Goal: Transaction & Acquisition: Subscribe to service/newsletter

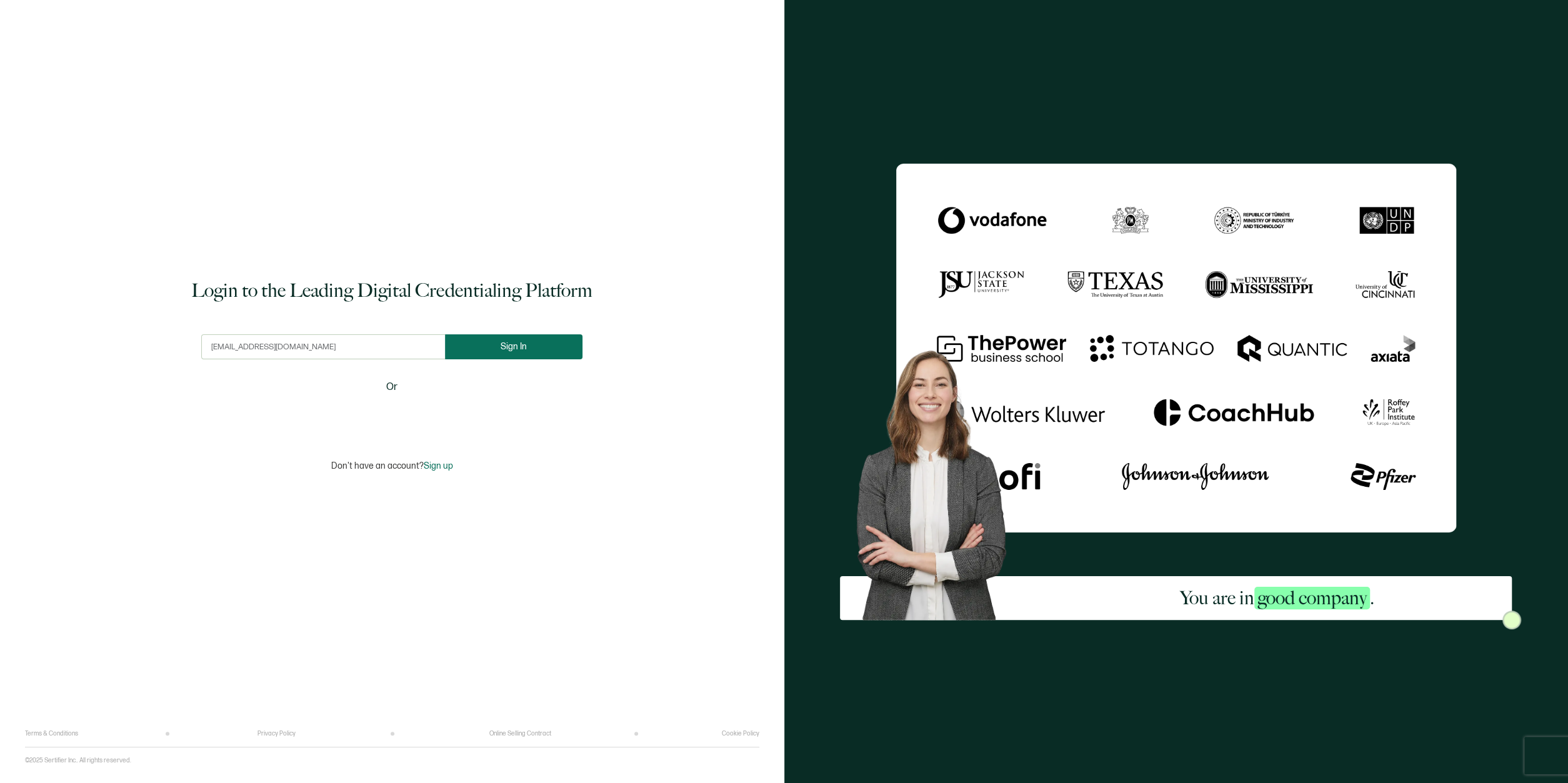
type input "[EMAIL_ADDRESS][DOMAIN_NAME]"
click at [528, 343] on span "Sign In" at bounding box center [519, 346] width 26 height 9
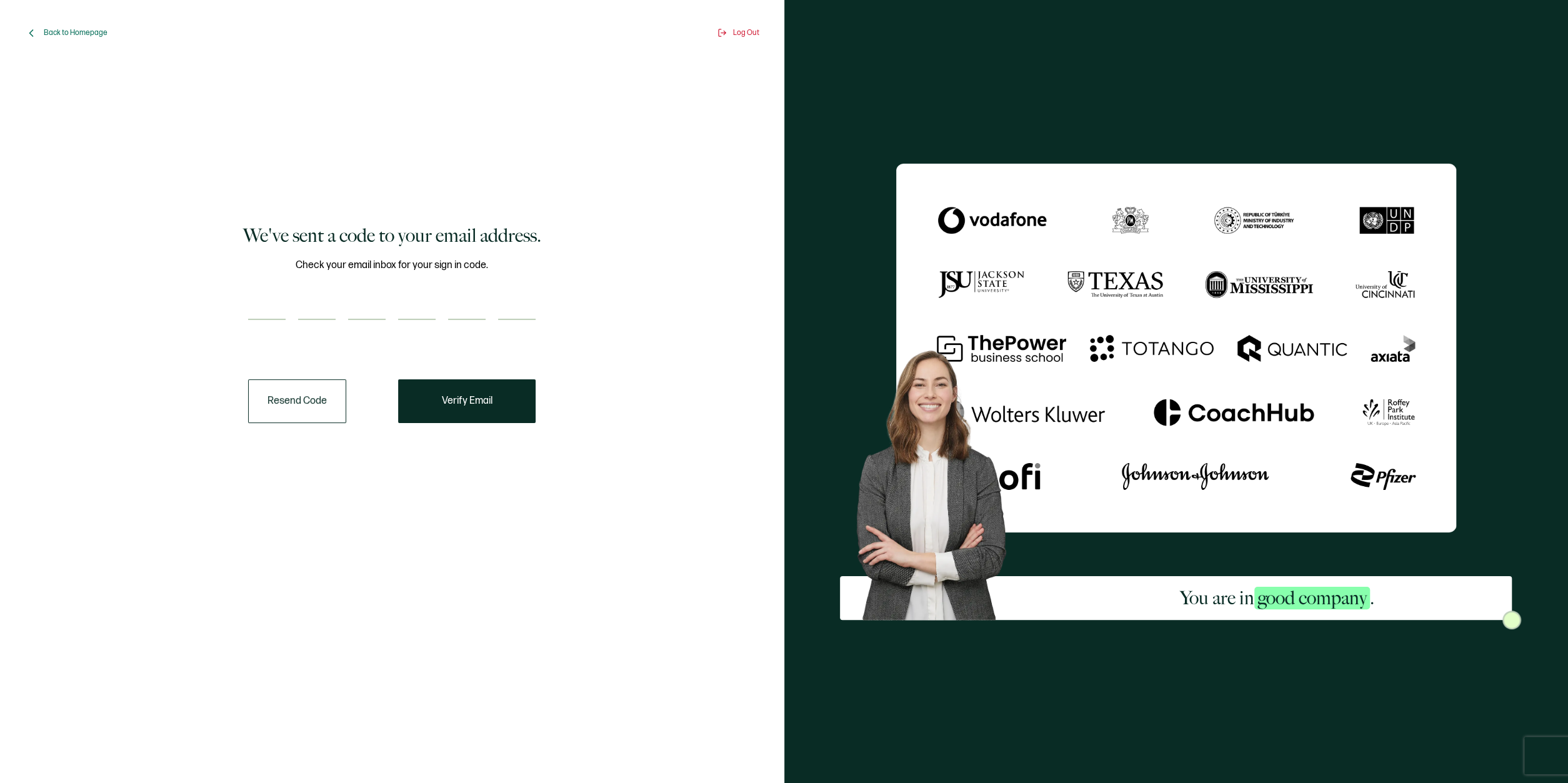
click at [260, 306] on input "number" at bounding box center [267, 307] width 38 height 25
type input "8"
type input "4"
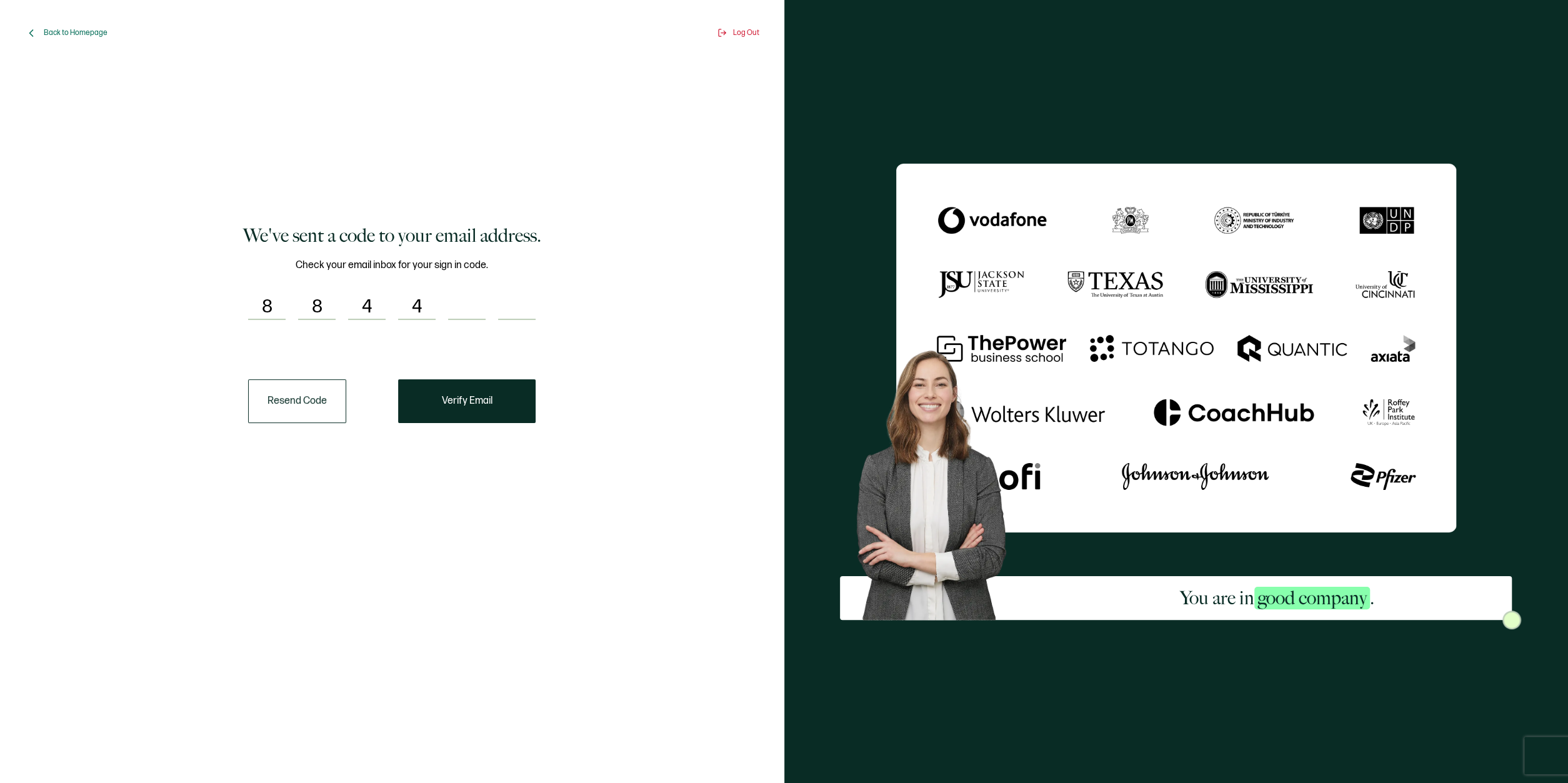
type input "1"
type input "5"
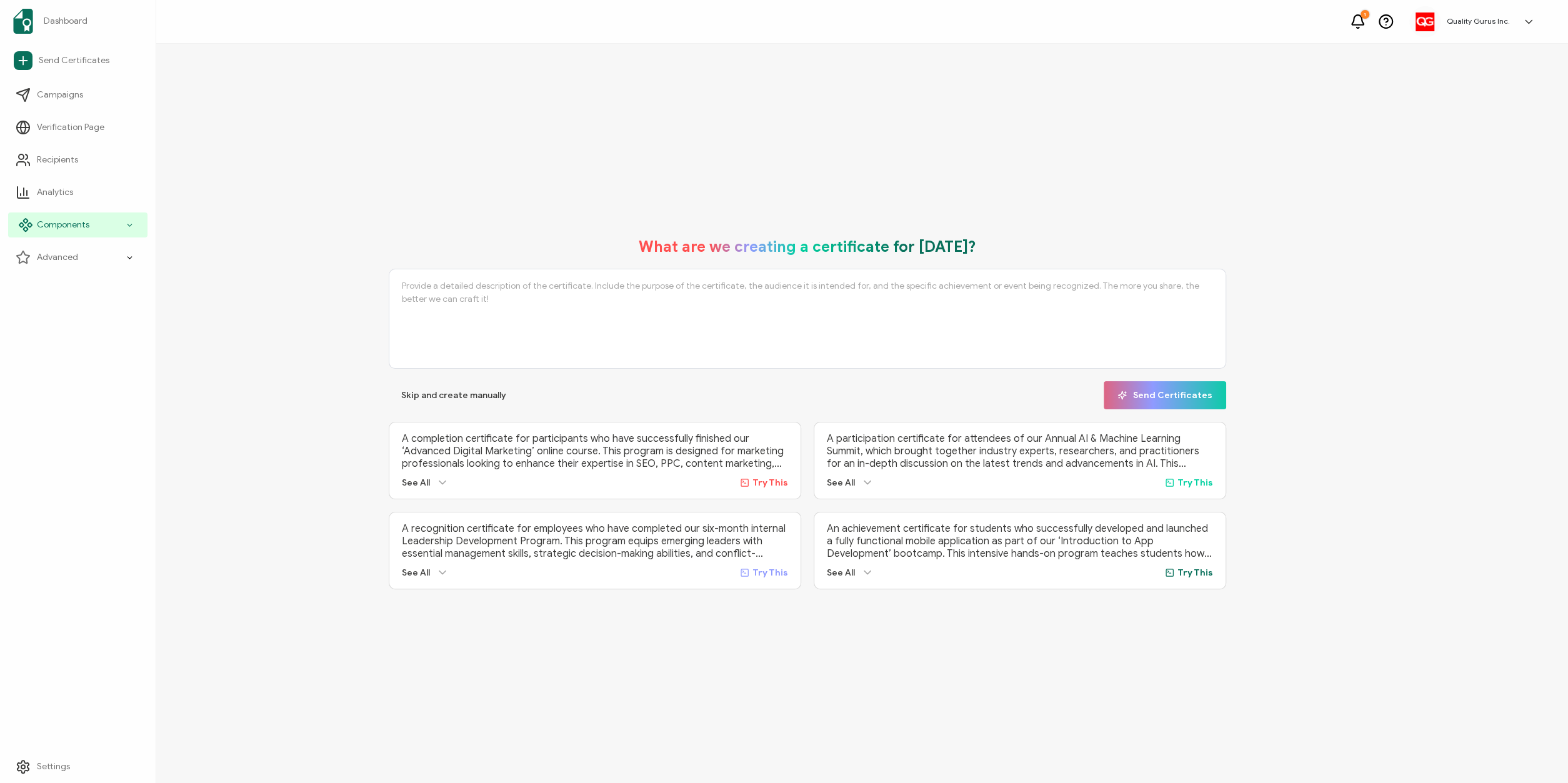
click at [117, 227] on div "Components" at bounding box center [78, 225] width 139 height 25
click at [89, 254] on span "Credential Designs" at bounding box center [82, 257] width 77 height 13
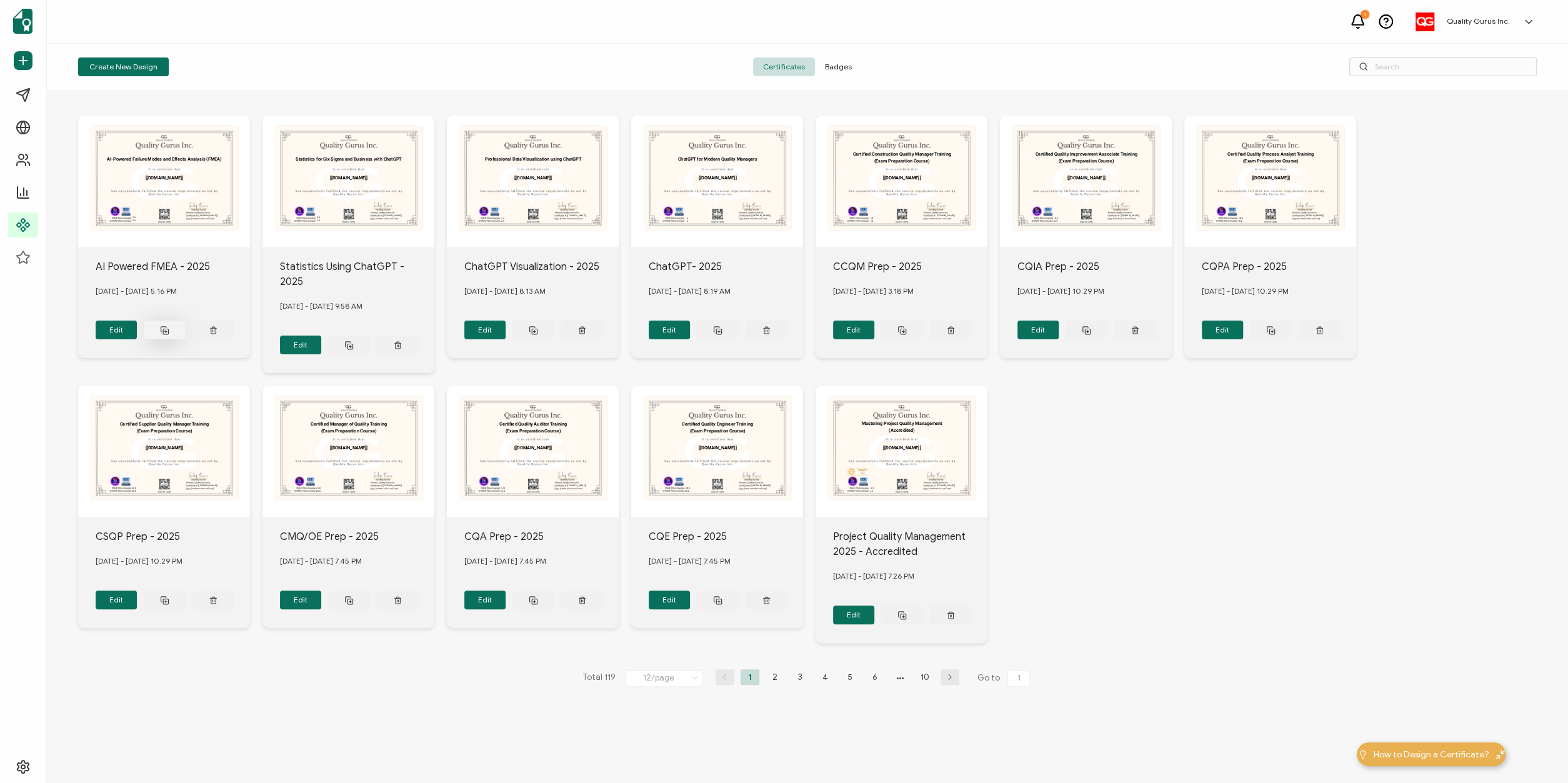
click at [166, 328] on icon at bounding box center [164, 330] width 9 height 9
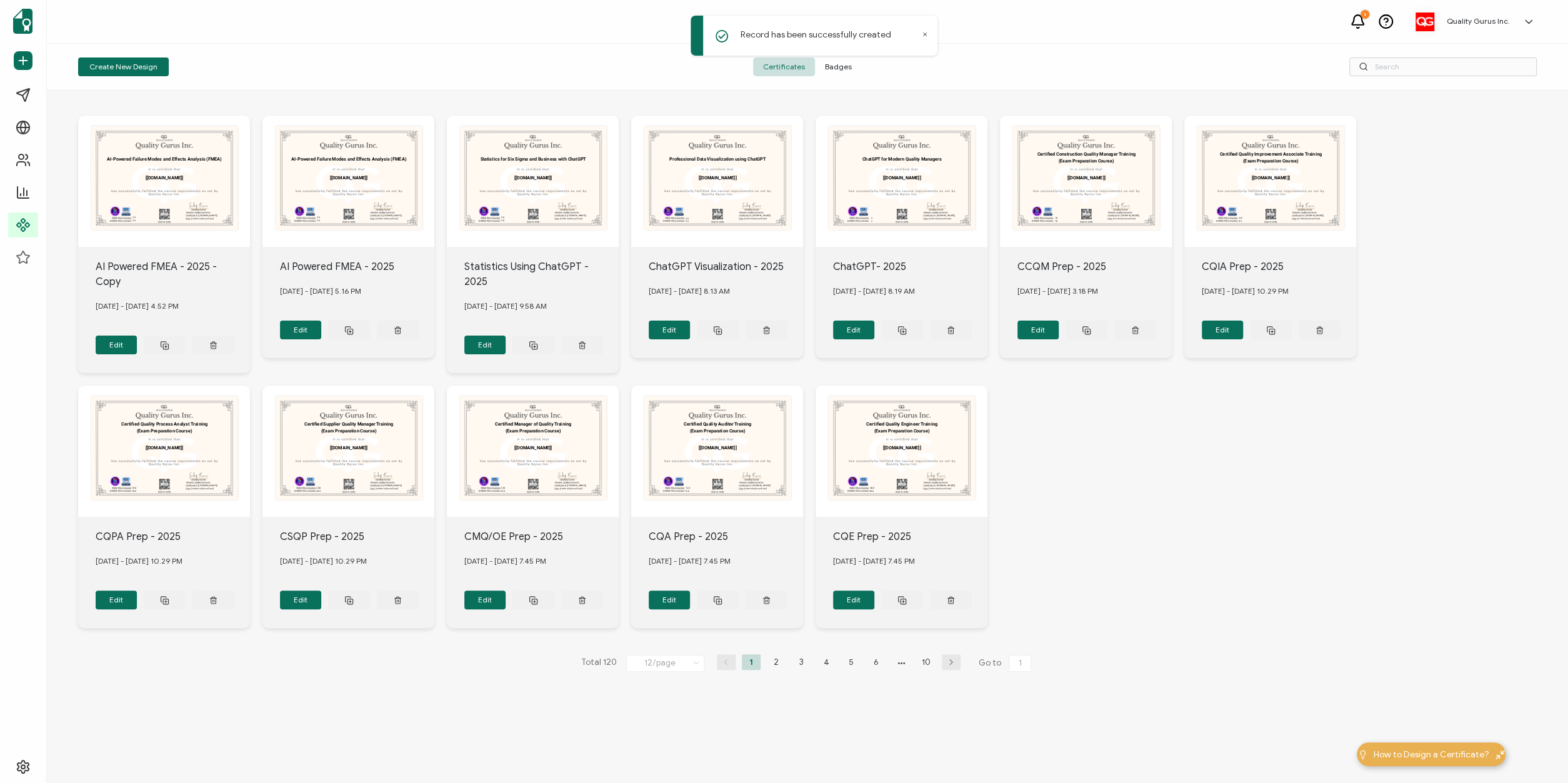
click at [178, 270] on div "AI Powered FMEA - 2025 - Copy" at bounding box center [173, 274] width 155 height 30
click at [109, 338] on button "Edit" at bounding box center [116, 345] width 42 height 19
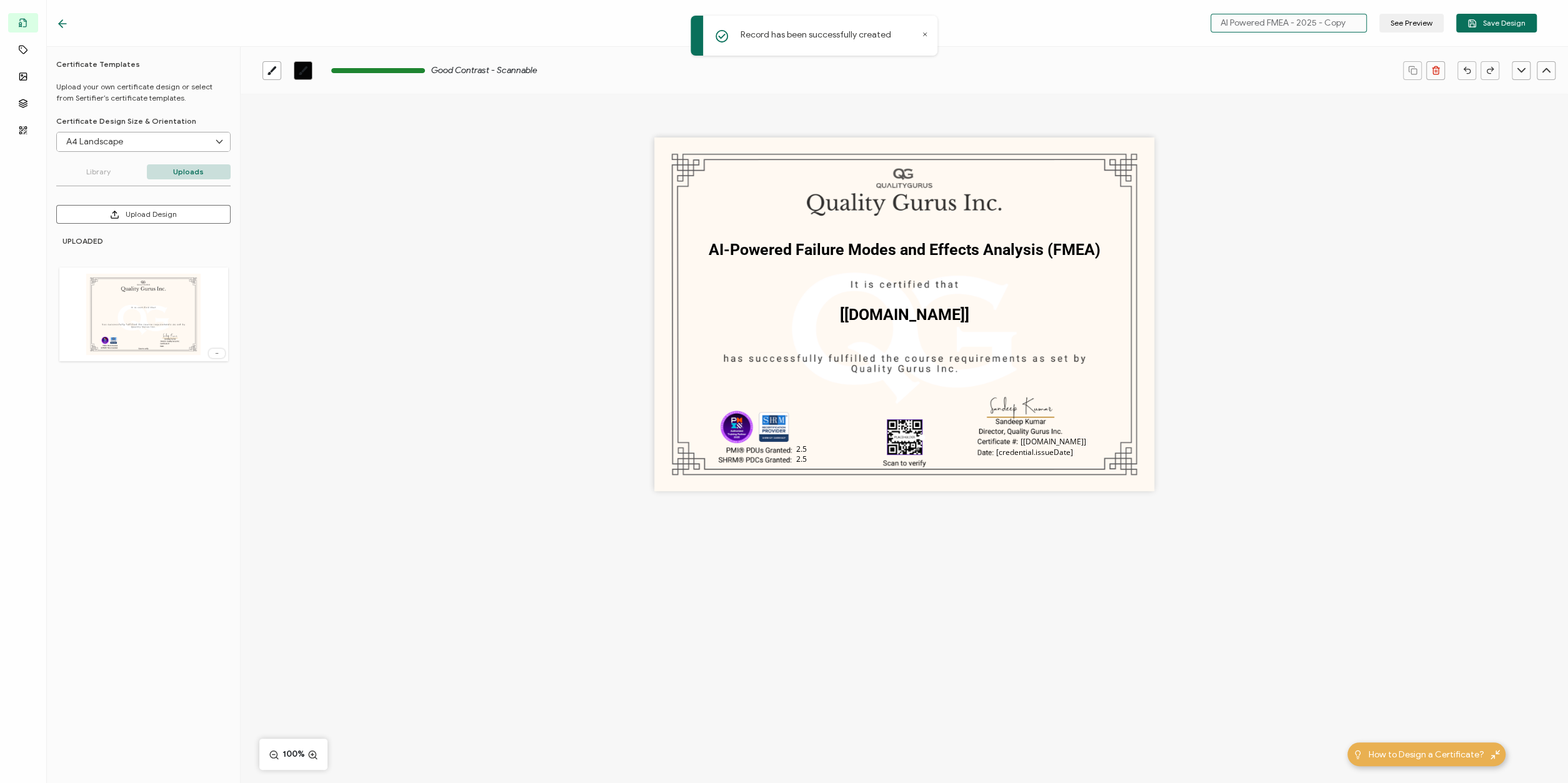
drag, startPoint x: 1267, startPoint y: 25, endPoint x: 1364, endPoint y: 17, distance: 97.3
click at [1364, 17] on input "AI Powered FMEA - 2025 - Copy" at bounding box center [1289, 23] width 156 height 19
type input "AI Powered SSBB 2025"
click at [1489, 18] on button "Save Design" at bounding box center [1496, 23] width 80 height 19
click at [817, 250] on pre "AI-Powered Failure Modes and Effects Analysis (FMEA)" at bounding box center [904, 249] width 392 height 18
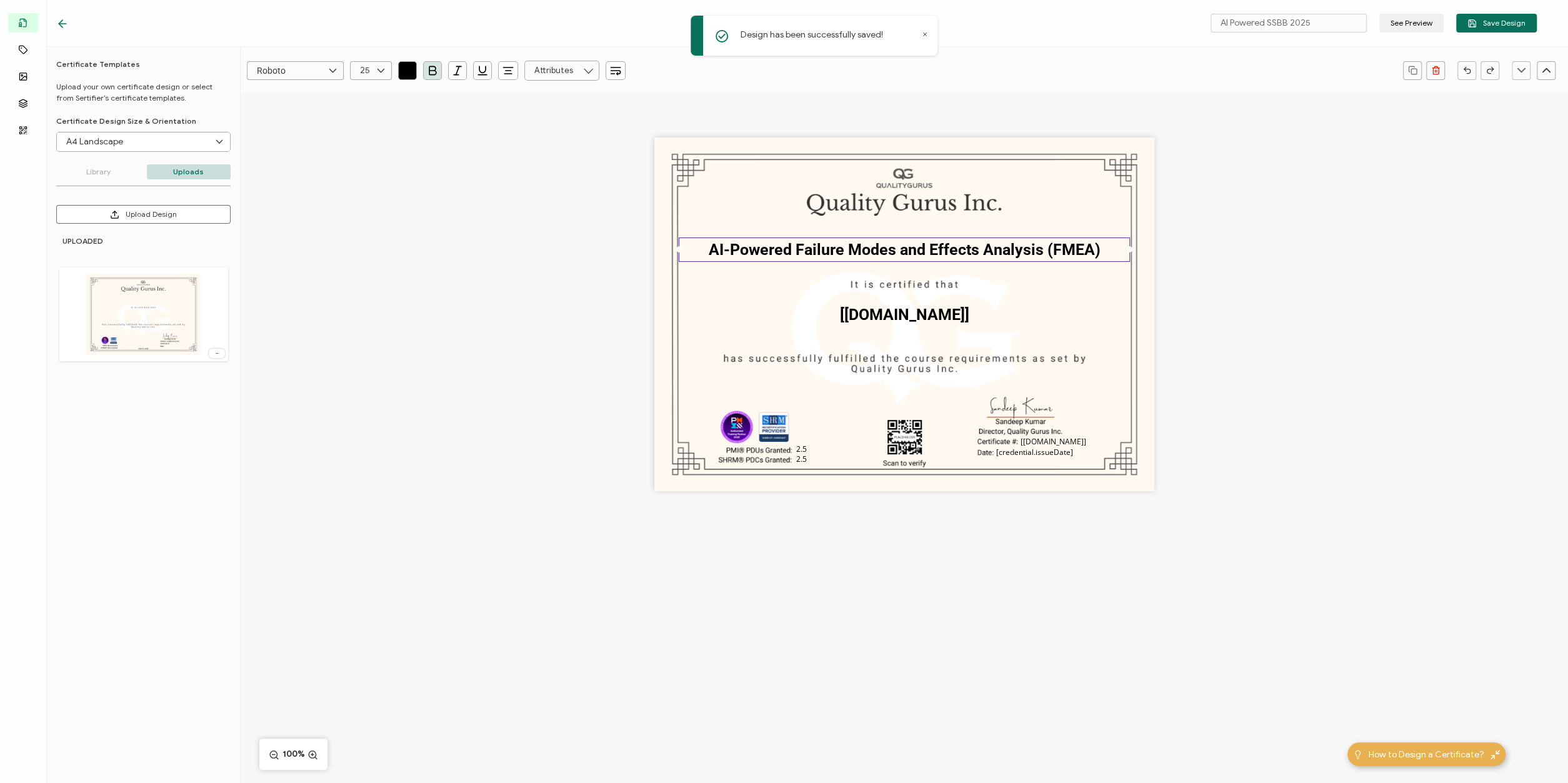
click at [810, 253] on pre "AI-Powered Failure Modes and Effects Analysis (FMEA)" at bounding box center [904, 249] width 392 height 18
click at [733, 248] on pre "AI-Powered Failure Modes and Effects Analysis (FMEA)" at bounding box center [904, 249] width 392 height 18
drag, startPoint x: 711, startPoint y: 249, endPoint x: 1109, endPoint y: 248, distance: 398.0
click at [1109, 248] on div "AI-Powered Failure Modes and Effects Analysis (FMEA)" at bounding box center [904, 249] width 451 height 25
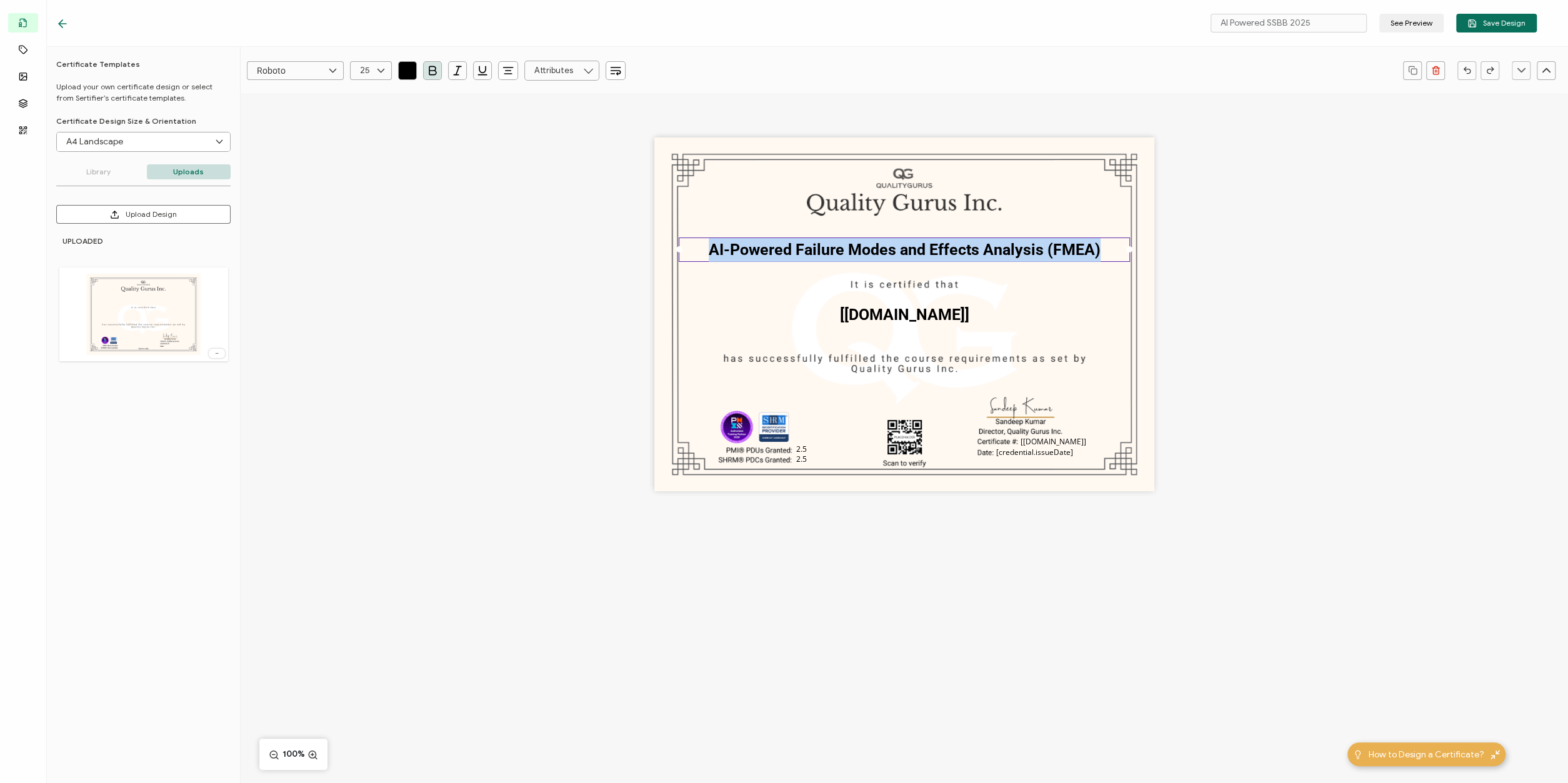
paste pre
click at [546, 380] on div "Certified Lean Six Sigma Black Belt (AI-Powered) The recipient’s full name, whi…" at bounding box center [904, 336] width 1328 height 485
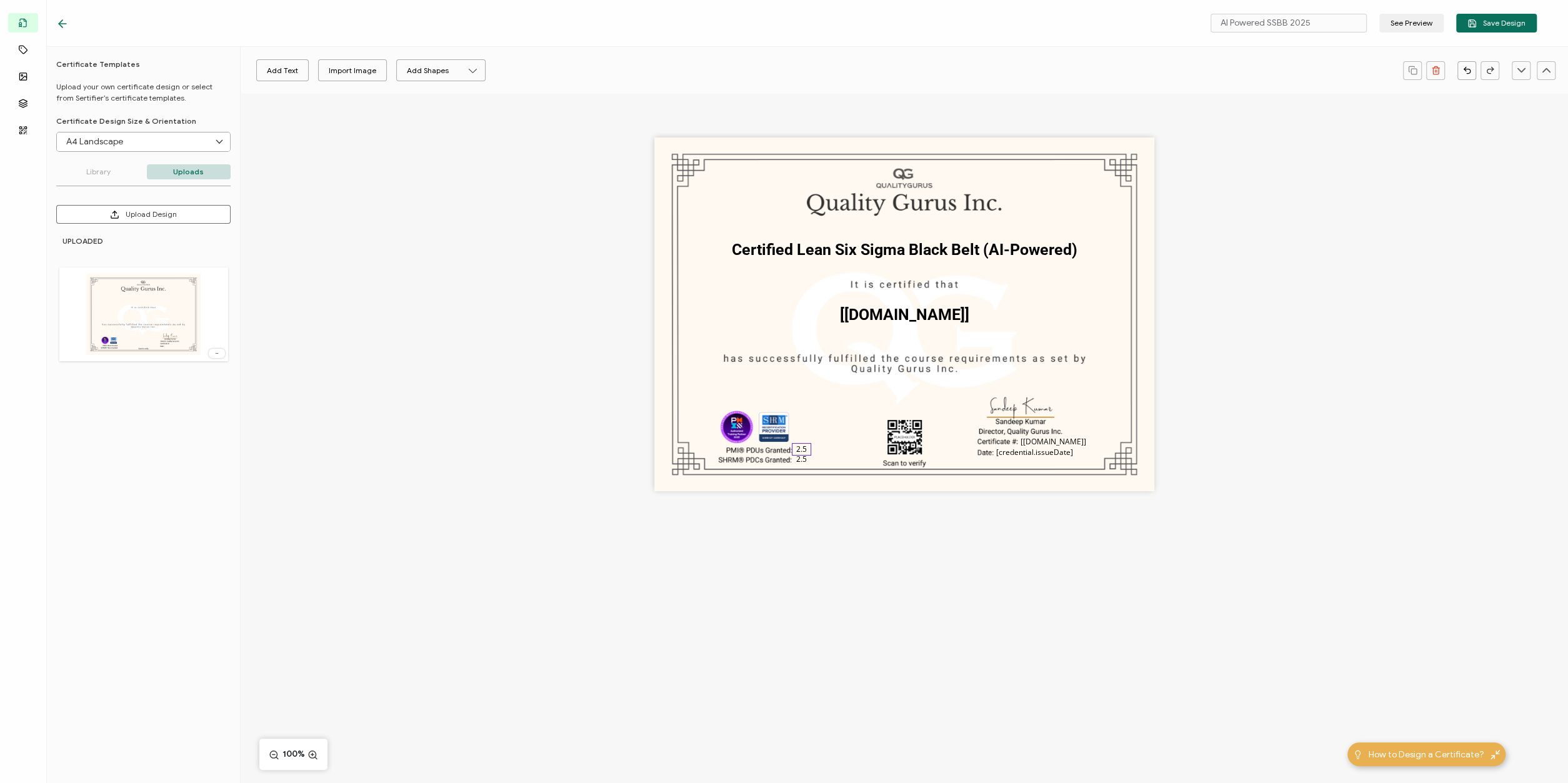
click at [801, 449] on pre "2.5" at bounding box center [801, 449] width 11 height 11
click at [805, 449] on pre "2.5" at bounding box center [801, 449] width 11 height 11
click at [801, 461] on pre "2.5" at bounding box center [801, 459] width 11 height 11
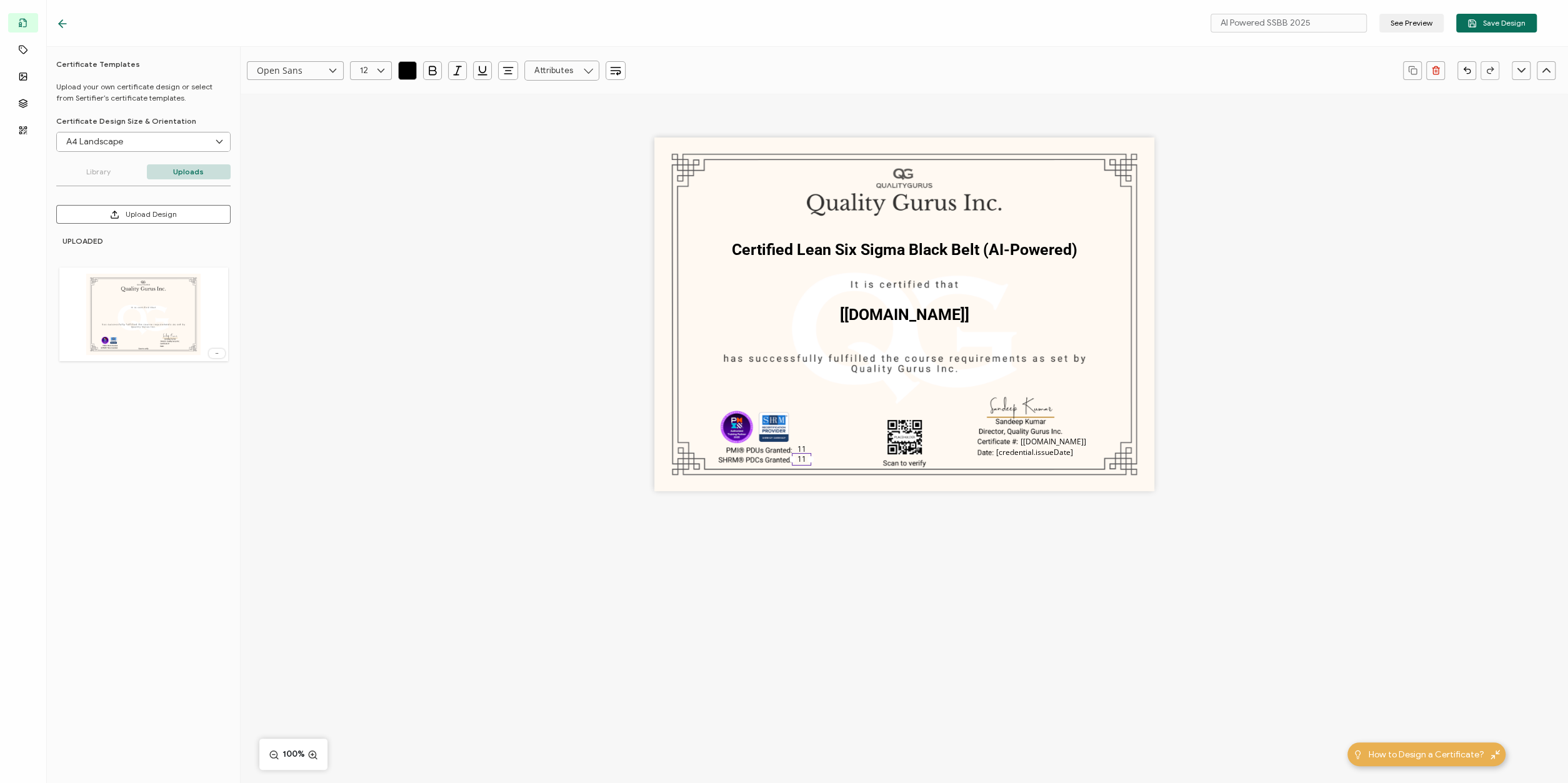
click at [790, 528] on div "Certified Lean Six Sigma Black Belt (AI-Powered) The recipient’s full name, whi…" at bounding box center [904, 336] width 1328 height 485
click at [1498, 23] on span "Save Design" at bounding box center [1496, 23] width 59 height 9
click at [66, 23] on icon at bounding box center [63, 24] width 13 height 13
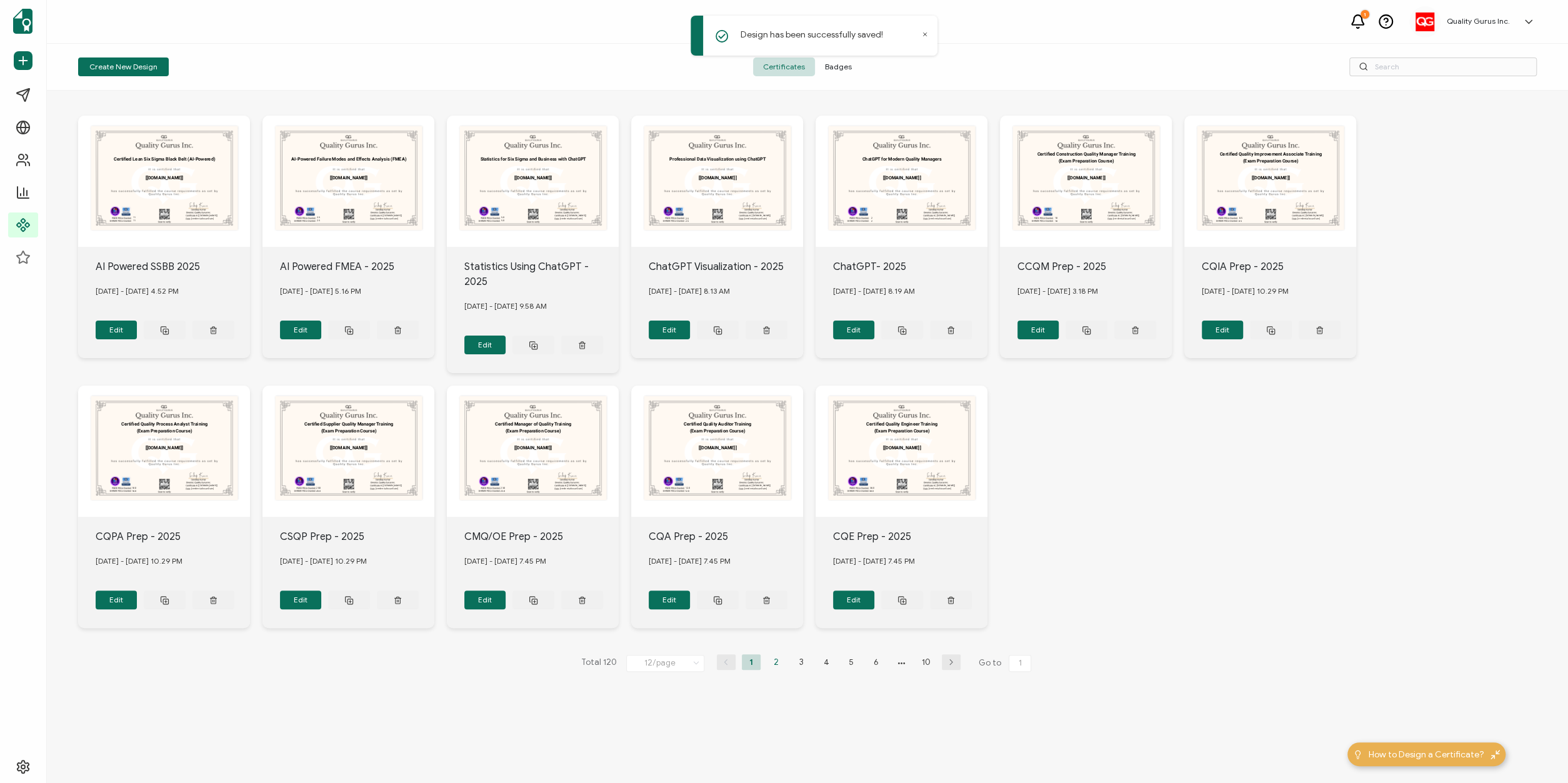
click at [774, 657] on li "2" at bounding box center [776, 663] width 19 height 16
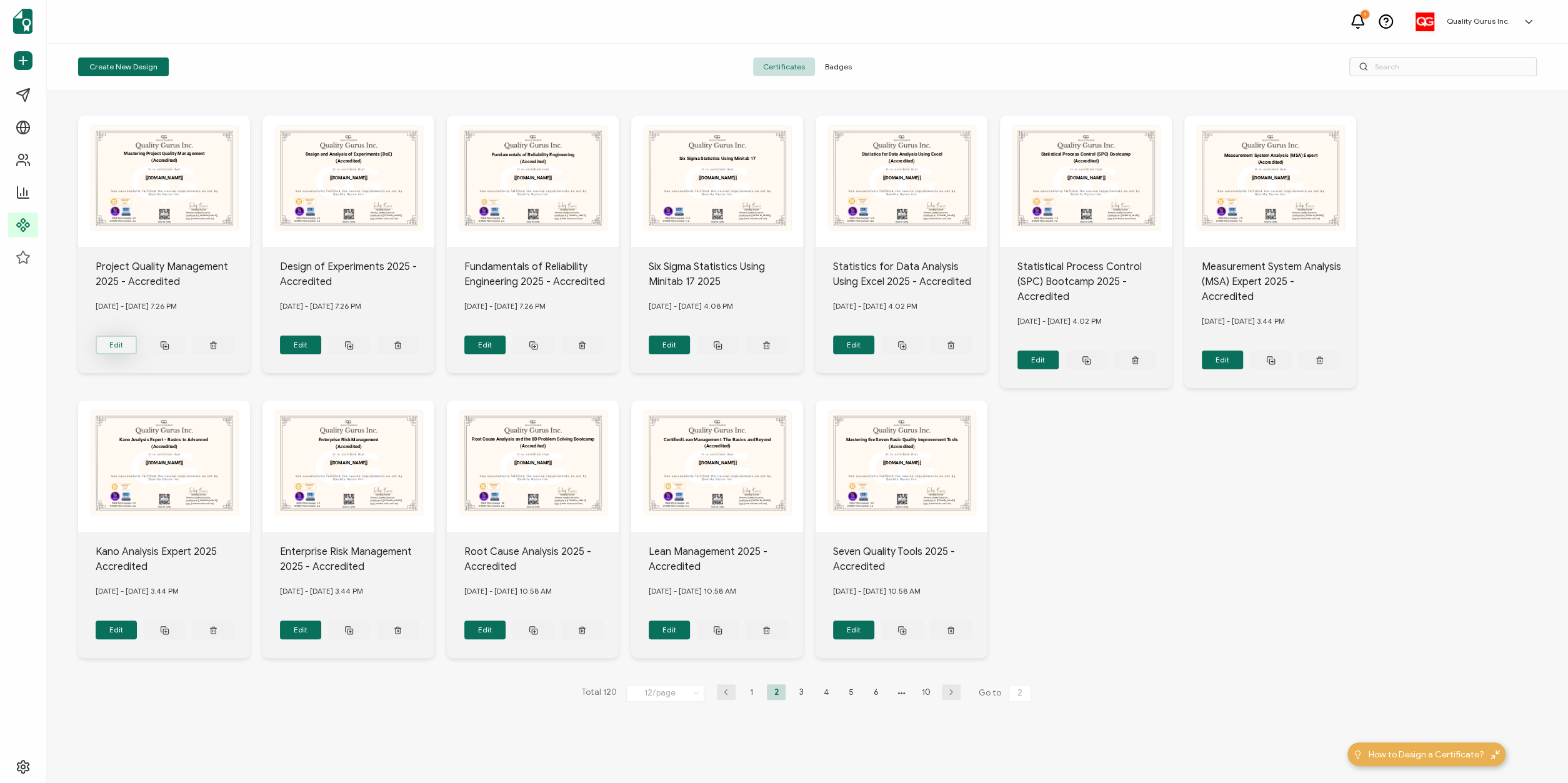
click at [114, 341] on button "Edit" at bounding box center [116, 345] width 42 height 19
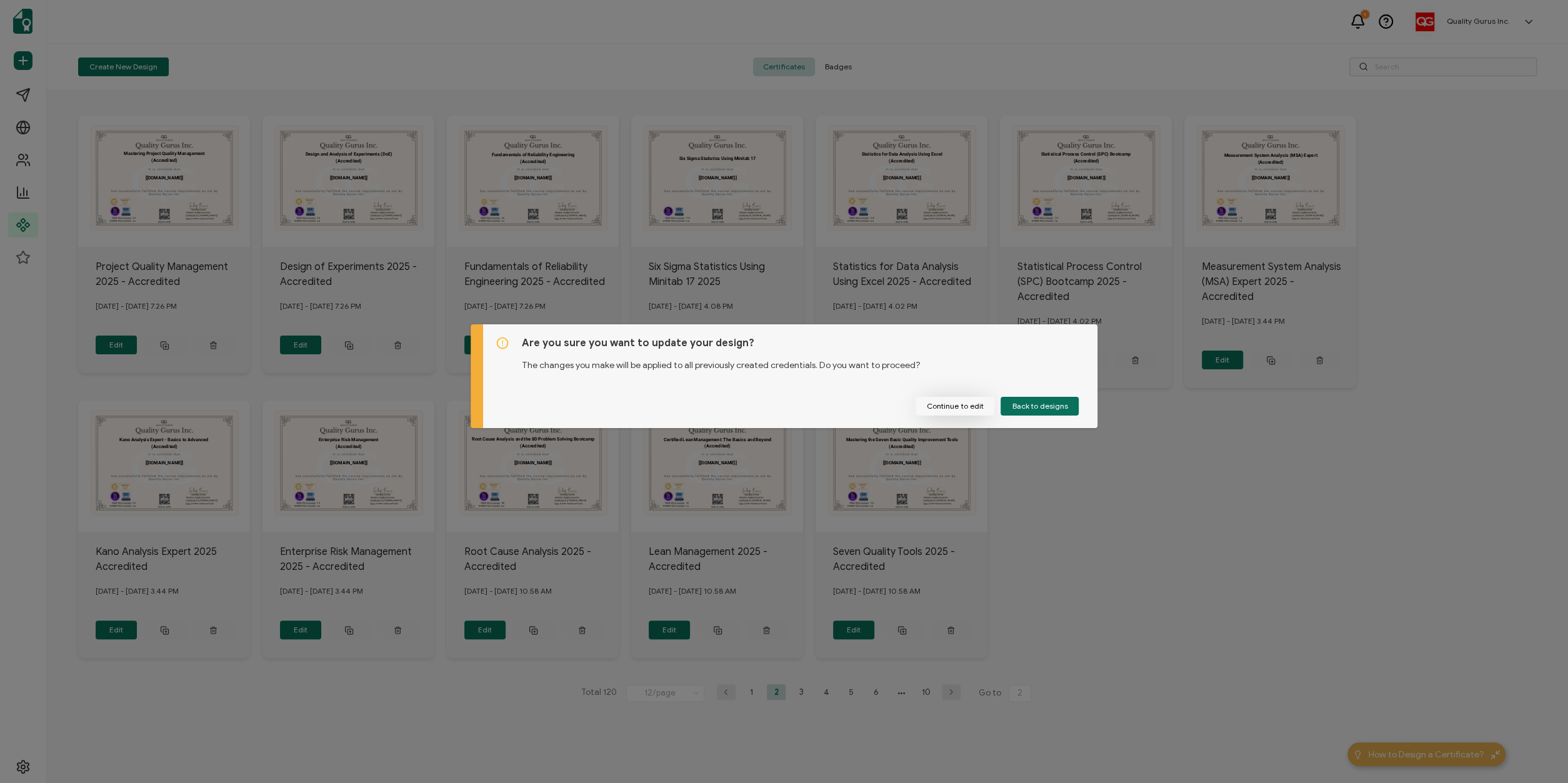
click at [968, 409] on button "Continue to edit" at bounding box center [955, 405] width 78 height 19
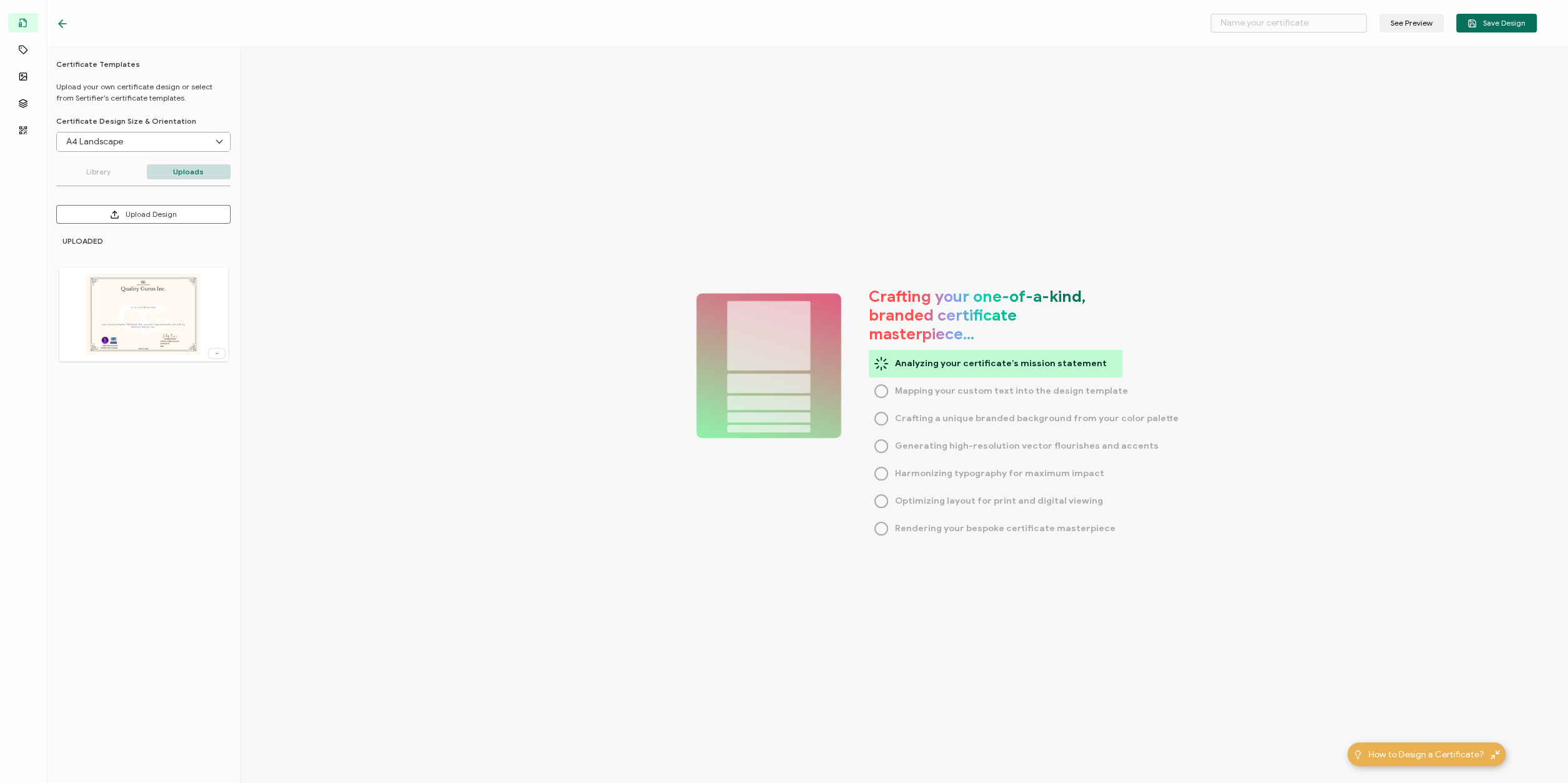
type input "Project Quality Management 2025 - Accredited"
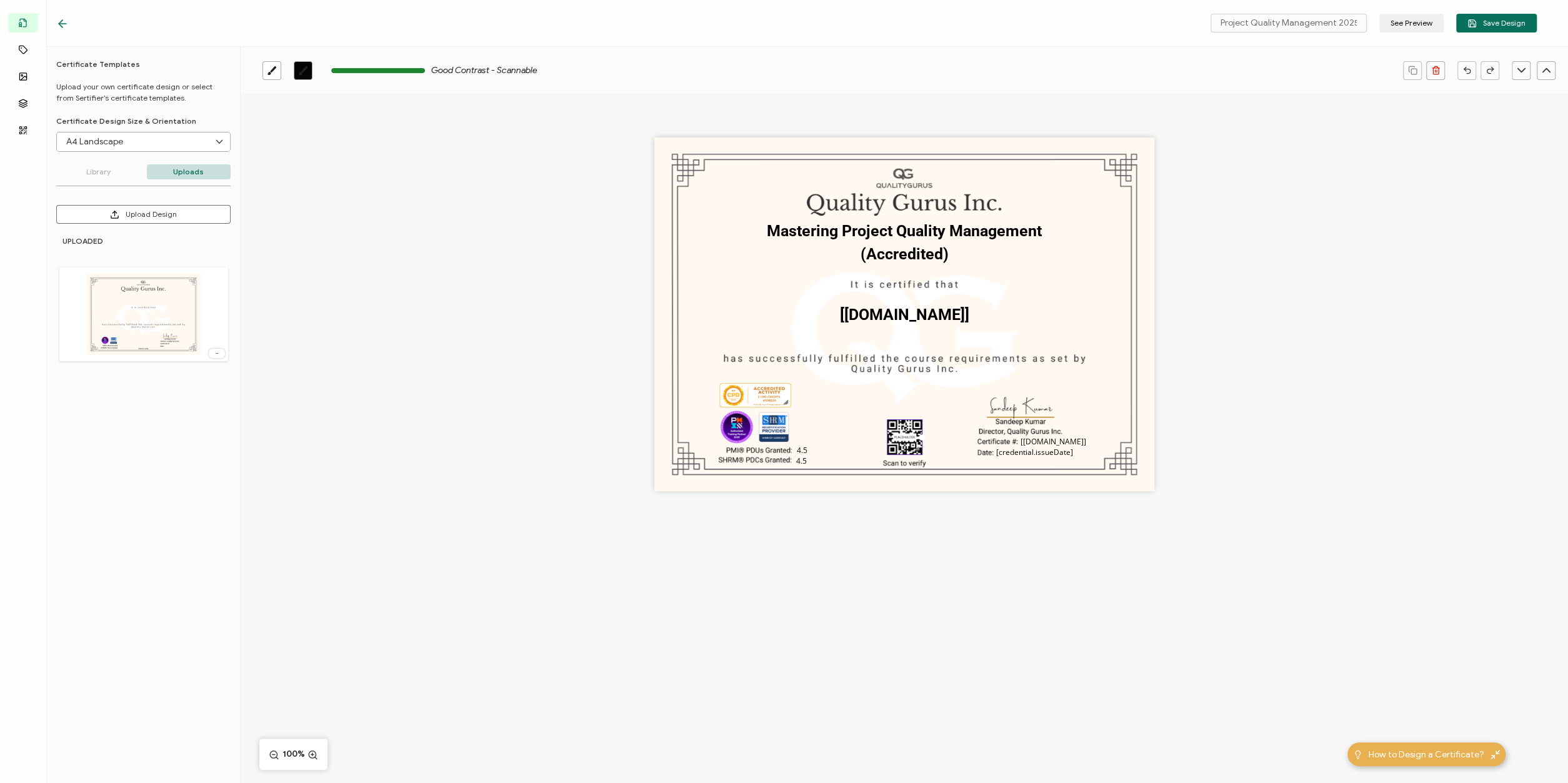
click at [64, 21] on icon at bounding box center [63, 24] width 13 height 13
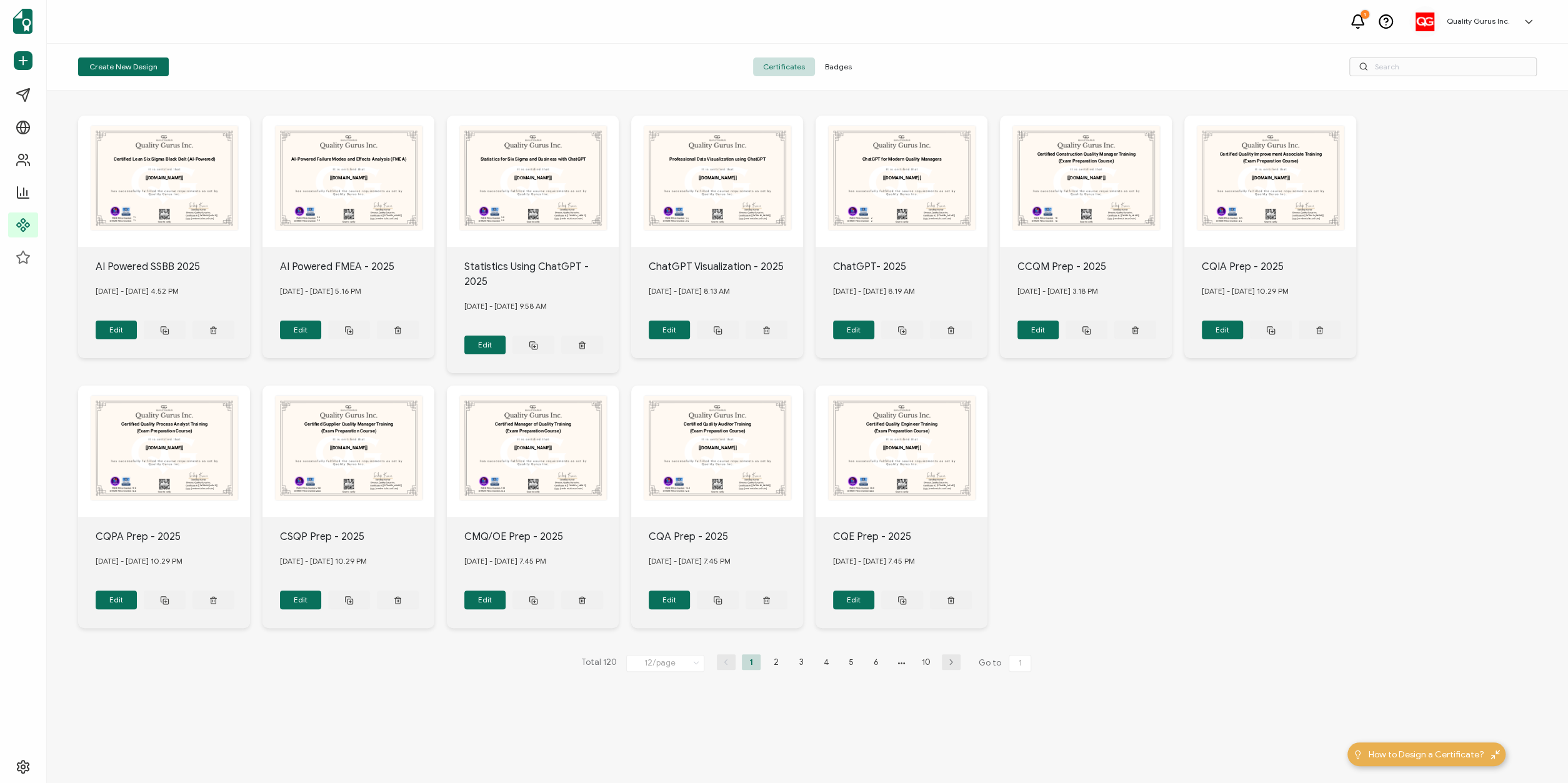
click at [839, 70] on span "Badges" at bounding box center [838, 67] width 47 height 19
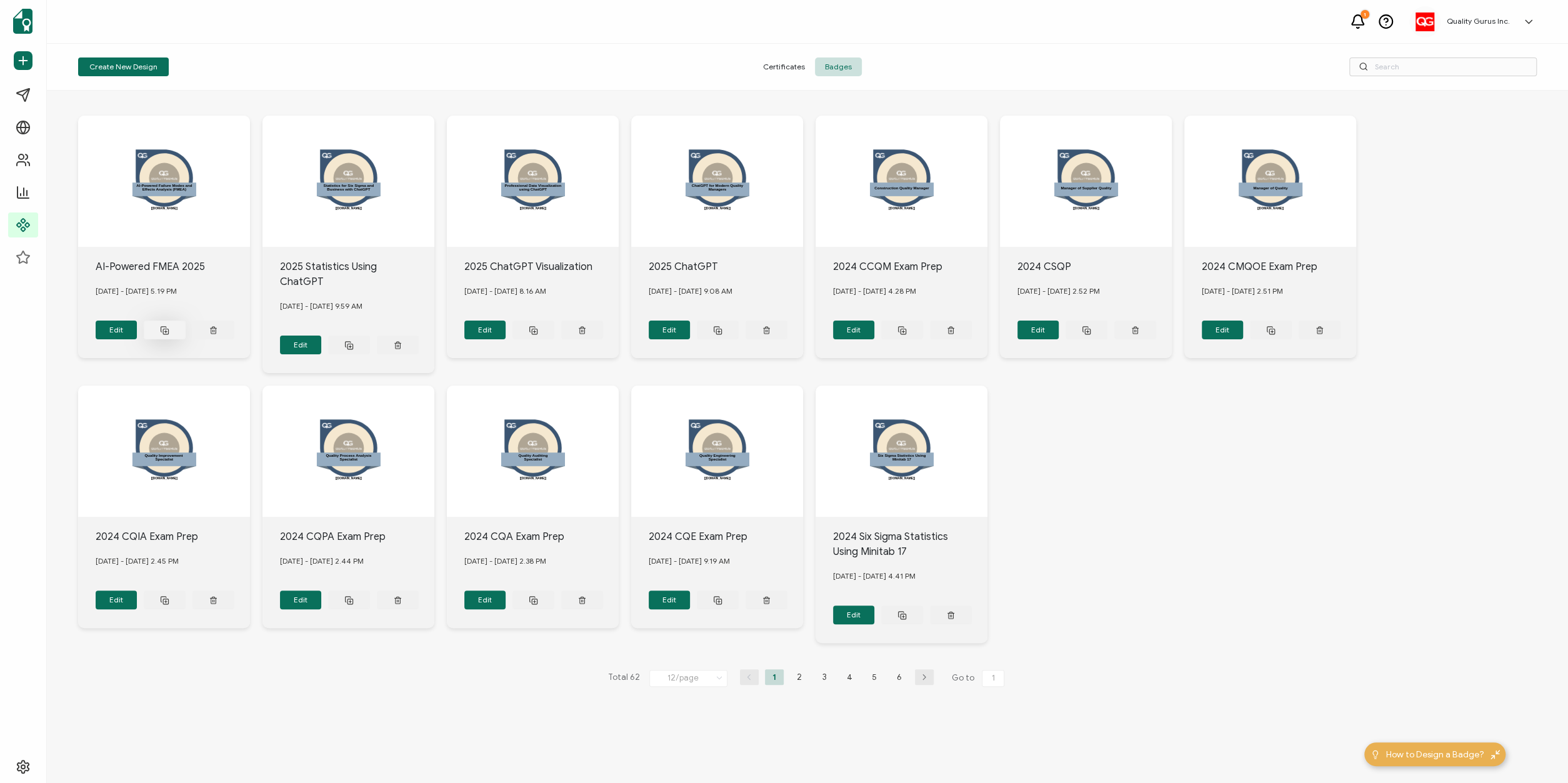
click at [166, 330] on icon at bounding box center [164, 330] width 9 height 9
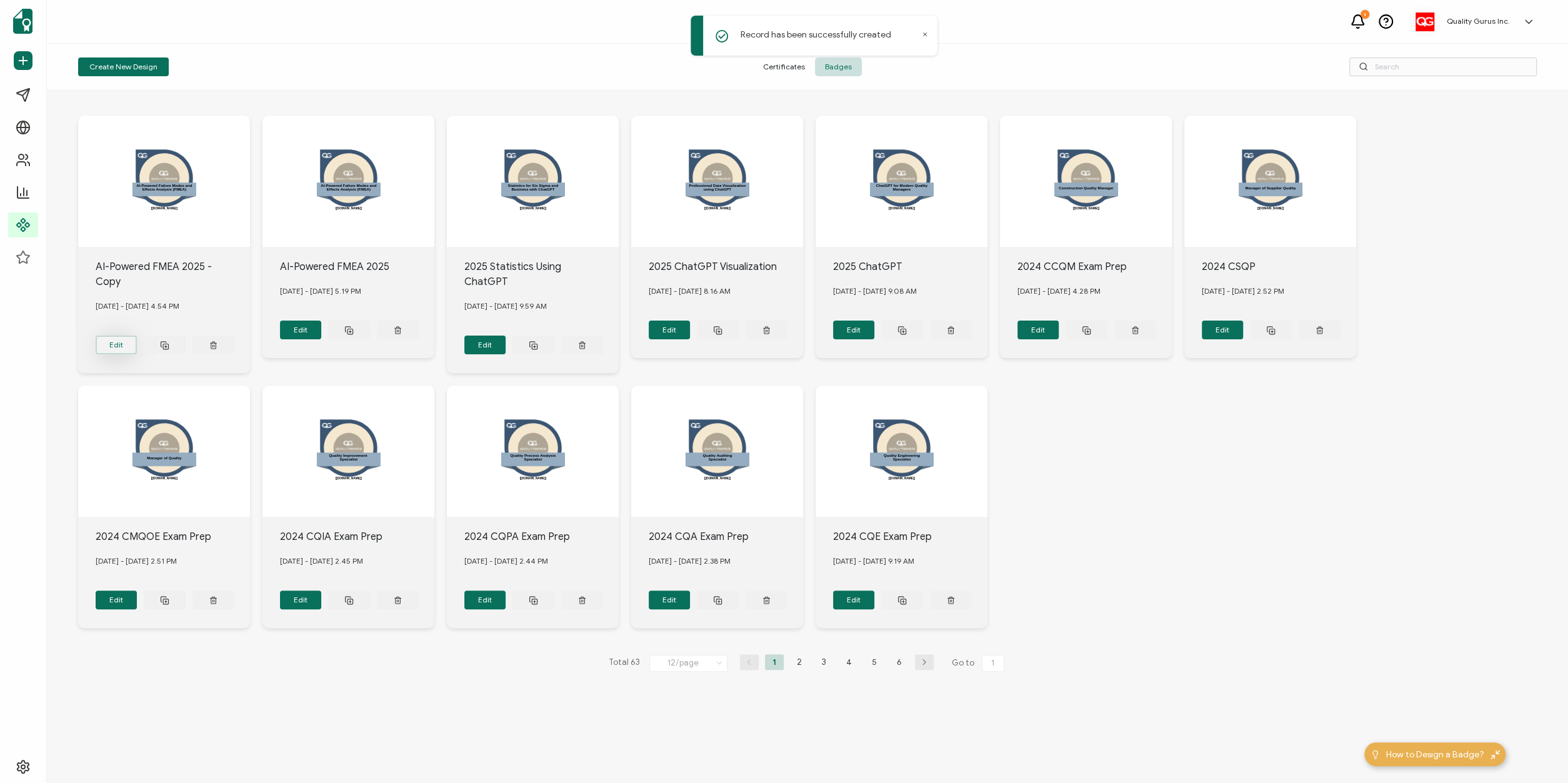
click at [113, 336] on button "Edit" at bounding box center [116, 345] width 42 height 19
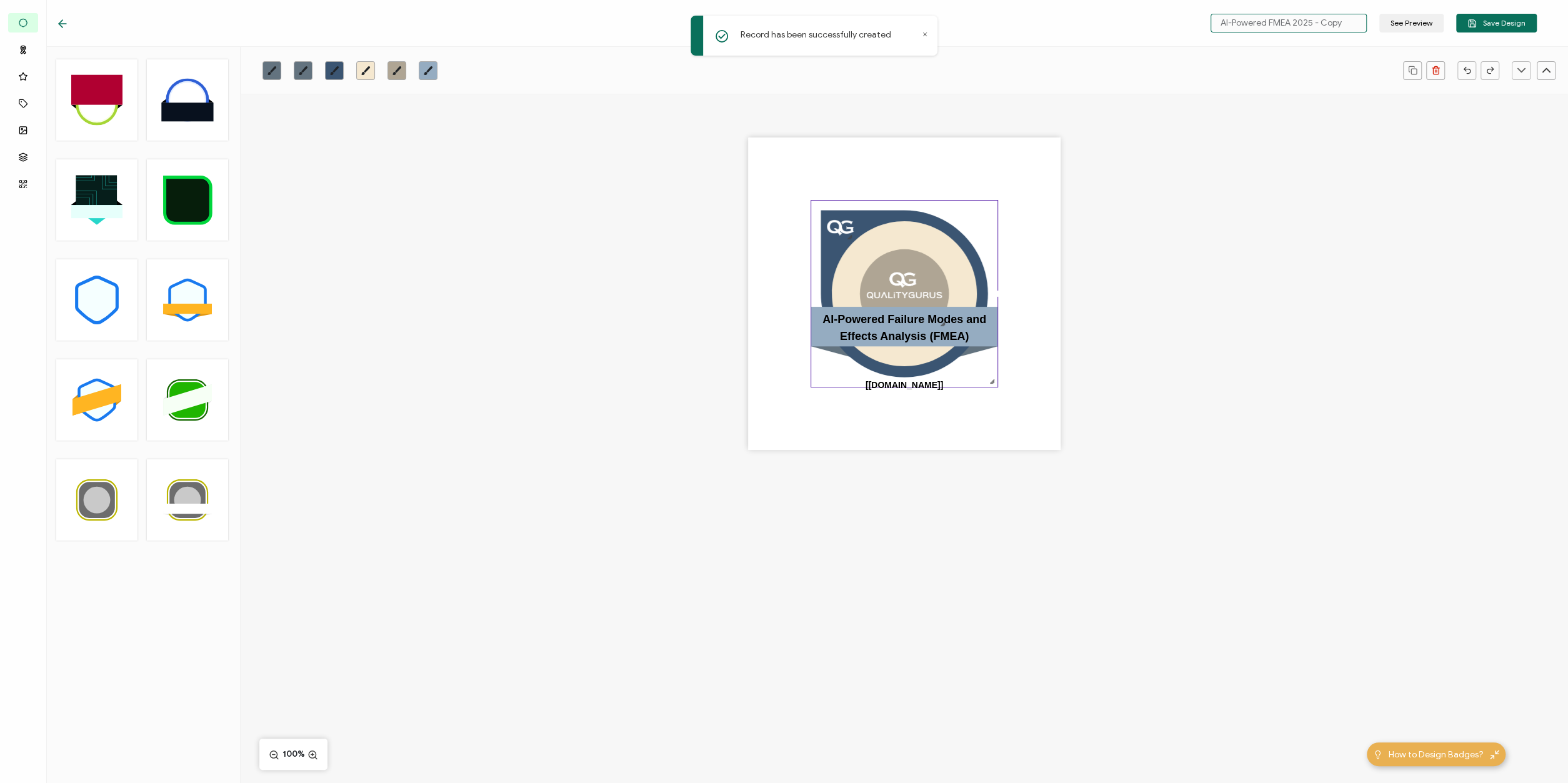
drag, startPoint x: 1270, startPoint y: 25, endPoint x: 1293, endPoint y: 23, distance: 23.1
click at [1293, 23] on input "AI-Powered FMEA 2025 - Copy" at bounding box center [1289, 23] width 156 height 19
drag, startPoint x: 1319, startPoint y: 25, endPoint x: 1355, endPoint y: 22, distance: 36.1
click at [1355, 22] on input "AI-Powered SSBB 2025 - Copy" at bounding box center [1289, 23] width 156 height 19
type input "AI-Powered SSBB 2025"
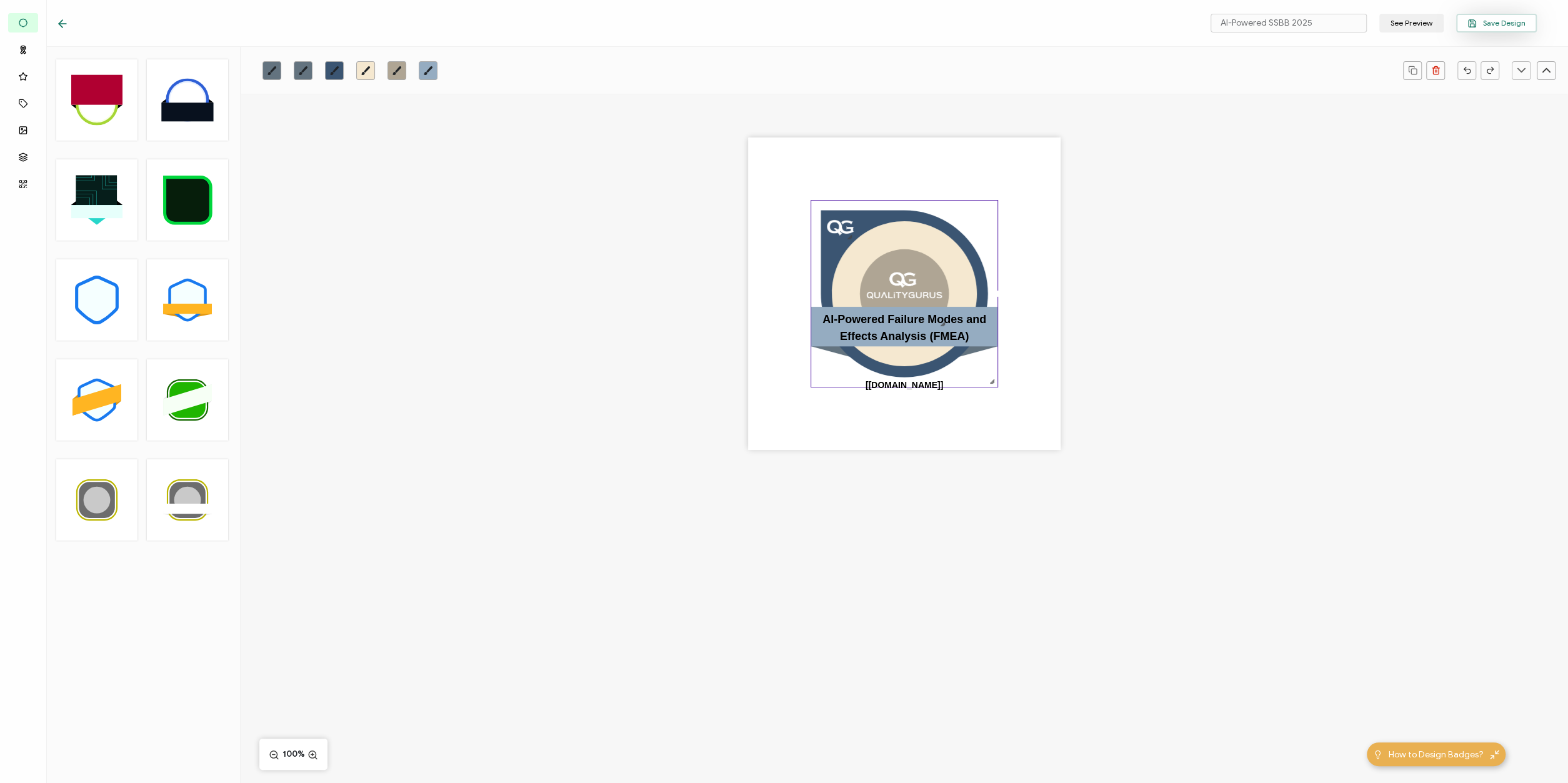
click at [1495, 23] on span "Save Design" at bounding box center [1496, 23] width 59 height 9
click at [854, 335] on pre "AI-Powered Failure Modes and Effects Analysis (FMEA)" at bounding box center [906, 328] width 167 height 30
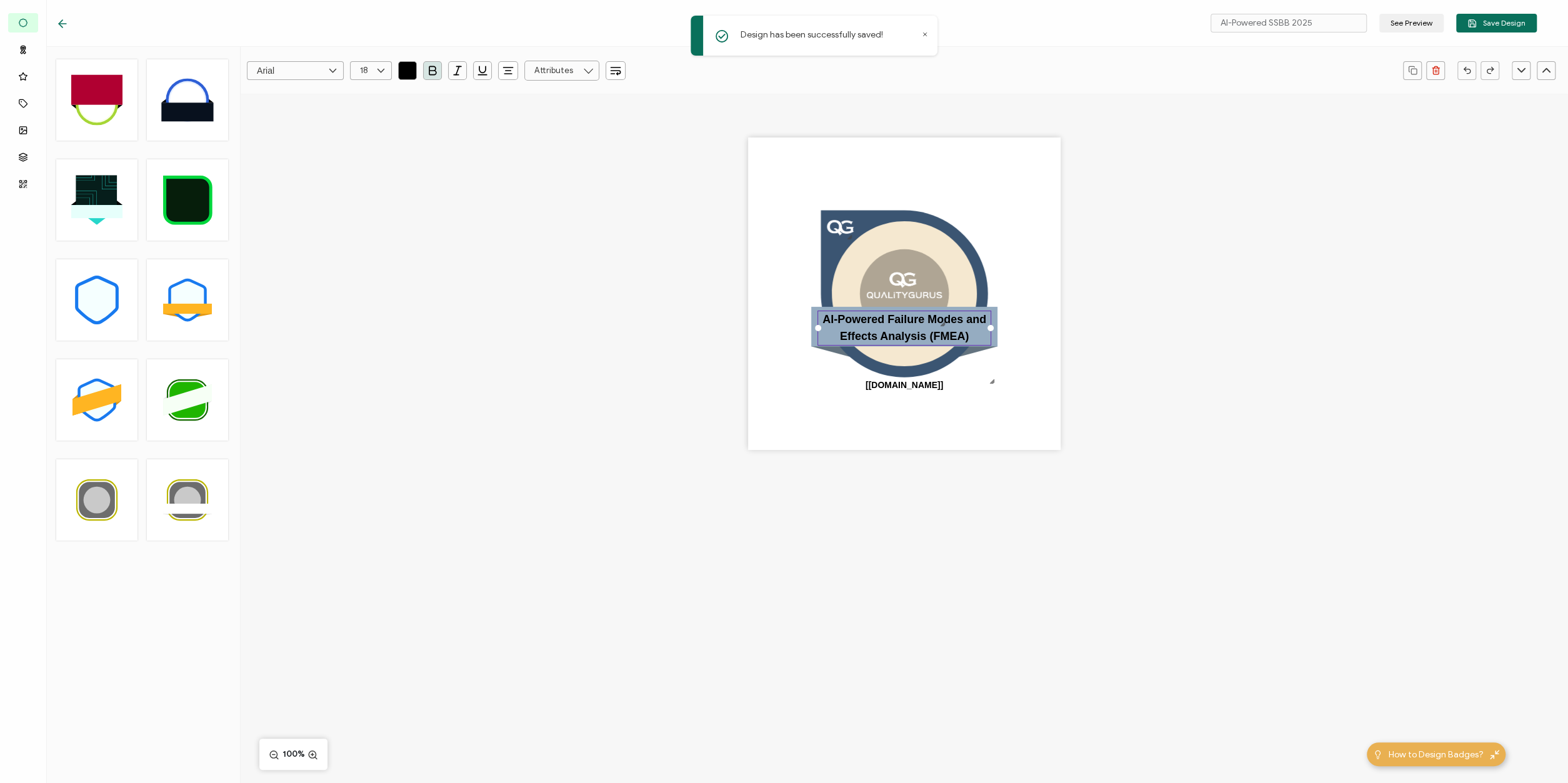
click at [854, 335] on pre "AI-Powered Failure Modes and Effects Analysis (FMEA)" at bounding box center [906, 328] width 167 height 30
paste pre
click at [956, 319] on pre "Certified Lean Six Sigma Black Belt (AI-Powered)" at bounding box center [905, 328] width 168 height 30
click at [1231, 348] on div ".uuid-e0167db1-c400-465b-bddd-c50bfc339371{}.uuid-efc37302-9416-4d3d-8d4c-a6863…" at bounding box center [904, 315] width 1328 height 444
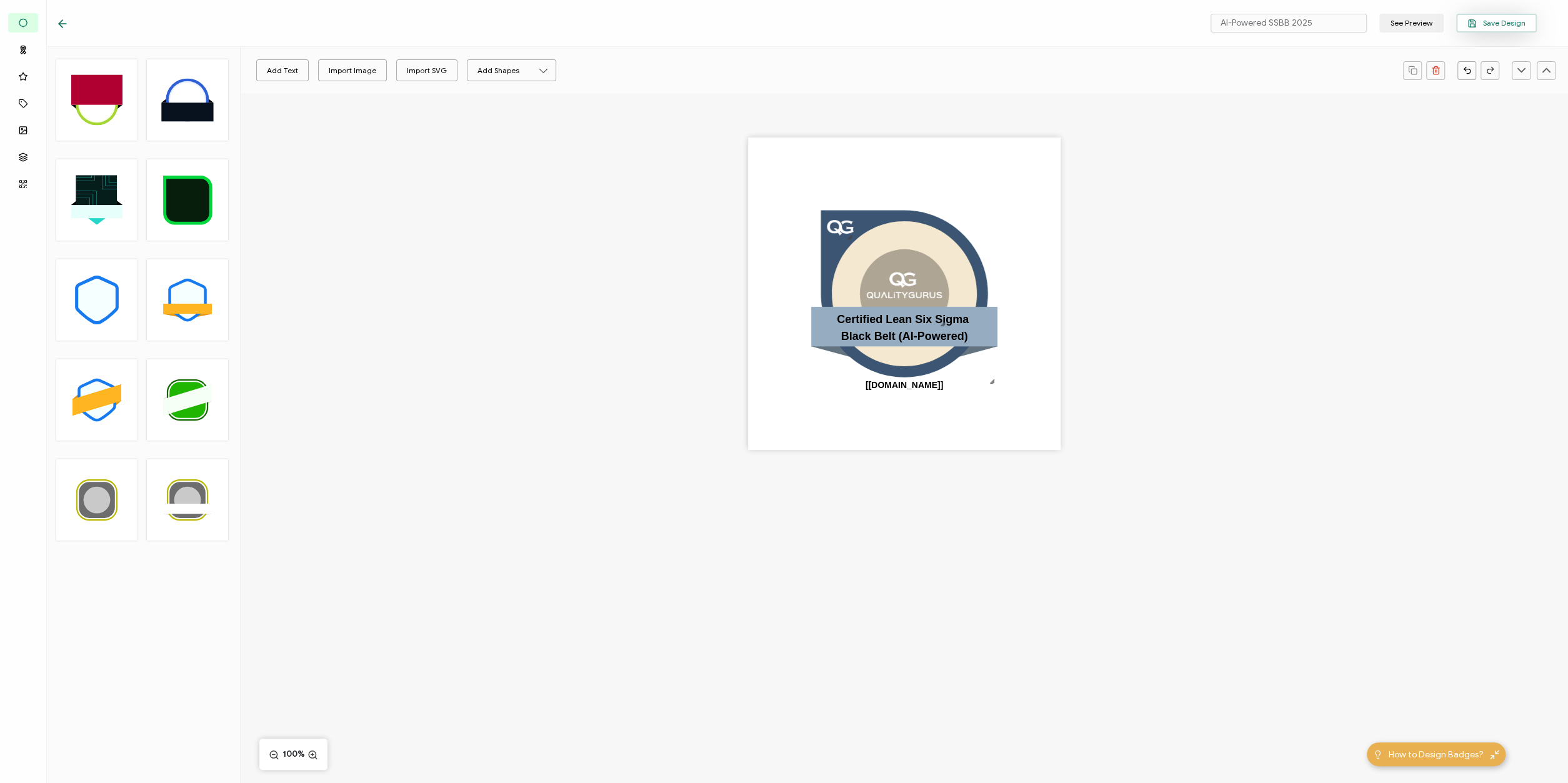
click at [1495, 28] on button "Save Design" at bounding box center [1496, 23] width 80 height 19
click at [65, 26] on icon at bounding box center [63, 24] width 13 height 13
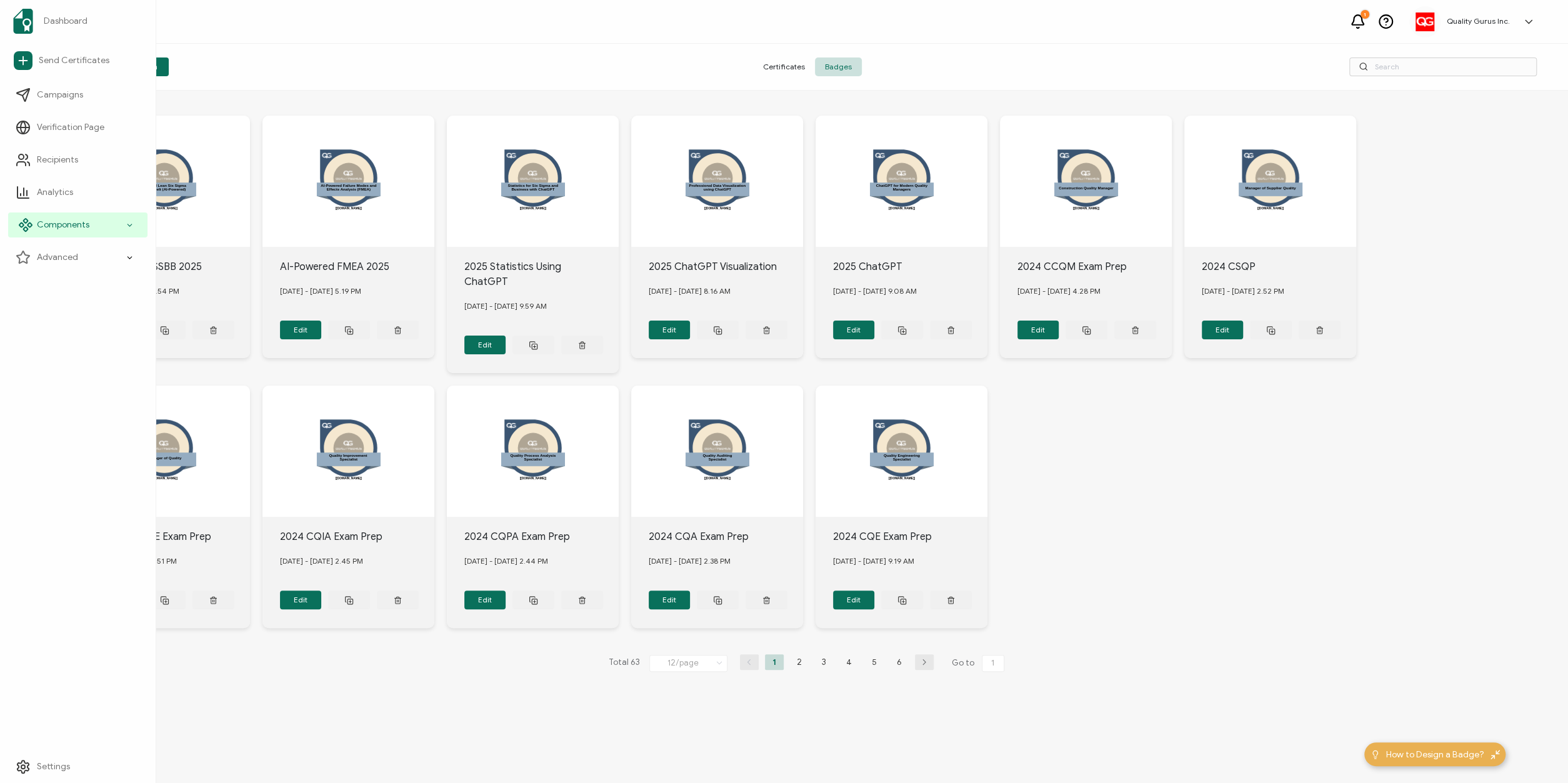
click at [116, 222] on div "Components" at bounding box center [78, 225] width 139 height 25
click at [95, 292] on span "Credential Details" at bounding box center [80, 290] width 73 height 13
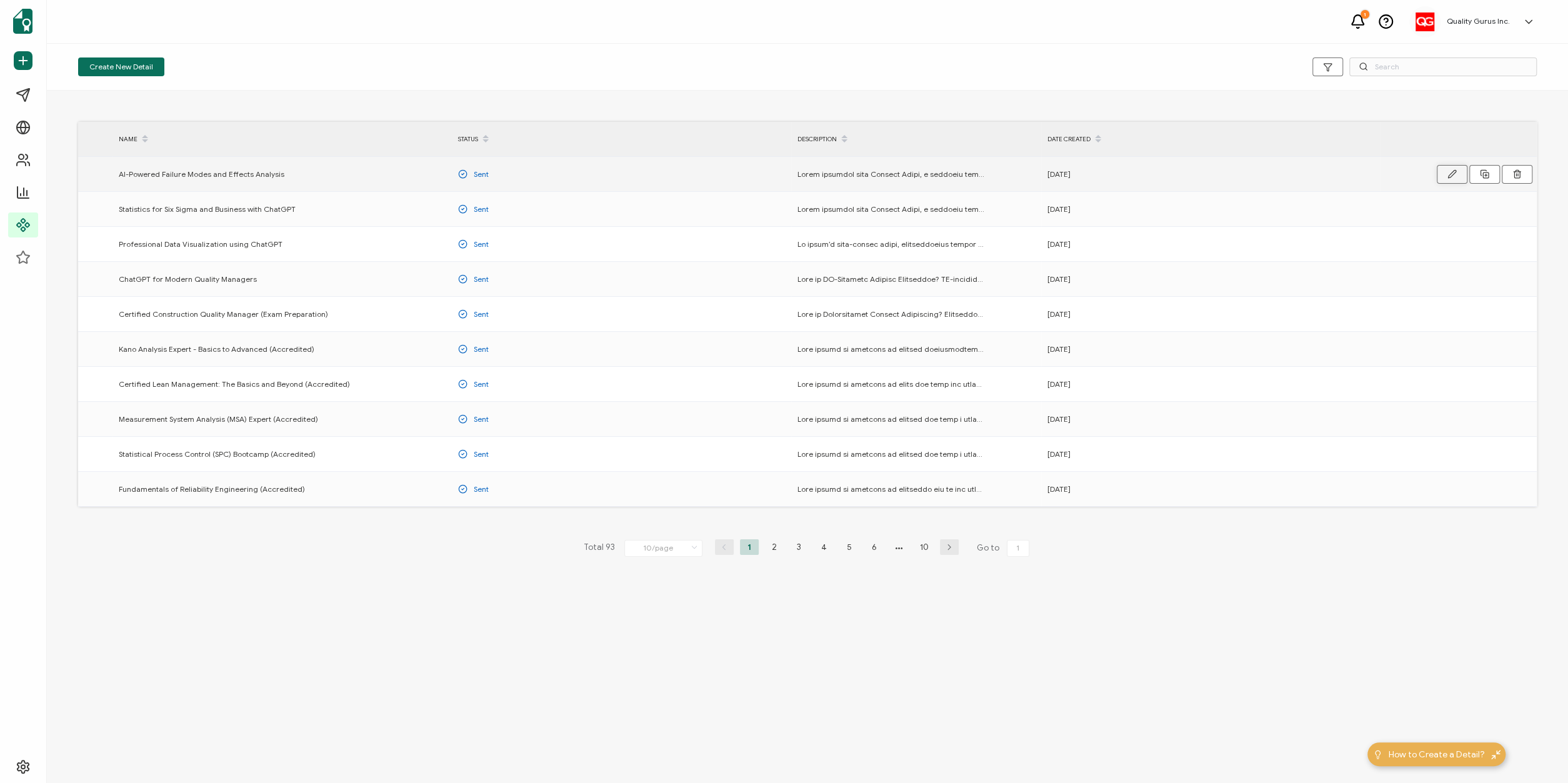
click at [1451, 173] on icon "button" at bounding box center [1452, 173] width 9 height 9
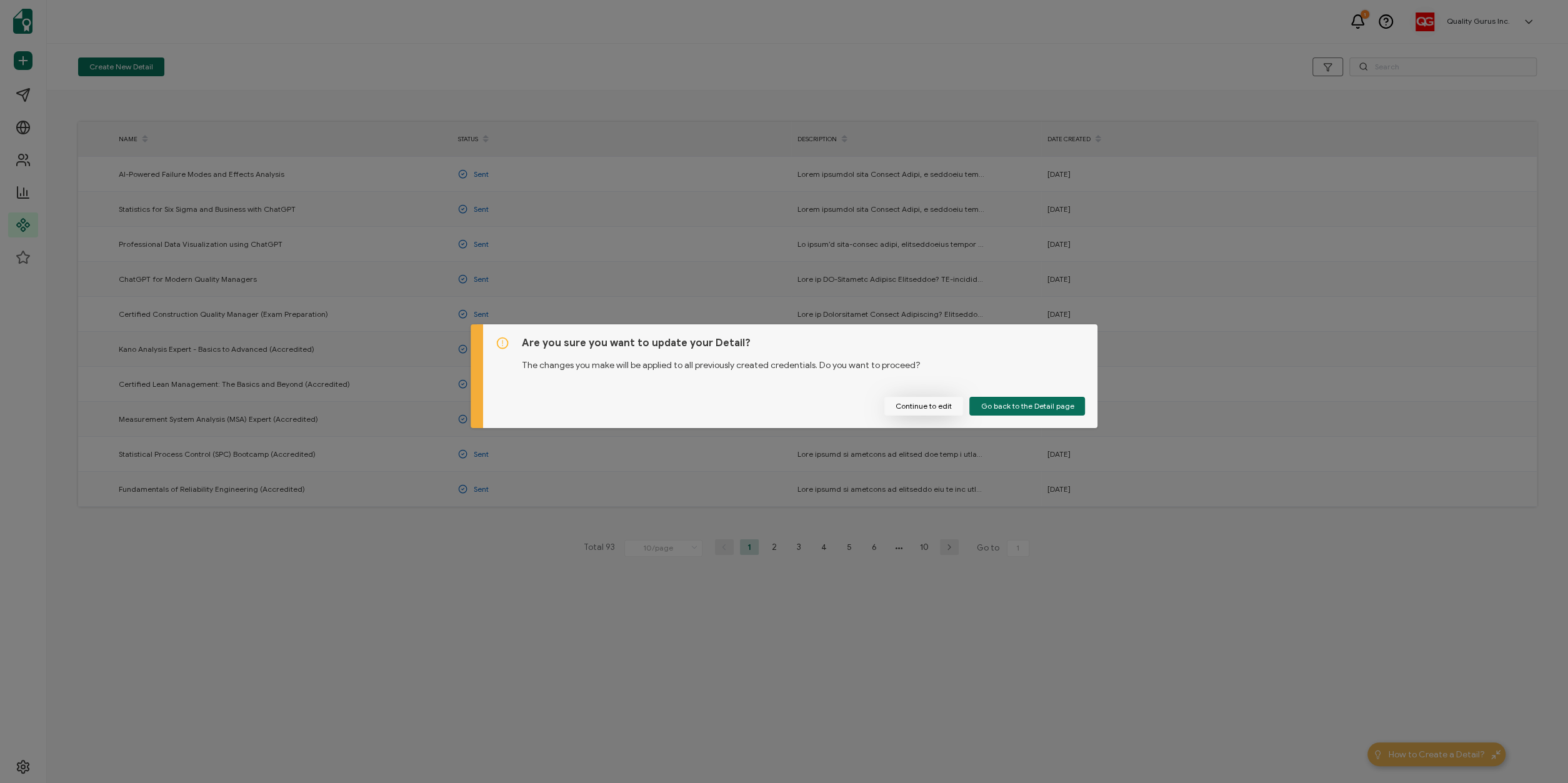
click at [936, 409] on button "Continue to edit" at bounding box center [923, 405] width 78 height 19
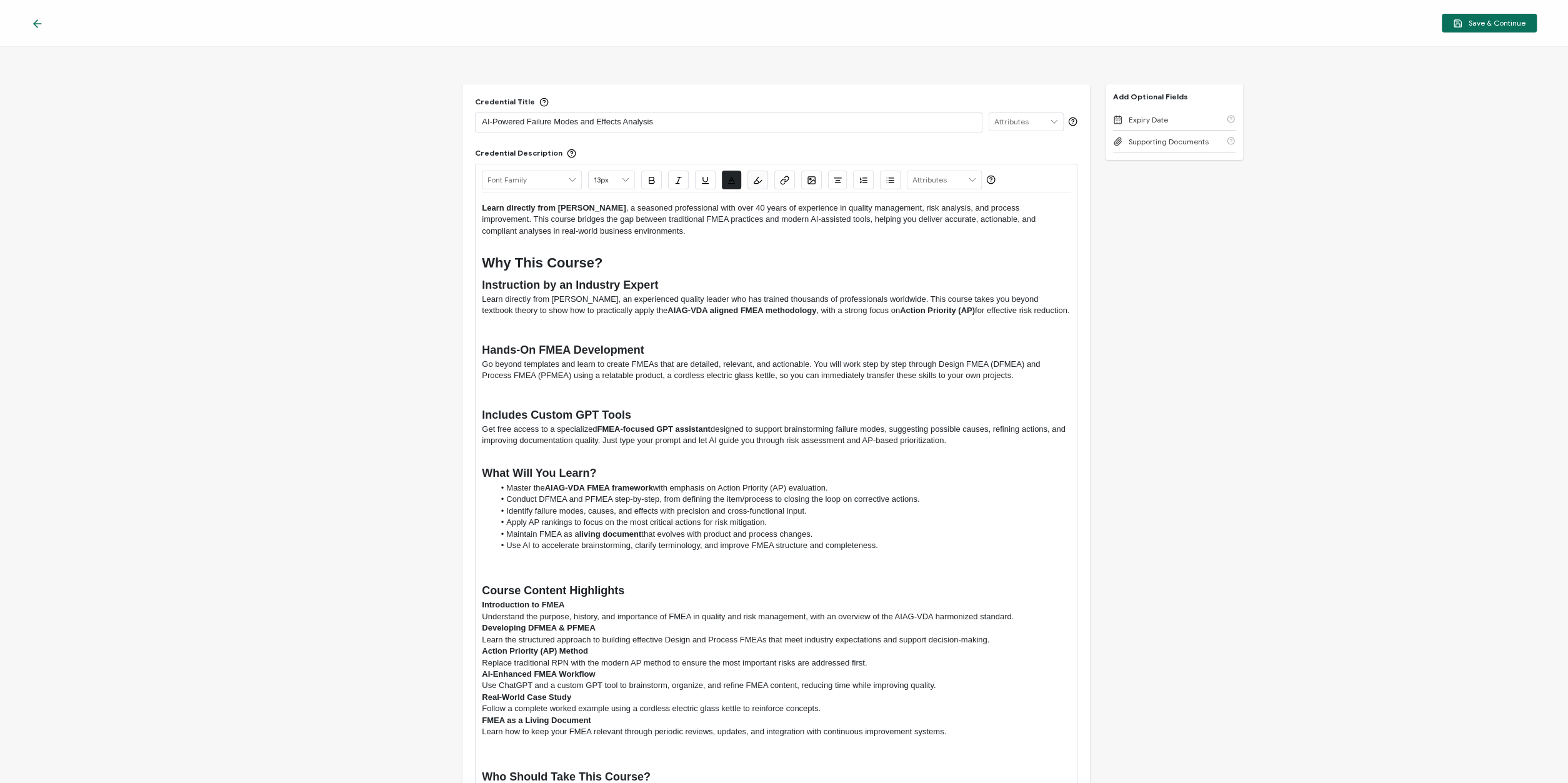
click at [40, 24] on icon at bounding box center [38, 24] width 8 height 0
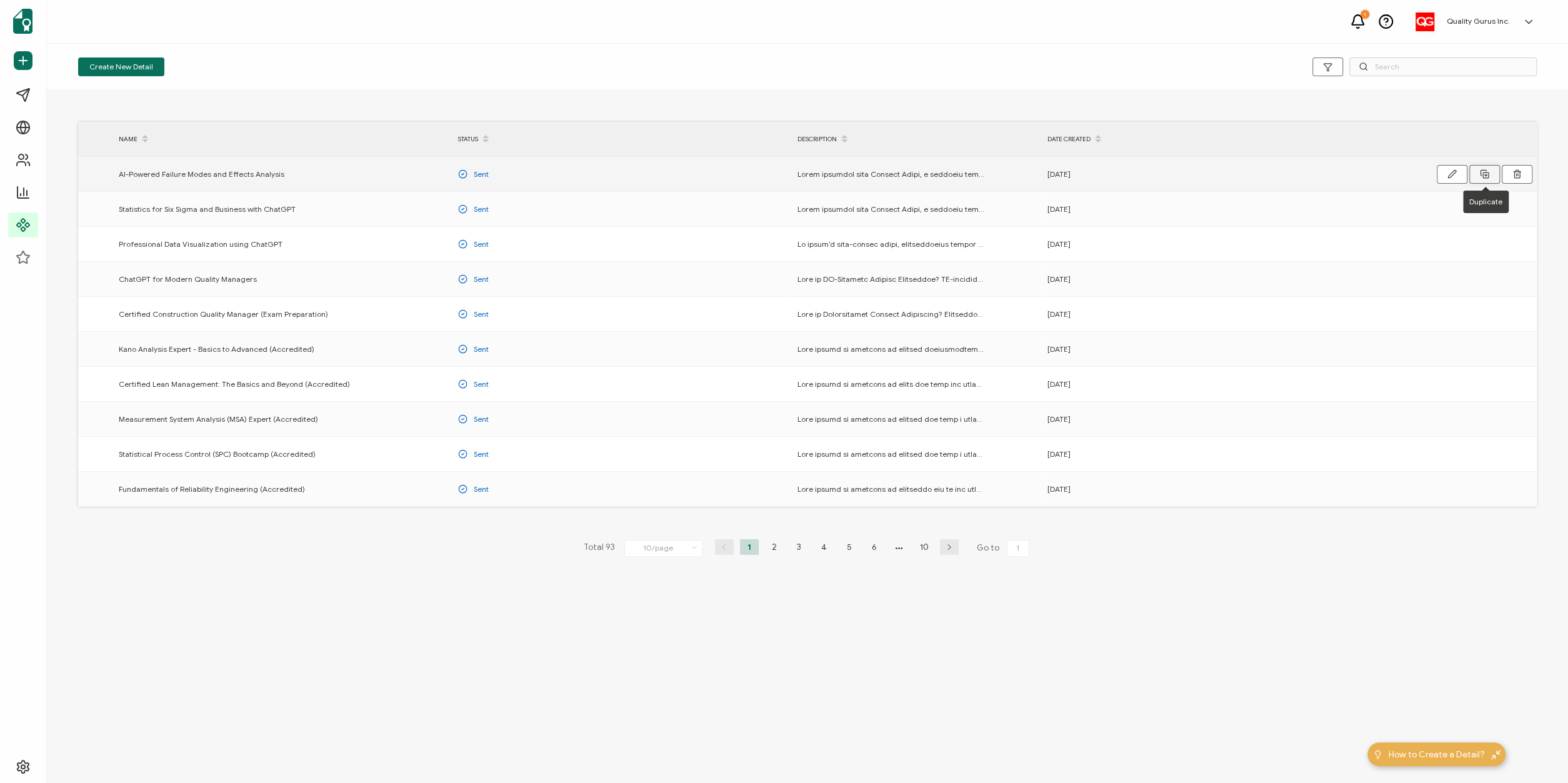
click at [1489, 175] on icon at bounding box center [1485, 173] width 9 height 9
click at [1453, 172] on icon "button" at bounding box center [1452, 173] width 9 height 9
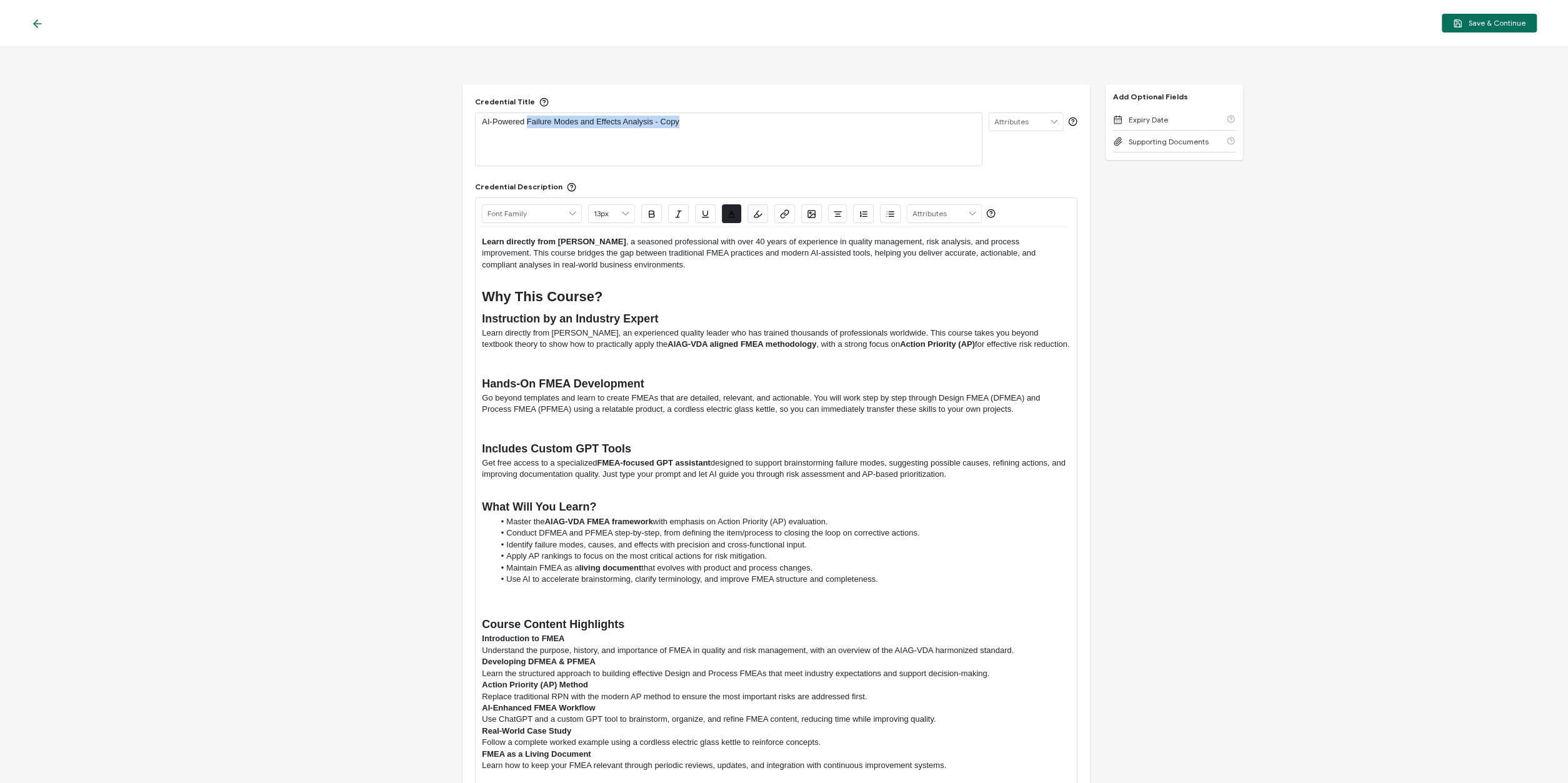
drag, startPoint x: 527, startPoint y: 122, endPoint x: 706, endPoint y: 125, distance: 179.0
click at [706, 125] on p "AI-Powered Failure Modes and Effects Analysis - Copy" at bounding box center [728, 121] width 494 height 13
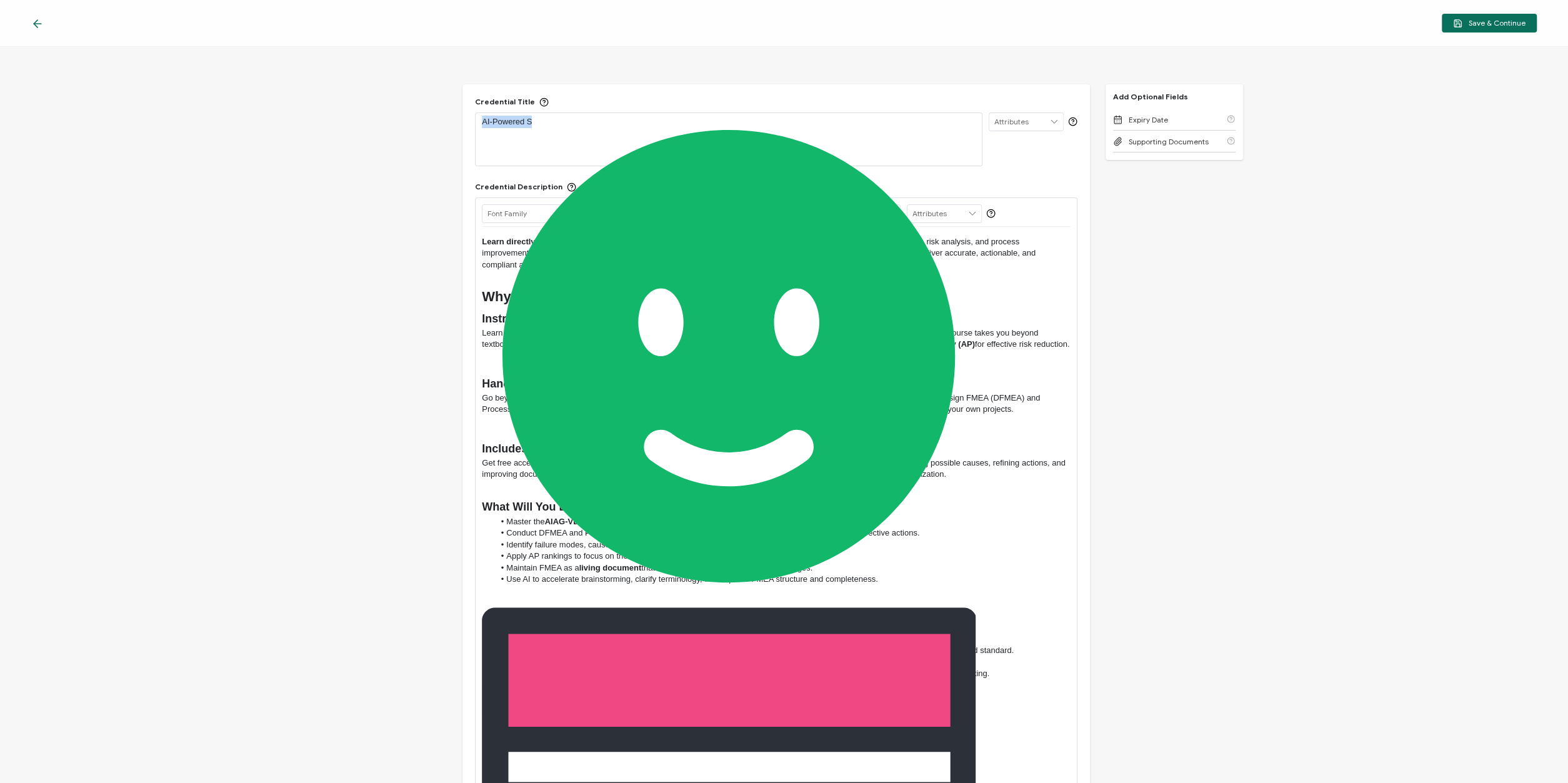
drag, startPoint x: 547, startPoint y: 123, endPoint x: 450, endPoint y: 127, distance: 97.1
click at [482, 127] on div "AI-Powered S" at bounding box center [728, 122] width 494 height 18
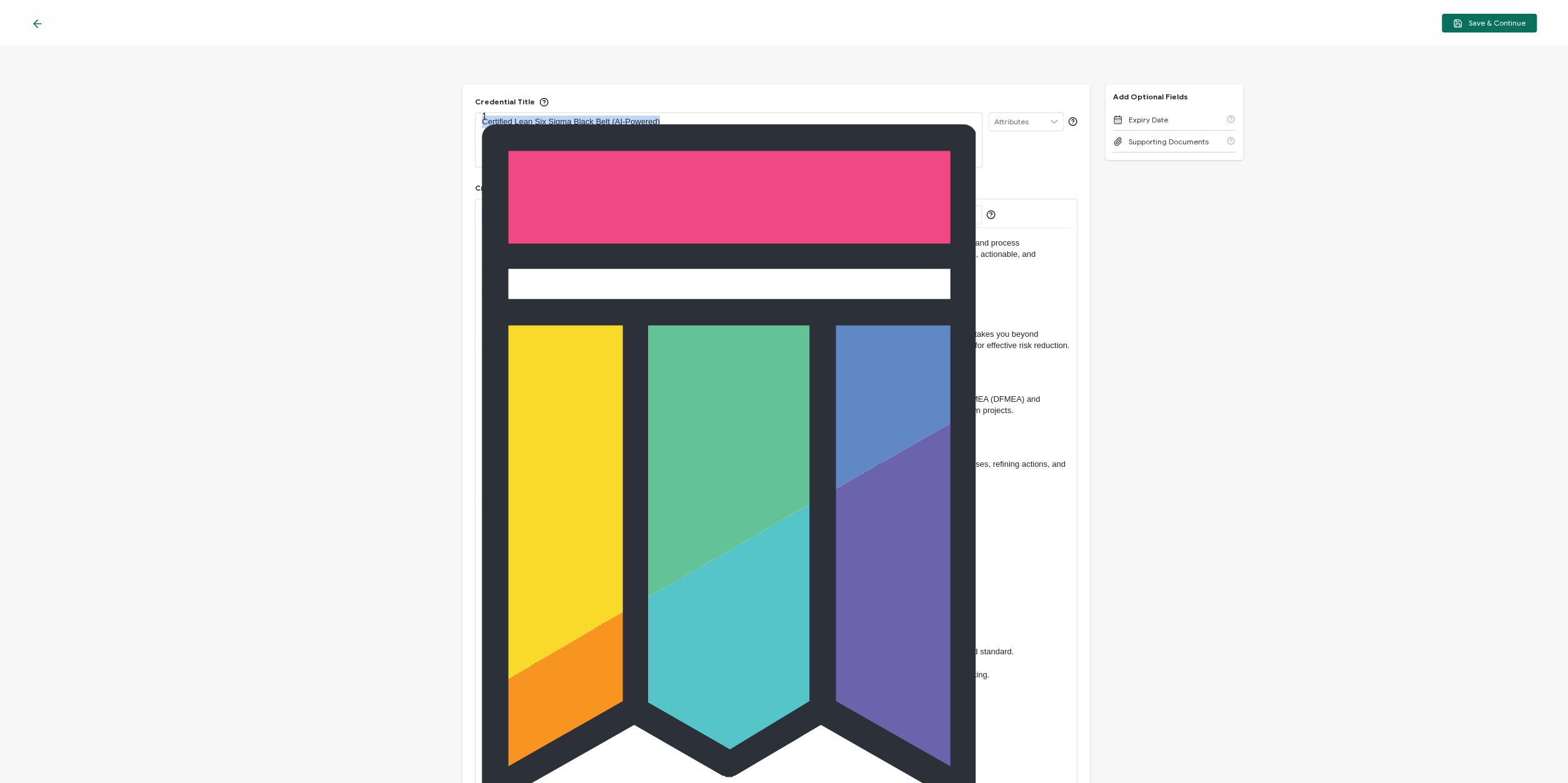
drag, startPoint x: 675, startPoint y: 123, endPoint x: 443, endPoint y: 121, distance: 232.0
click at [482, 121] on div "Certified Lean Six Sigma Black Belt (AI-Powered)" at bounding box center [728, 122] width 494 height 18
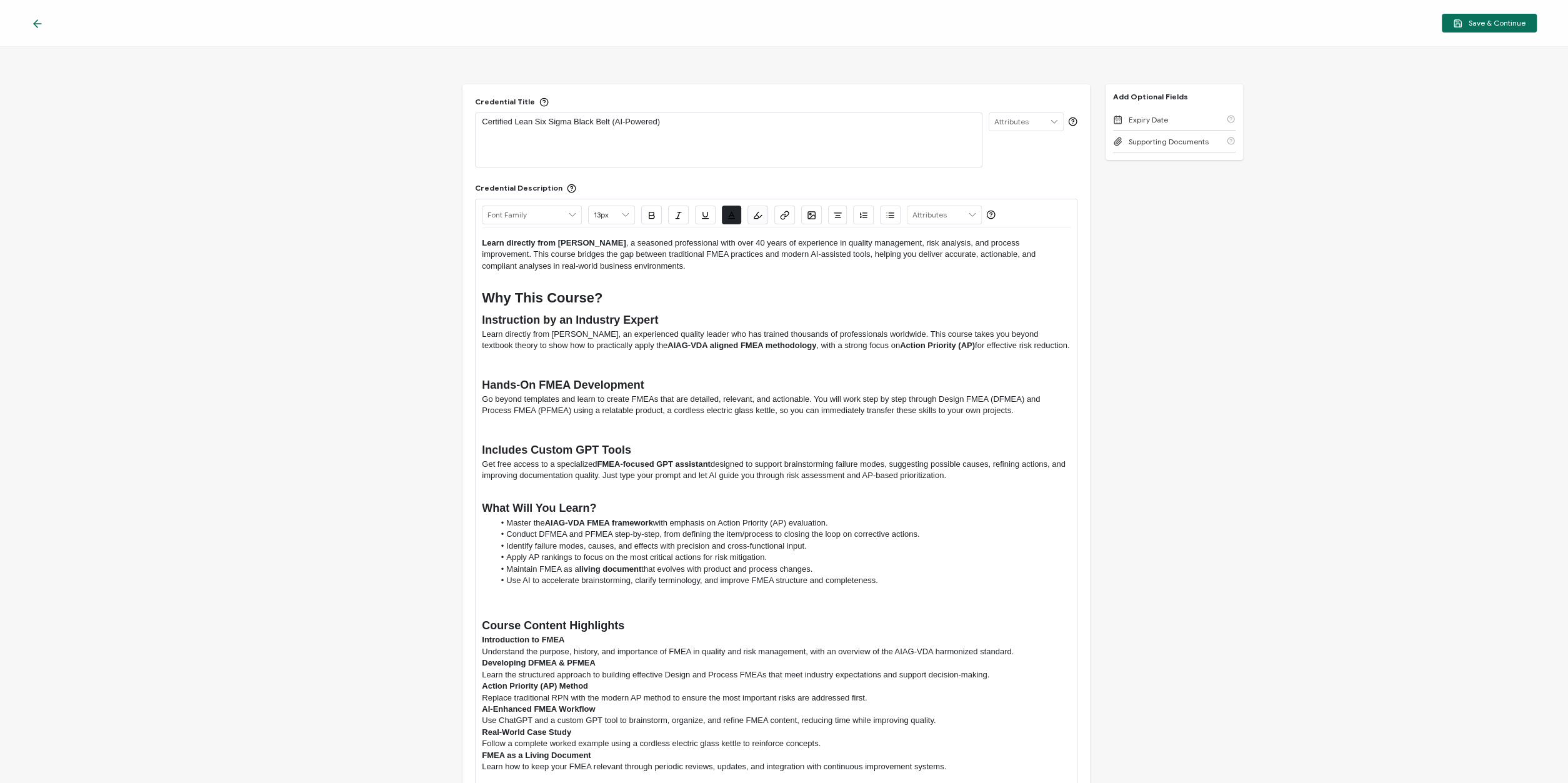
click at [331, 217] on div "Credential Title Certified Lean Six Sigma Black Belt (AI-Powered) ISSUER Issuer…" at bounding box center [784, 414] width 1568 height 736
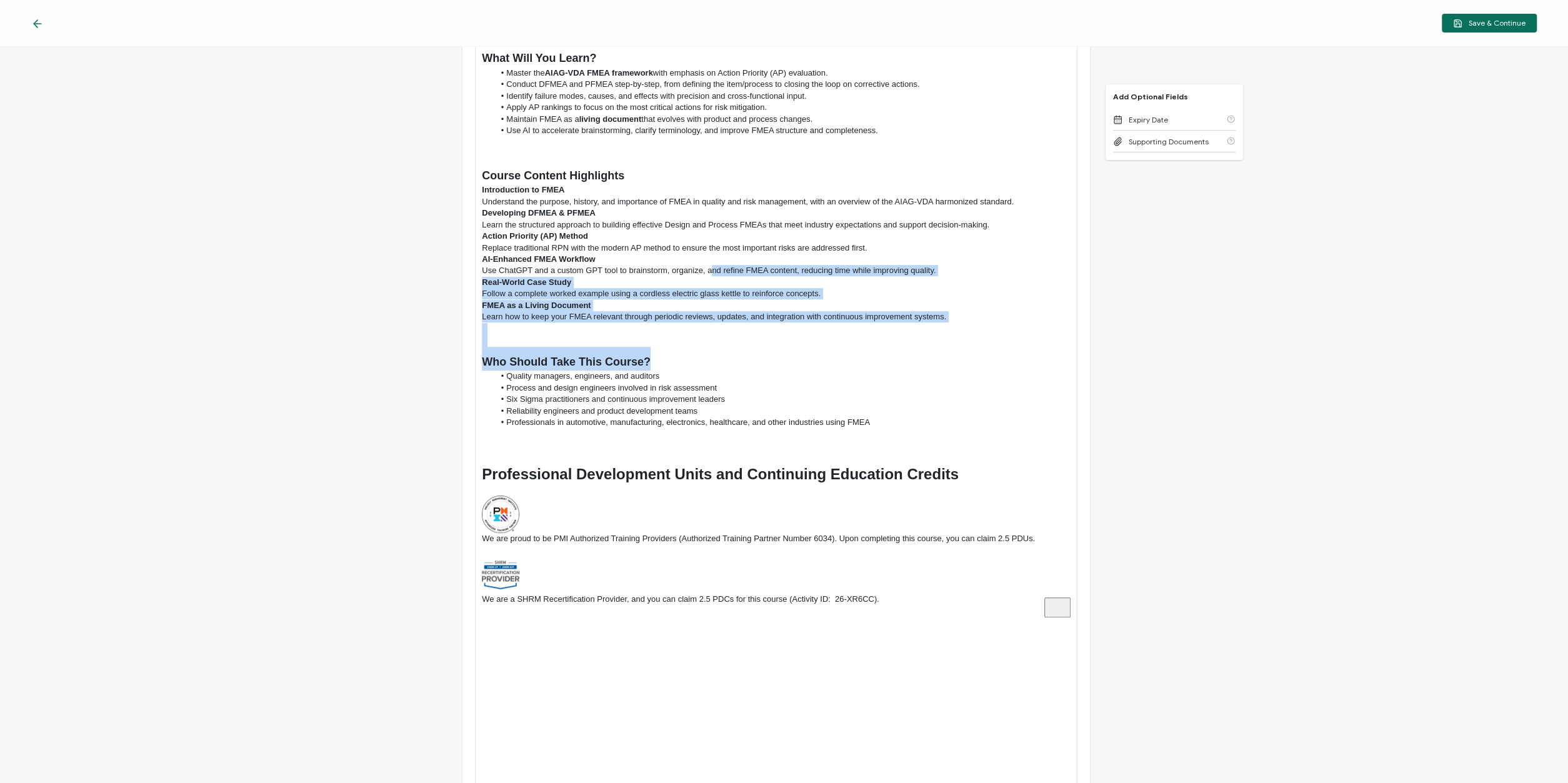
scroll to position [375, 0]
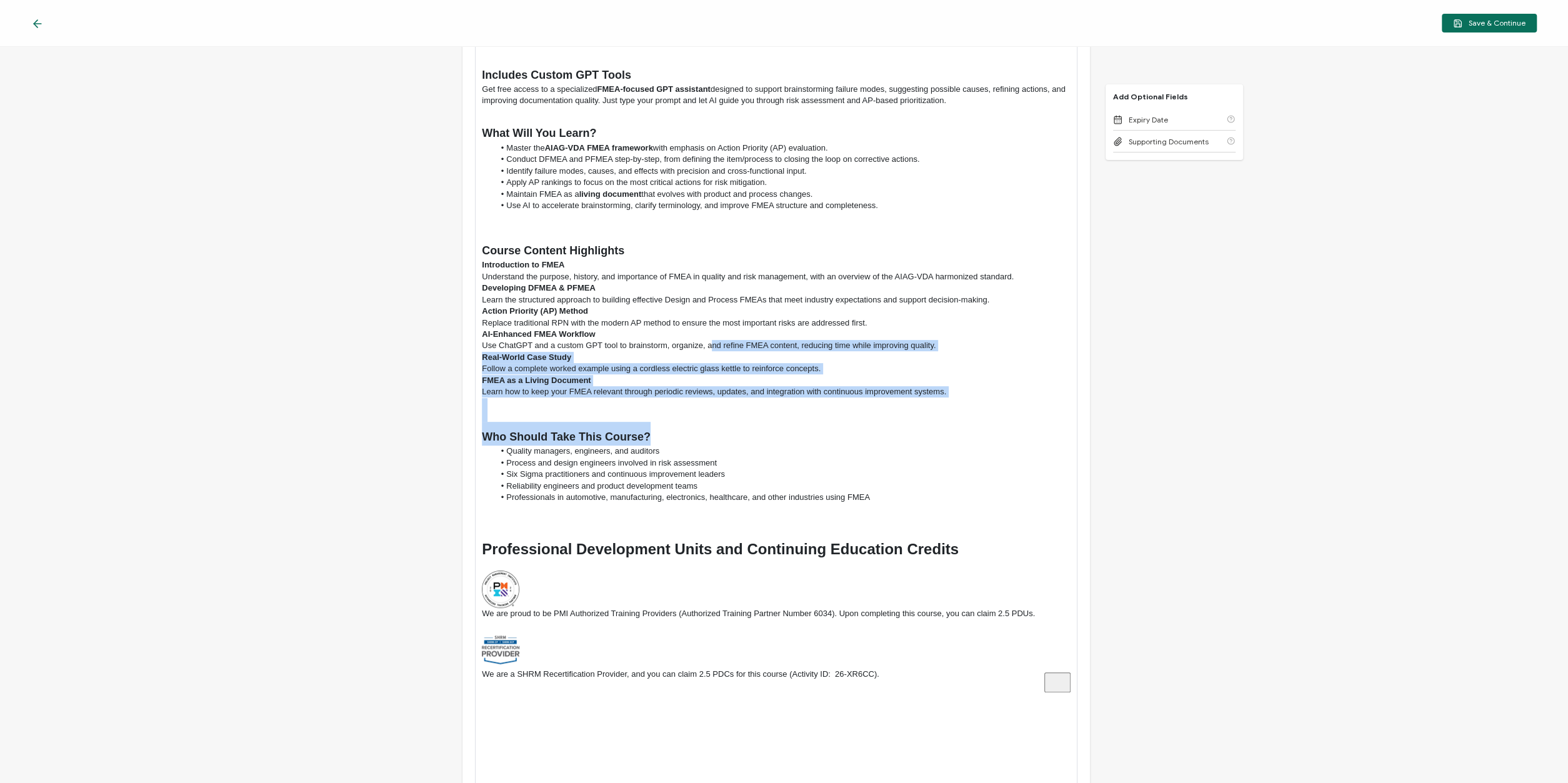
drag, startPoint x: 859, startPoint y: 367, endPoint x: 690, endPoint y: 253, distance: 203.9
click at [707, 245] on div "Learn directly from [PERSON_NAME] , a seasoned professional with over 40 years …" at bounding box center [776, 277] width 589 height 849
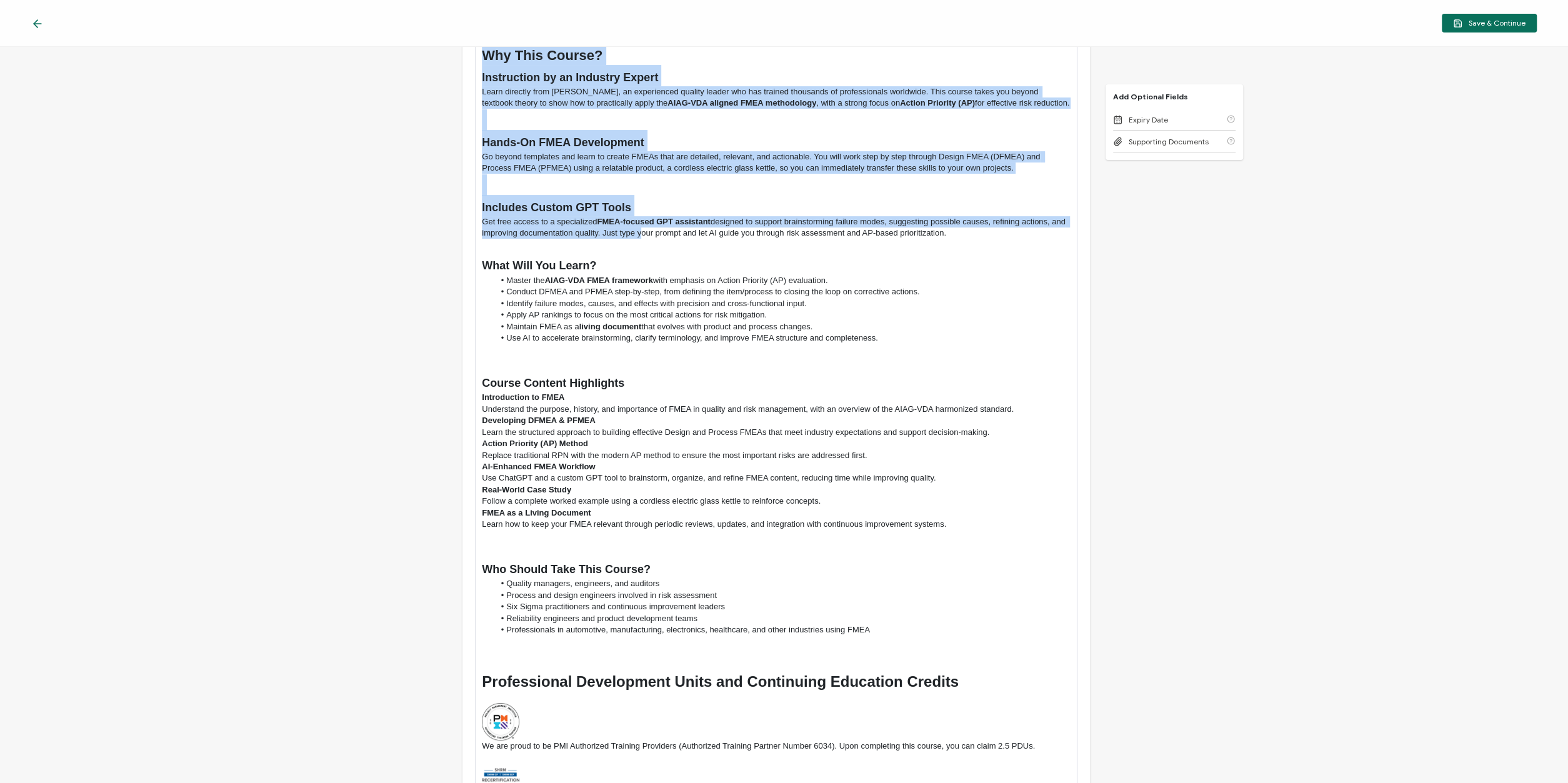
scroll to position [450, 0]
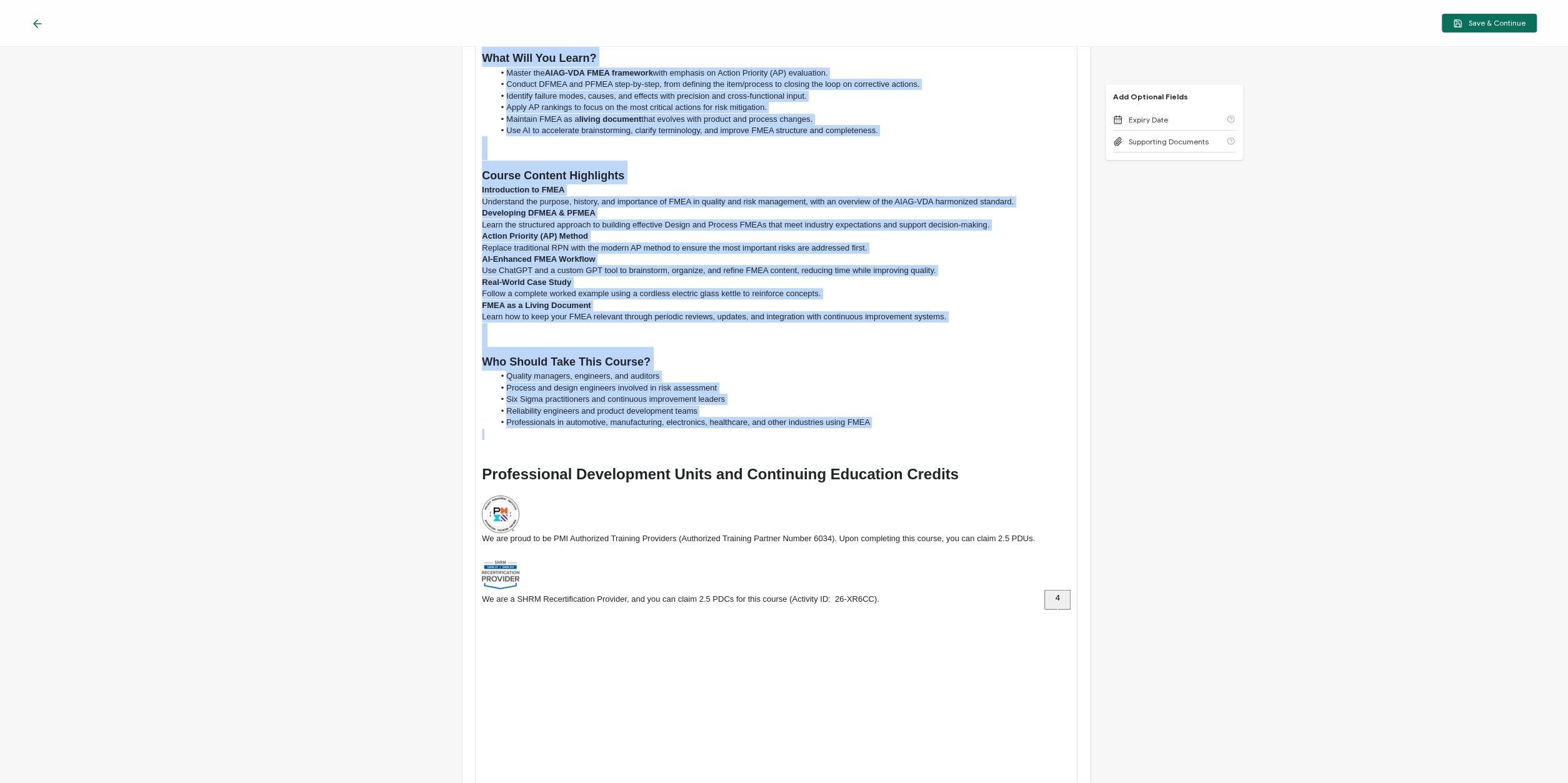
drag, startPoint x: 482, startPoint y: 209, endPoint x: 914, endPoint y: 395, distance: 470.3
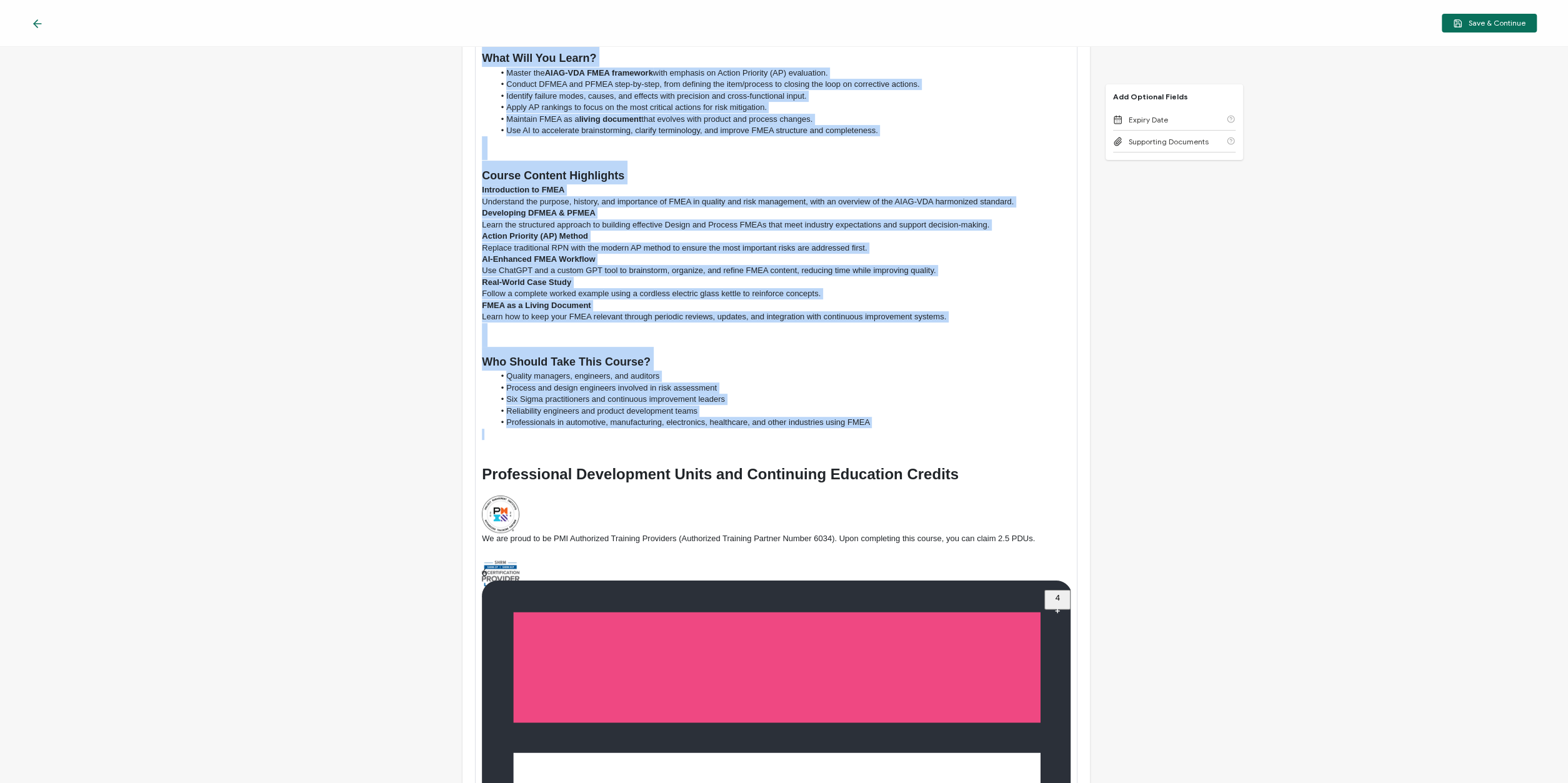
copy div "Learn directly from [PERSON_NAME] , a seasoned professional with over 40 years …"
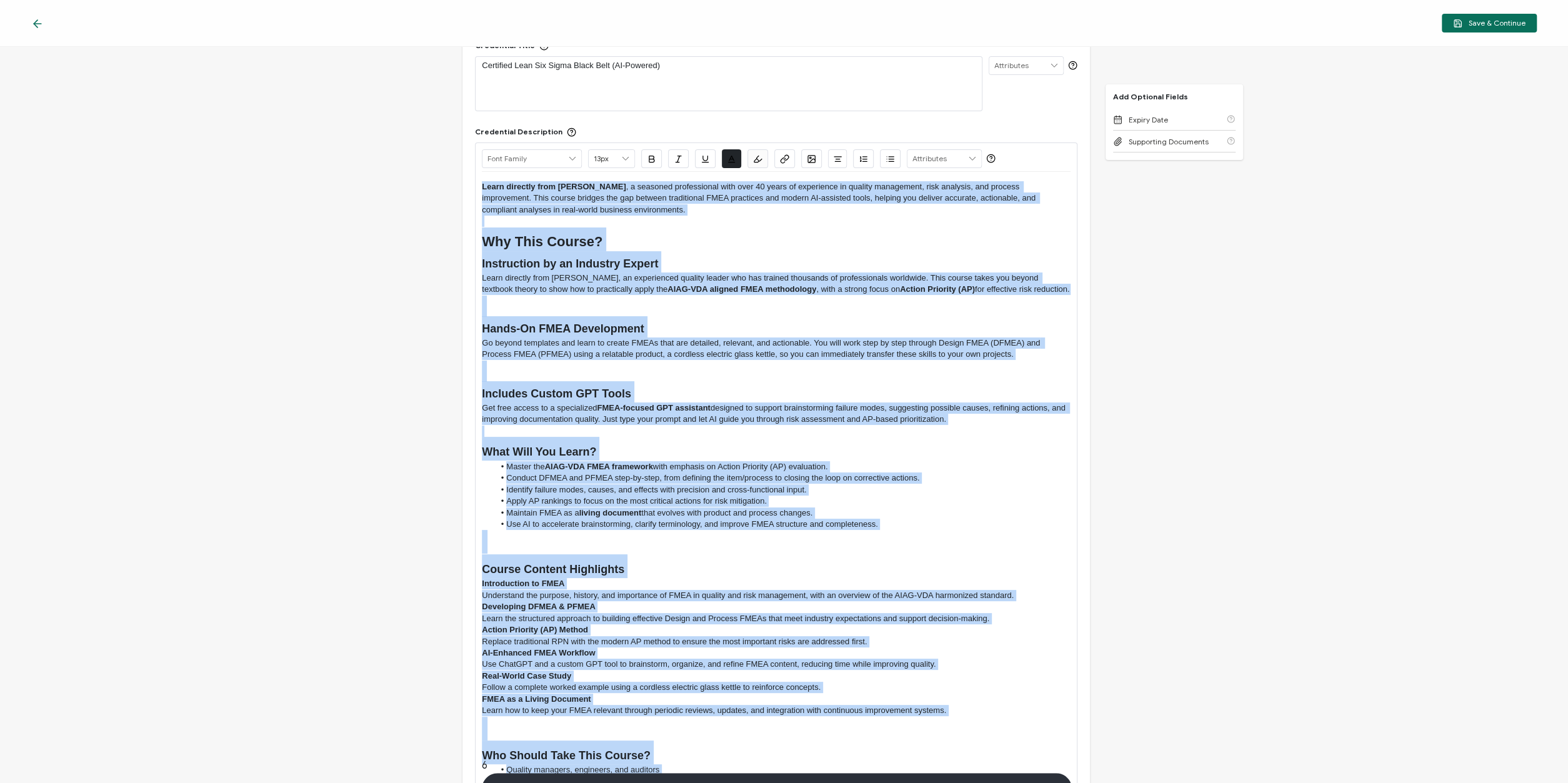
scroll to position [0, 0]
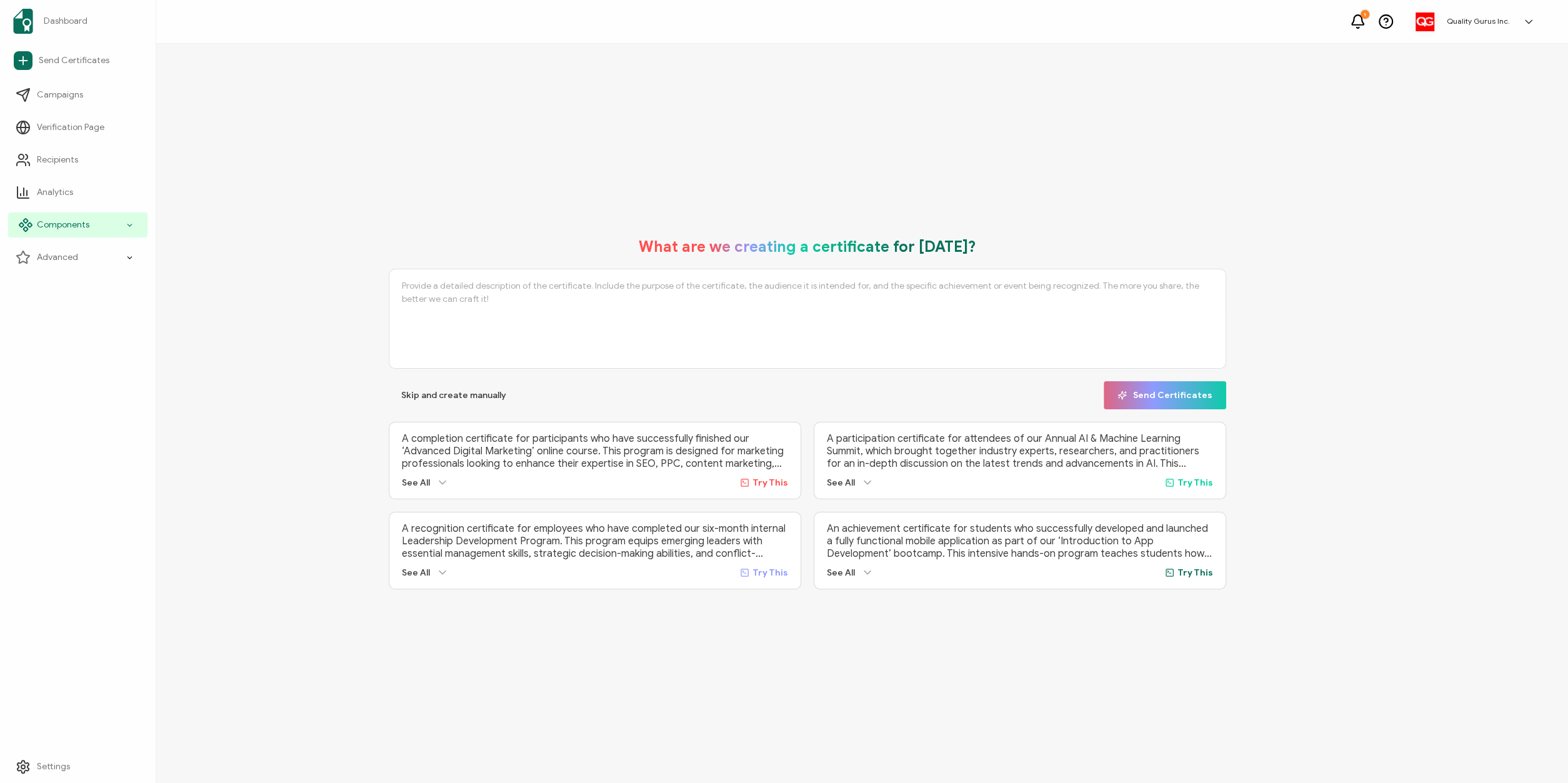
click at [94, 223] on div "Components" at bounding box center [78, 225] width 139 height 25
click at [91, 289] on span "Credential Details" at bounding box center [80, 290] width 73 height 13
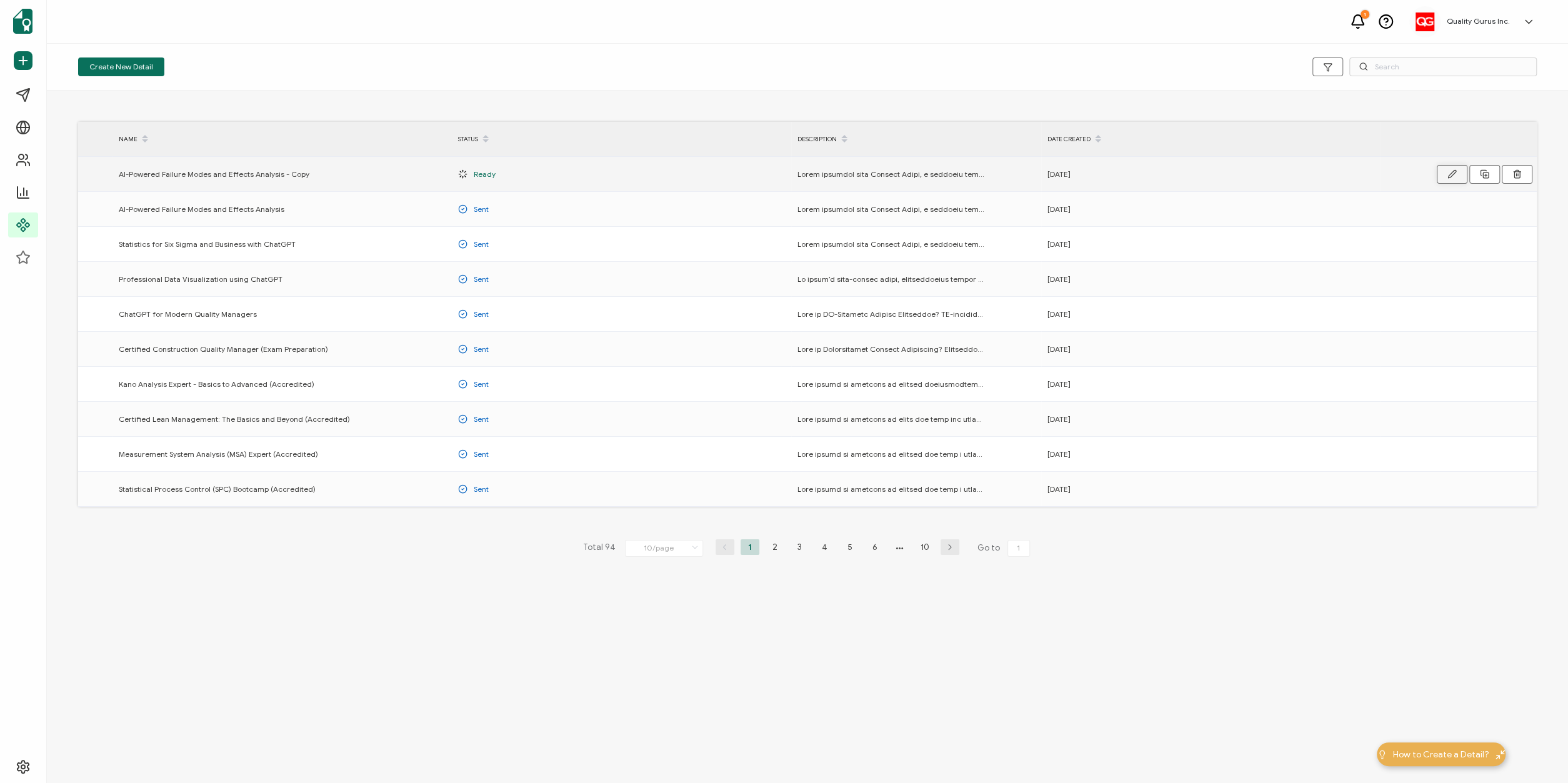
click at [1450, 169] on icon "button" at bounding box center [1452, 173] width 9 height 9
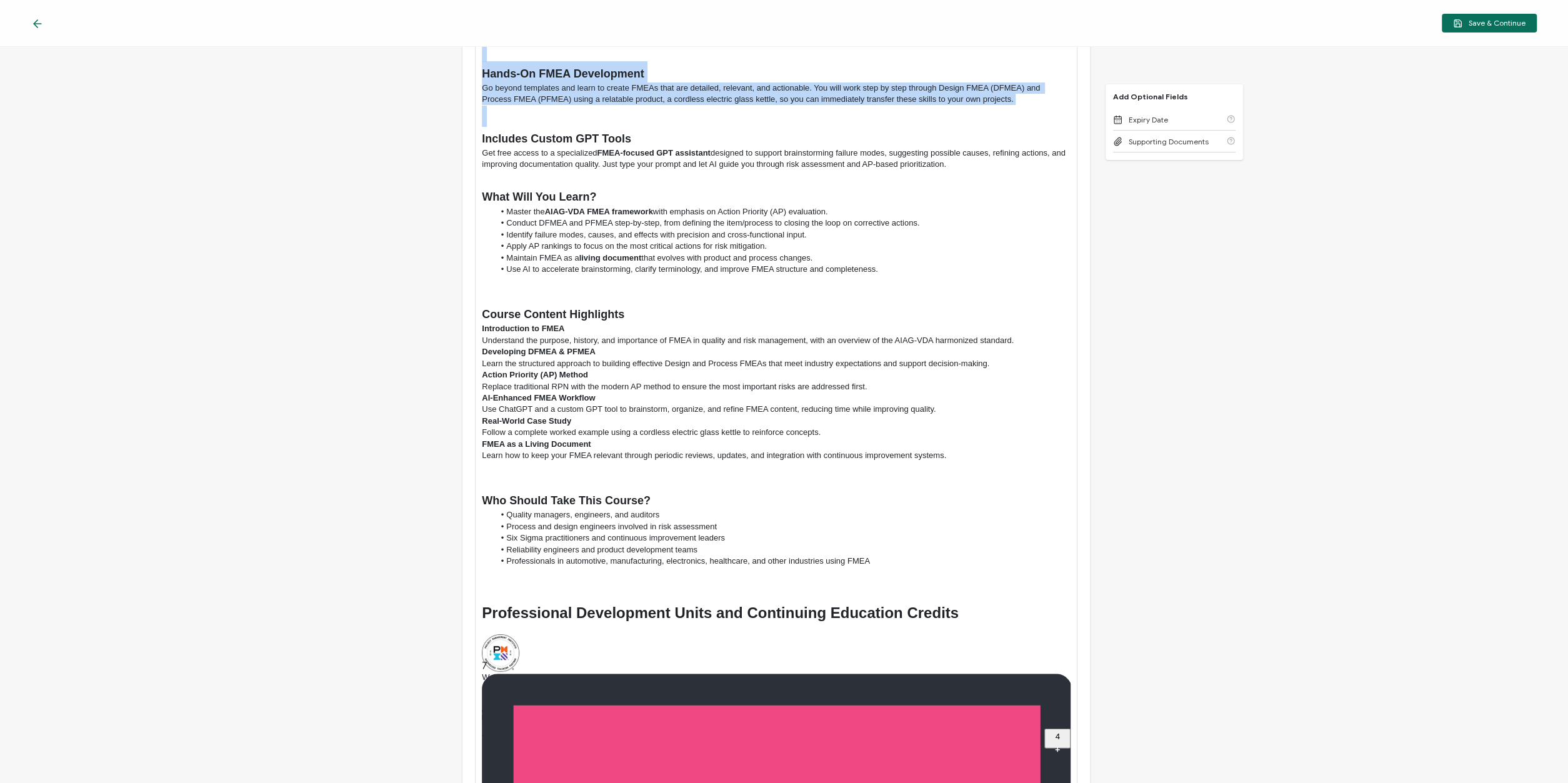
scroll to position [375, 0]
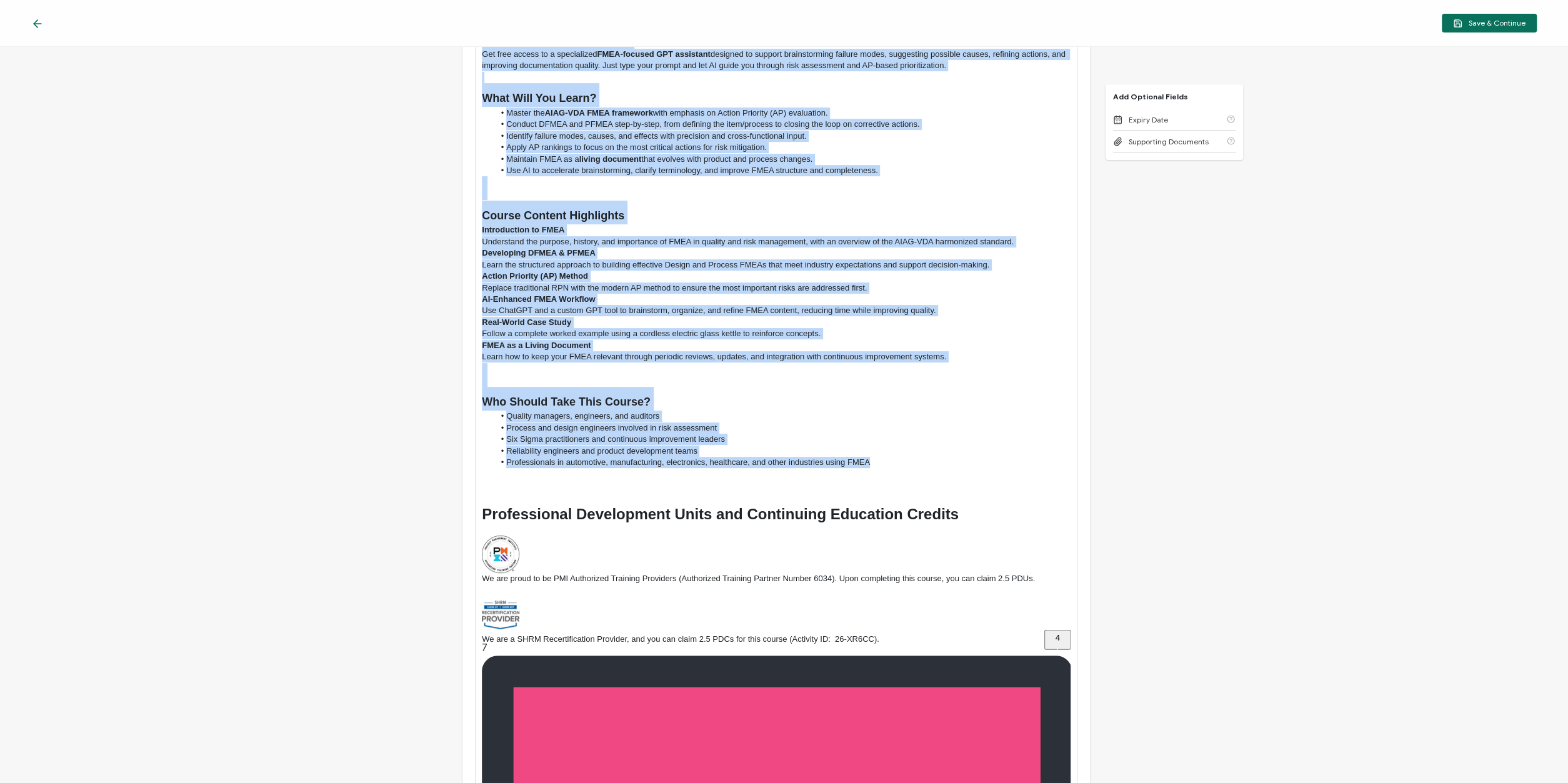
drag, startPoint x: 483, startPoint y: 208, endPoint x: 906, endPoint y: 460, distance: 492.4
click at [906, 460] on div "Learn directly from [PERSON_NAME] , a seasoned professional with over 40 years …" at bounding box center [776, 242] width 589 height 849
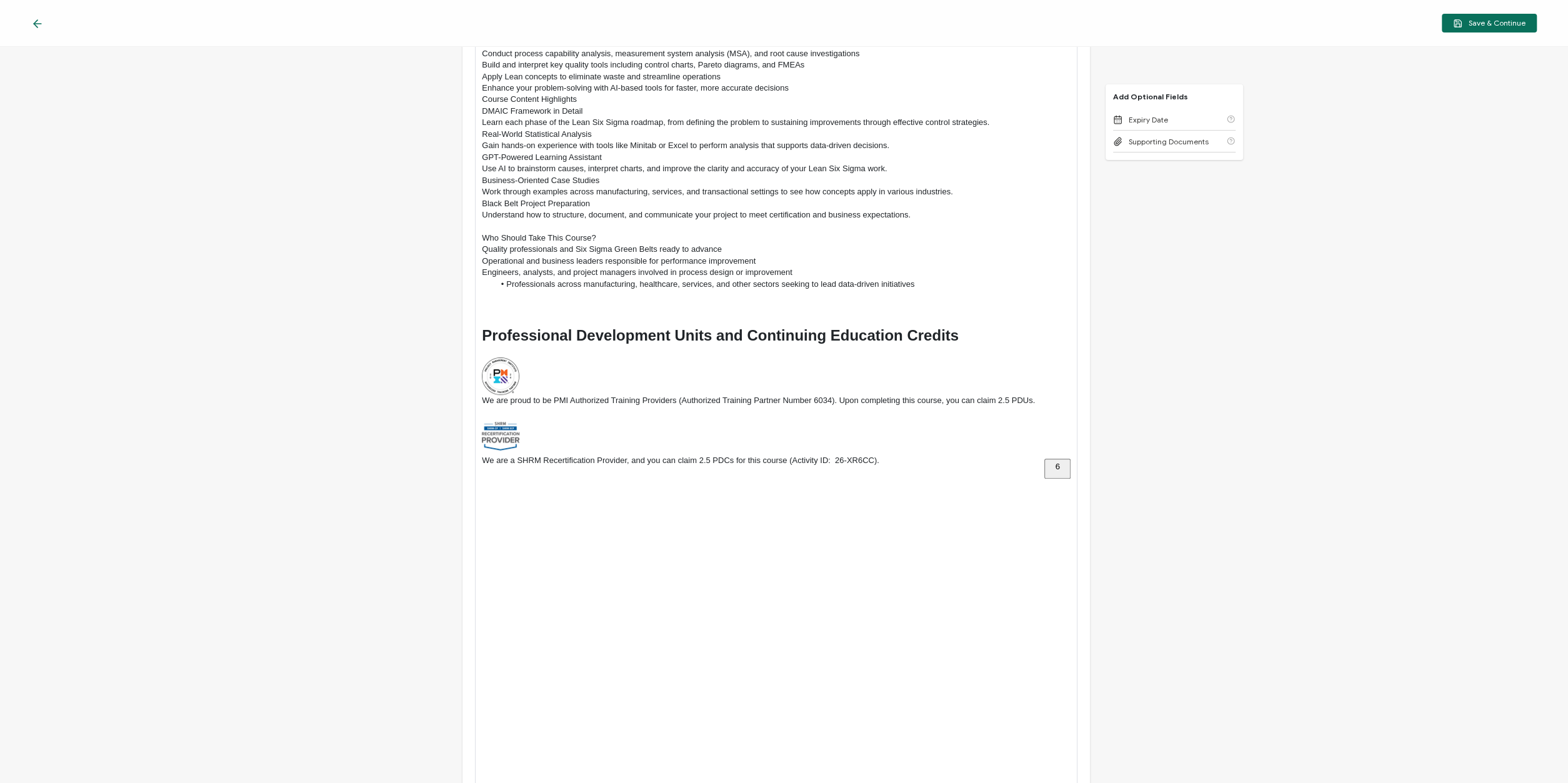
scroll to position [0, 0]
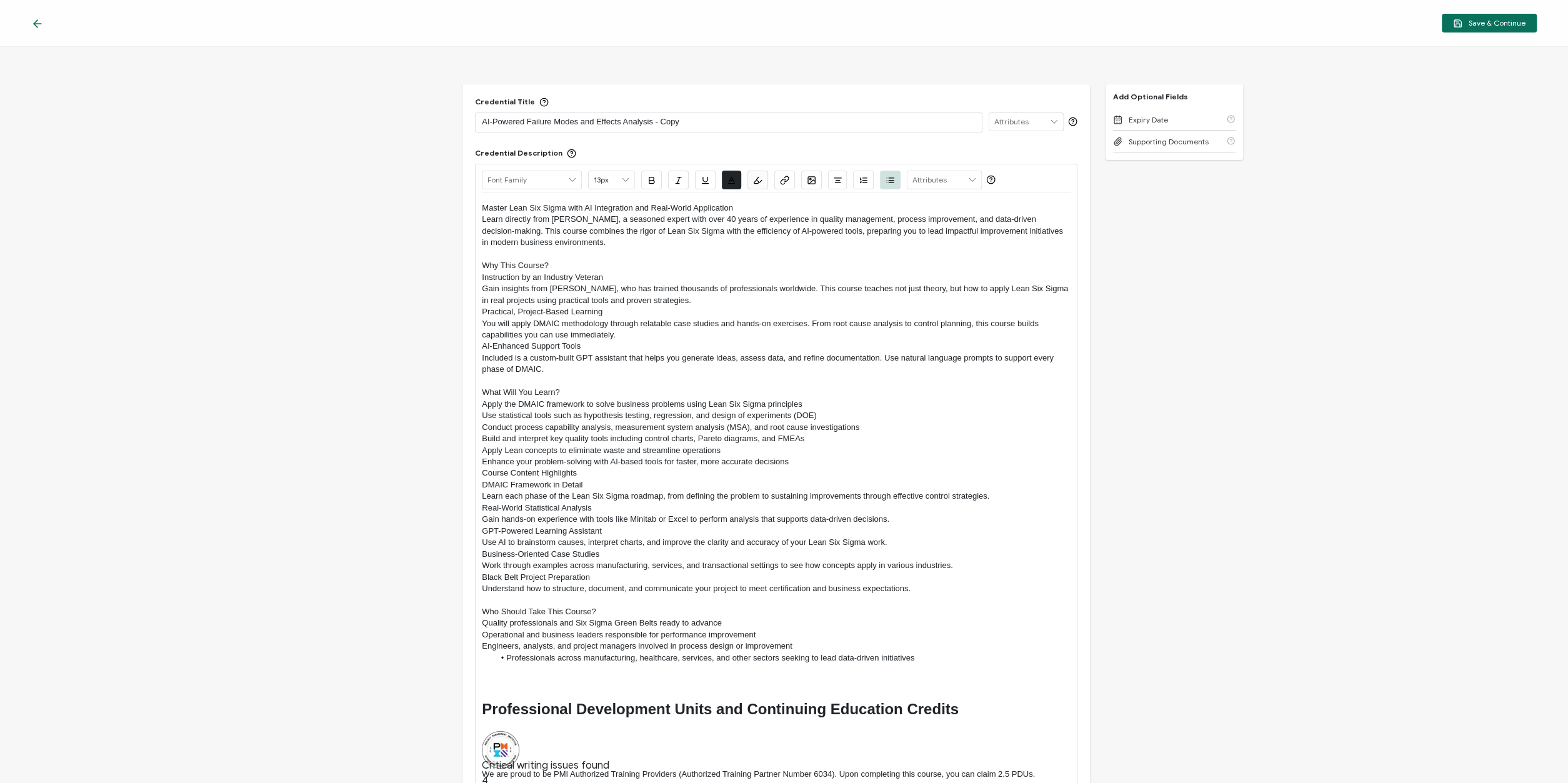
click at [706, 449] on p "Apply Lean concepts to eliminate waste and streamline operations" at bounding box center [776, 450] width 589 height 11
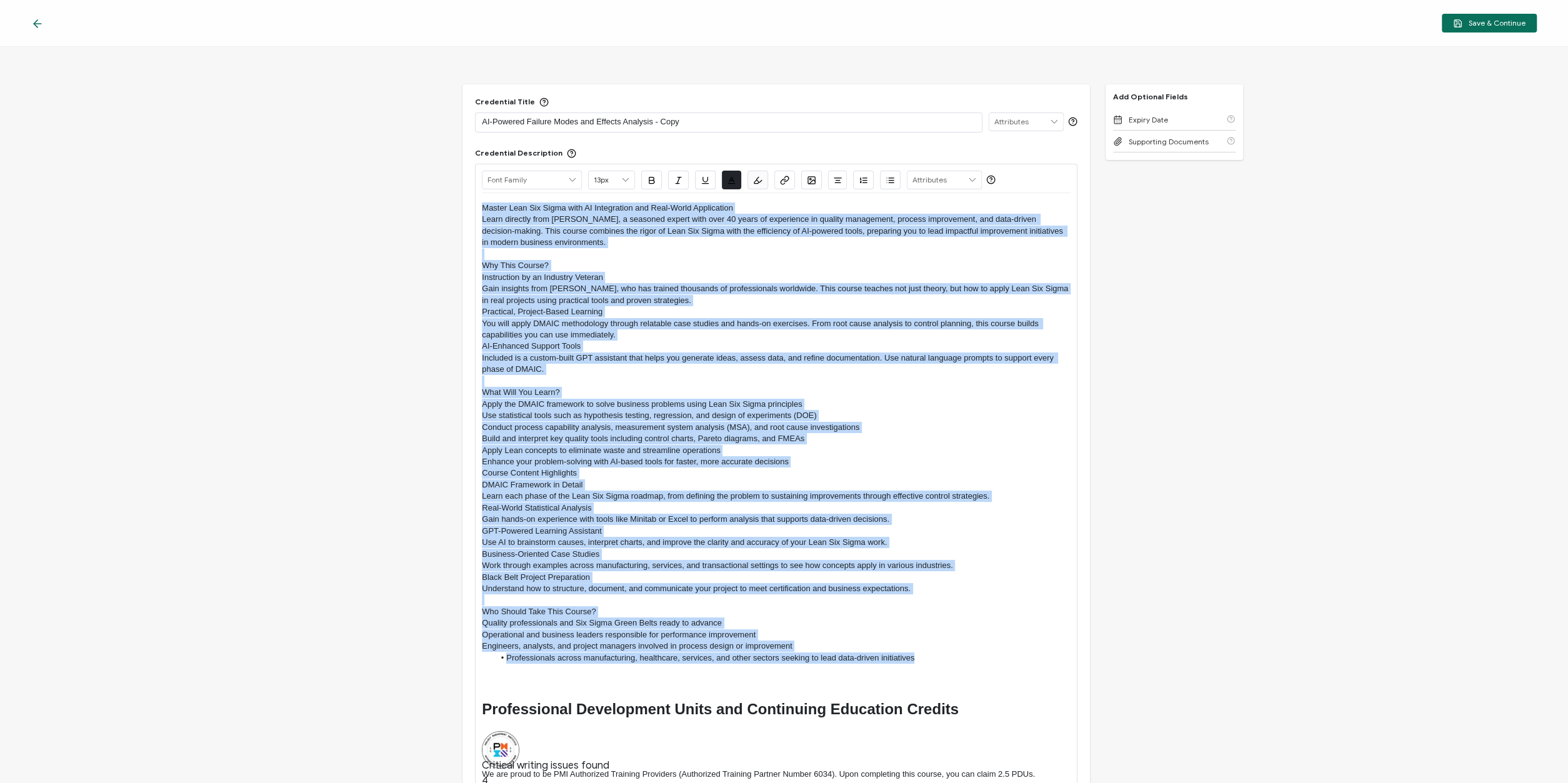
drag, startPoint x: 937, startPoint y: 660, endPoint x: 460, endPoint y: 202, distance: 661.3
click at [482, 202] on div "Master Lean Six Sigma with AI Integration and Real-World Application Learn dire…" at bounding box center [776, 527] width 589 height 668
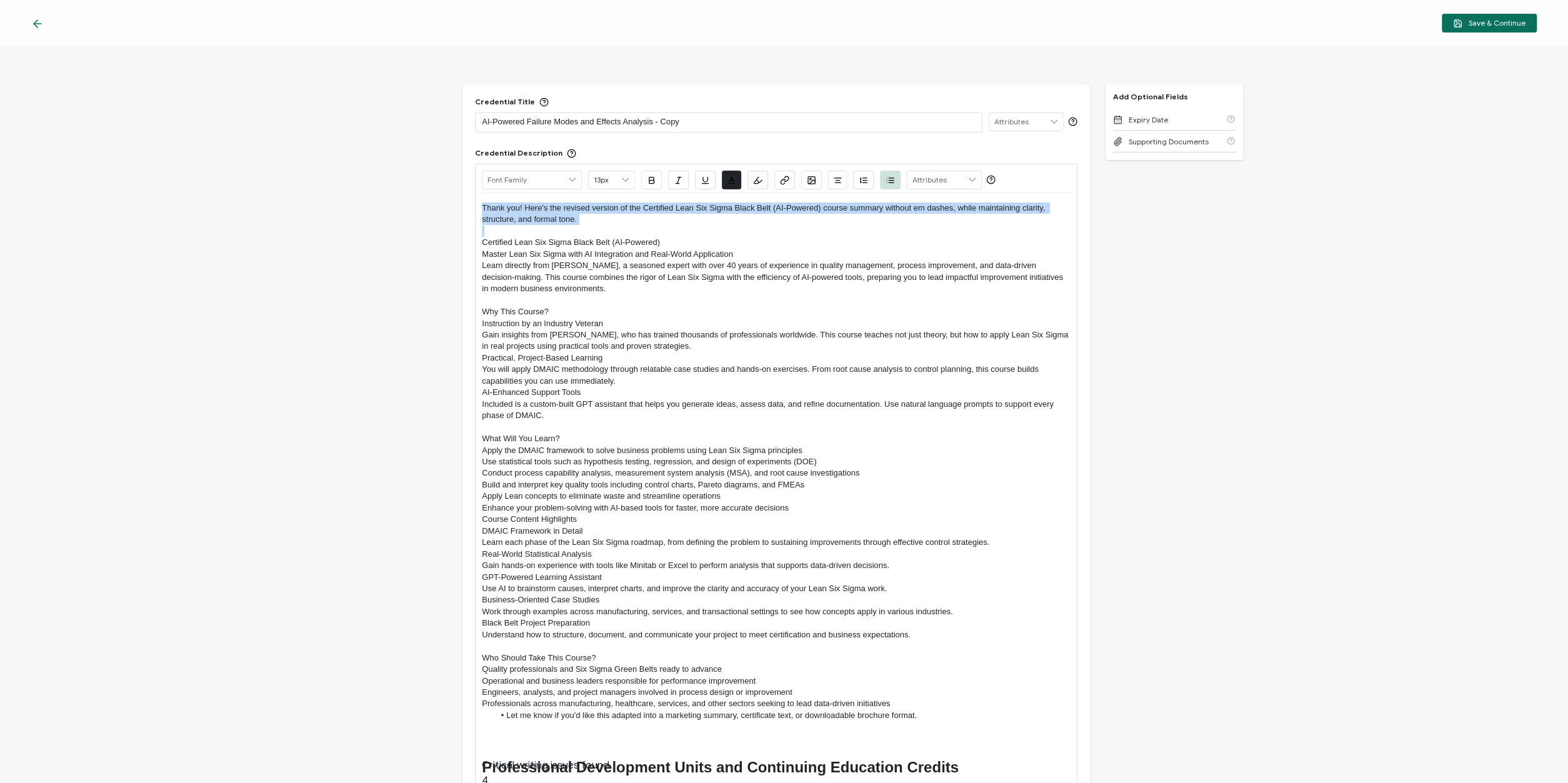
drag, startPoint x: 596, startPoint y: 229, endPoint x: 458, endPoint y: 210, distance: 139.3
click at [482, 210] on div "Thank you! Here's the revised version of the Certified Lean Six Sigma Black Bel…" at bounding box center [776, 555] width 589 height 726
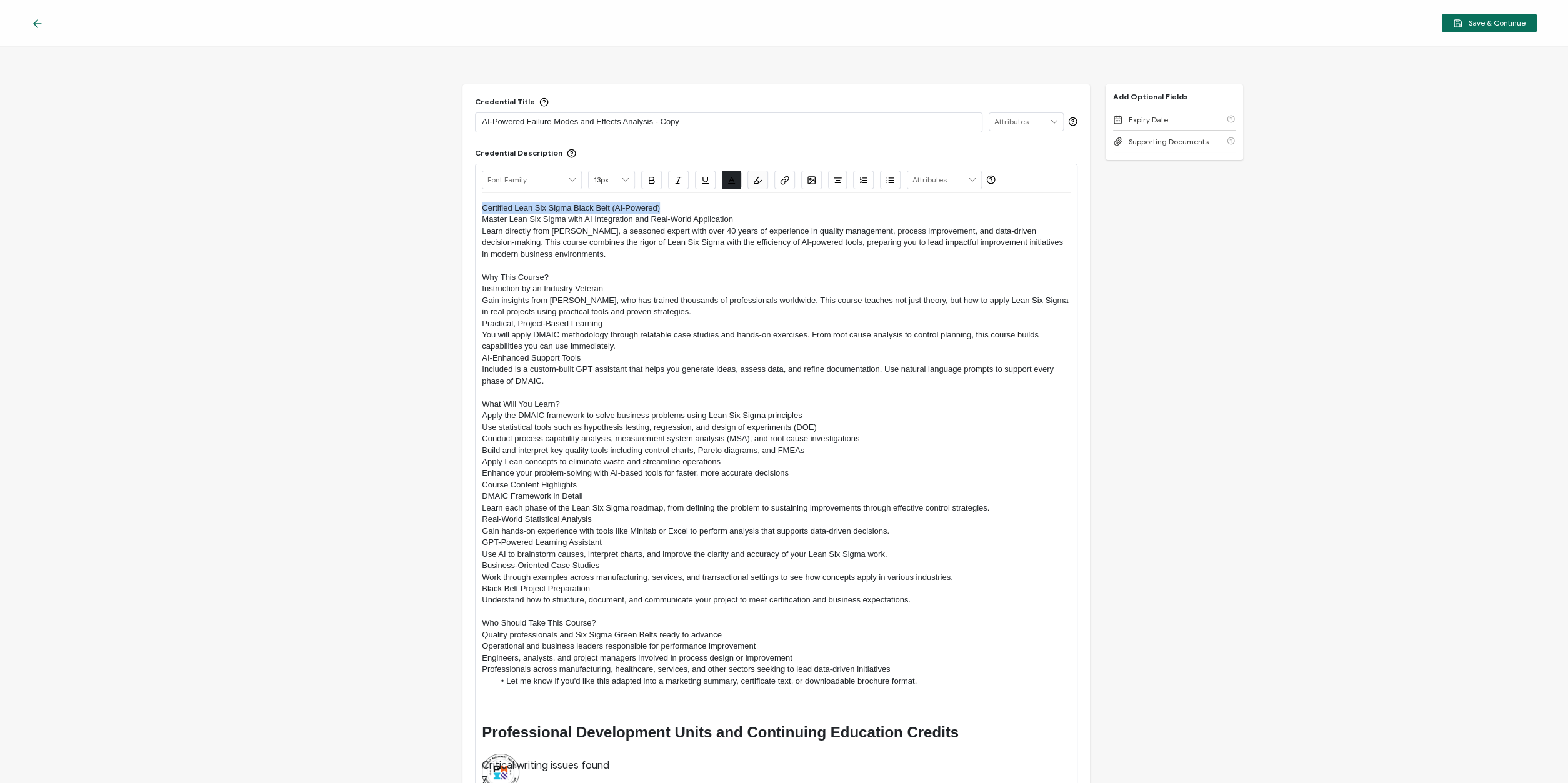
drag, startPoint x: 670, startPoint y: 206, endPoint x: 451, endPoint y: 202, distance: 219.0
click at [482, 202] on div "Certified Lean Six Sigma Black Belt (AI-Powered) Master Lean Six Sigma with AI …" at bounding box center [776, 539] width 589 height 692
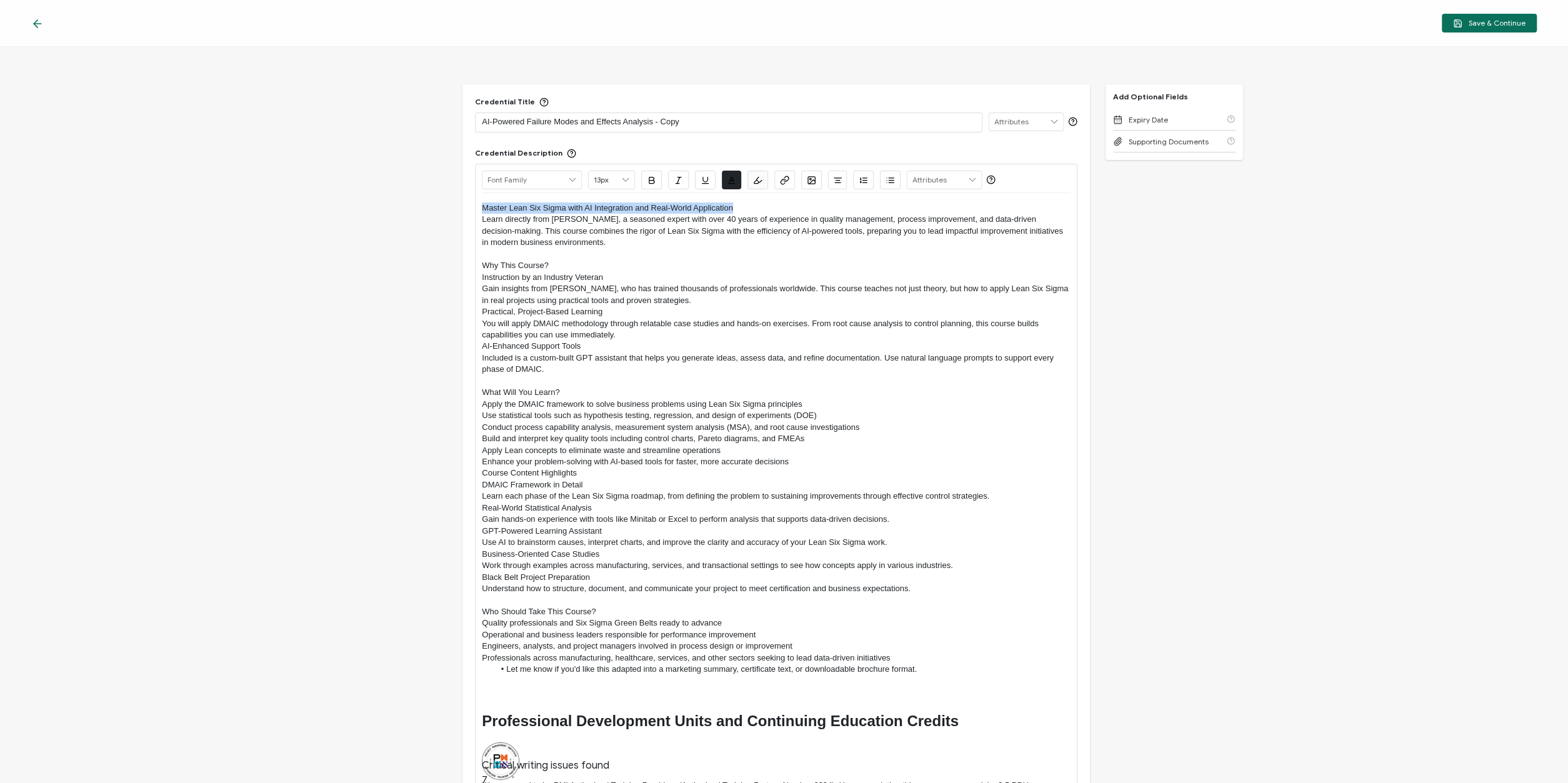
drag, startPoint x: 749, startPoint y: 211, endPoint x: 452, endPoint y: 212, distance: 297.0
click at [482, 212] on div "Master Lean Six Sigma with AI Integration and Real-World Application Learn dire…" at bounding box center [776, 533] width 589 height 680
click at [623, 180] on icon at bounding box center [625, 180] width 11 height 18
click at [611, 297] on span "15px" at bounding box center [609, 294] width 16 height 9
click at [757, 182] on span at bounding box center [763, 185] width 24 height 8
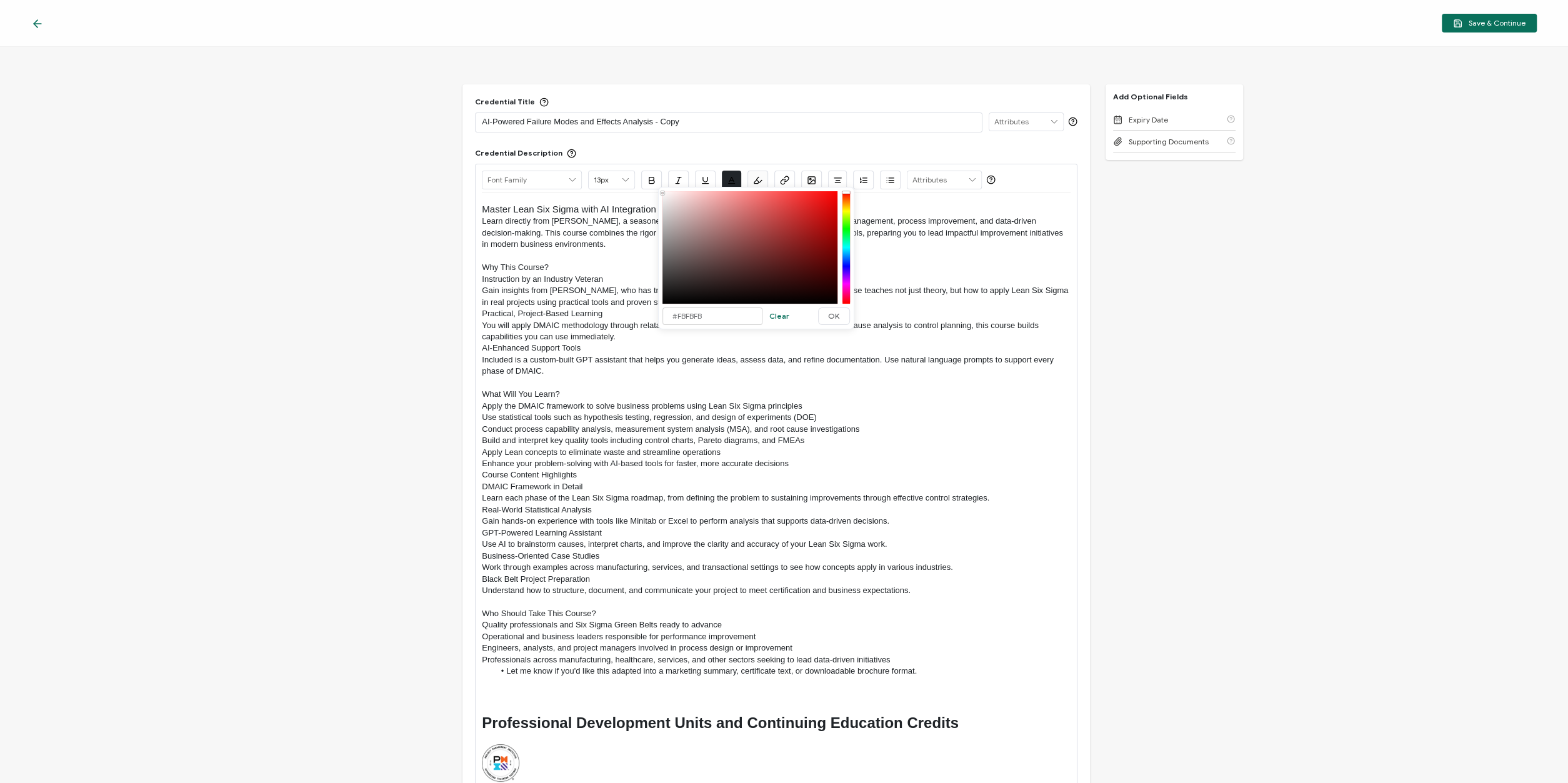
click at [596, 220] on p "Learn directly from Sandeep Kumar, a seasoned expert with over 40 years of expe…" at bounding box center [776, 233] width 589 height 35
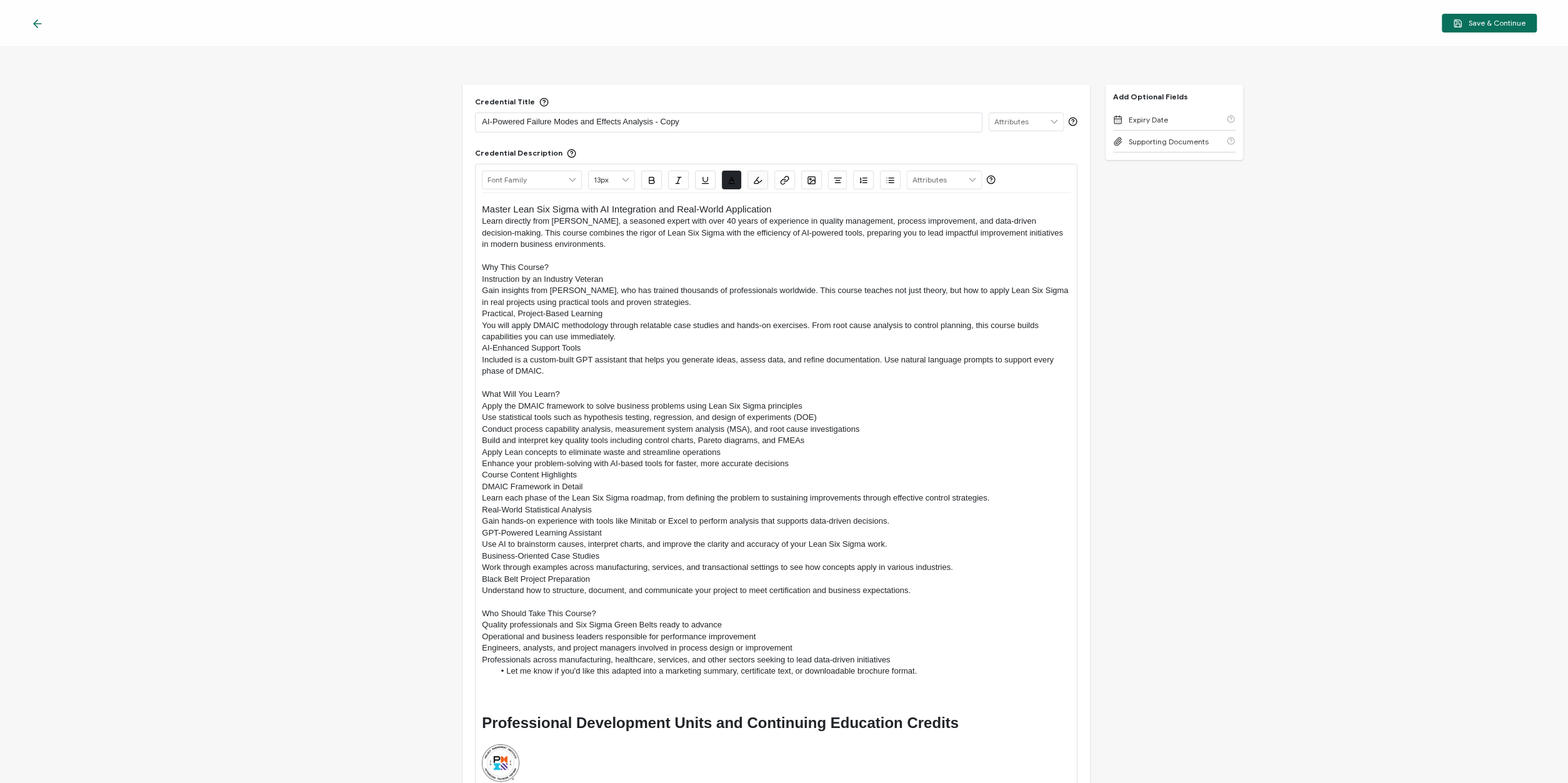
click at [576, 180] on icon at bounding box center [572, 180] width 11 height 18
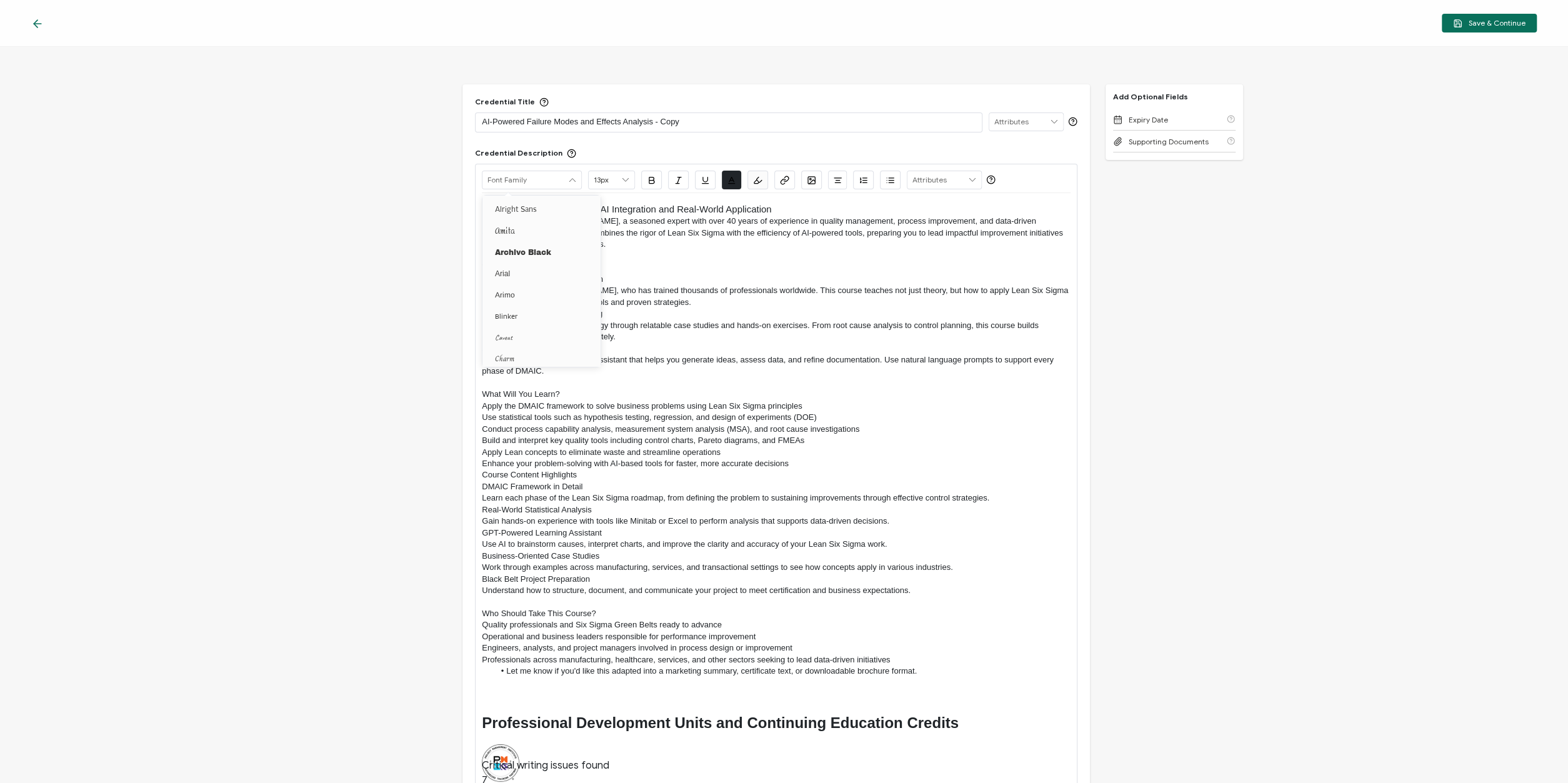
click at [626, 212] on span "Master Lean Six Sigma with AI Integration and Real-World Application" at bounding box center [626, 209] width 289 height 11
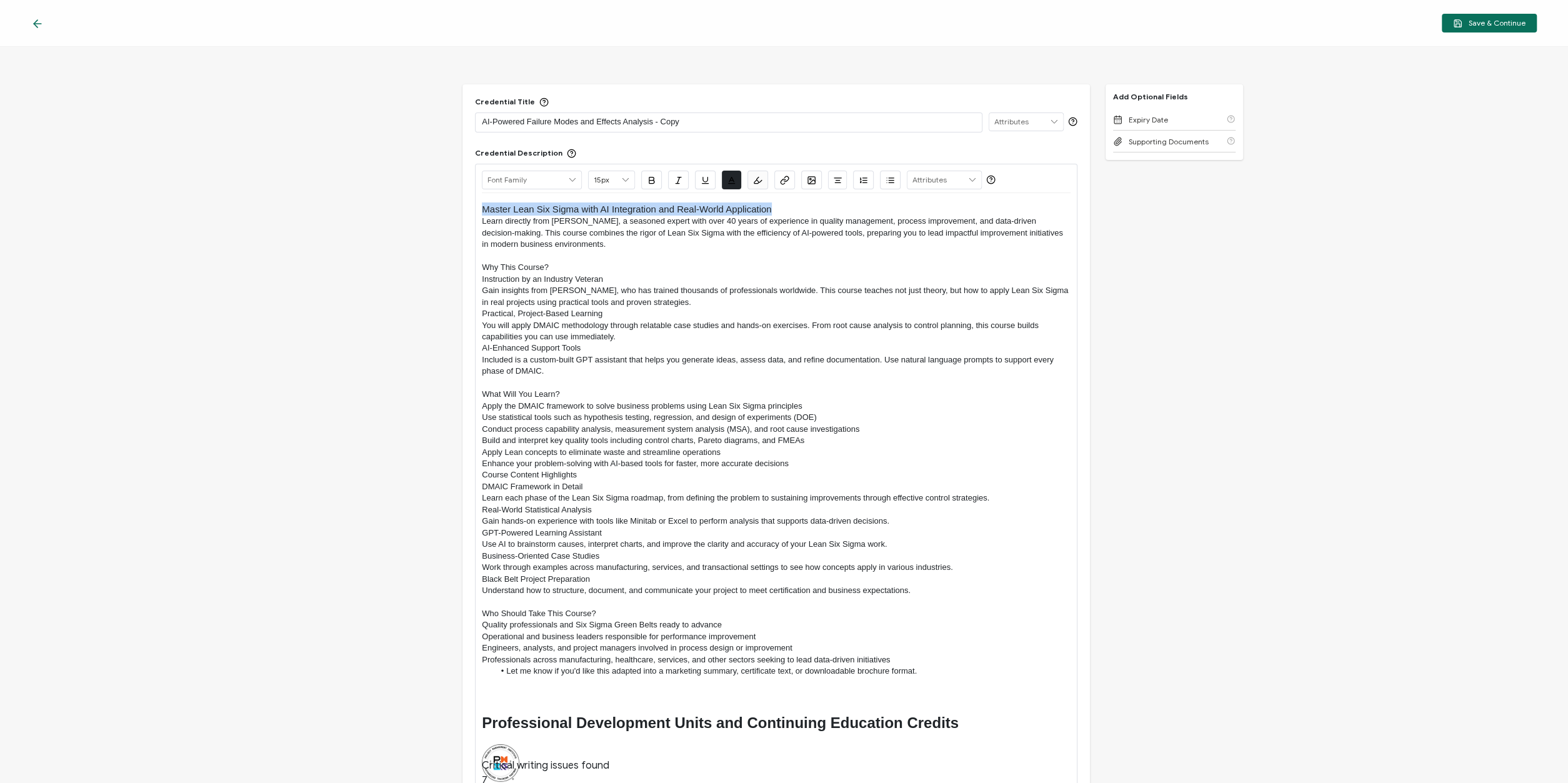
drag, startPoint x: 787, startPoint y: 207, endPoint x: 459, endPoint y: 206, distance: 328.0
click at [482, 205] on div "Master Lean Six Sigma with AI Integration and Real-World Application Learn dire…" at bounding box center [776, 534] width 589 height 682
click at [651, 180] on icon "button" at bounding box center [652, 180] width 5 height 6
click at [596, 274] on p "Instruction by an Industry Veteran" at bounding box center [776, 279] width 589 height 11
drag, startPoint x: 563, startPoint y: 265, endPoint x: 459, endPoint y: 266, distance: 104.0
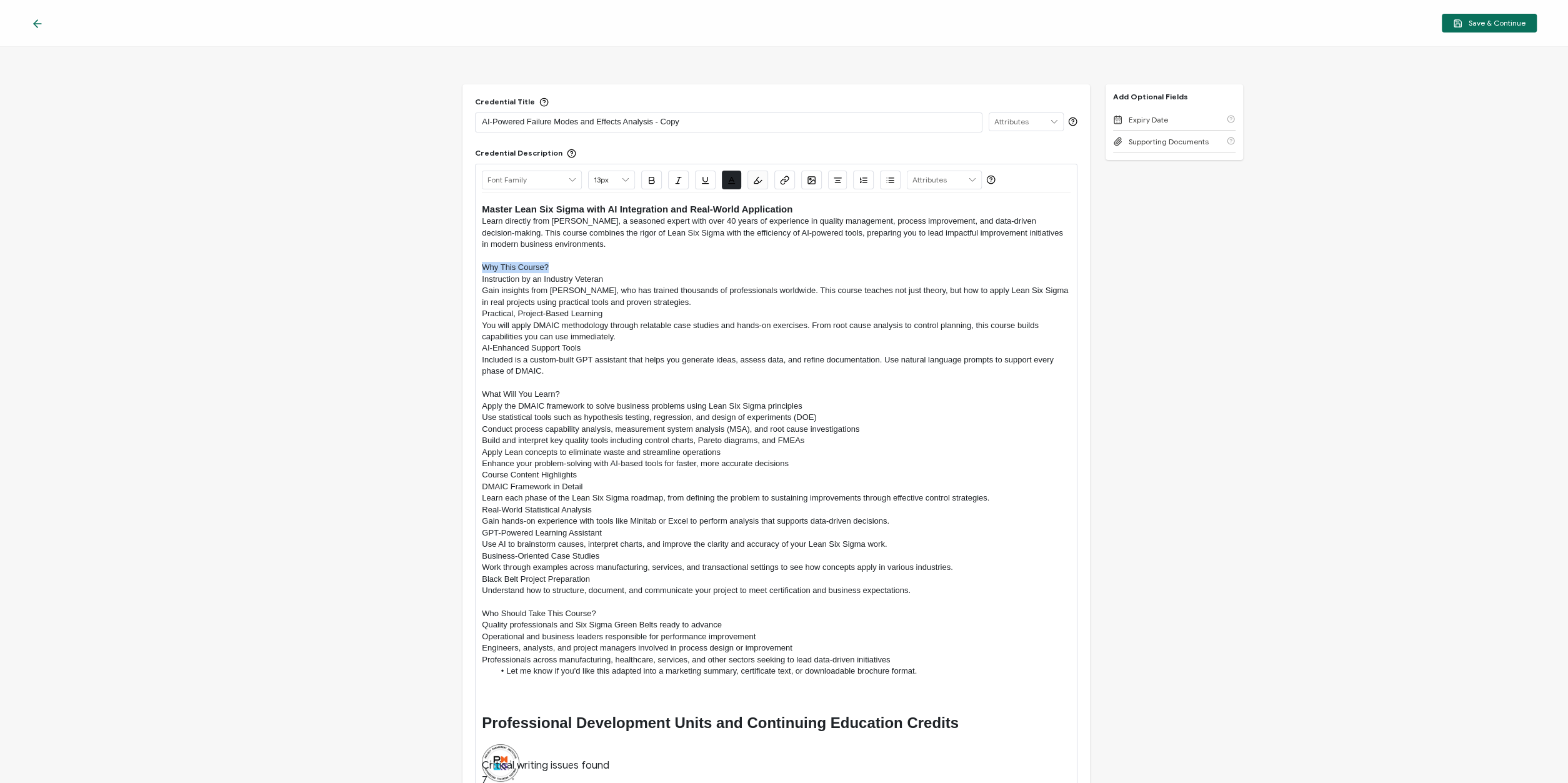
click at [482, 266] on div "Master Lean Six Sigma with AI Integration and Real-World Application Learn dire…" at bounding box center [776, 534] width 589 height 682
click at [627, 177] on icon at bounding box center [625, 180] width 11 height 18
click at [614, 292] on span "15px" at bounding box center [609, 294] width 16 height 9
click at [655, 182] on icon "button" at bounding box center [651, 180] width 9 height 9
click at [554, 311] on p "Practical, Project-Based Learning" at bounding box center [776, 315] width 589 height 11
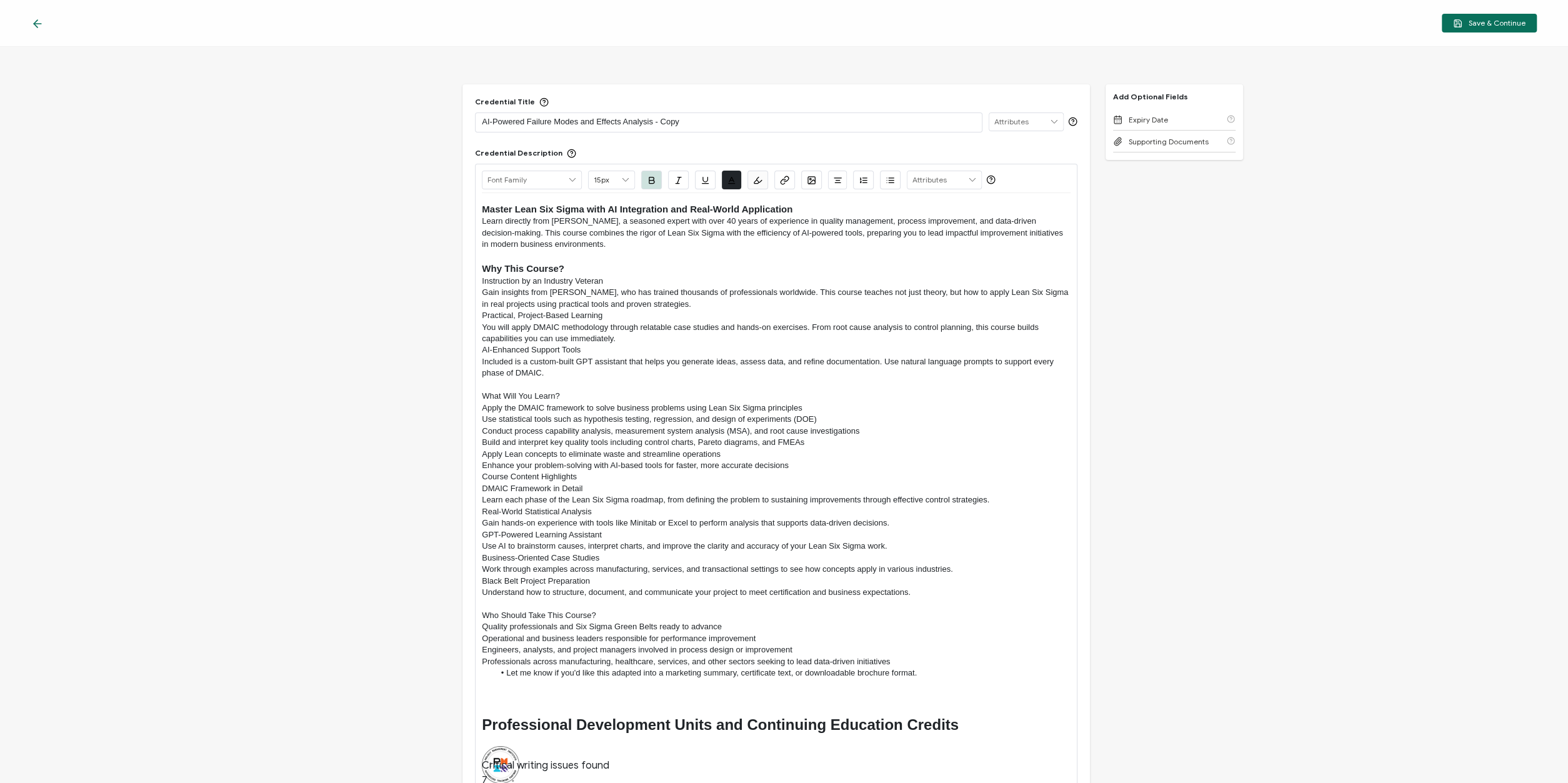
type input "13px"
click at [485, 316] on p "Practical, Project-Based Learning" at bounding box center [776, 315] width 589 height 11
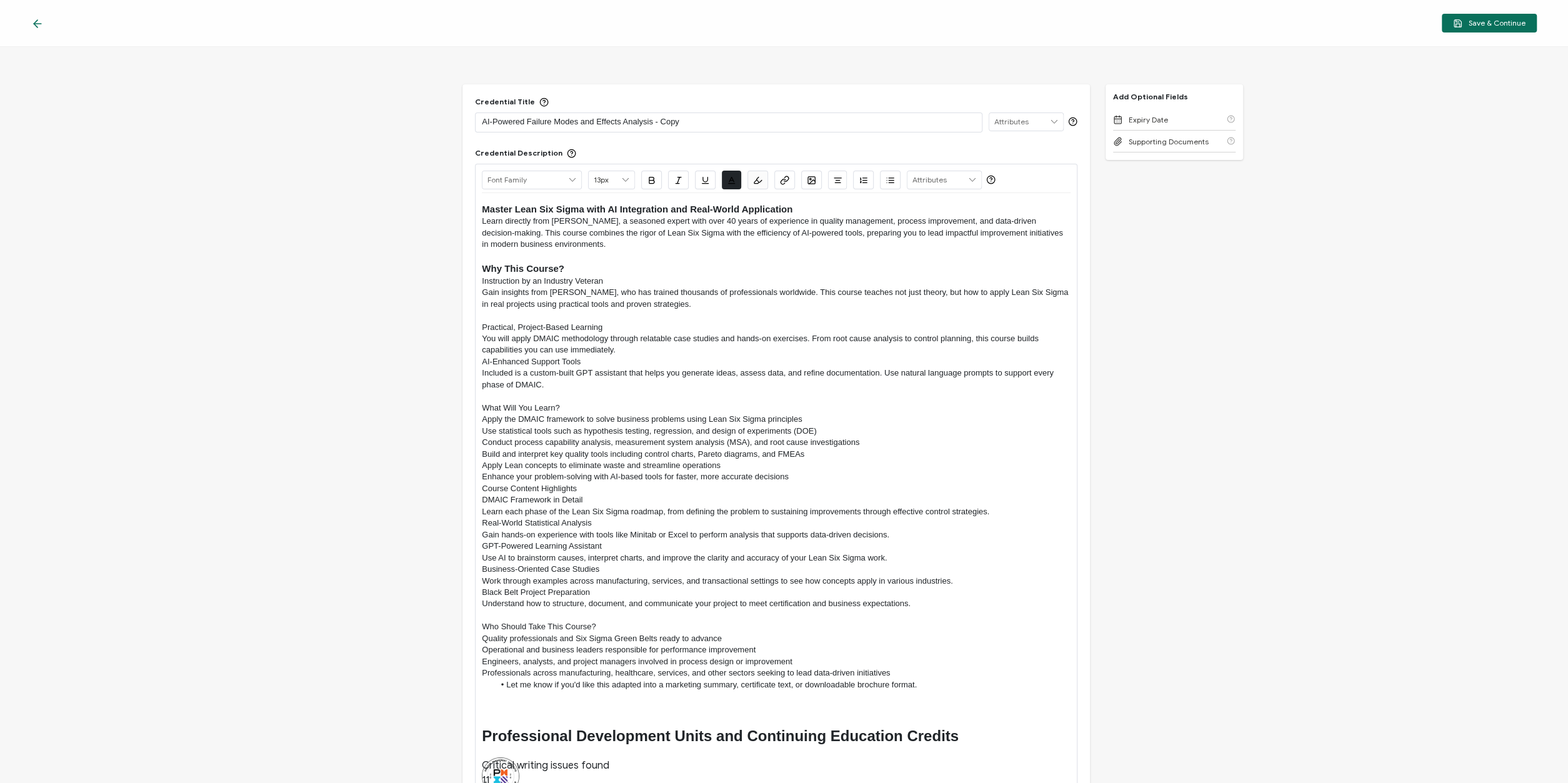
click at [482, 362] on p "AI-Enhanced Support Tools" at bounding box center [776, 362] width 589 height 11
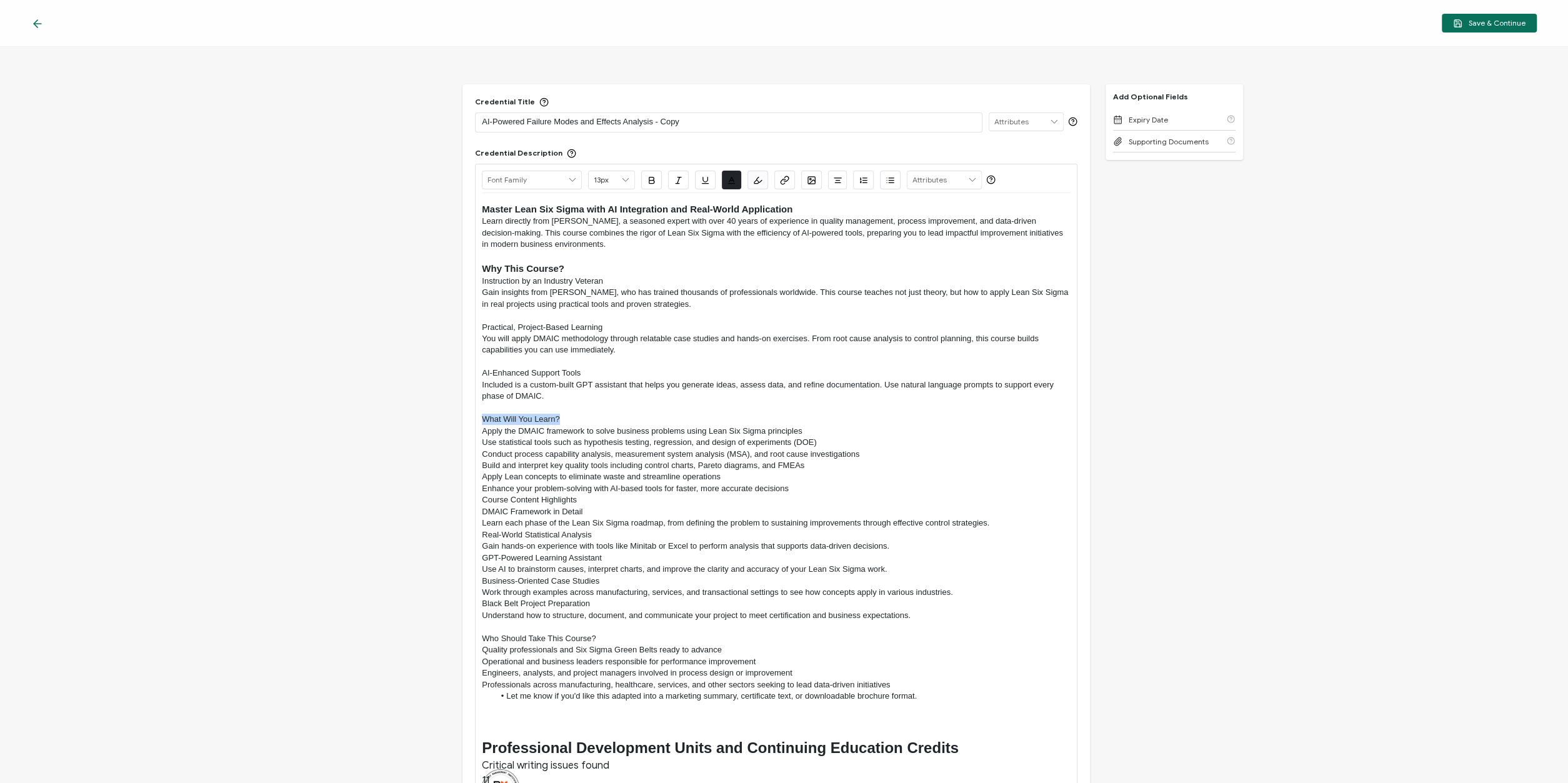
drag, startPoint x: 569, startPoint y: 417, endPoint x: 464, endPoint y: 417, distance: 105.0
click at [482, 416] on div "Master Lean Six Sigma with AI Integration and Real-World Application Learn dire…" at bounding box center [776, 546] width 589 height 706
click at [613, 177] on input "13px" at bounding box center [612, 180] width 46 height 18
click at [611, 294] on span "15px" at bounding box center [609, 294] width 16 height 9
click at [652, 177] on icon "button" at bounding box center [652, 180] width 5 height 6
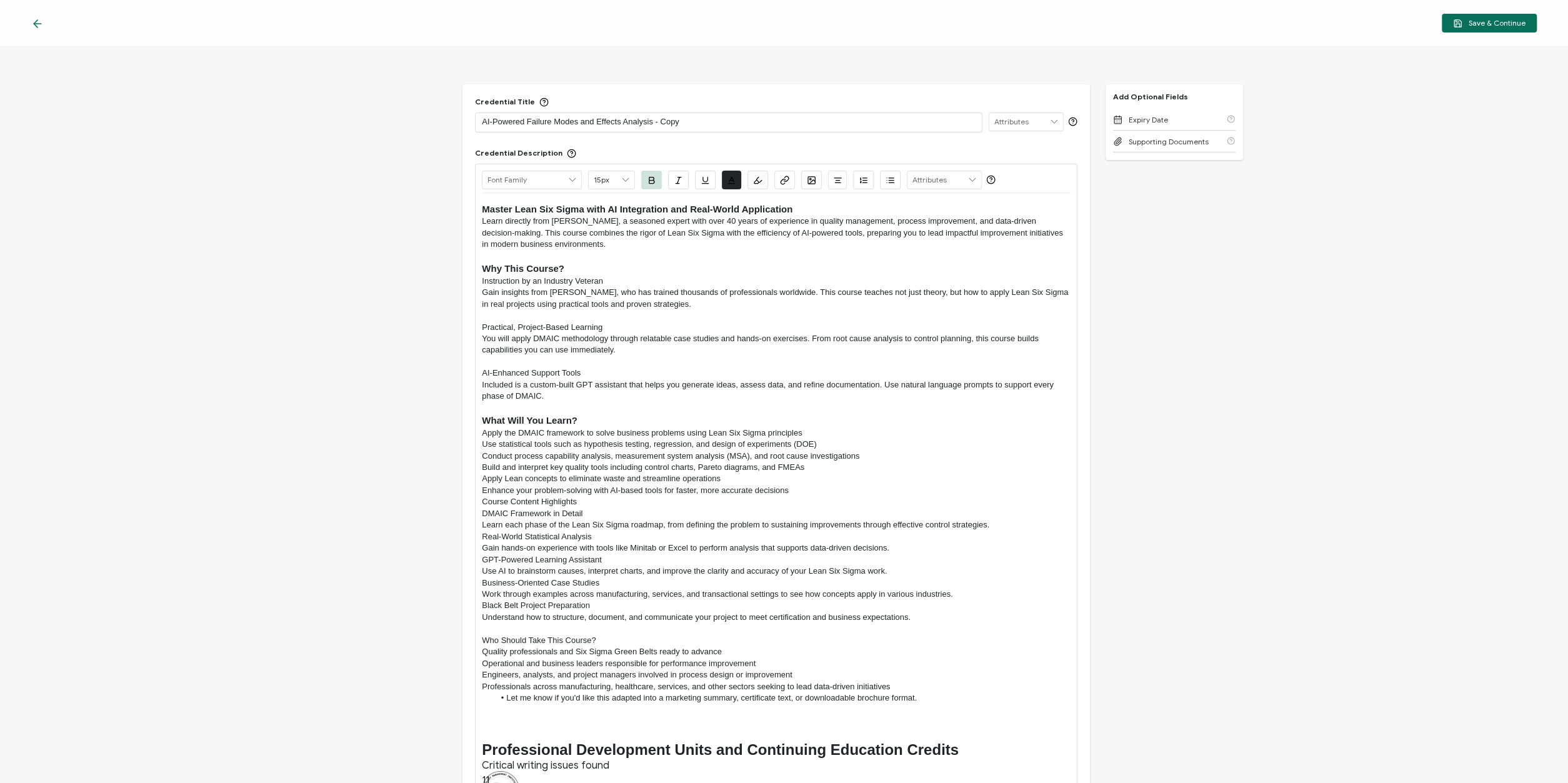
click at [555, 446] on p "Use statistical tools such as hypothesis testing, regression, and design of exp…" at bounding box center [776, 444] width 589 height 11
drag, startPoint x: 583, startPoint y: 371, endPoint x: 466, endPoint y: 371, distance: 117.0
click at [482, 372] on div "Master Lean Six Sigma with AI Integration and Real-World Application Learn dire…" at bounding box center [776, 547] width 589 height 708
click at [651, 177] on icon "button" at bounding box center [652, 180] width 5 height 6
drag, startPoint x: 608, startPoint y: 325, endPoint x: 461, endPoint y: 328, distance: 147.0
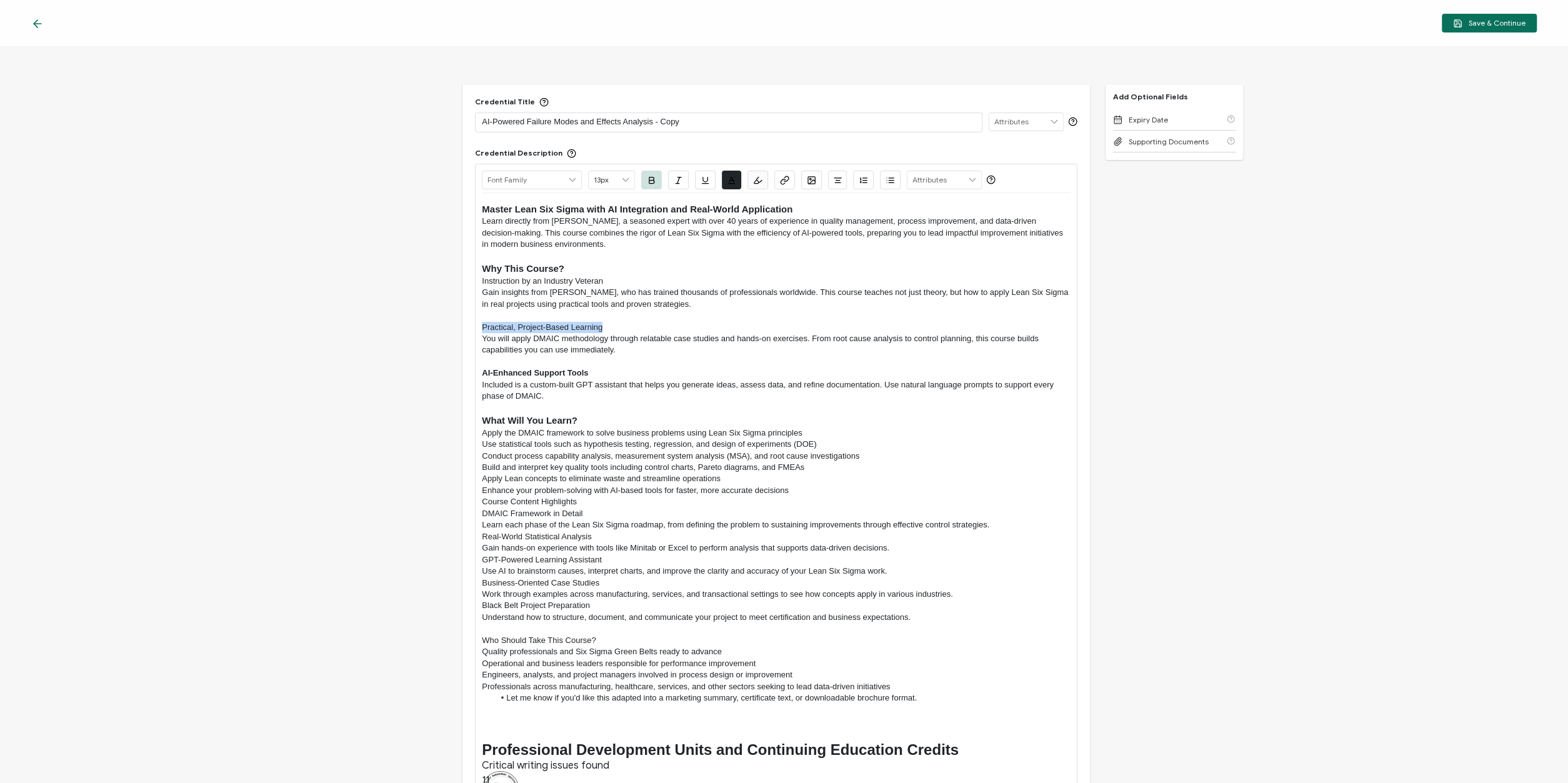
click at [482, 328] on div "Master Lean Six Sigma with AI Integration and Real-World Application Learn dire…" at bounding box center [776, 547] width 589 height 708
click at [653, 178] on icon "button" at bounding box center [651, 180] width 9 height 9
drag, startPoint x: 621, startPoint y: 279, endPoint x: 450, endPoint y: 282, distance: 171.0
click at [482, 282] on div "Master Lean Six Sigma with AI Integration and Real-World Application Learn dire…" at bounding box center [776, 547] width 589 height 708
drag, startPoint x: 649, startPoint y: 178, endPoint x: 643, endPoint y: 186, distance: 10.0
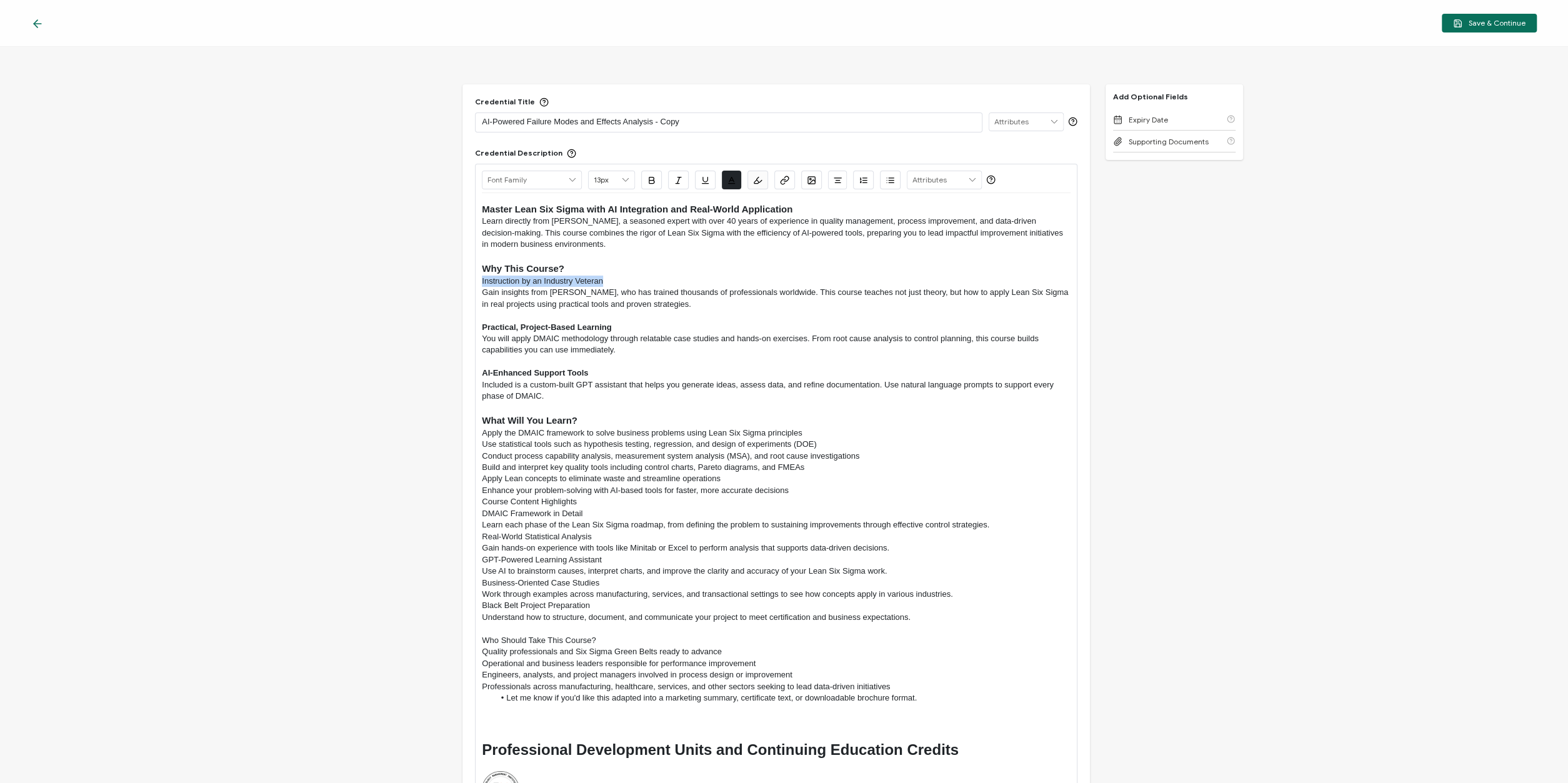
click at [650, 178] on icon "button" at bounding box center [652, 180] width 5 height 6
click at [619, 340] on p "You will apply DMAIC methodology through relatable case studies and hands-on ex…" at bounding box center [776, 344] width 589 height 23
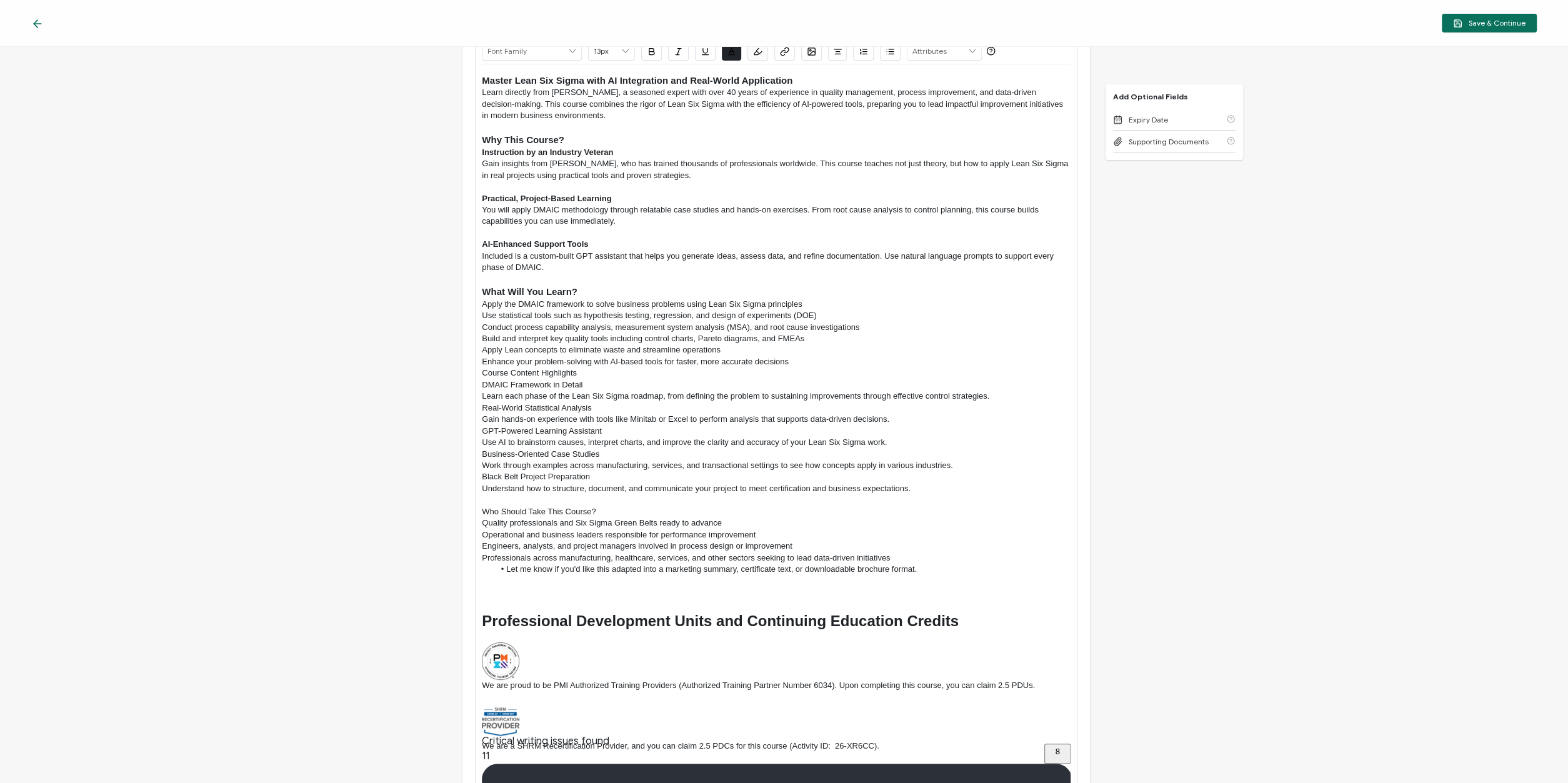
scroll to position [150, 0]
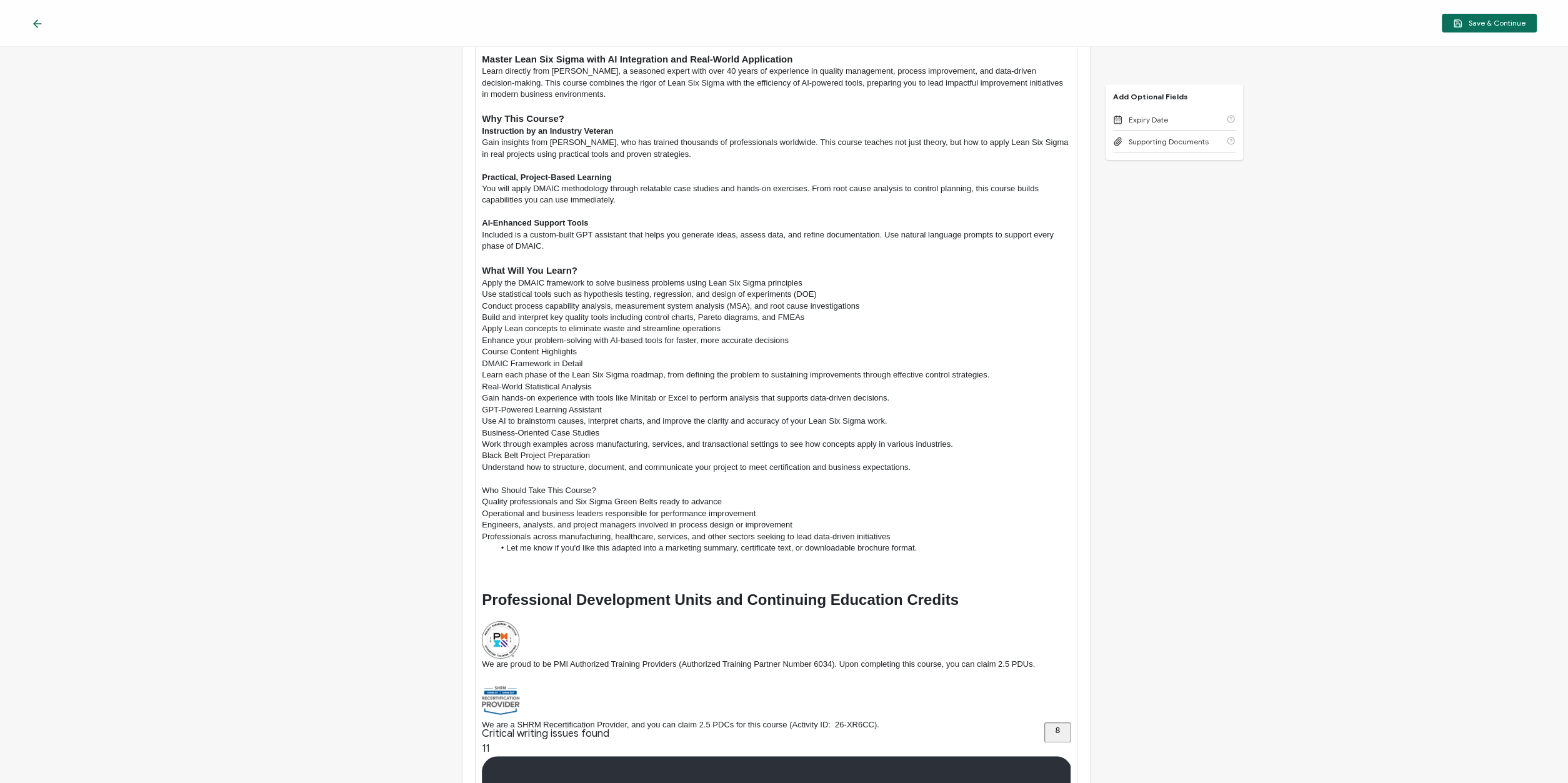
click at [485, 352] on p "Course Content Highlights" at bounding box center [776, 352] width 589 height 11
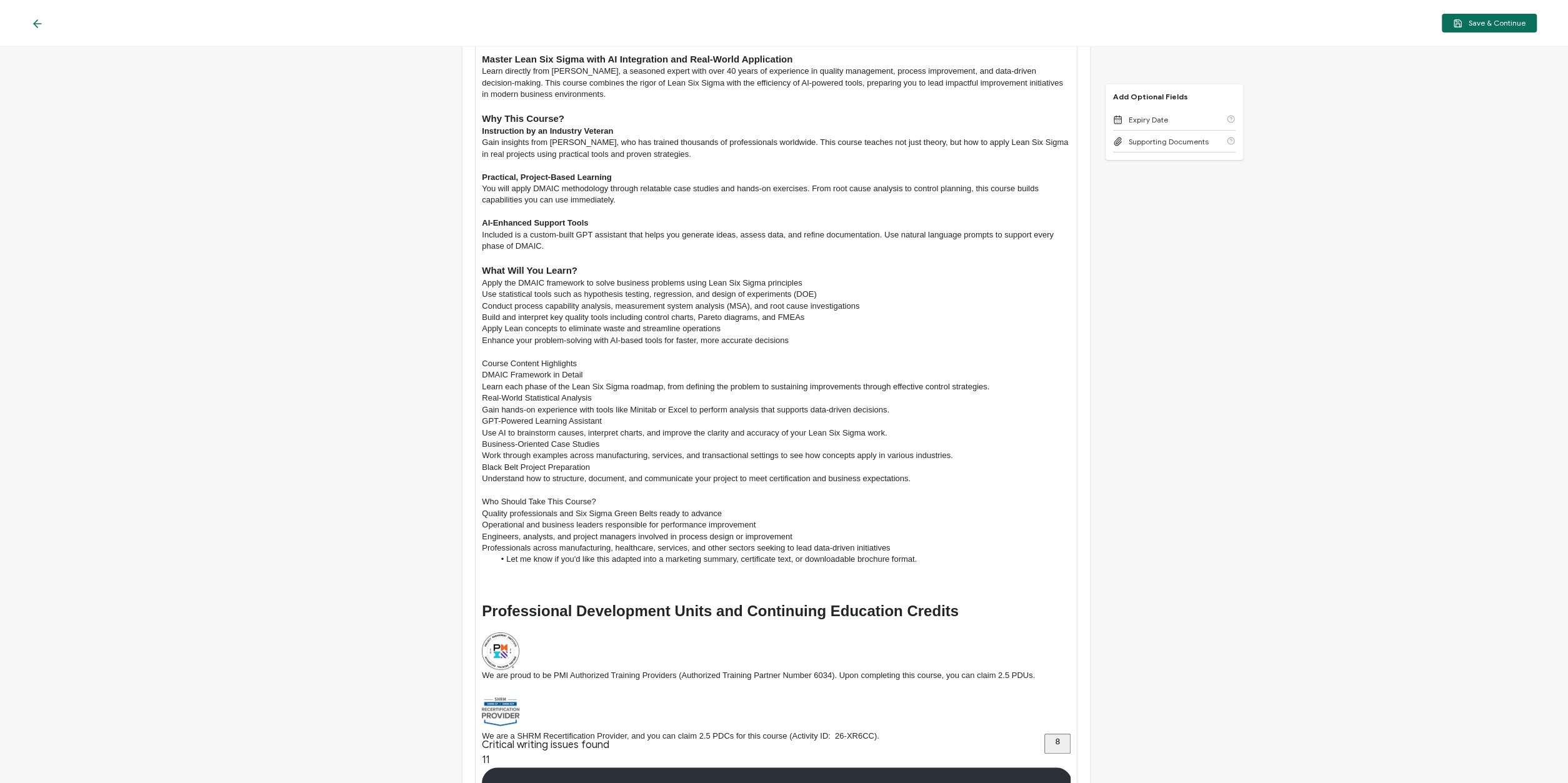
scroll to position [149, 0]
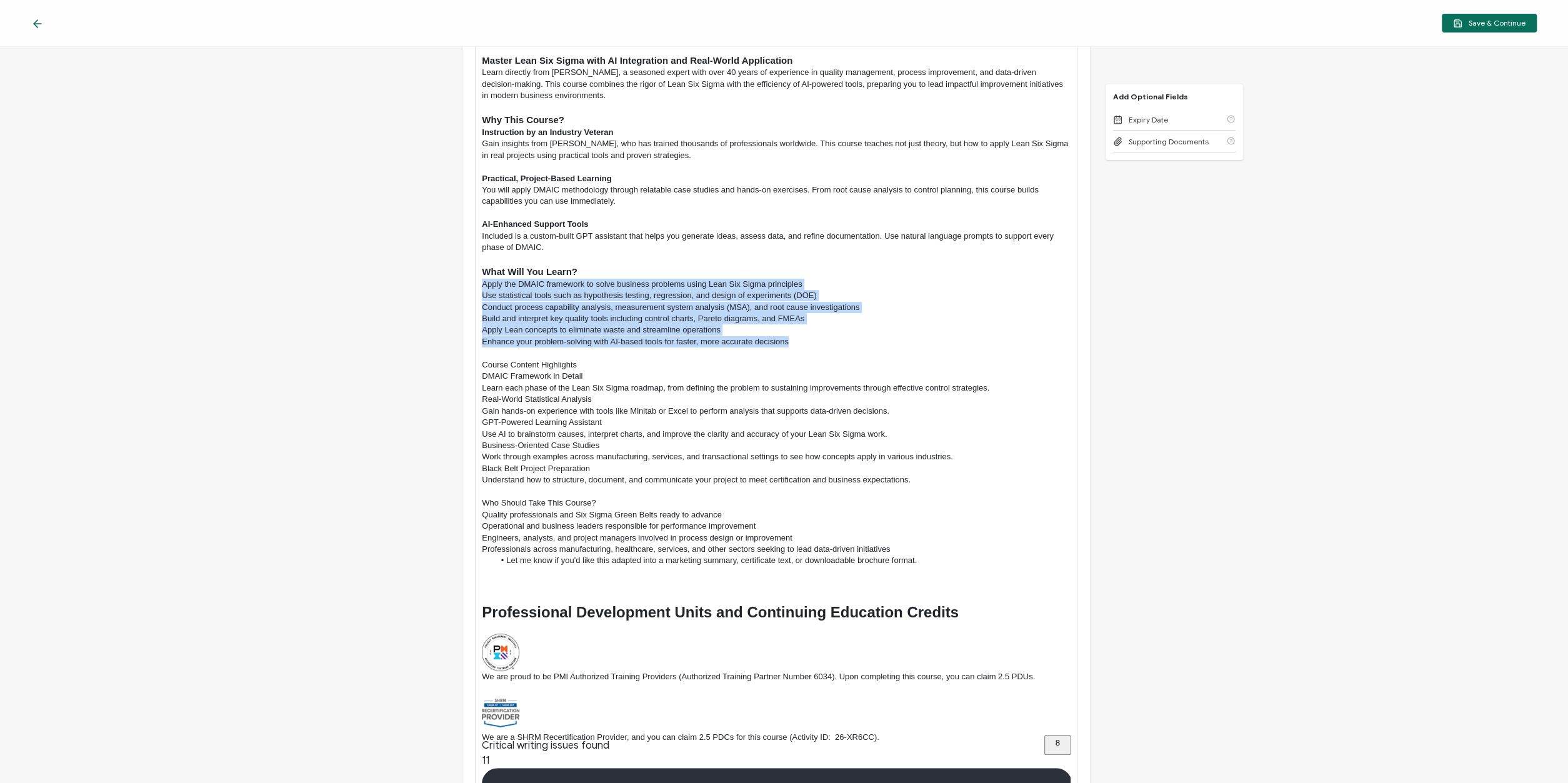
drag, startPoint x: 807, startPoint y: 344, endPoint x: 469, endPoint y: 287, distance: 342.8
click at [482, 287] on div "Master Lean Six Sigma with AI Integration and Real-World Application Learn dire…" at bounding box center [776, 404] width 589 height 720
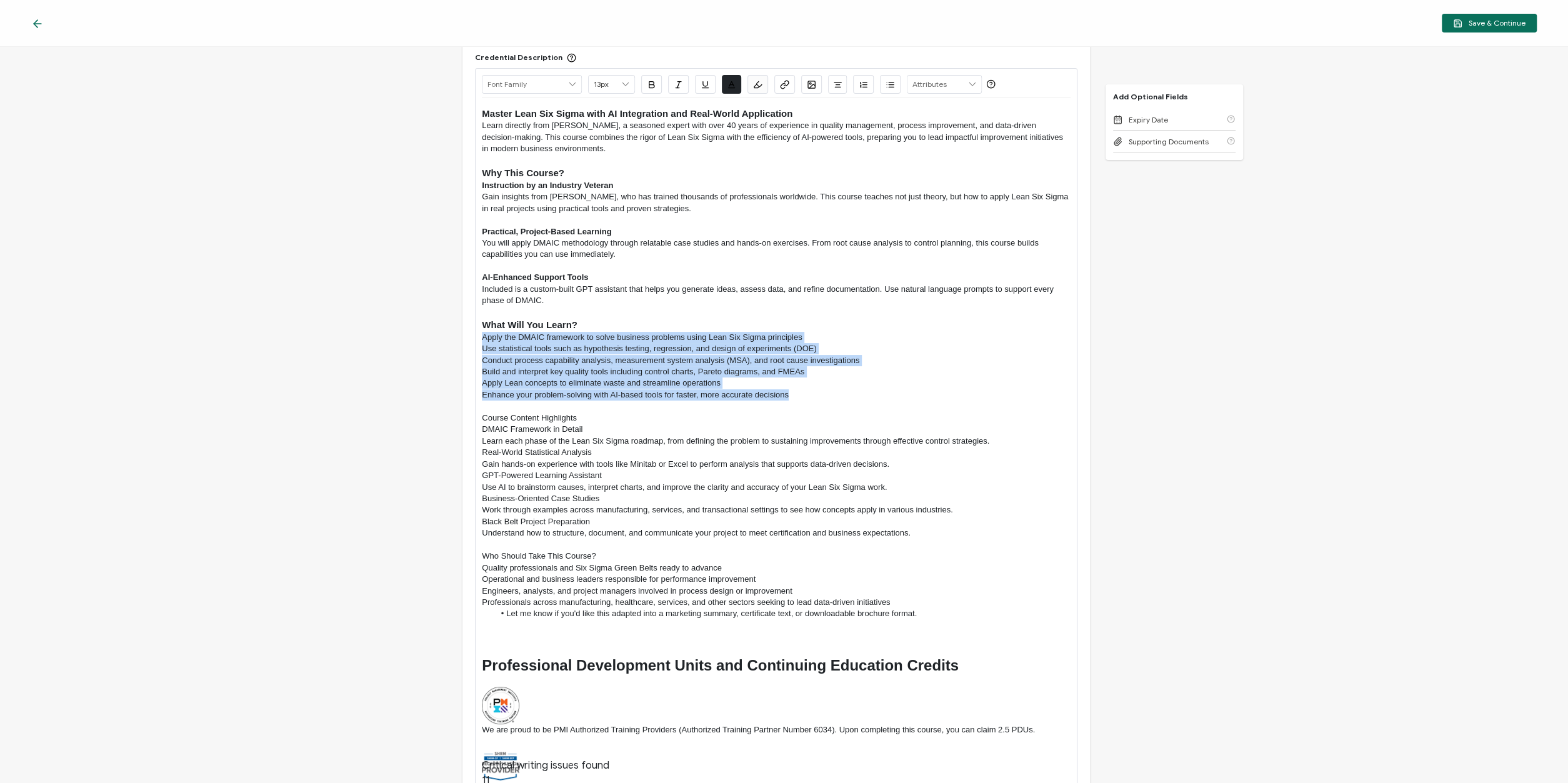
scroll to position [74, 0]
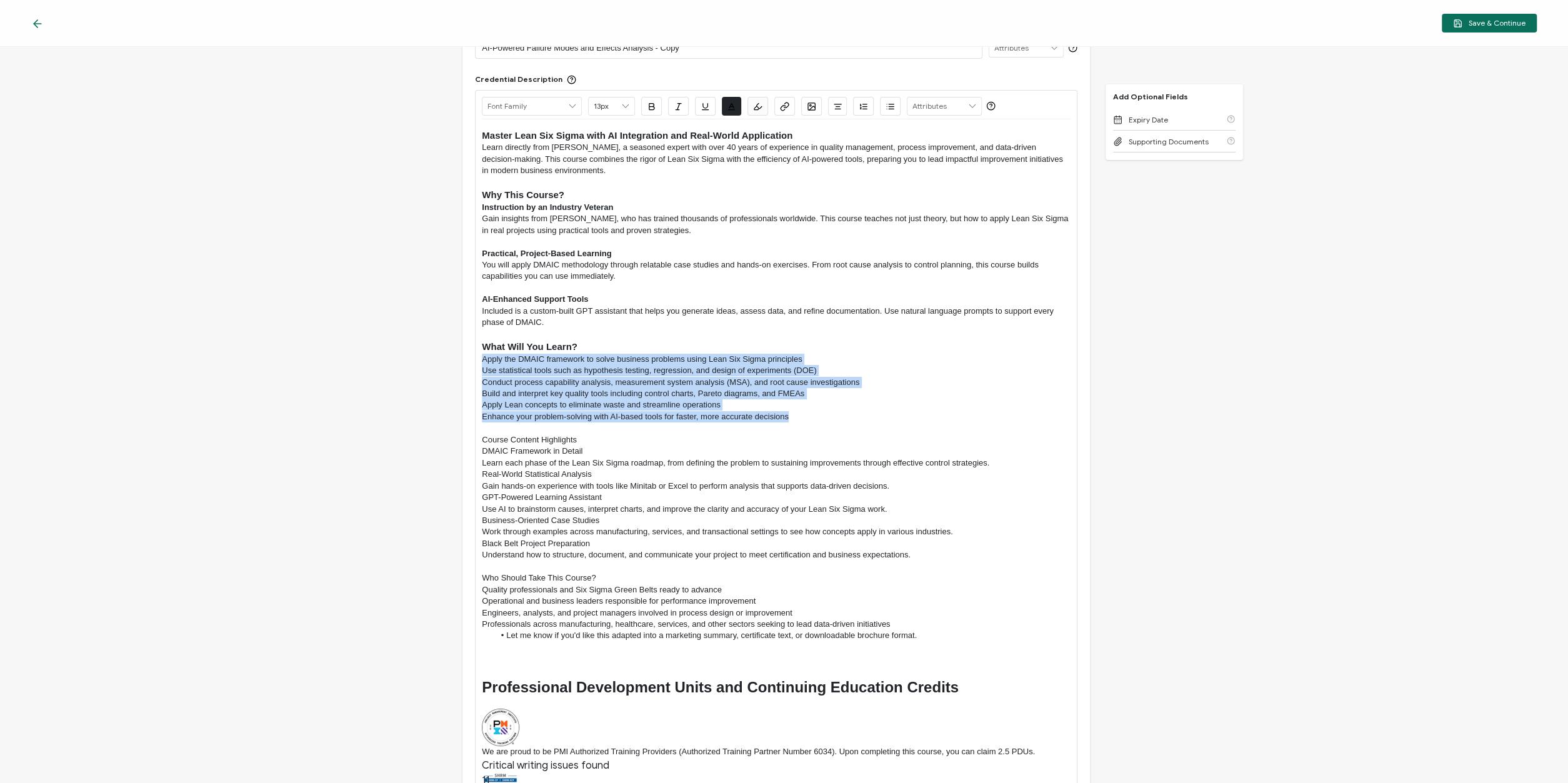
click at [885, 105] on icon "button" at bounding box center [889, 106] width 9 height 9
click at [716, 358] on li "Apply the DMAIC framework to solve business problems using Lean Six Sigma princ…" at bounding box center [783, 359] width 576 height 11
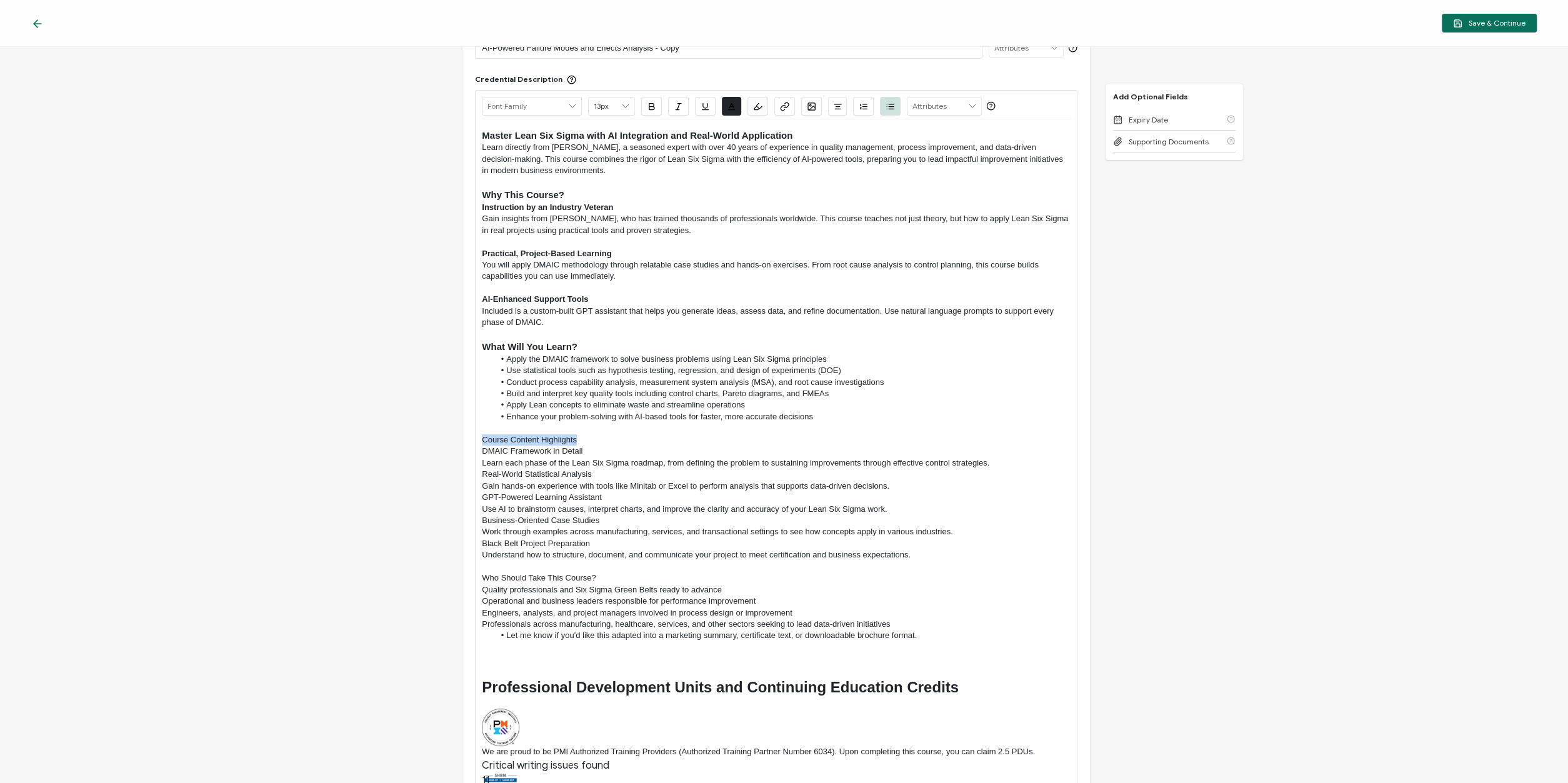
drag, startPoint x: 587, startPoint y: 435, endPoint x: 441, endPoint y: 437, distance: 146.0
click at [482, 437] on div "Master Lean Six Sigma with AI Integration and Real-World Application Learn dire…" at bounding box center [776, 479] width 589 height 720
click at [624, 104] on icon at bounding box center [625, 106] width 11 height 18
click at [613, 226] on li "15px" at bounding box center [612, 221] width 46 height 21
click at [656, 105] on icon "button" at bounding box center [651, 106] width 9 height 9
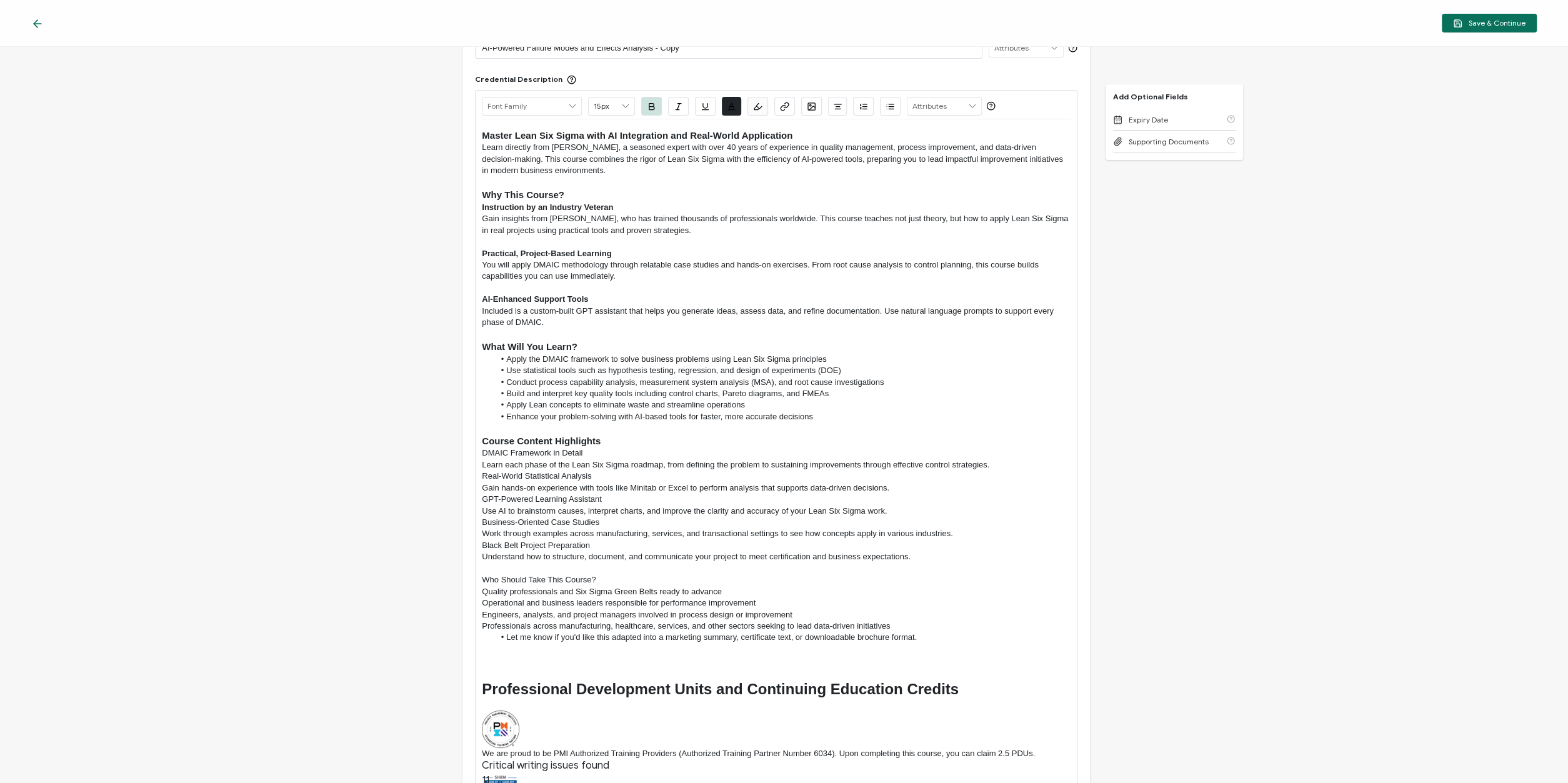
click at [557, 469] on p "Learn each phase of the Lean Six Sigma roadmap, from defining the problem to su…" at bounding box center [776, 464] width 589 height 11
click at [482, 474] on p "Real-World Statistical Analysis" at bounding box center [776, 476] width 589 height 11
click at [483, 454] on p "DMAIC Framework in Detail" at bounding box center [776, 452] width 589 height 11
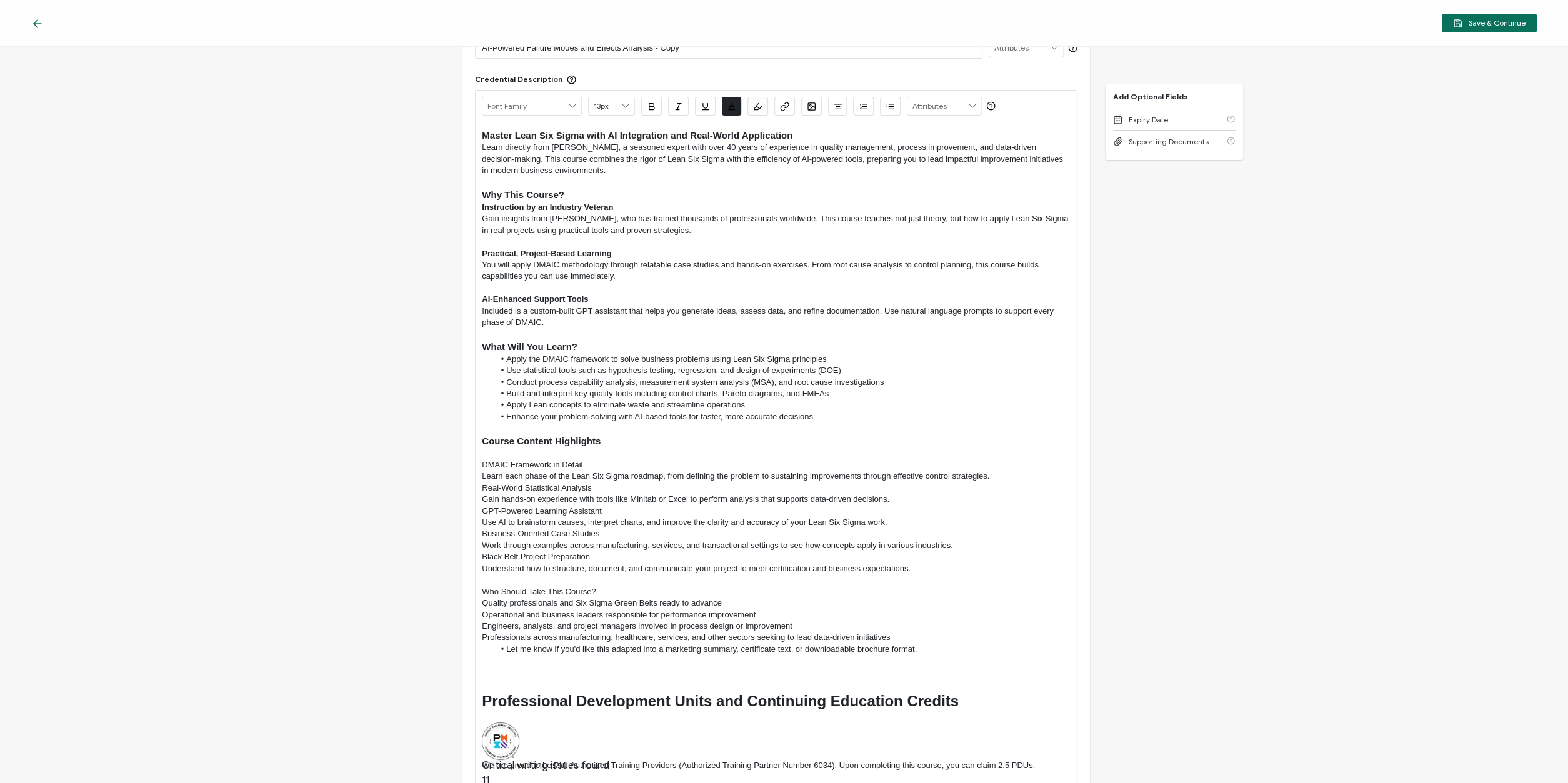
click at [485, 490] on p "Real-World Statistical Analysis" at bounding box center [776, 488] width 589 height 11
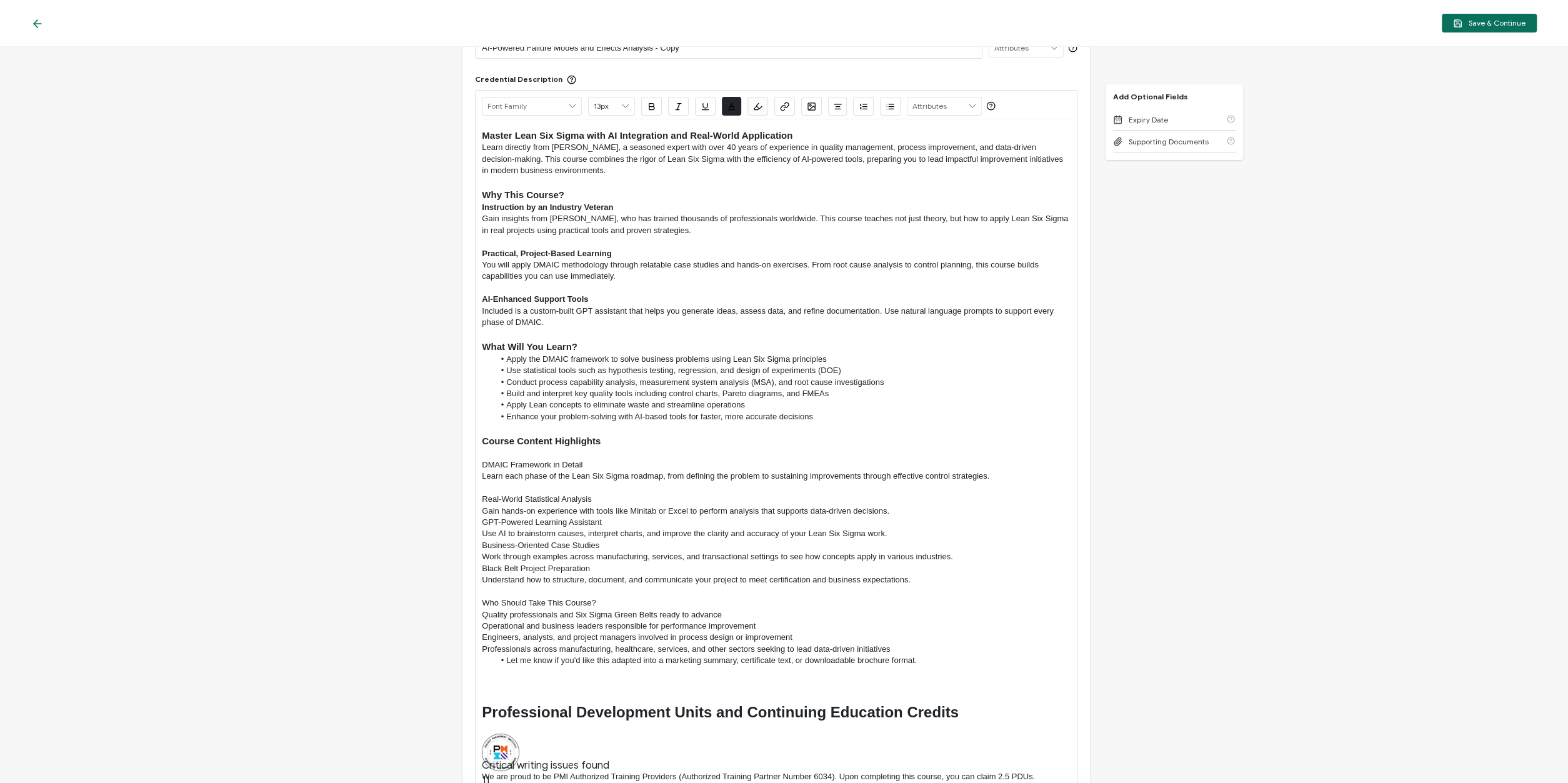
click at [485, 524] on p "GPT-Powered Learning Assistant" at bounding box center [776, 522] width 589 height 11
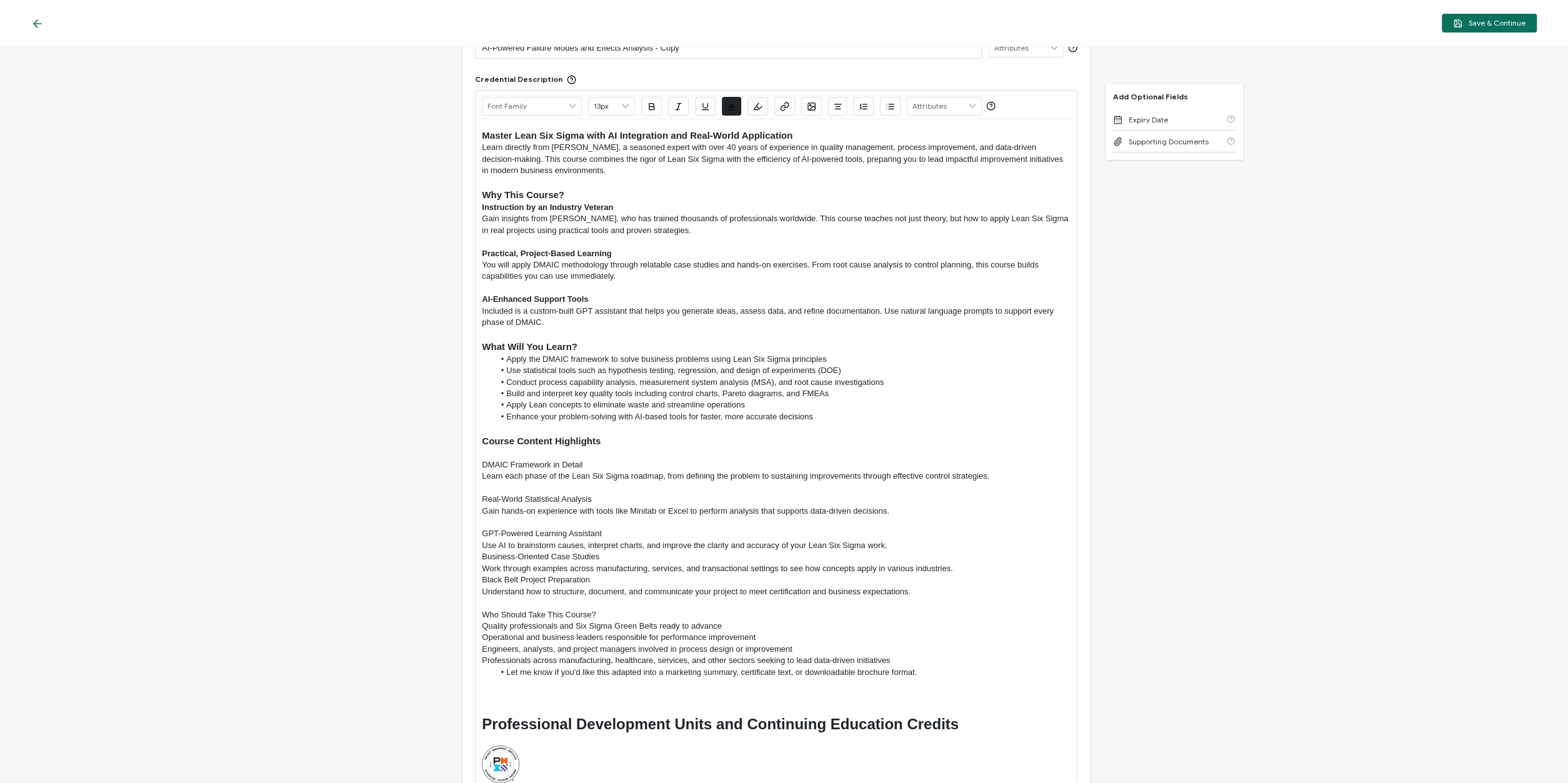
click at [485, 559] on p "Business-Oriented Case Studies" at bounding box center [776, 556] width 589 height 11
click at [484, 558] on p "Business-Oriented Case Studies" at bounding box center [776, 556] width 589 height 11
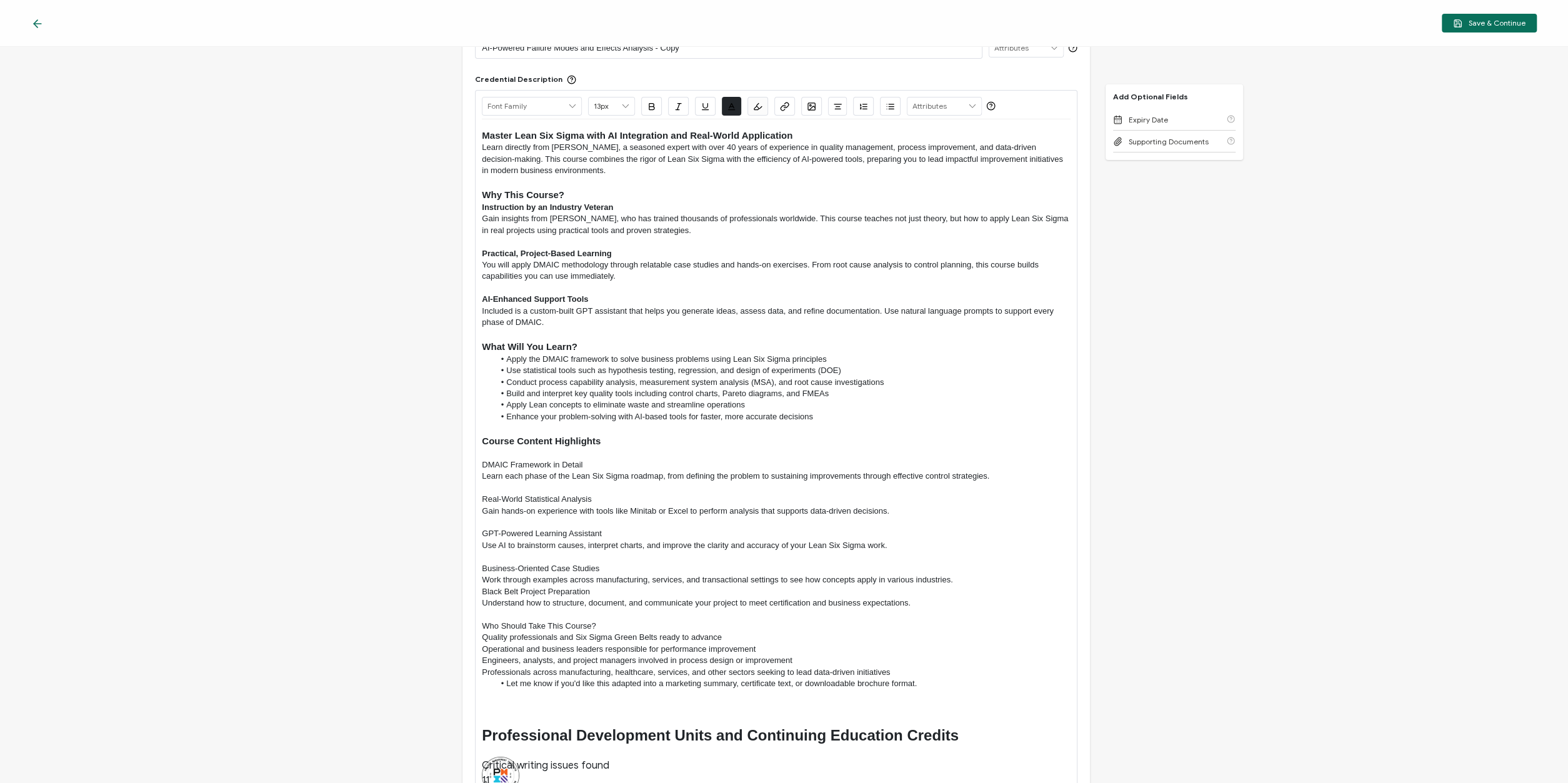
click at [485, 592] on p "Black Belt Project Preparation" at bounding box center [776, 591] width 589 height 11
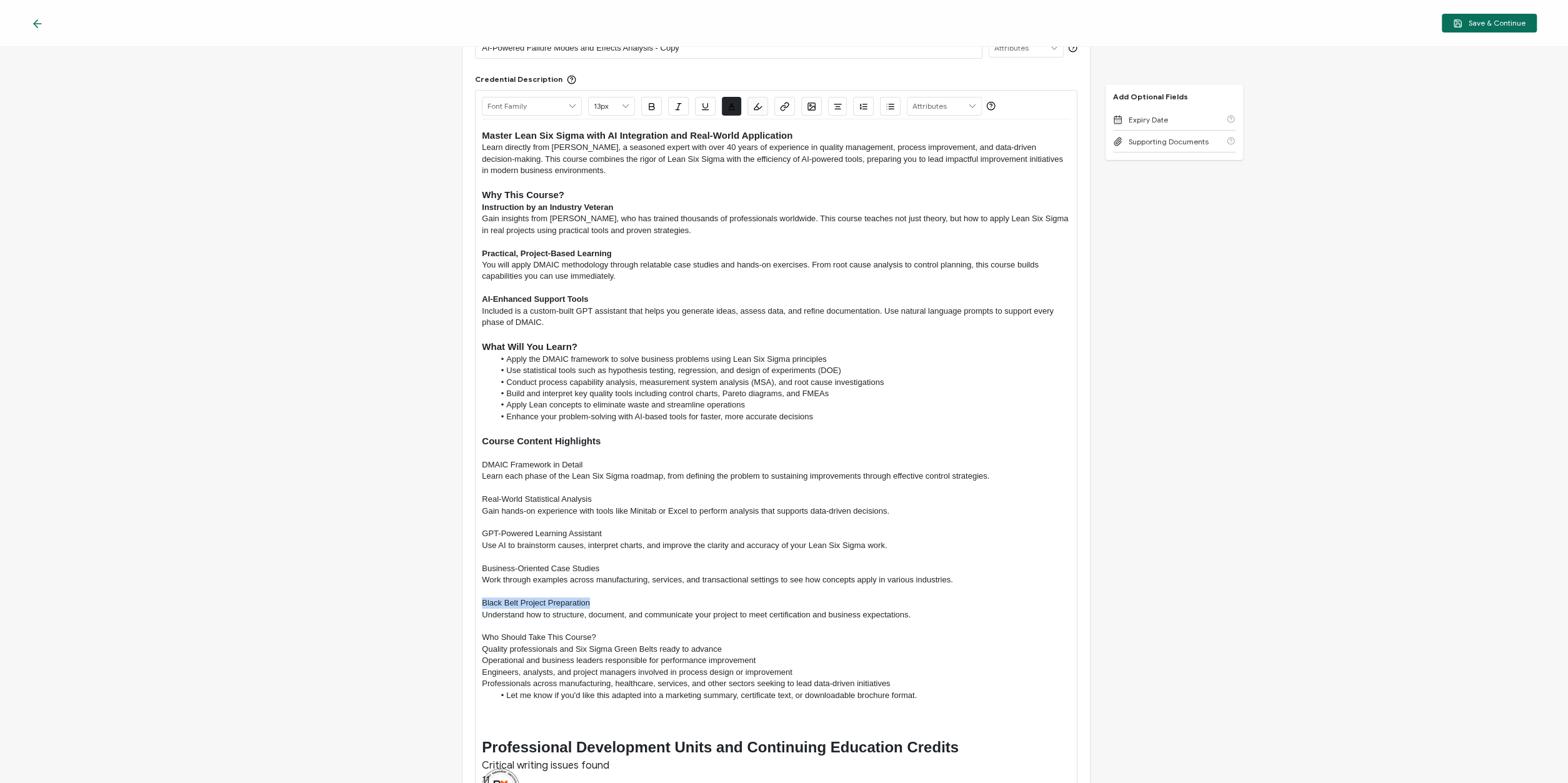
drag, startPoint x: 599, startPoint y: 603, endPoint x: 455, endPoint y: 597, distance: 144.1
click at [482, 597] on div "Master Lean Six Sigma with AI Integration and Real-World Application Learn dire…" at bounding box center [776, 509] width 589 height 779
click at [650, 104] on icon "button" at bounding box center [651, 106] width 9 height 9
drag, startPoint x: 608, startPoint y: 567, endPoint x: 441, endPoint y: 563, distance: 167.0
click at [482, 563] on div "Master Lean Six Sigma with AI Integration and Real-World Application Learn dire…" at bounding box center [776, 509] width 589 height 779
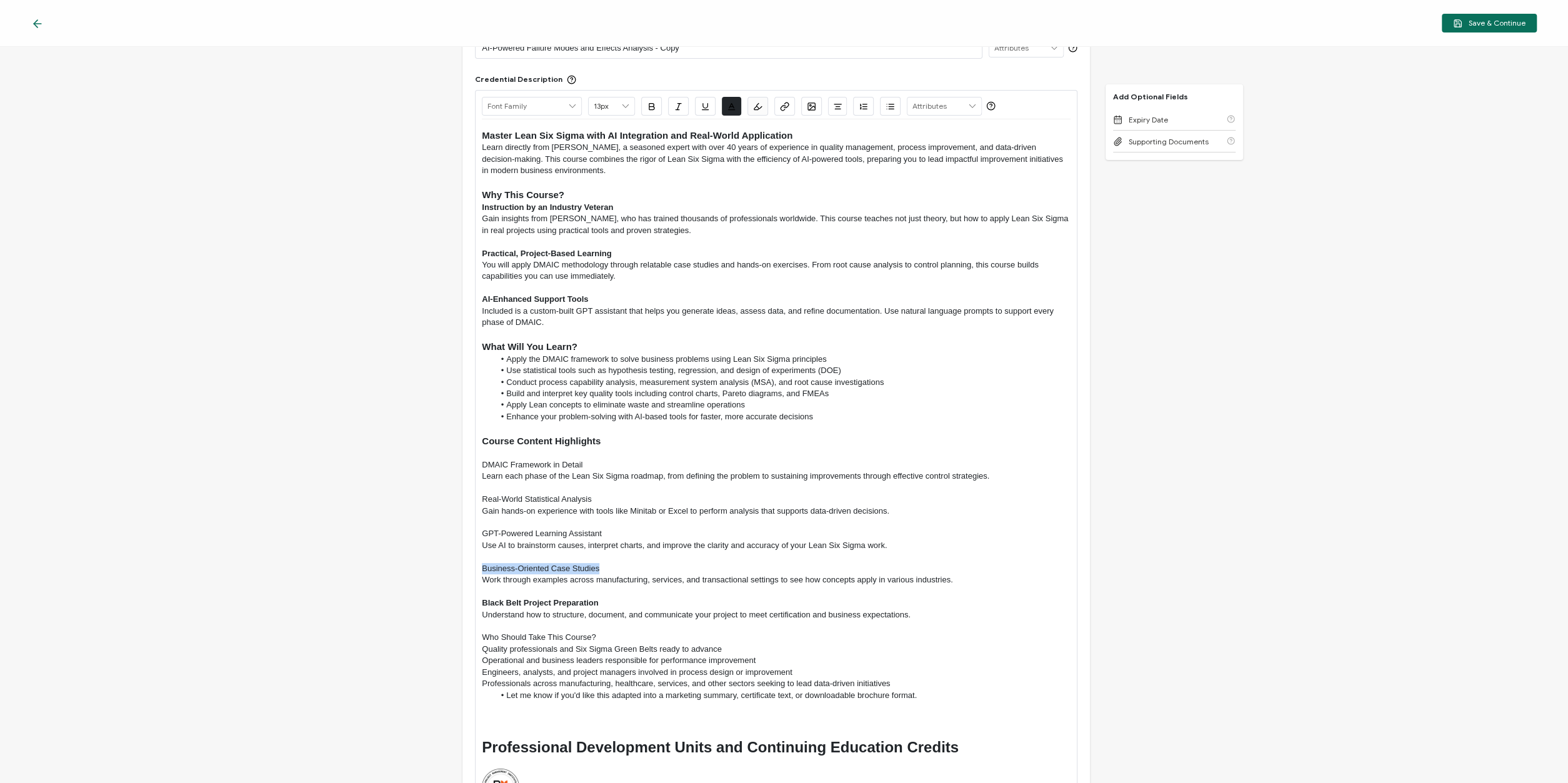
click at [654, 109] on icon "button" at bounding box center [651, 106] width 9 height 9
drag, startPoint x: 607, startPoint y: 533, endPoint x: 438, endPoint y: 529, distance: 169.0
click at [482, 529] on div "Master Lean Six Sigma with AI Integration and Real-World Application Learn dire…" at bounding box center [776, 509] width 589 height 779
click at [653, 103] on icon "button" at bounding box center [651, 106] width 9 height 9
drag, startPoint x: 604, startPoint y: 500, endPoint x: 464, endPoint y: 498, distance: 140.0
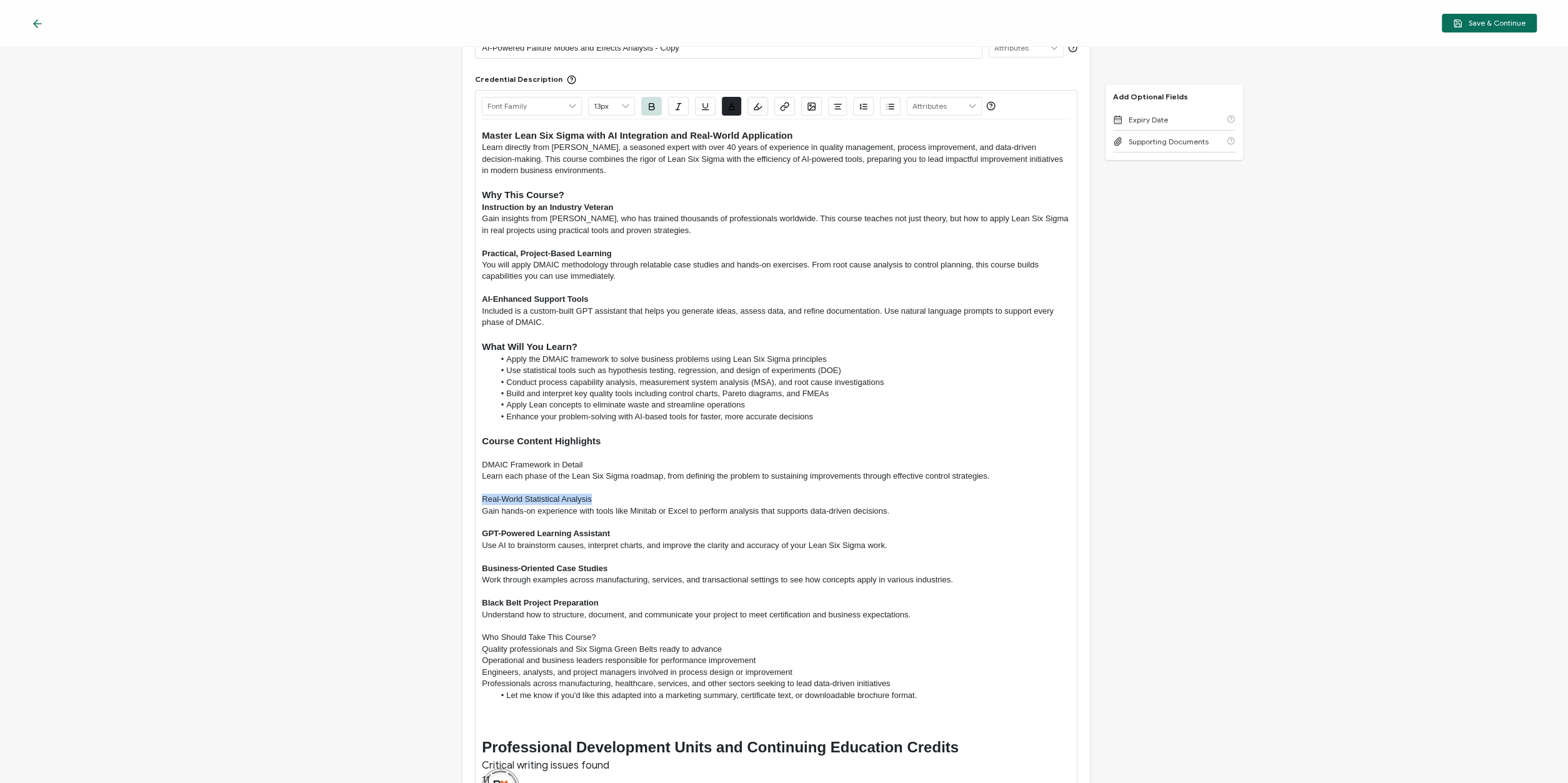
click at [482, 498] on div "Master Lean Six Sigma with AI Integration and Real-World Application Learn dire…" at bounding box center [776, 509] width 589 height 779
click at [650, 105] on icon "button" at bounding box center [651, 106] width 9 height 9
drag, startPoint x: 594, startPoint y: 463, endPoint x: 452, endPoint y: 461, distance: 142.0
click at [482, 461] on div "Master Lean Six Sigma with AI Integration and Real-World Application Learn dire…" at bounding box center [776, 509] width 589 height 779
click at [654, 105] on icon "button" at bounding box center [652, 106] width 5 height 6
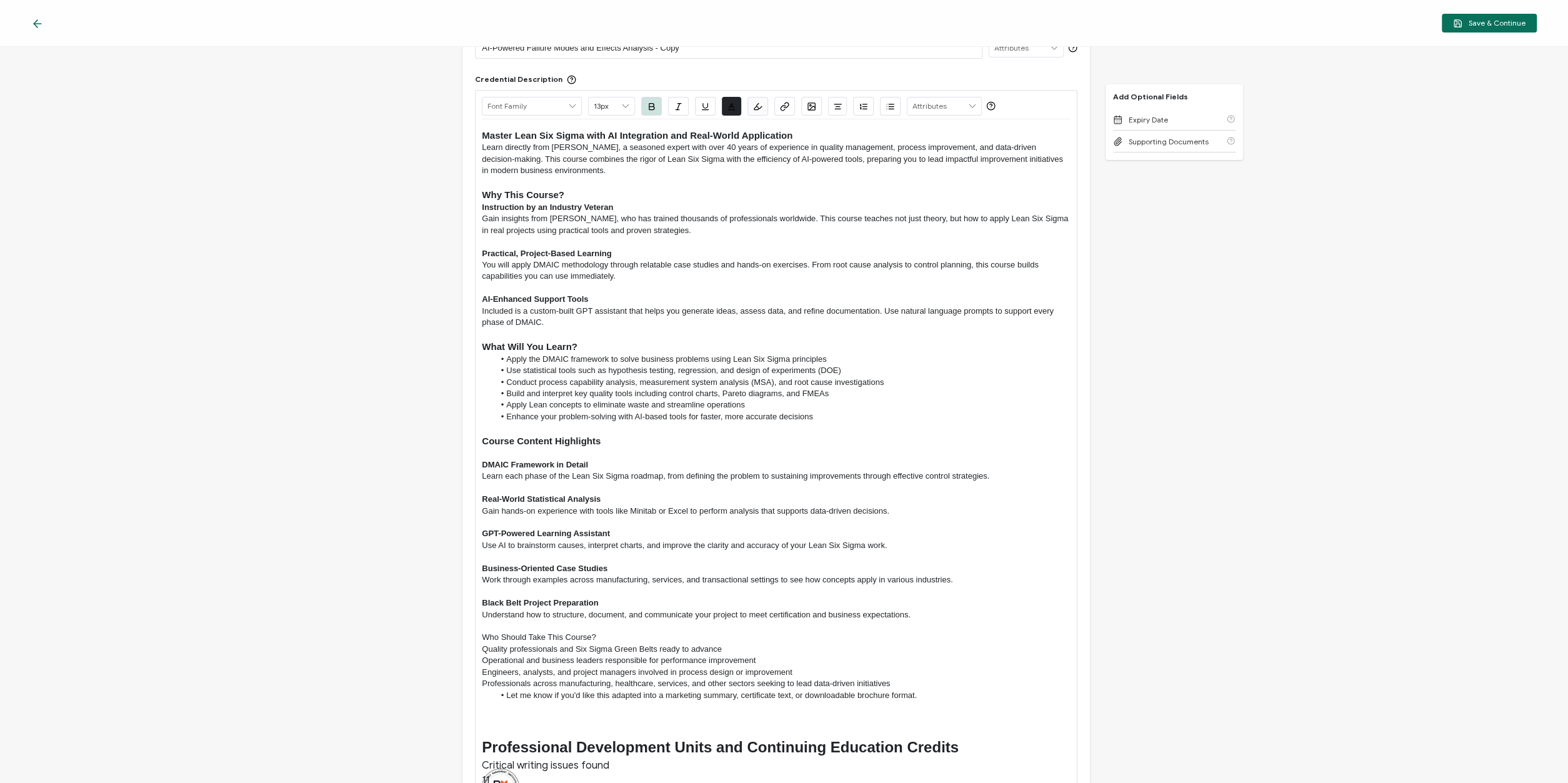
scroll to position [299, 0]
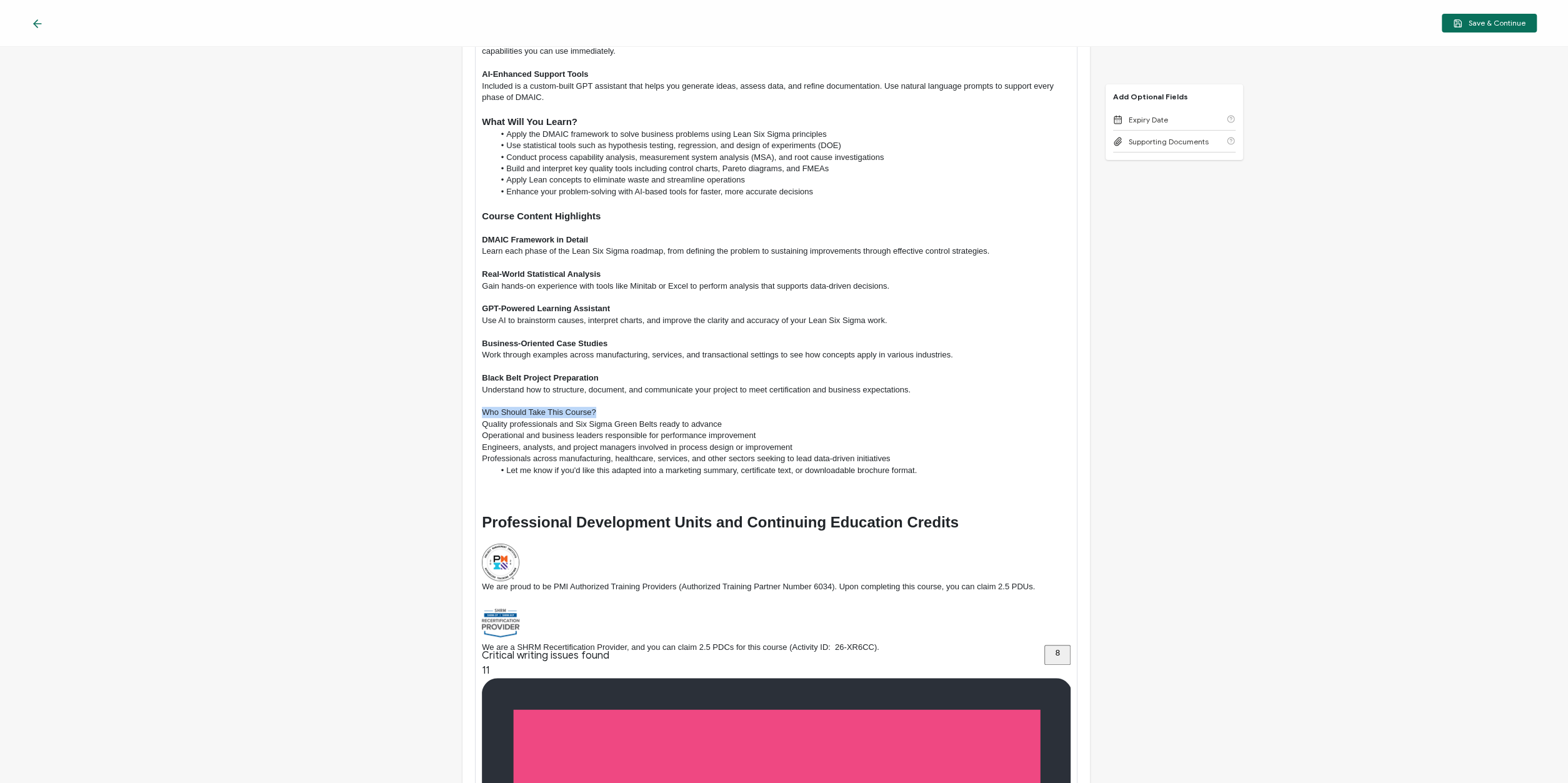
drag, startPoint x: 597, startPoint y: 409, endPoint x: 449, endPoint y: 407, distance: 148.0
click at [482, 407] on div "Master Lean Six Sigma with AI Integration and Real-World Application Learn dire…" at bounding box center [776, 284] width 589 height 779
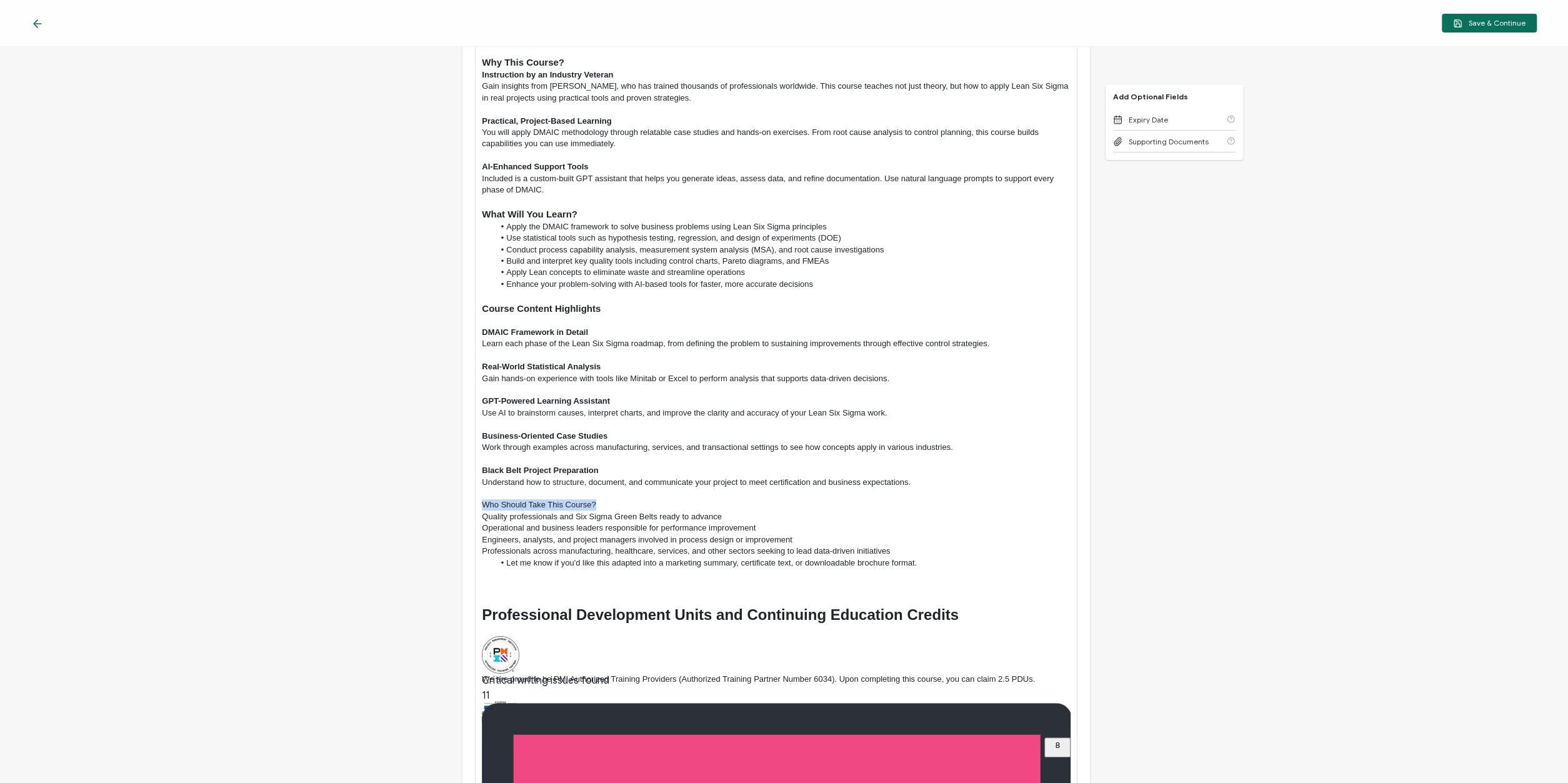
scroll to position [74, 0]
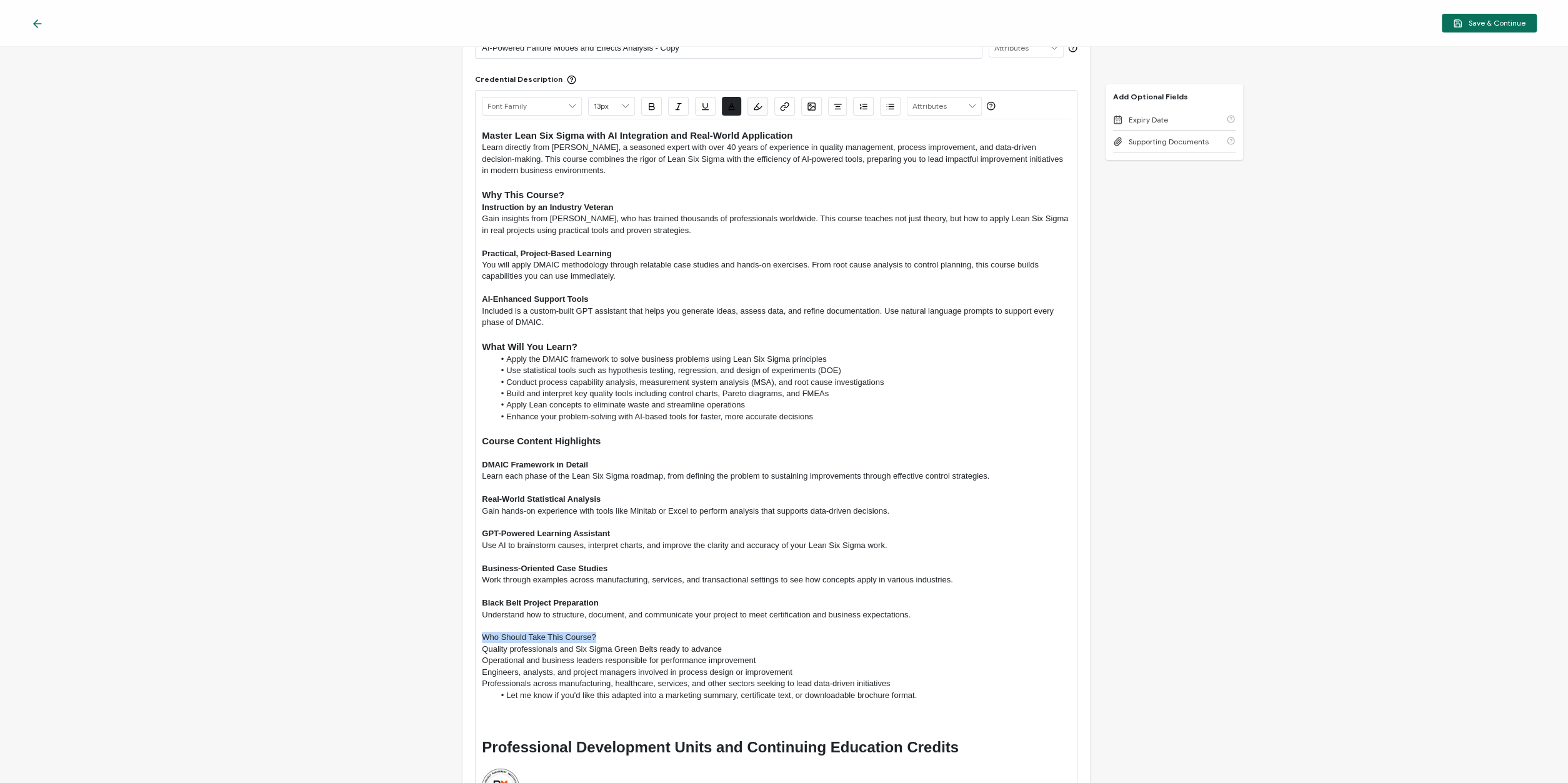
click at [625, 107] on icon at bounding box center [625, 106] width 11 height 18
click at [612, 220] on span "15px" at bounding box center [609, 221] width 16 height 9
click at [653, 103] on icon "button" at bounding box center [651, 106] width 9 height 9
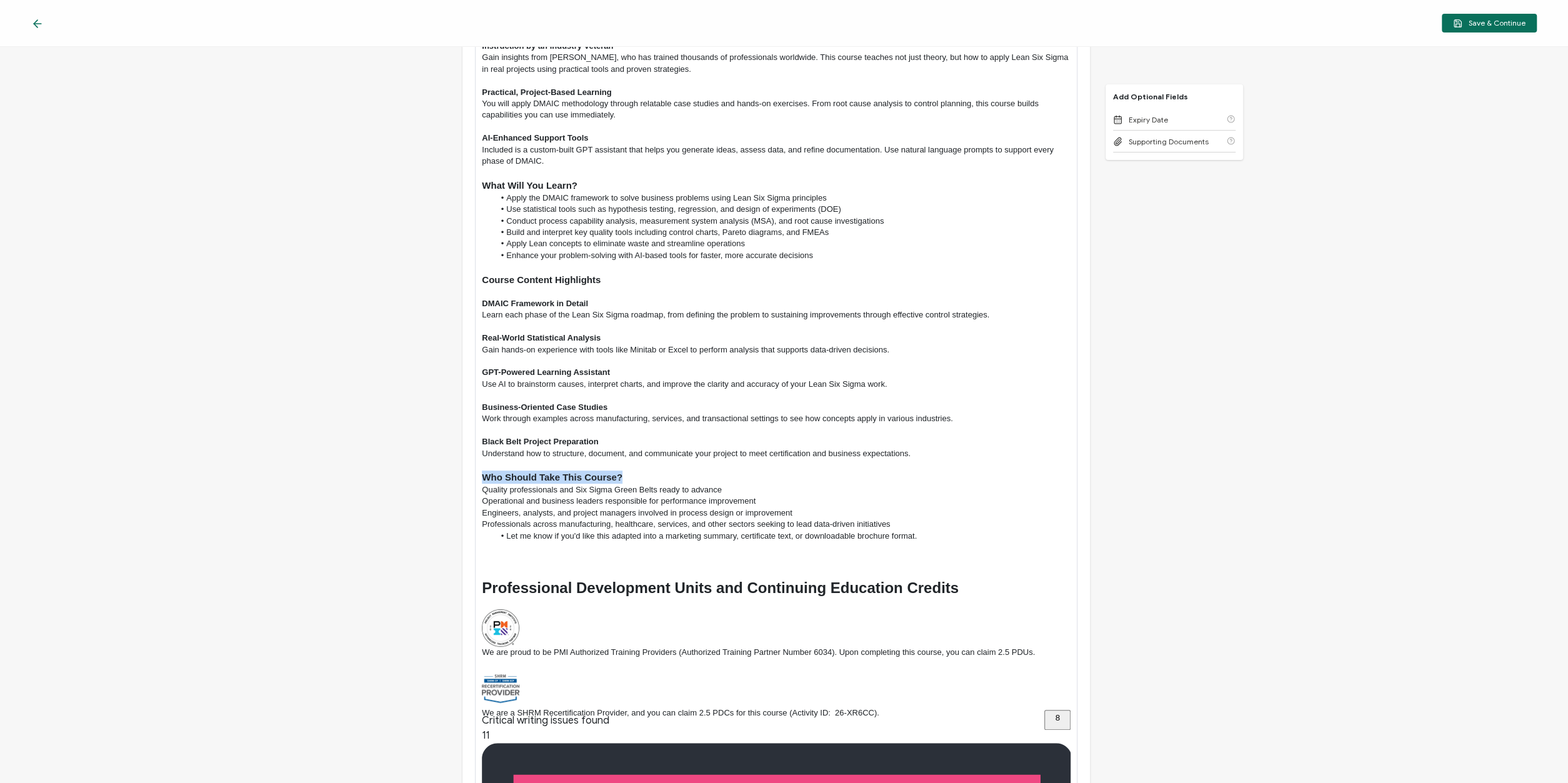
scroll to position [299, 0]
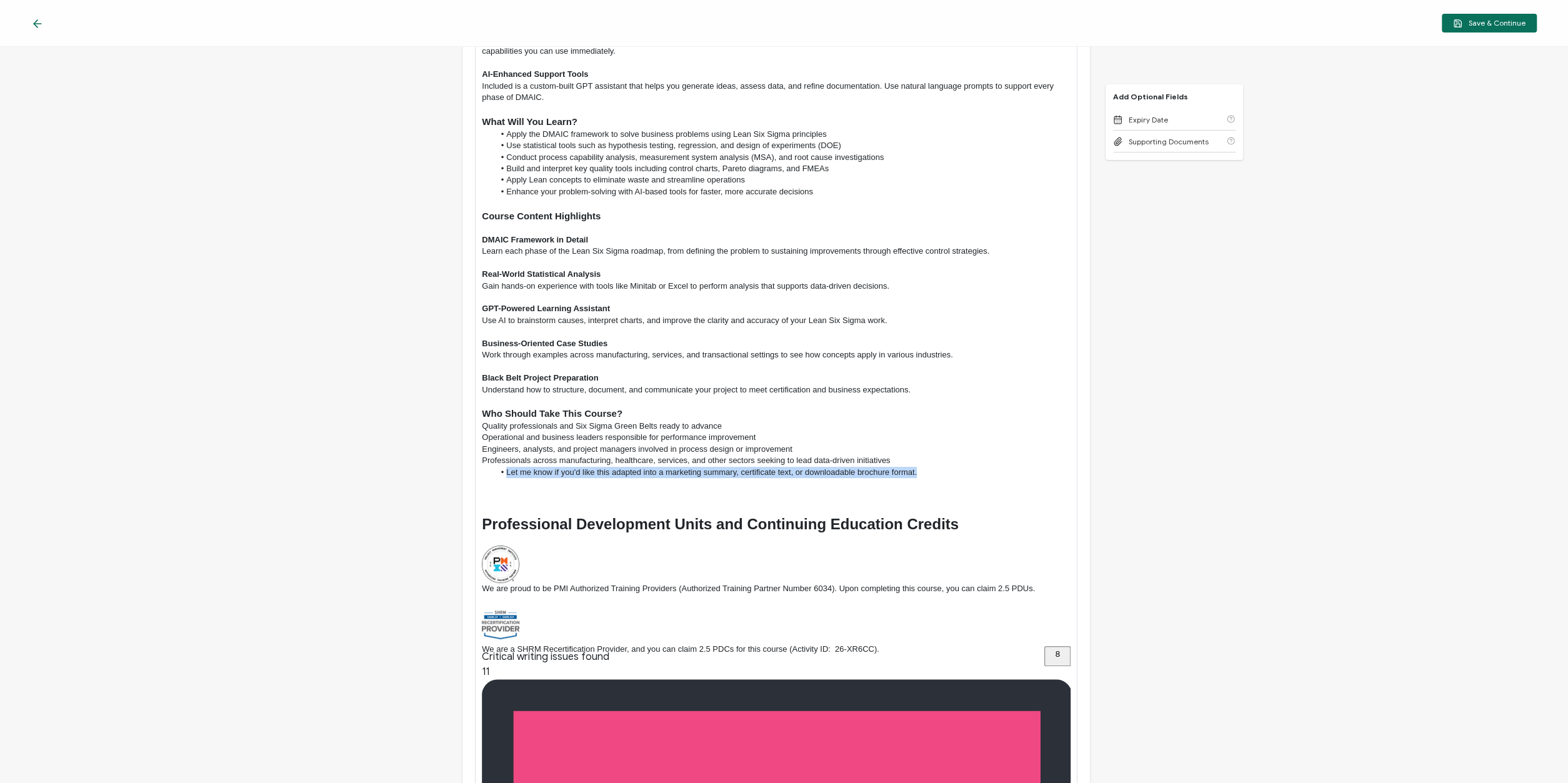
drag, startPoint x: 923, startPoint y: 473, endPoint x: 466, endPoint y: 474, distance: 457.0
click at [482, 474] on div "Master Lean Six Sigma with AI Integration and Real-World Application Learn dire…" at bounding box center [776, 285] width 589 height 781
type input "13px"
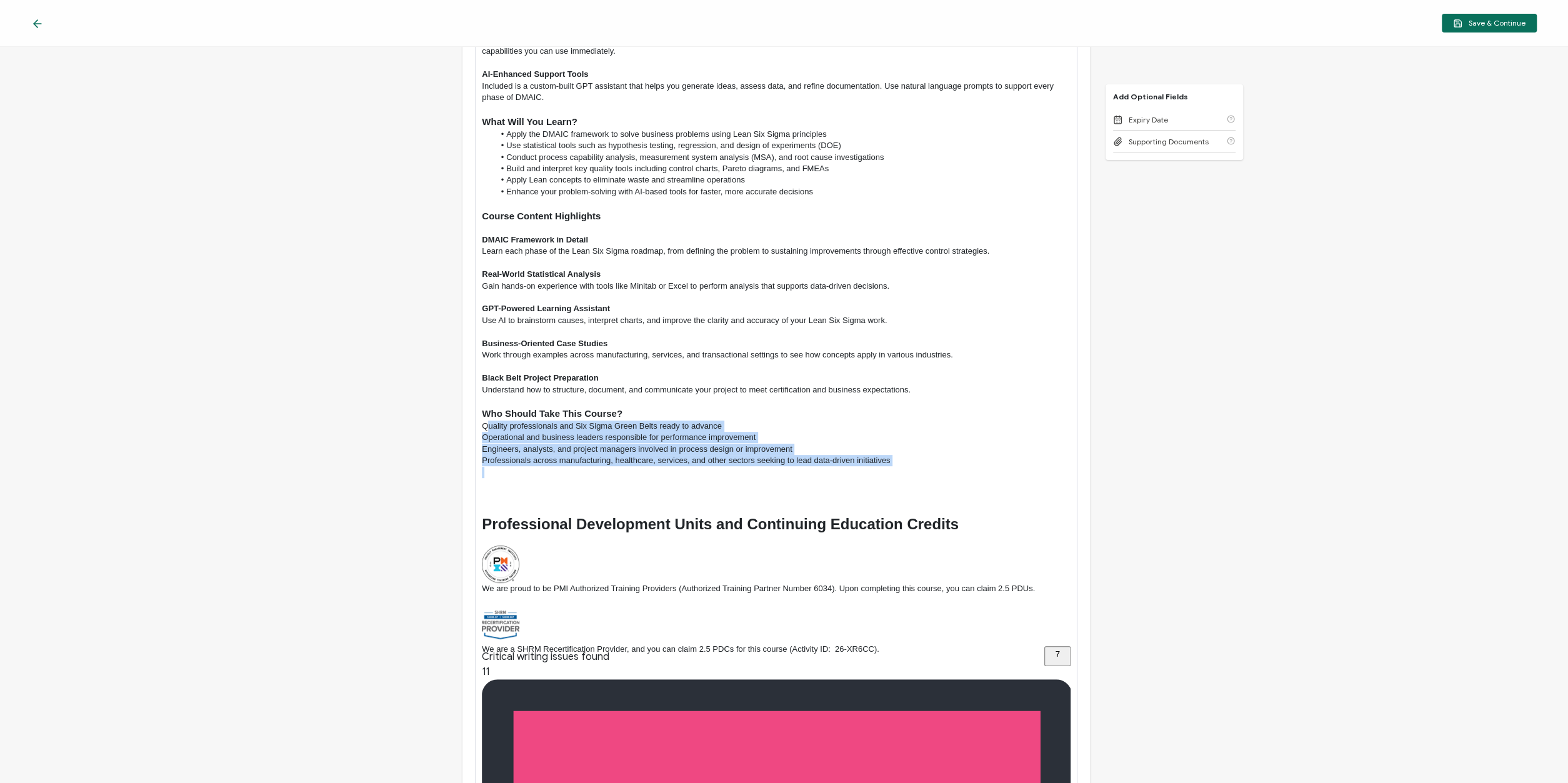
drag, startPoint x: 487, startPoint y: 422, endPoint x: 503, endPoint y: 466, distance: 46.8
click at [503, 466] on div "Master Lean Six Sigma with AI Integration and Real-World Application Learn dire…" at bounding box center [776, 285] width 589 height 781
drag, startPoint x: 485, startPoint y: 425, endPoint x: 507, endPoint y: 460, distance: 41.3
click at [507, 460] on div "Master Lean Six Sigma with AI Integration and Real-World Application Learn dire…" at bounding box center [776, 285] width 589 height 781
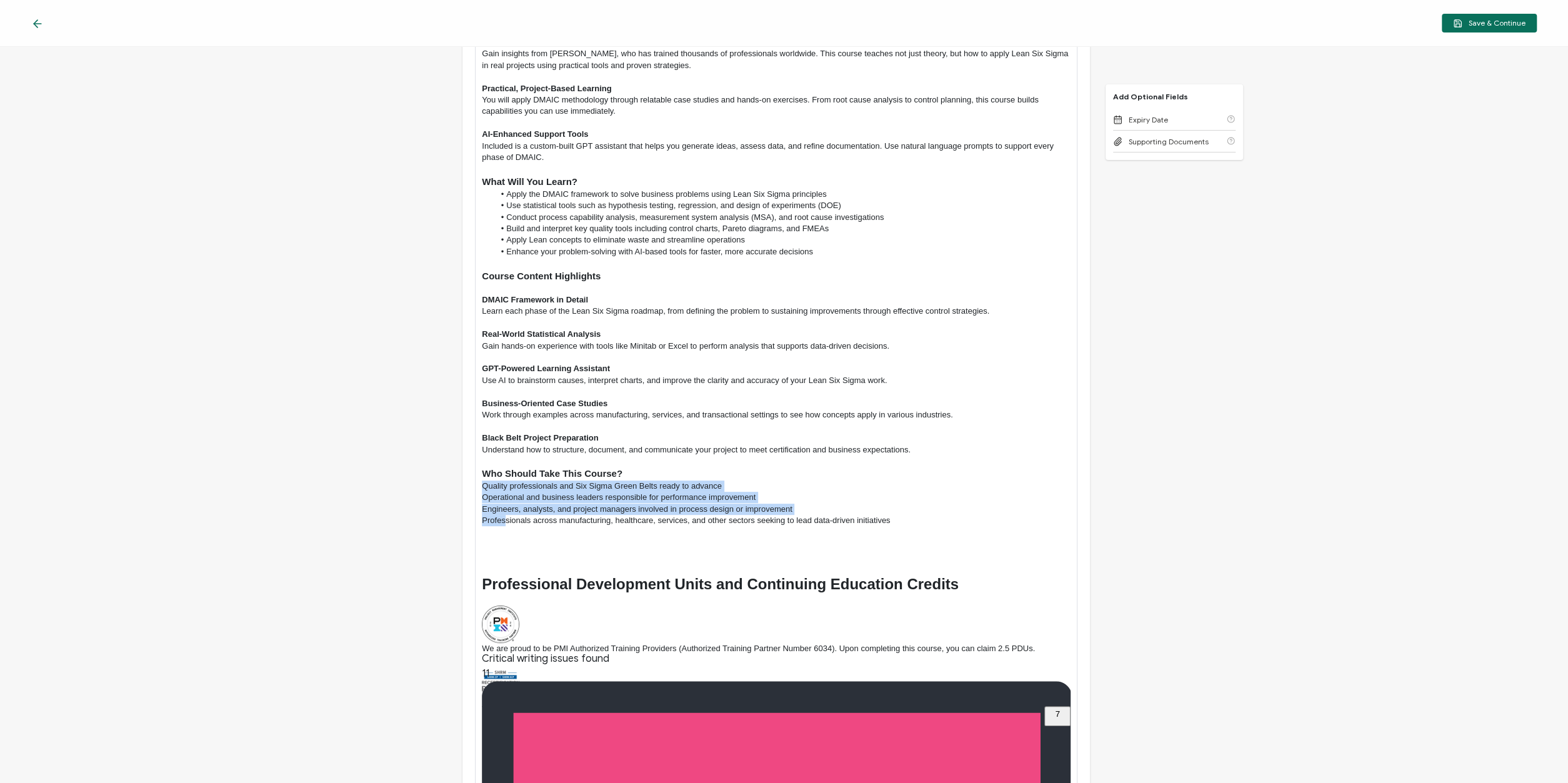
scroll to position [0, 0]
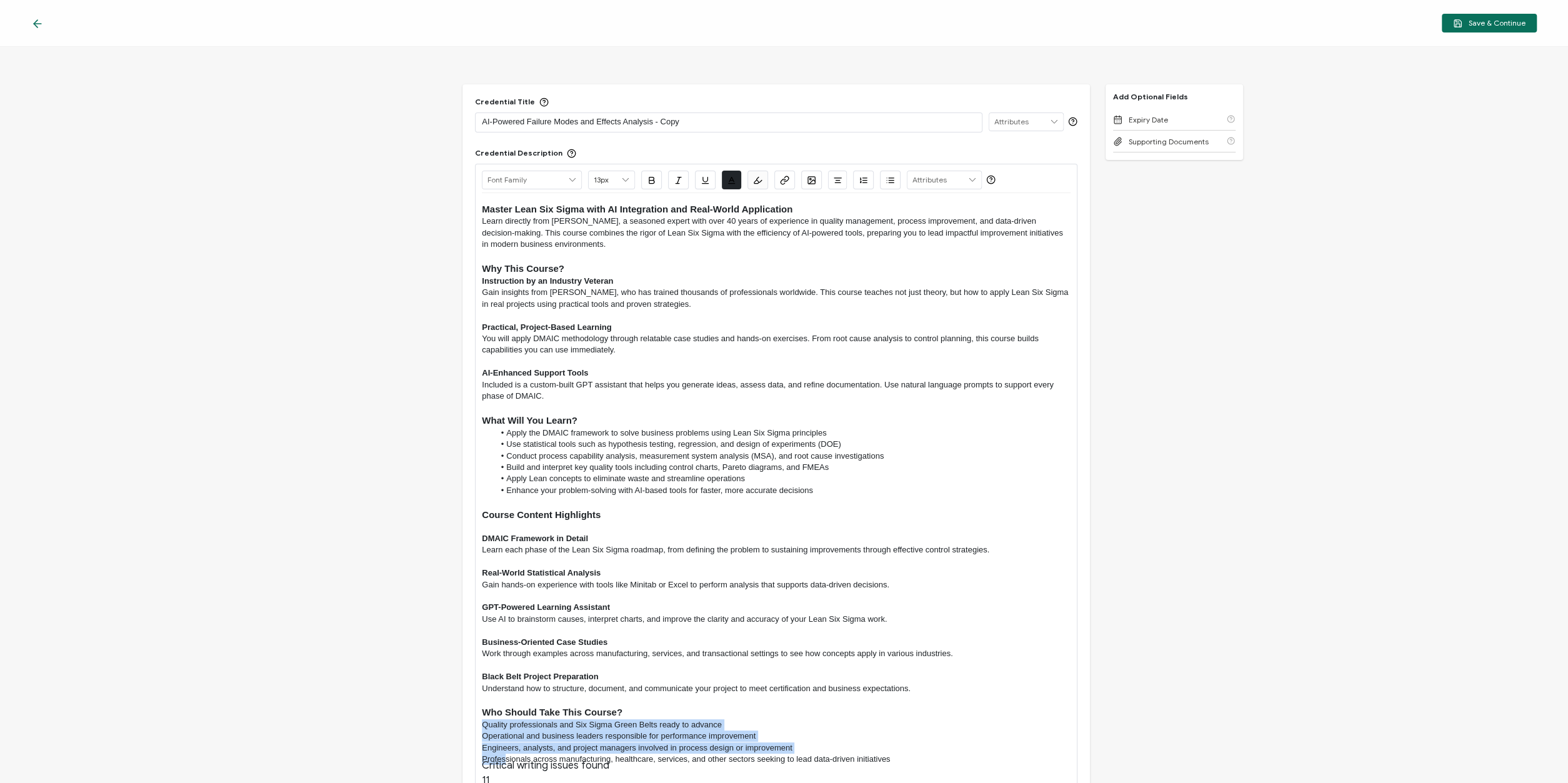
click at [889, 180] on icon "button" at bounding box center [891, 180] width 5 height 0
click at [336, 498] on div "Credential Title AI-Powered Failure Modes and Effects Analysis - Copy ISSUER Is…" at bounding box center [784, 414] width 1568 height 736
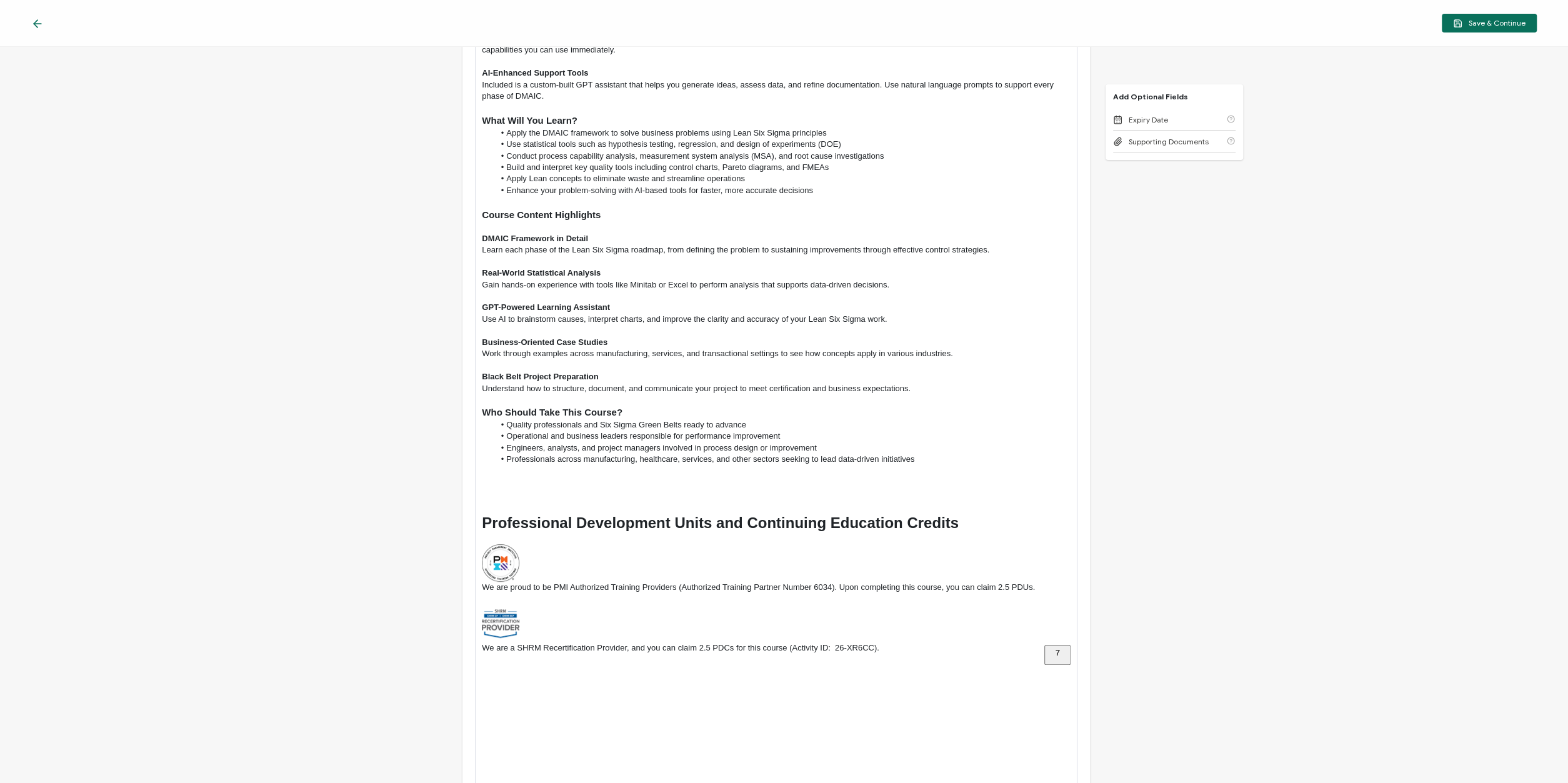
scroll to position [375, 0]
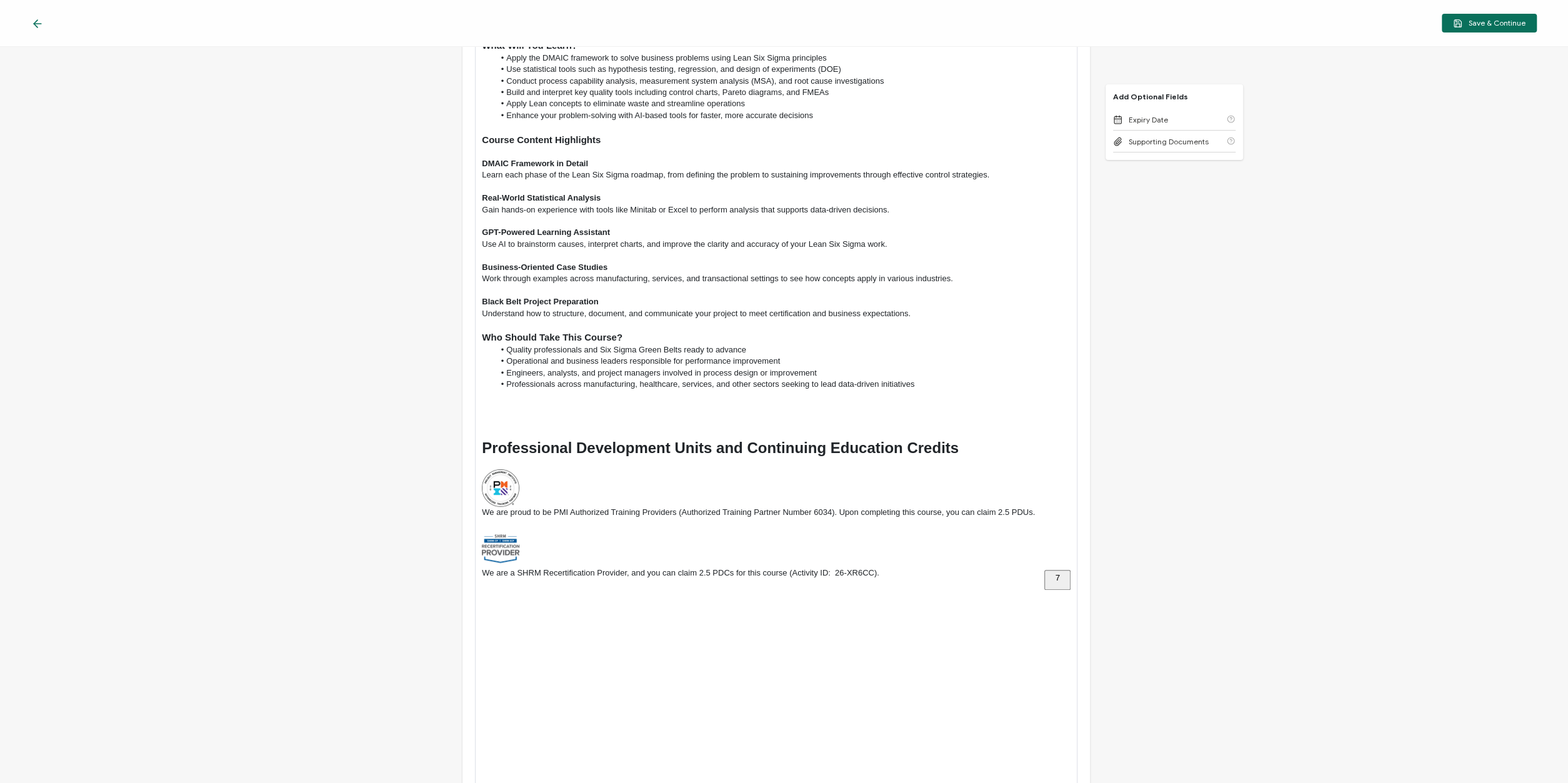
click at [1011, 511] on p "We are proud to be PMI Authorized Training Providers (Authorized Training Partn…" at bounding box center [776, 512] width 589 height 11
click at [709, 569] on p "We are a SHRM Recertification Provider, and you can claim 2.5 PDCs for this cou…" at bounding box center [776, 572] width 589 height 11
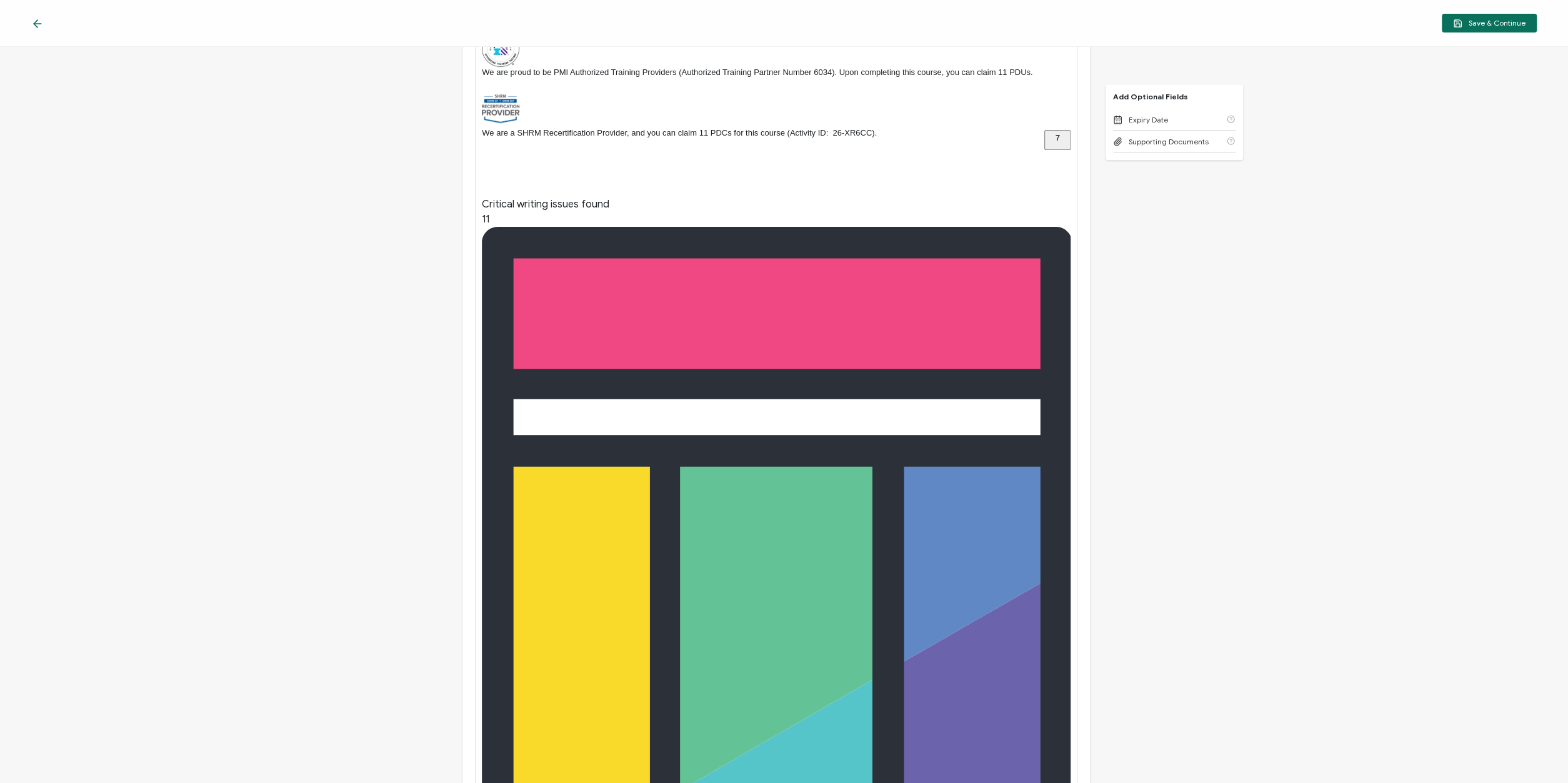
scroll to position [826, 0]
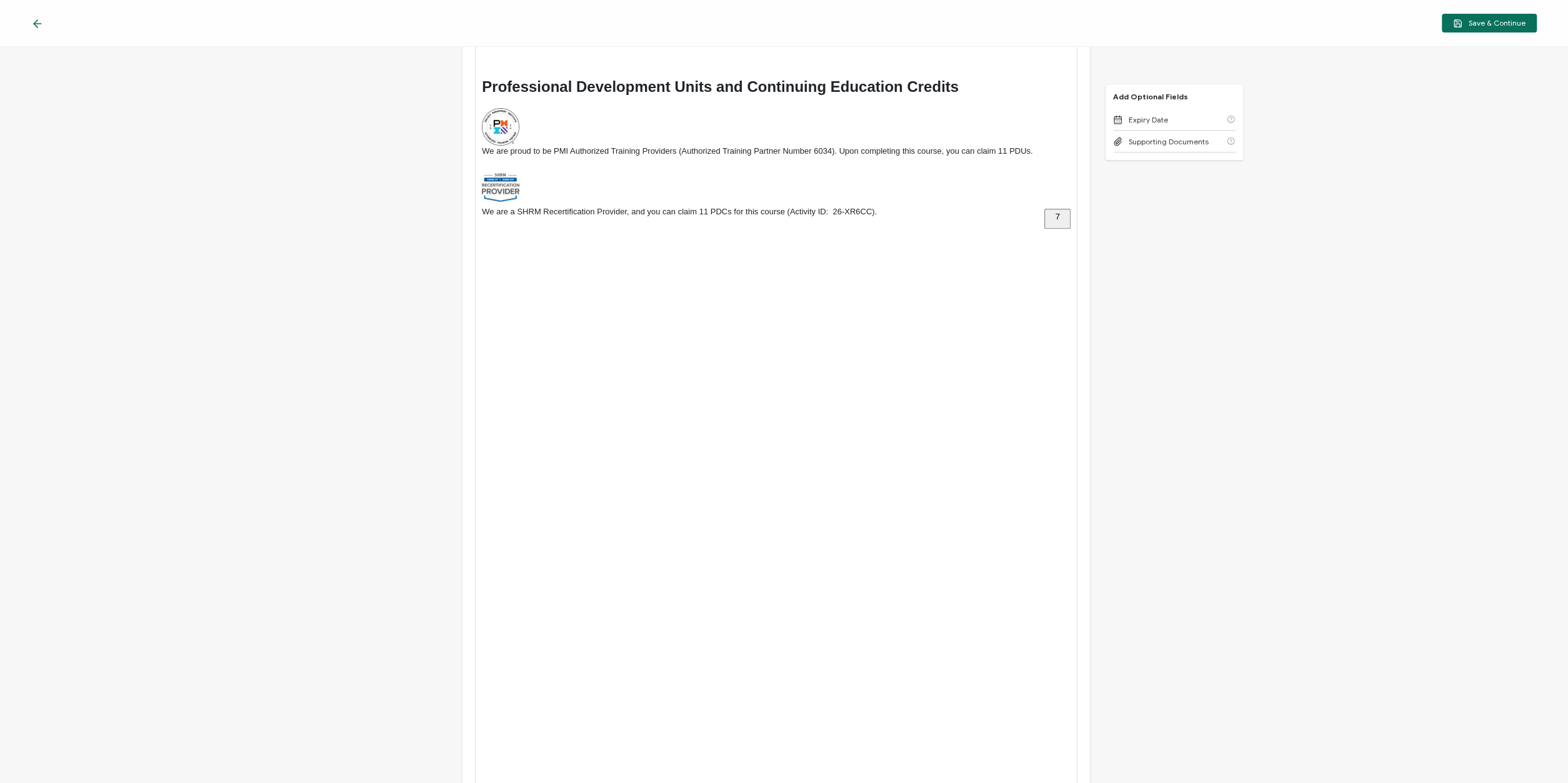
scroll to position [751, 0]
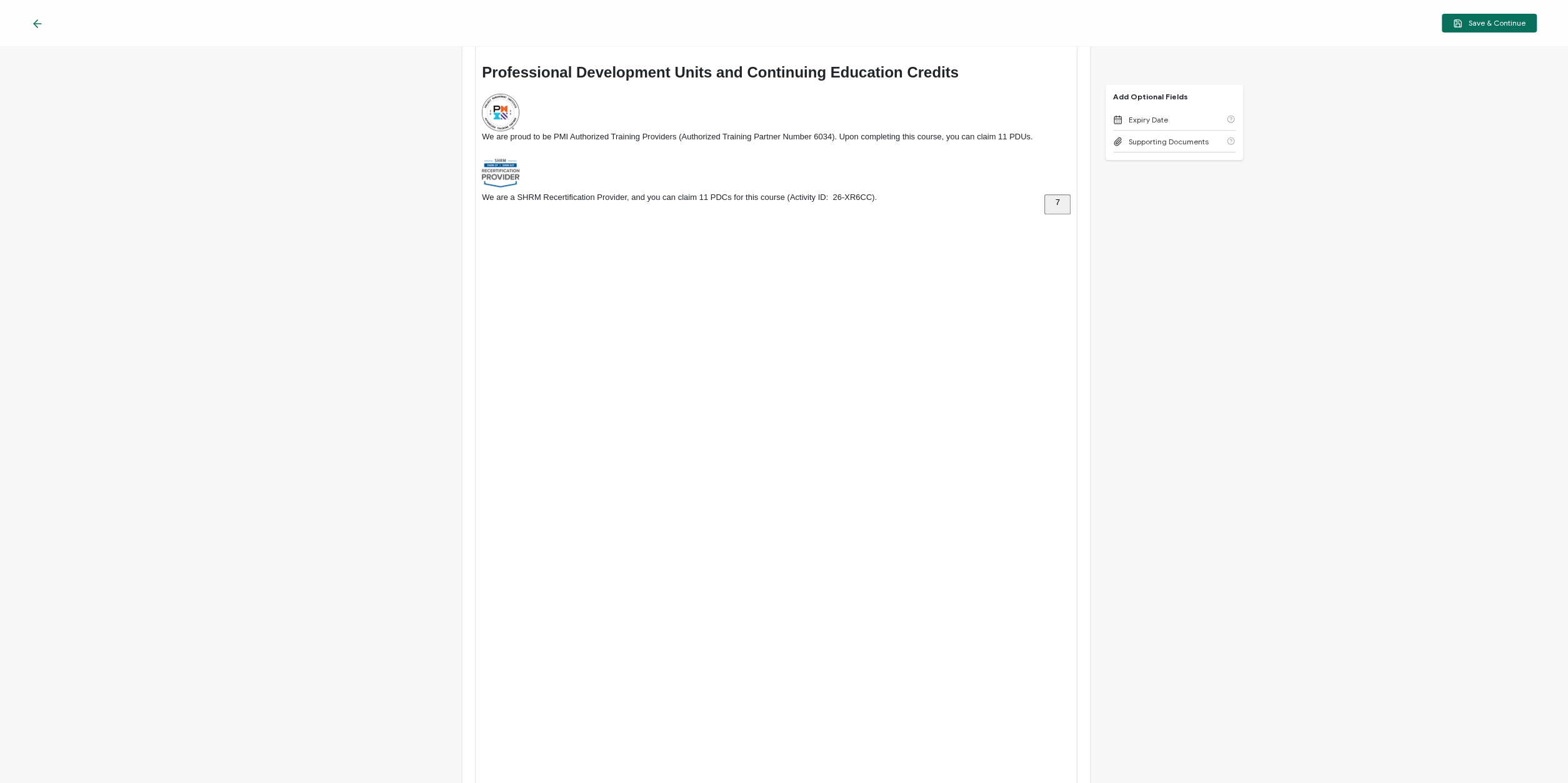
type input "six sigma"
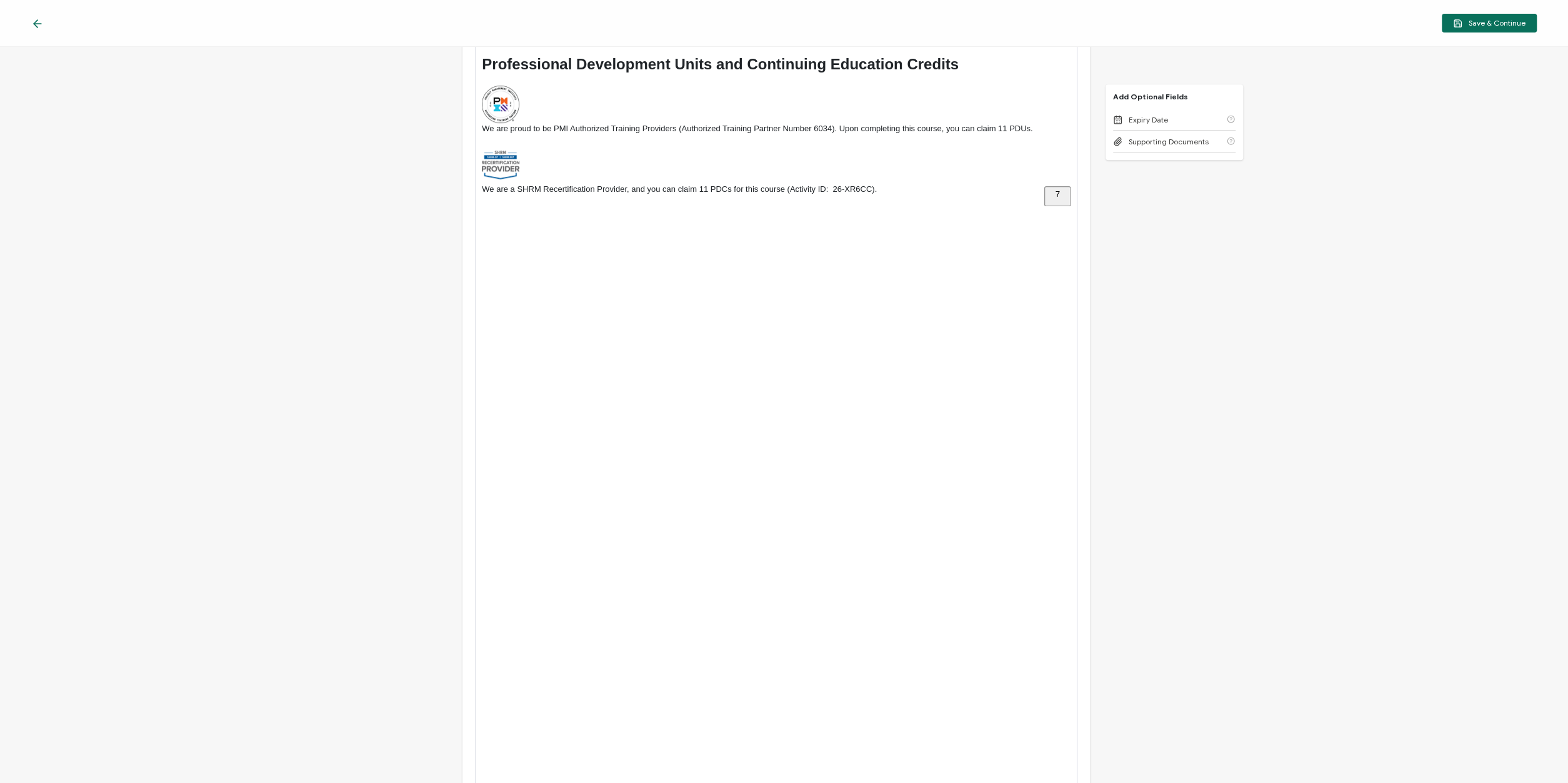
scroll to position [751, 0]
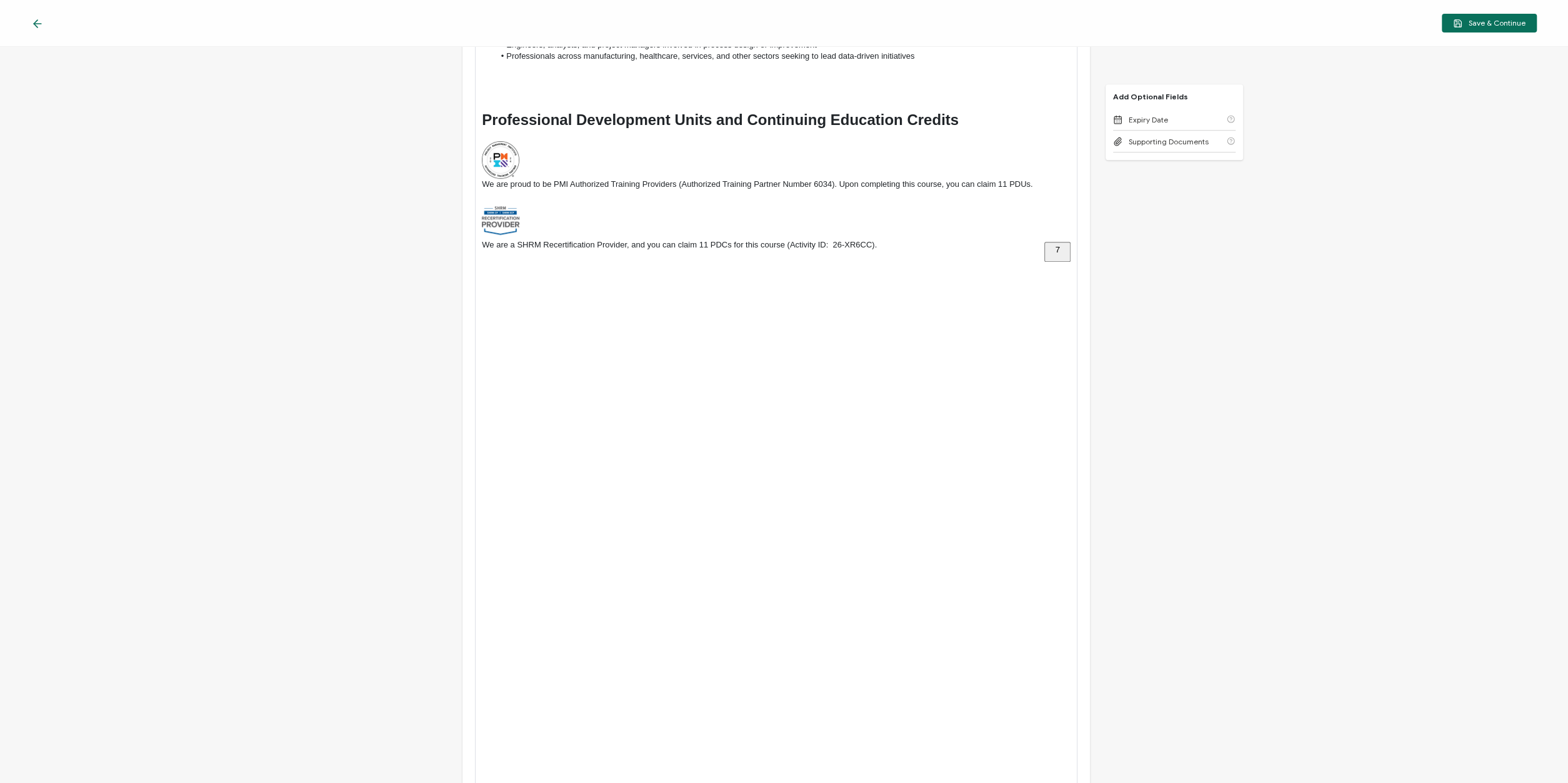
scroll to position [676, 0]
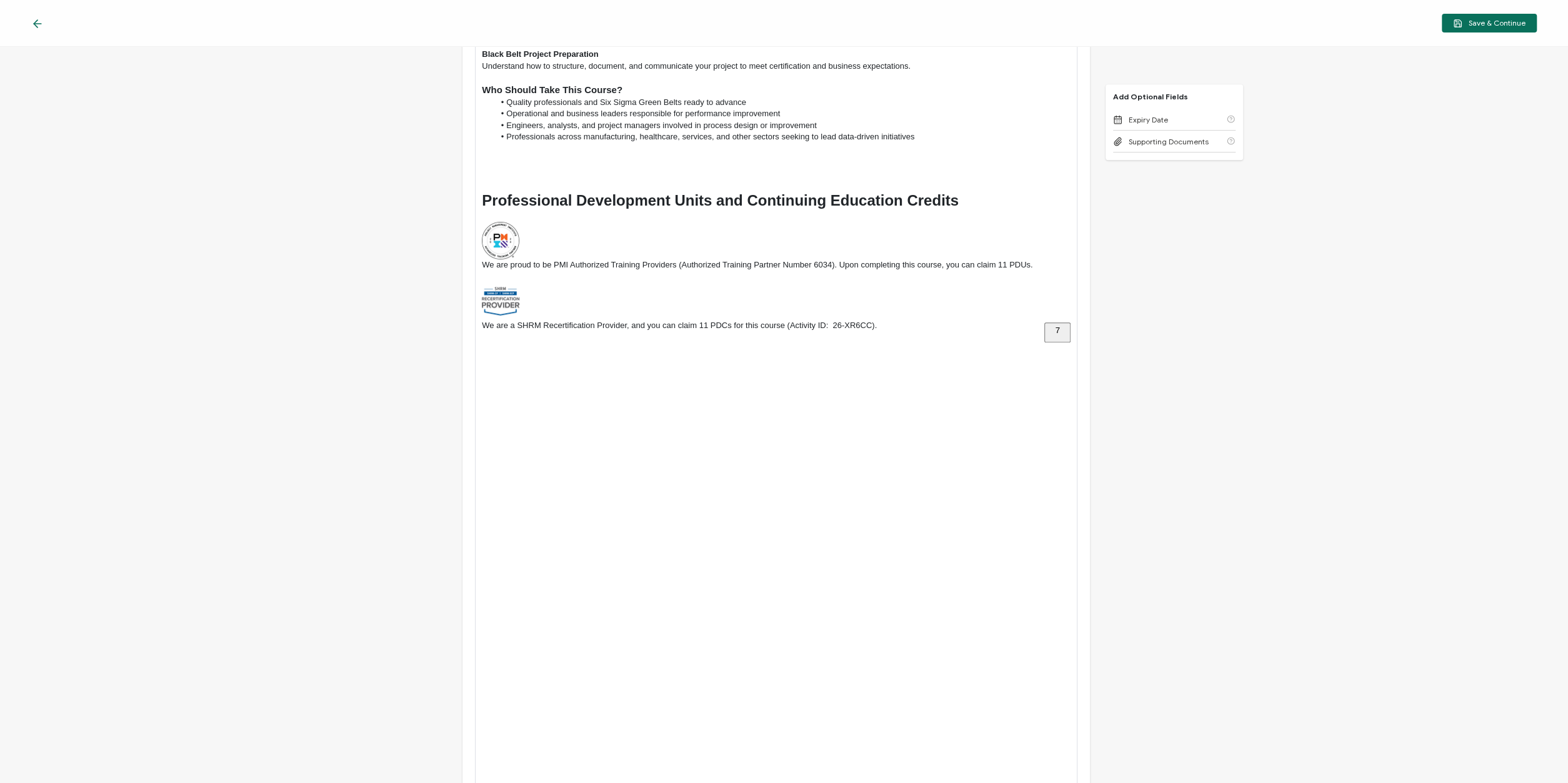
scroll to position [601, 0]
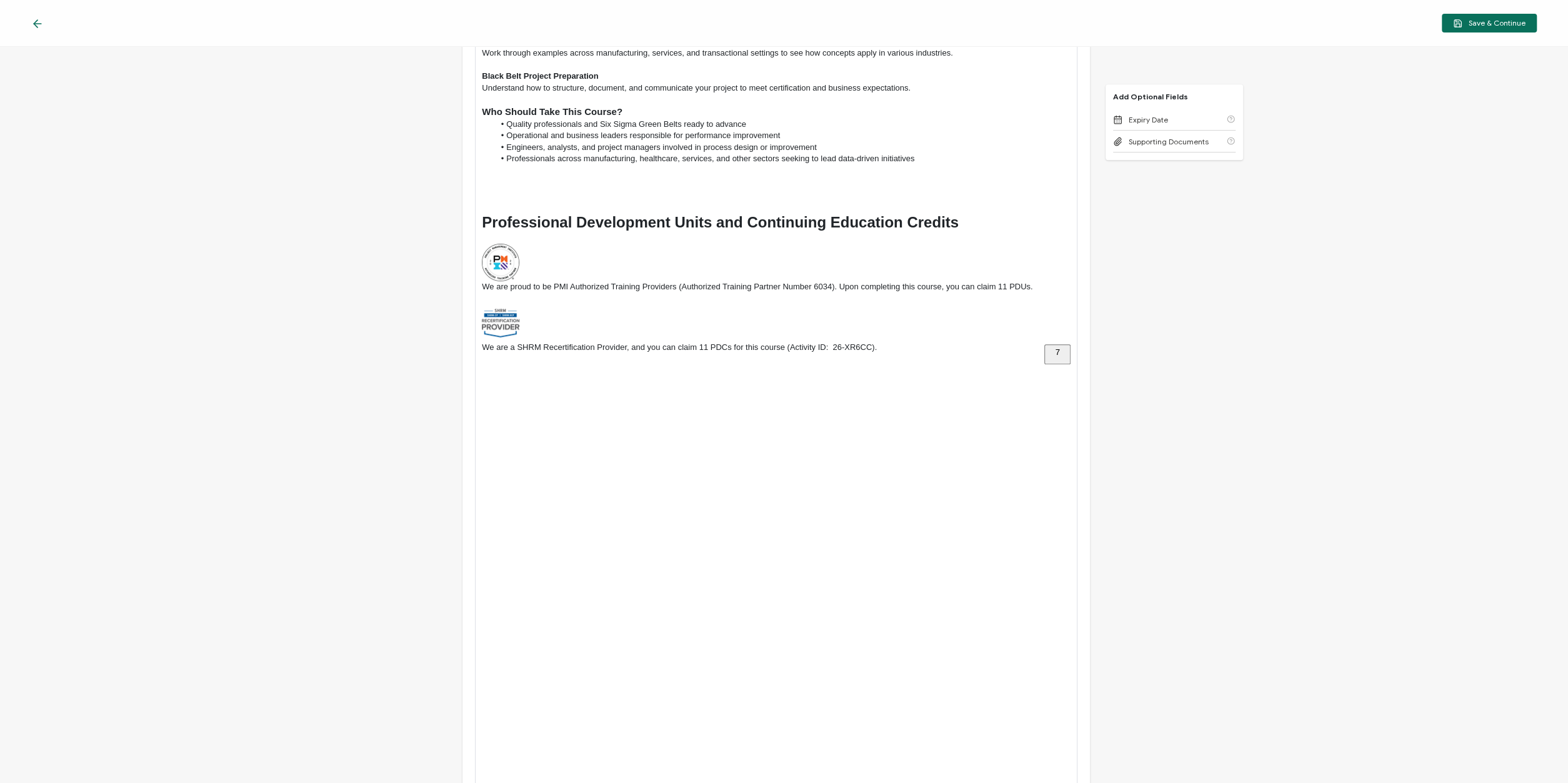
click at [332, 393] on div "Credential Title AI-Powered Failure Modes and Effects Analysis - Copy ISSUER Is…" at bounding box center [784, 414] width 1568 height 736
drag, startPoint x: 520, startPoint y: 418, endPoint x: 448, endPoint y: 417, distance: 72.0
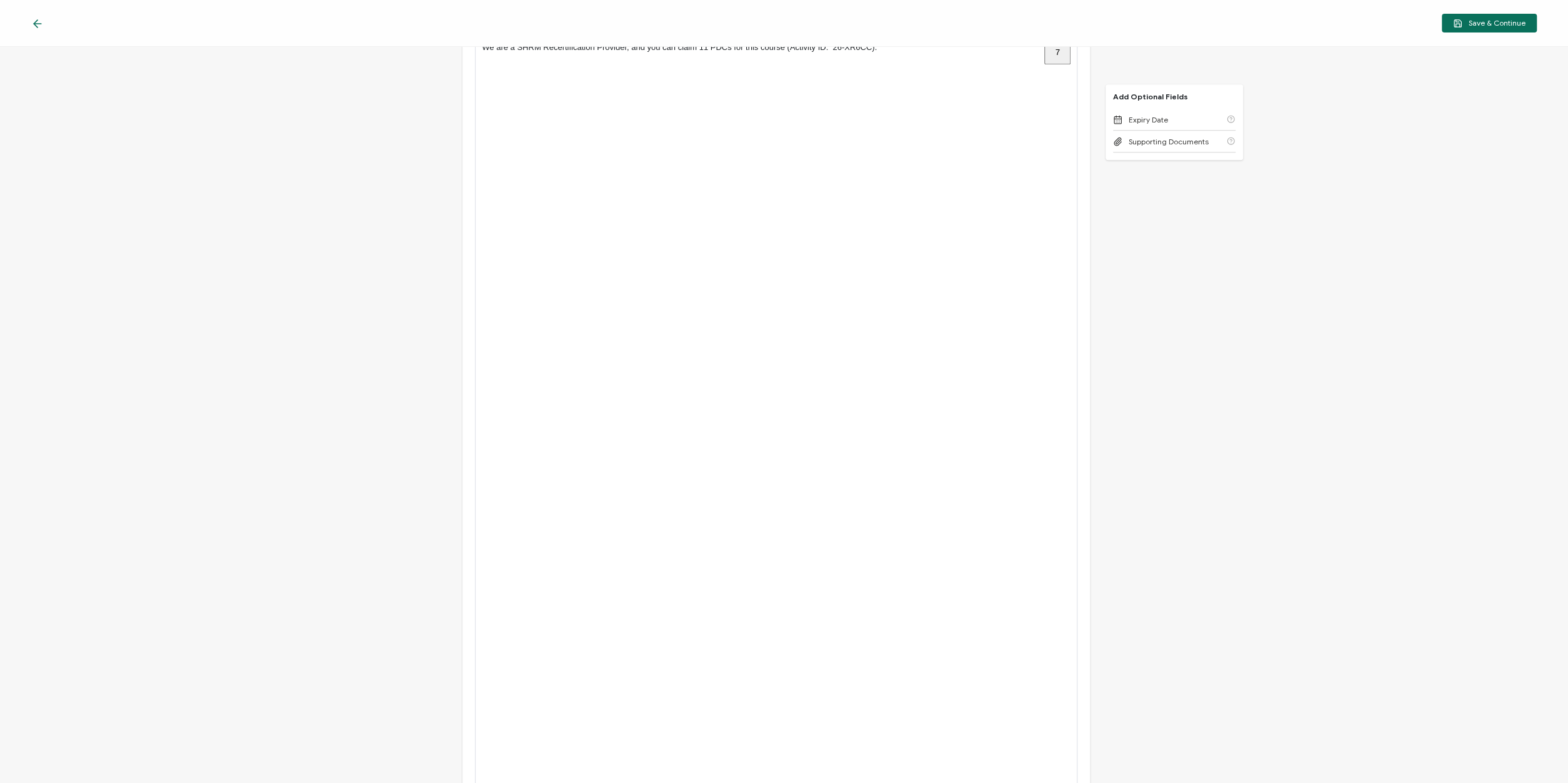
scroll to position [1200, 0]
drag, startPoint x: 514, startPoint y: 367, endPoint x: 493, endPoint y: 367, distance: 21.0
type input "11"
click at [355, 420] on div "Credential Title AI-Powered Failure Modes and Effects Analysis - Copy ISSUER Is…" at bounding box center [784, 414] width 1568 height 736
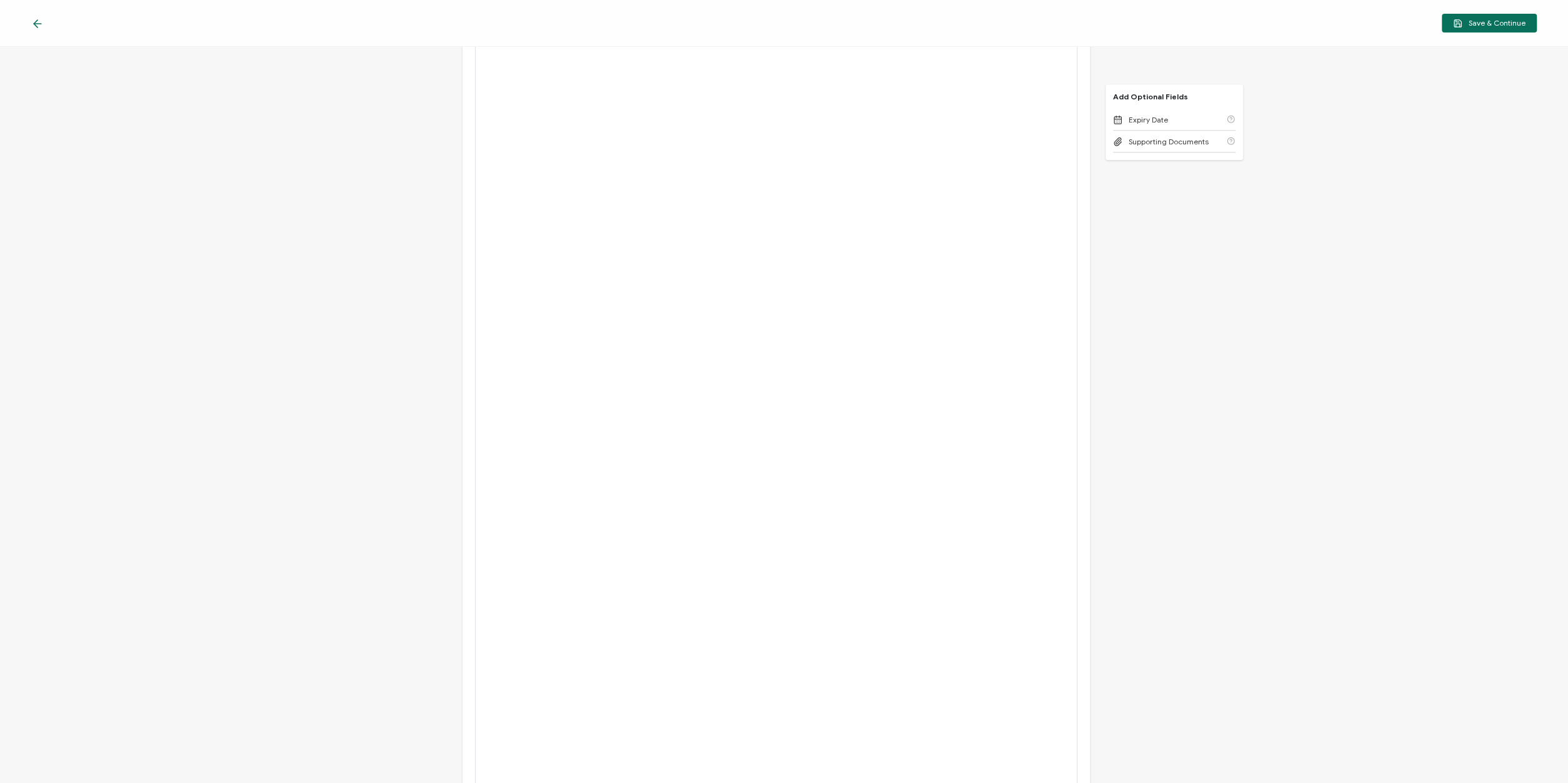
scroll to position [1307, 0]
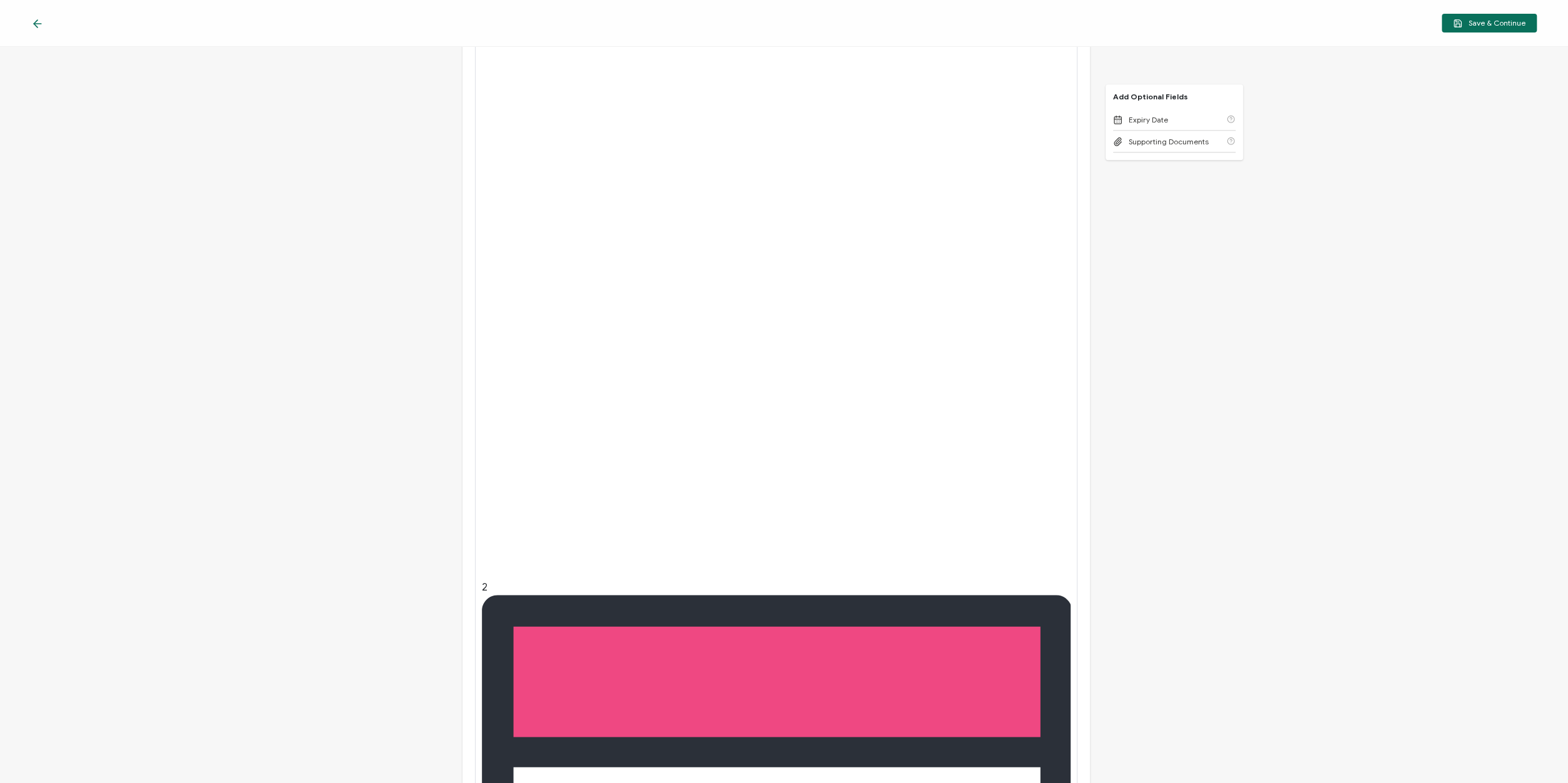
drag, startPoint x: 766, startPoint y: 545, endPoint x: 597, endPoint y: 540, distance: 169.1
drag, startPoint x: 765, startPoint y: 545, endPoint x: 594, endPoint y: 546, distance: 171.0
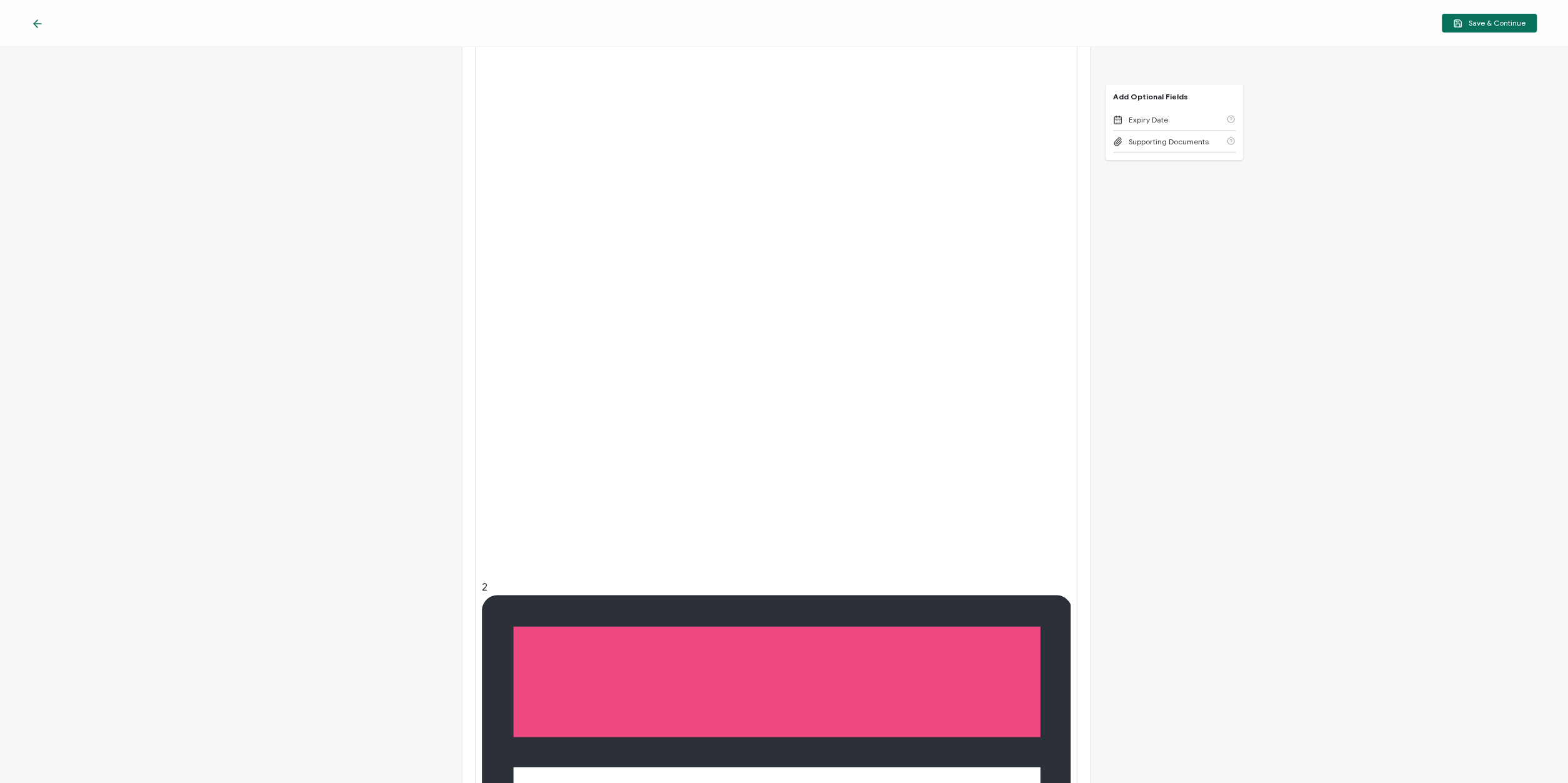
scroll to position [0, 0]
drag, startPoint x: 595, startPoint y: 546, endPoint x: 772, endPoint y: 541, distance: 177.1
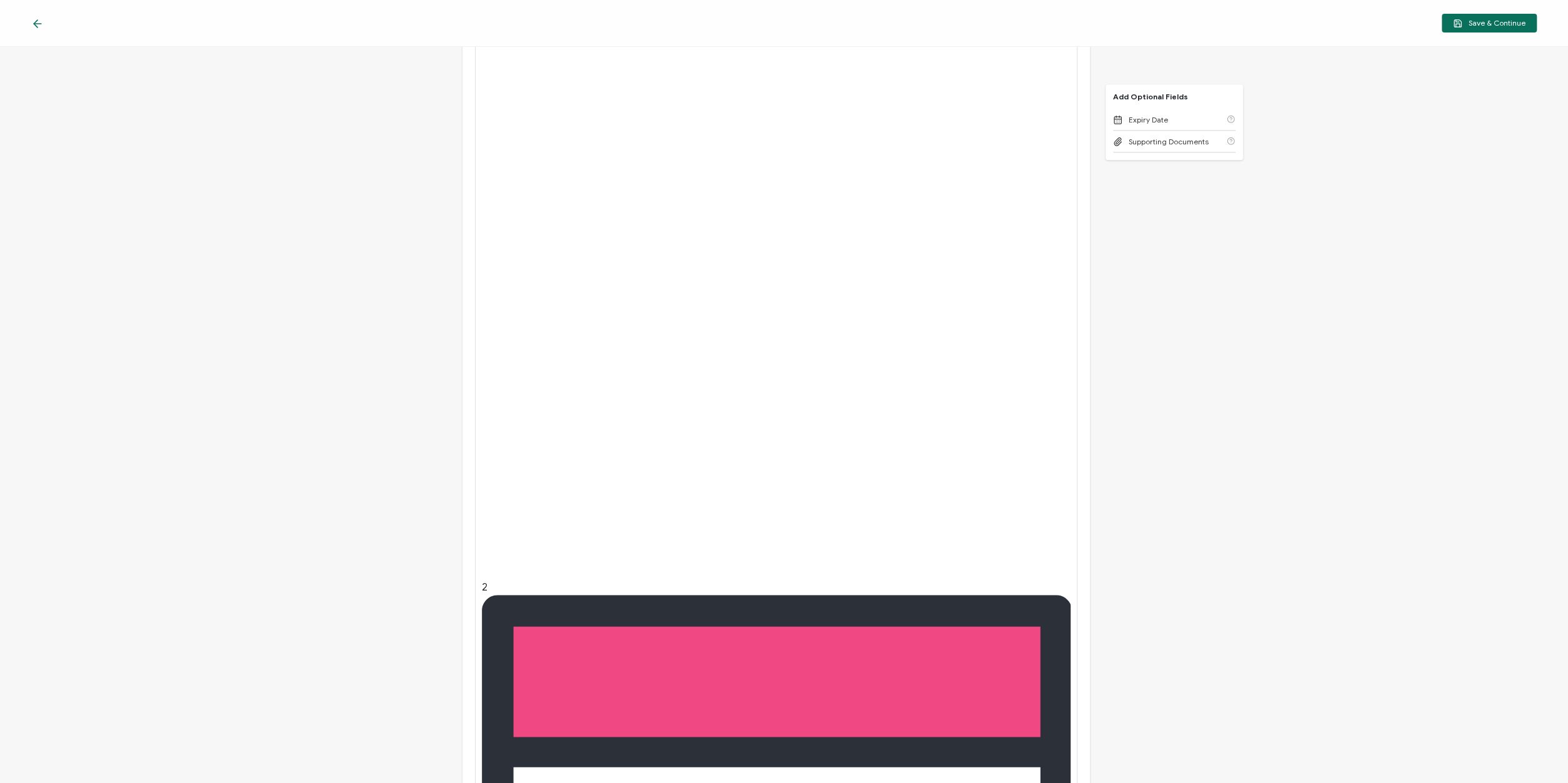
drag, startPoint x: 596, startPoint y: 547, endPoint x: 772, endPoint y: 541, distance: 176.1
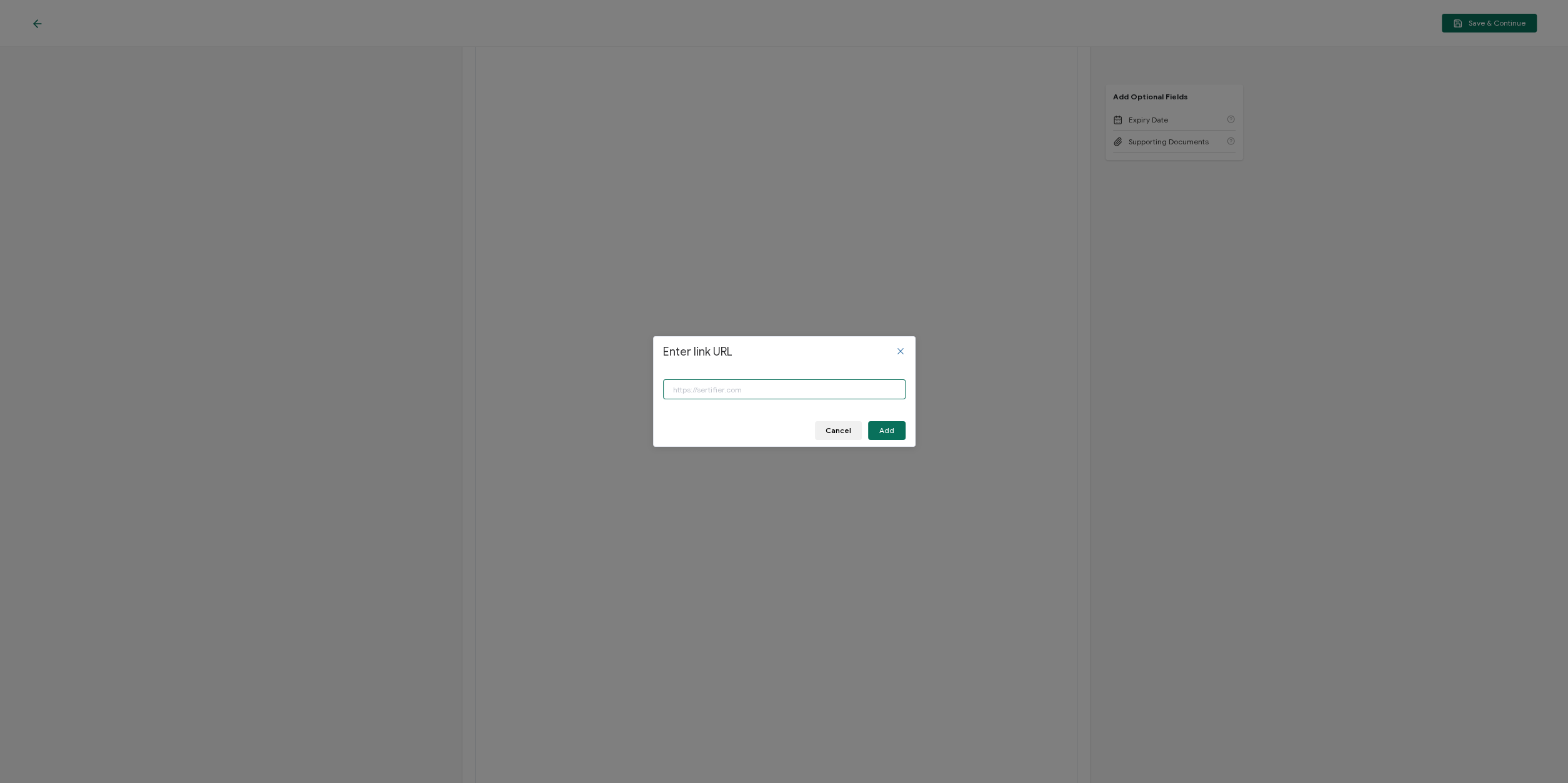
click at [728, 387] on input "Enter link URL" at bounding box center [784, 390] width 242 height 20
paste input "https://www.qualitygurus.com/link/ssbb-ai/"
type input "https://www.qualitygurus.com/link/ssbb-ai/"
click at [885, 430] on span "Add" at bounding box center [886, 431] width 15 height 8
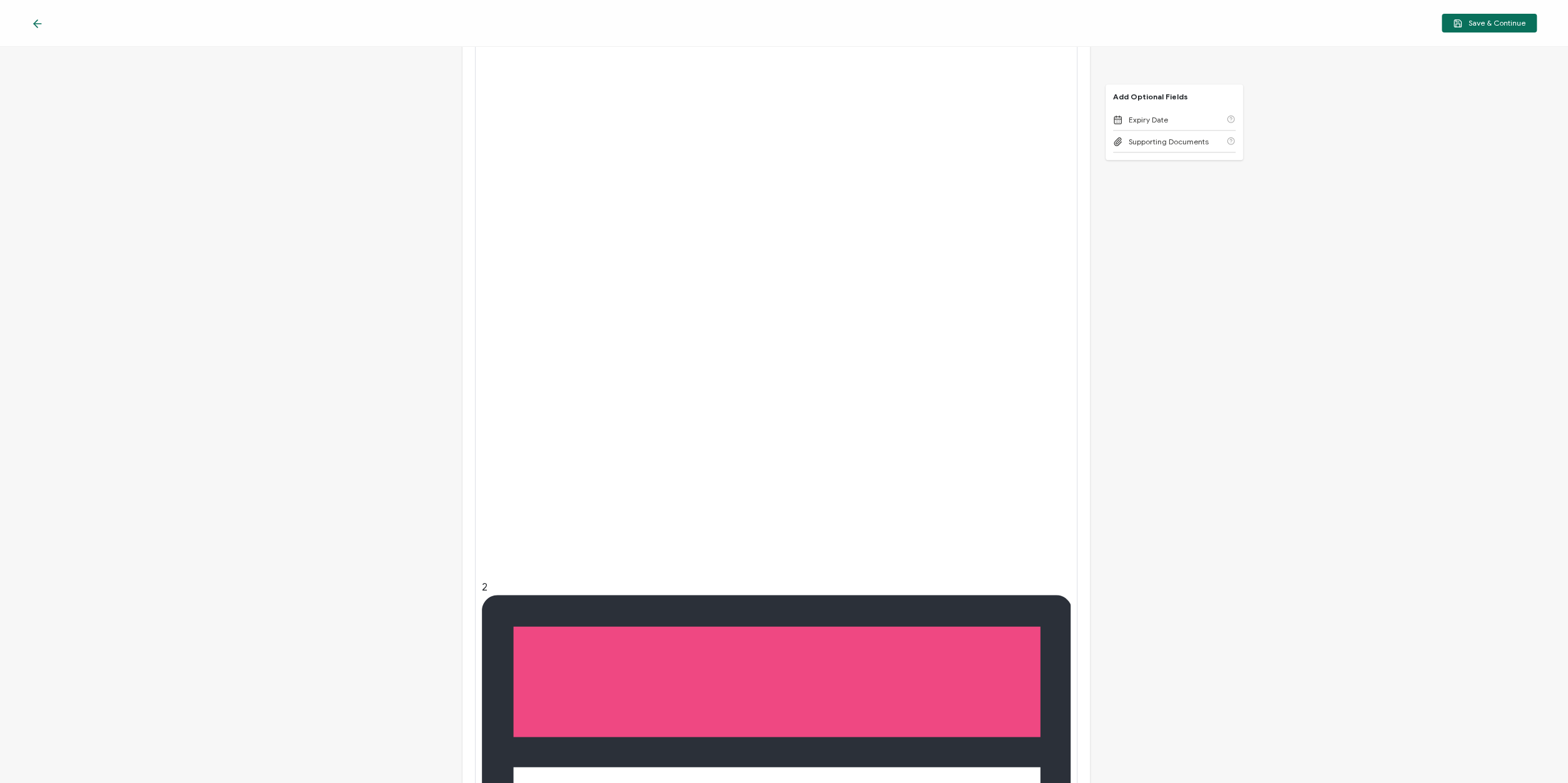
click at [395, 568] on div "Credential Title AI-Powered Failure Modes and Effects Analysis - Copy ISSUER Is…" at bounding box center [784, 414] width 1568 height 736
drag, startPoint x: 791, startPoint y: 555, endPoint x: 961, endPoint y: 554, distance: 170.0
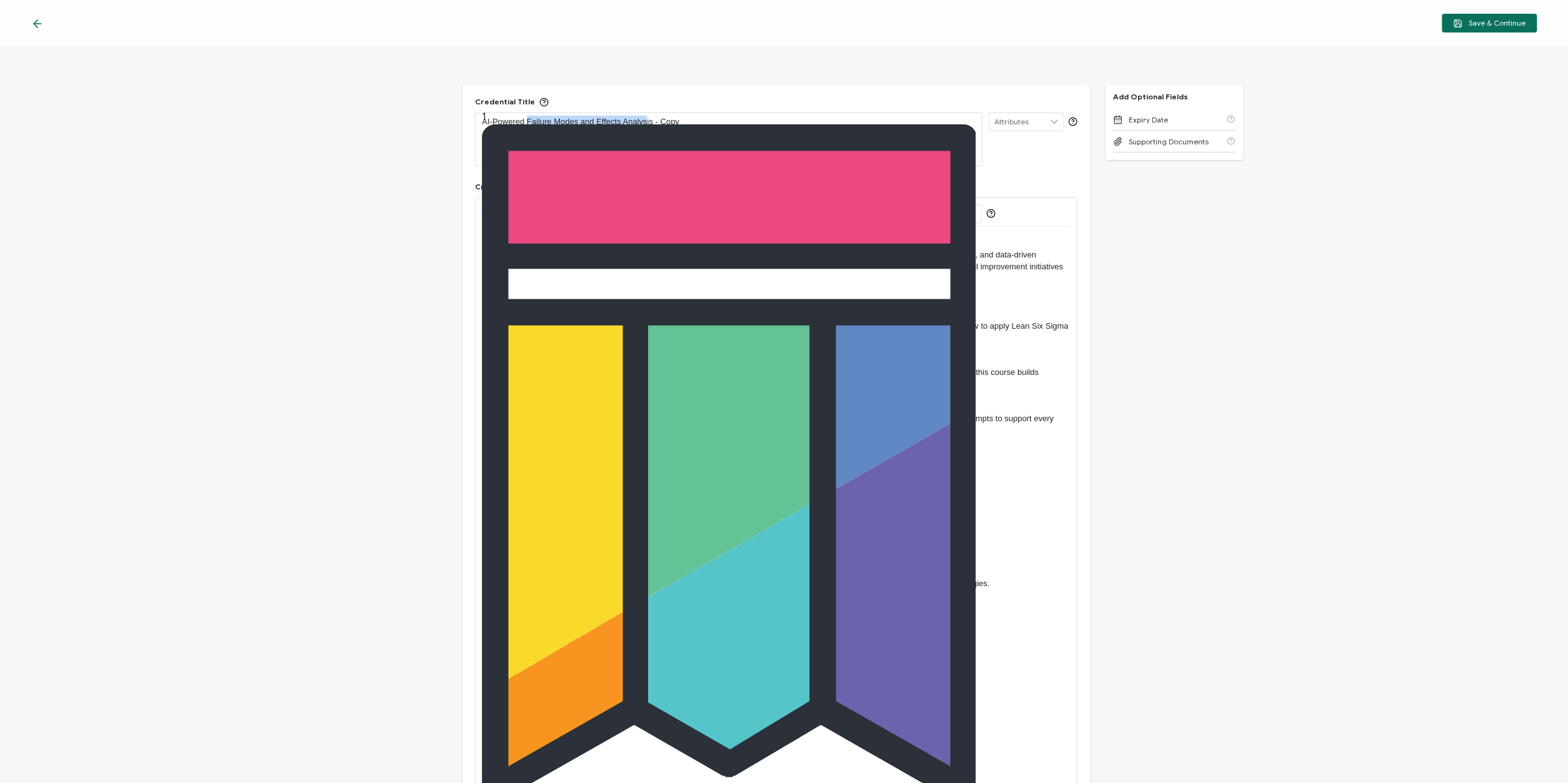
drag, startPoint x: 527, startPoint y: 120, endPoint x: 646, endPoint y: 119, distance: 119.0
click at [646, 119] on p "AI-Powered Failure Modes and Effects Analysis - Copy" at bounding box center [728, 121] width 494 height 13
drag, startPoint x: 702, startPoint y: 119, endPoint x: 459, endPoint y: 115, distance: 243.0
click at [482, 115] on div "AI-Powered Failure Modes and Effects Analysis - Copy" at bounding box center [728, 122] width 494 height 18
click at [1479, 24] on span "Save & Continue" at bounding box center [1490, 23] width 73 height 9
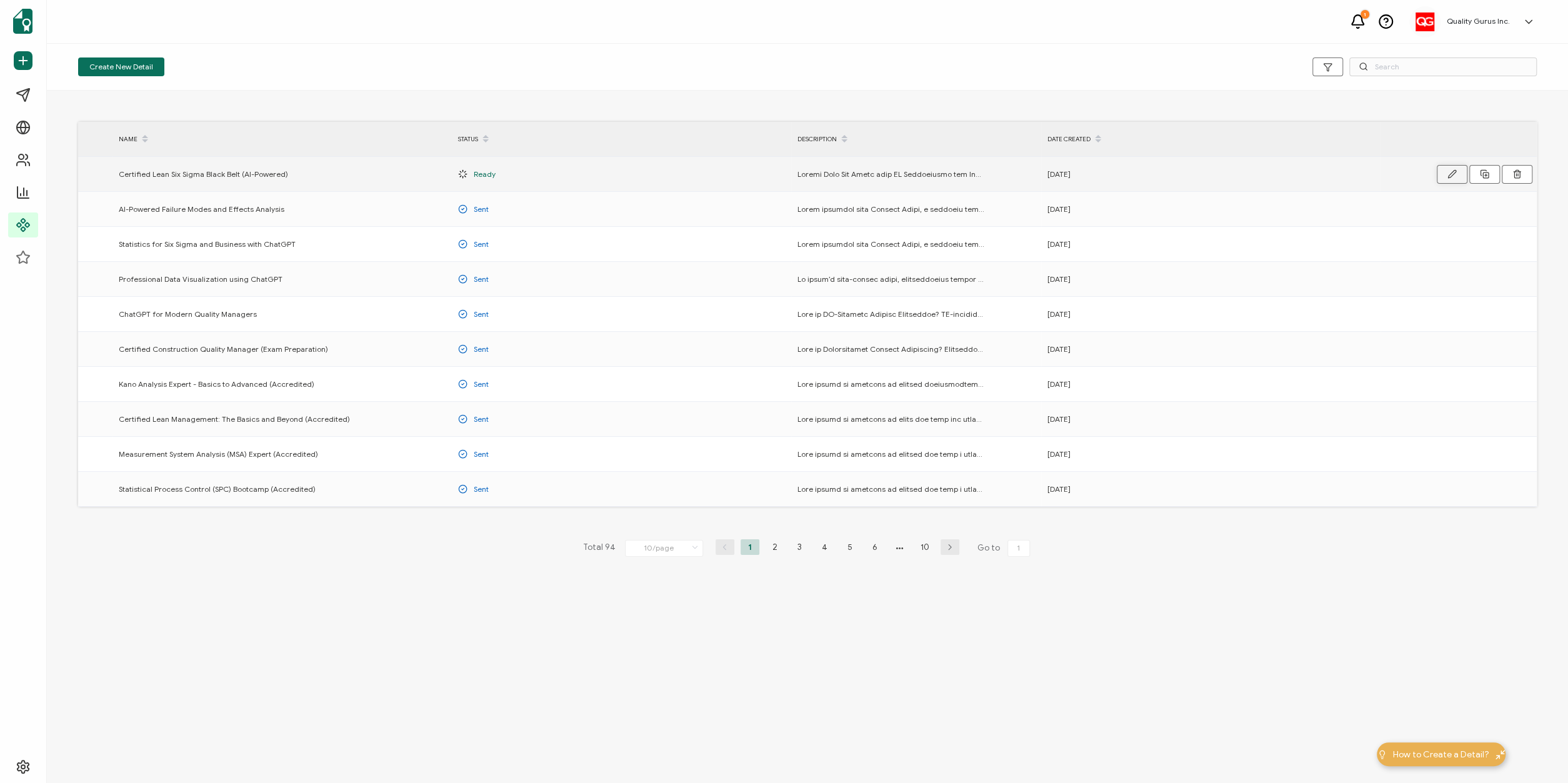
click at [1451, 176] on icon "button" at bounding box center [1453, 174] width 8 height 8
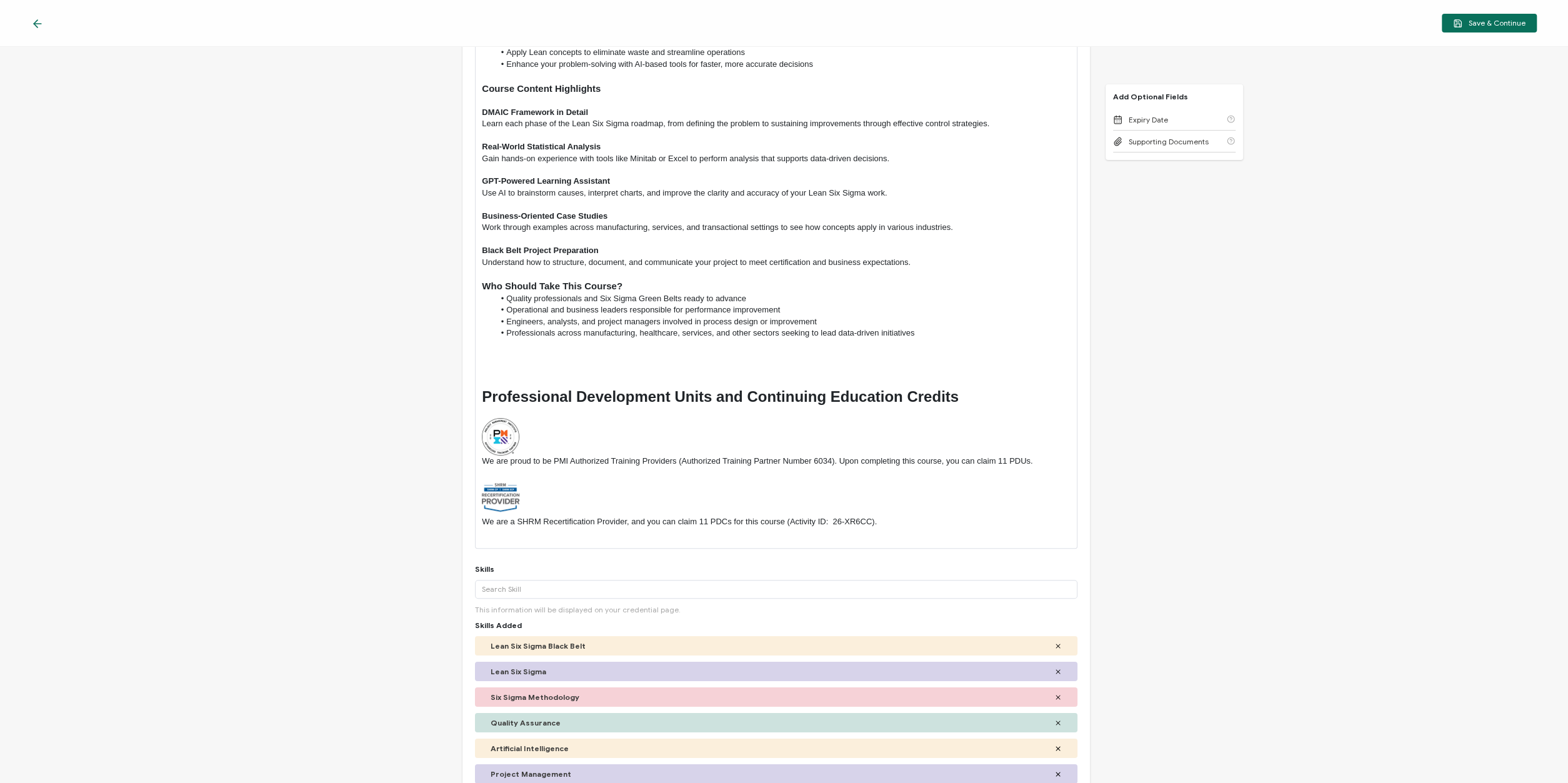
scroll to position [450, 0]
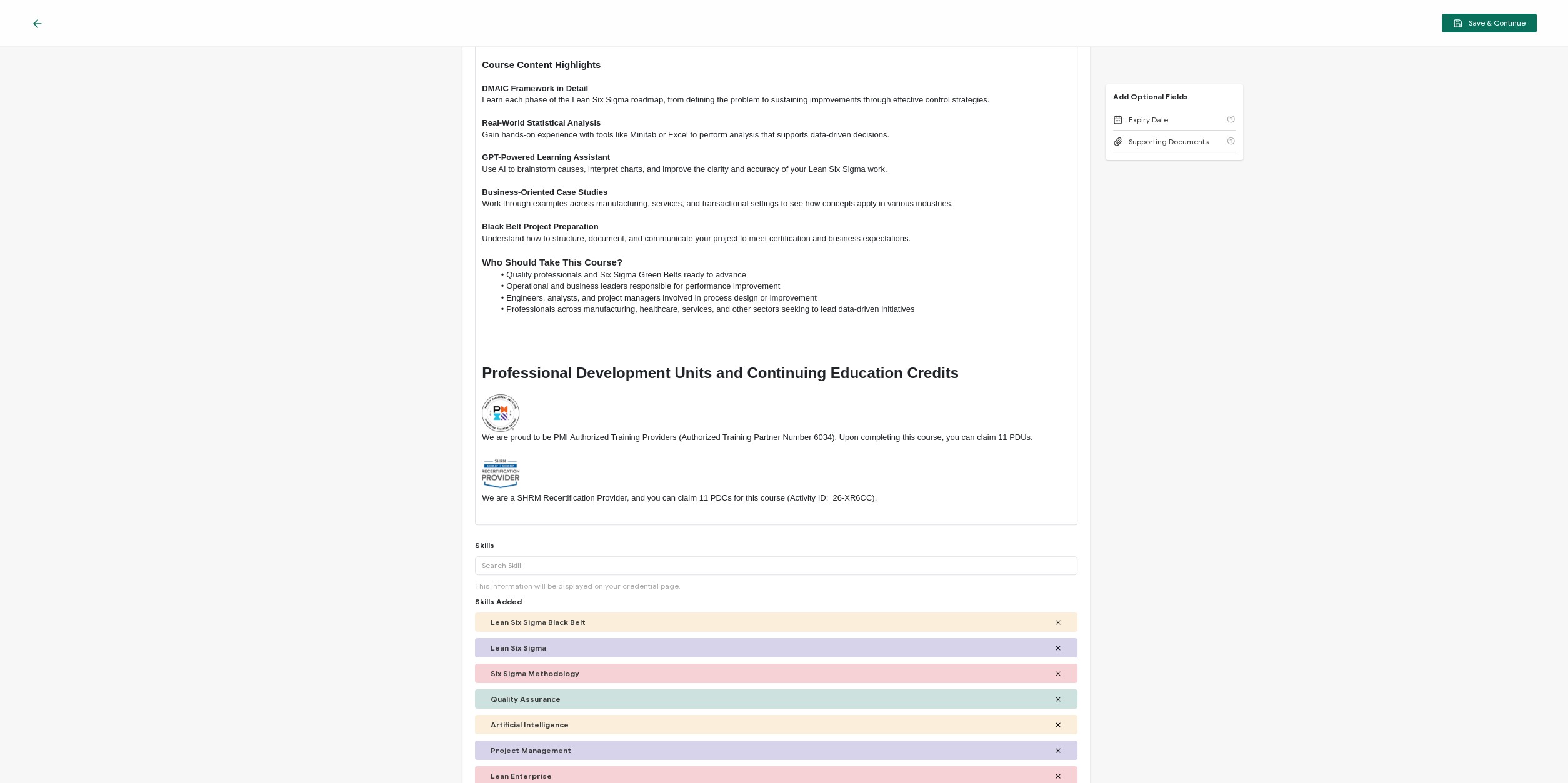
click at [834, 496] on p "We are a SHRM Recertification Provider, and you can claim 11 PDCs for this cour…" at bounding box center [776, 498] width 589 height 11
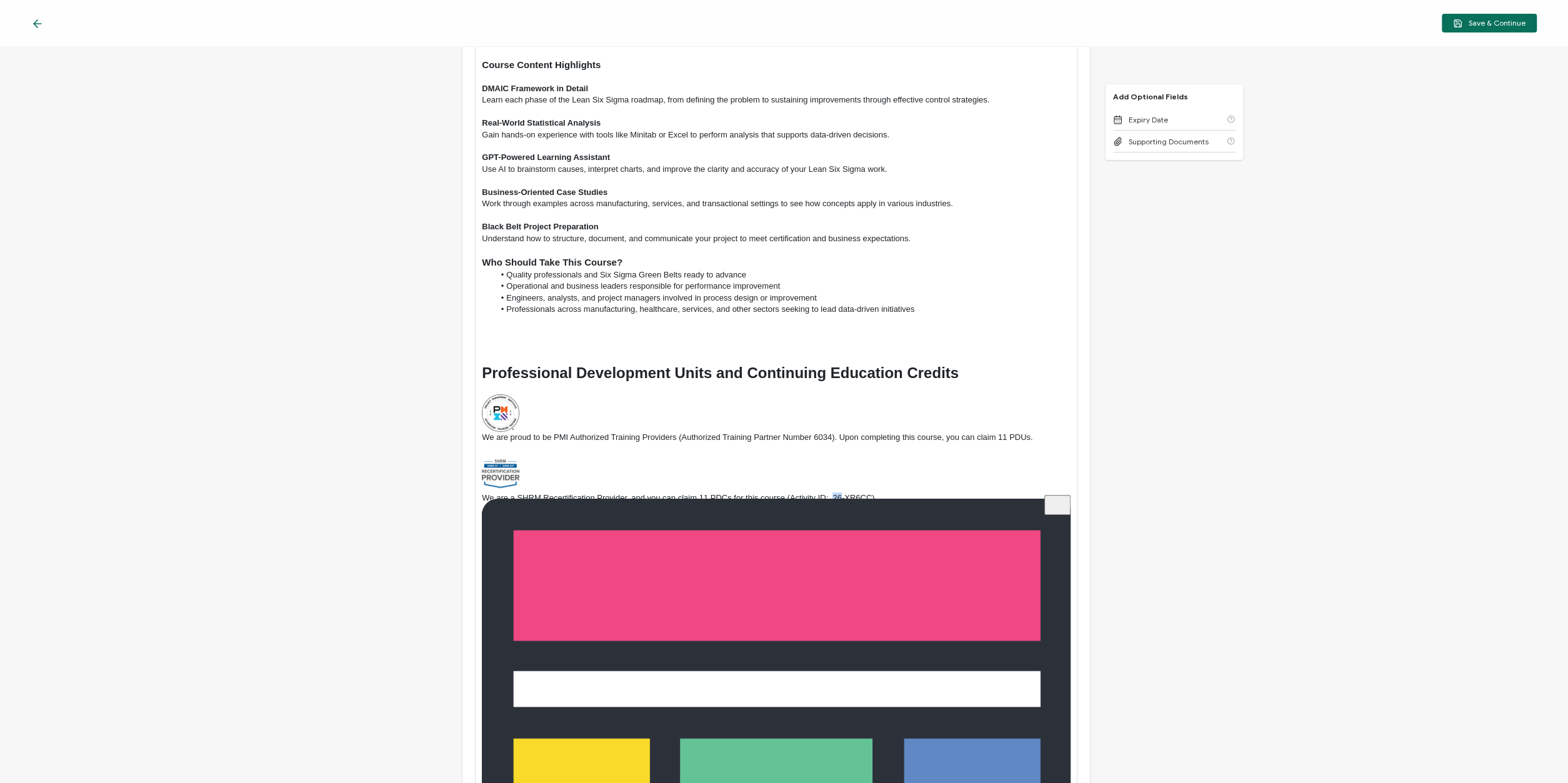
click at [834, 496] on p "We are a SHRM Recertification Provider, and you can claim 11 PDCs for this cour…" at bounding box center [776, 498] width 589 height 11
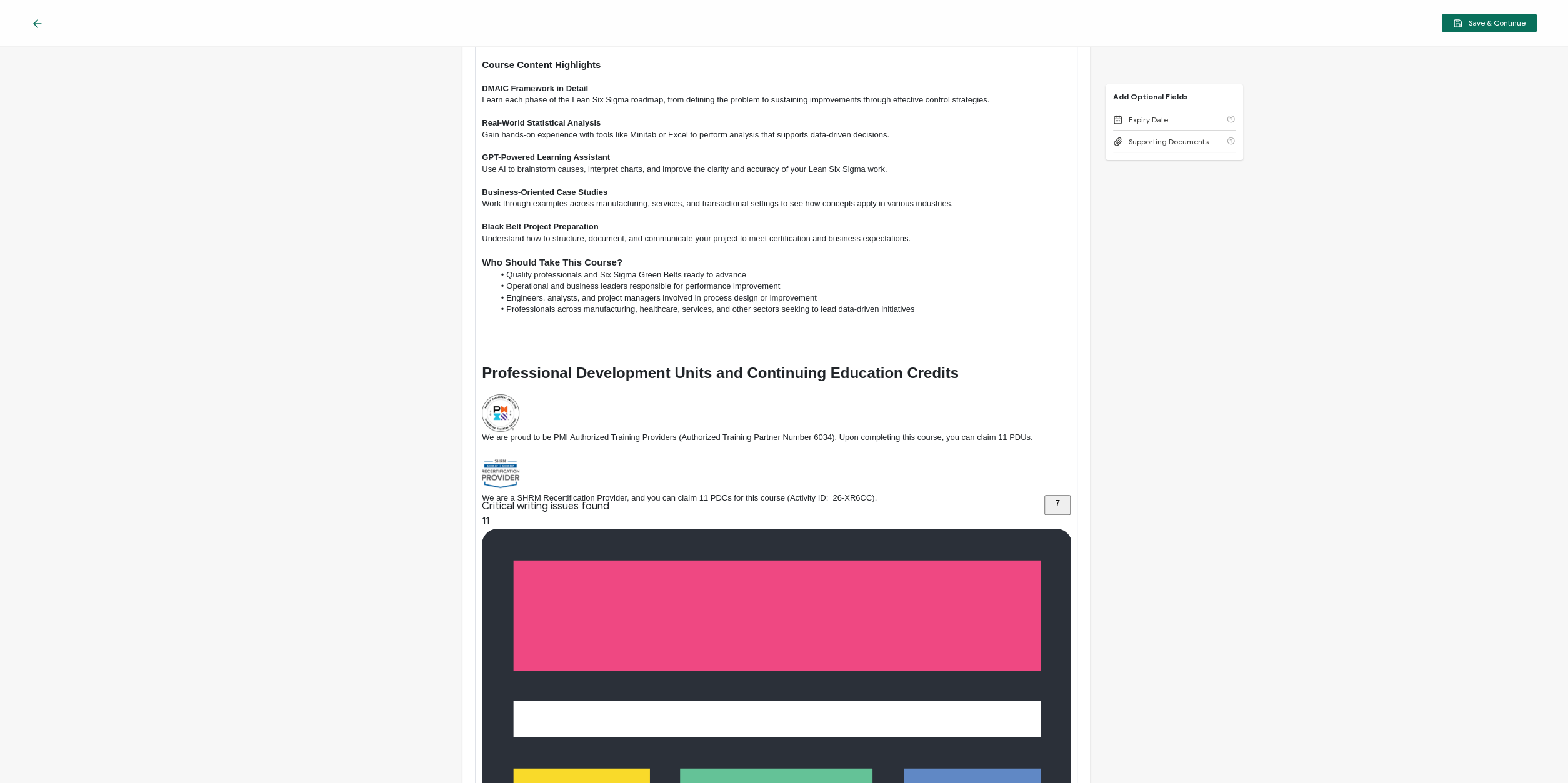
click at [830, 501] on p "We are a SHRM Recertification Provider, and you can claim 11 PDCs for this cour…" at bounding box center [776, 498] width 589 height 11
click at [832, 500] on p "We are a SHRM Recertification Provider, and you can claim 11 PDCs for this cour…" at bounding box center [776, 498] width 589 height 11
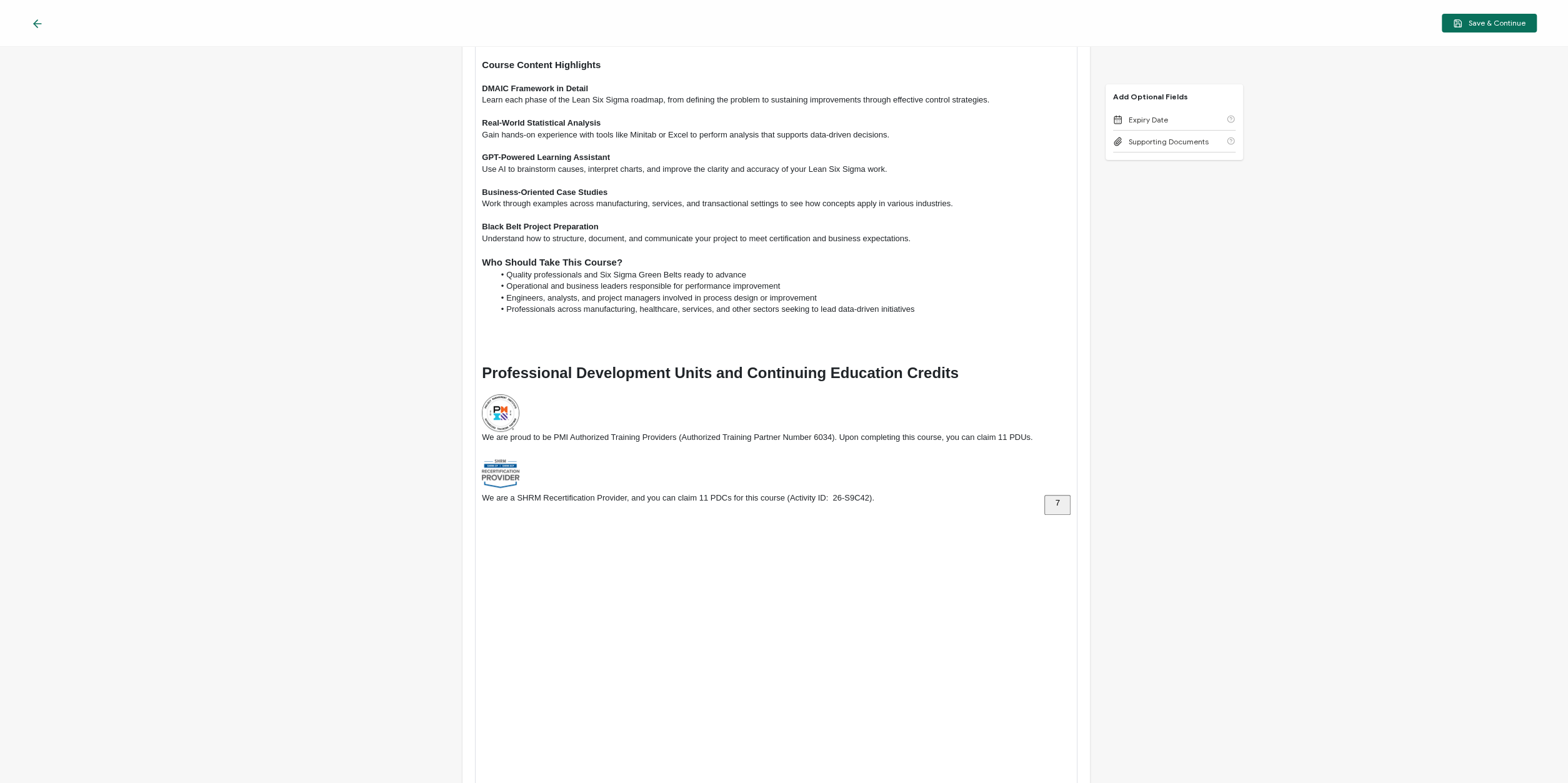
click at [795, 464] on p "To enrich screen reader interactions, please activate Accessibility in Grammarl…" at bounding box center [776, 474] width 589 height 38
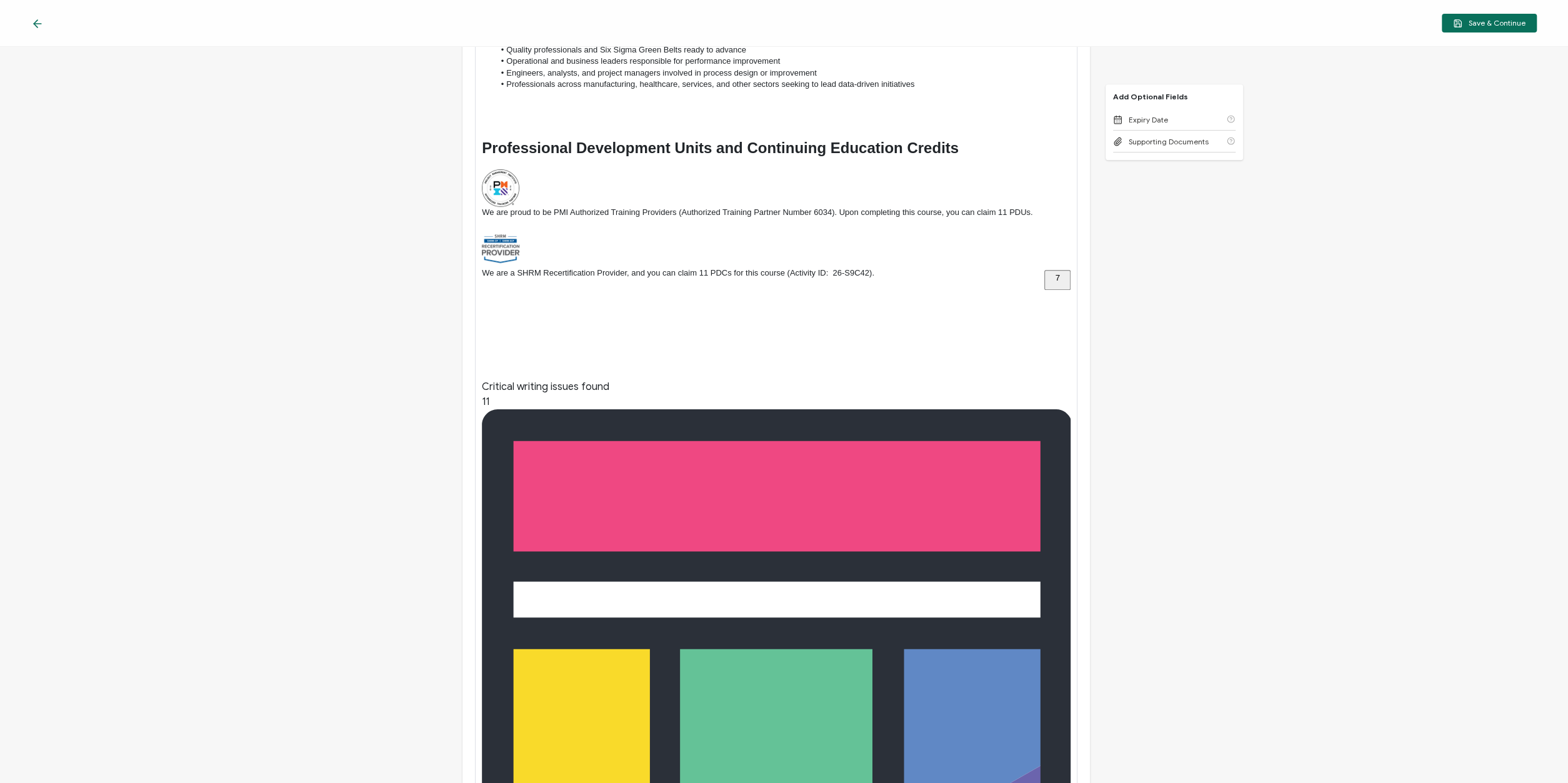
scroll to position [300, 0]
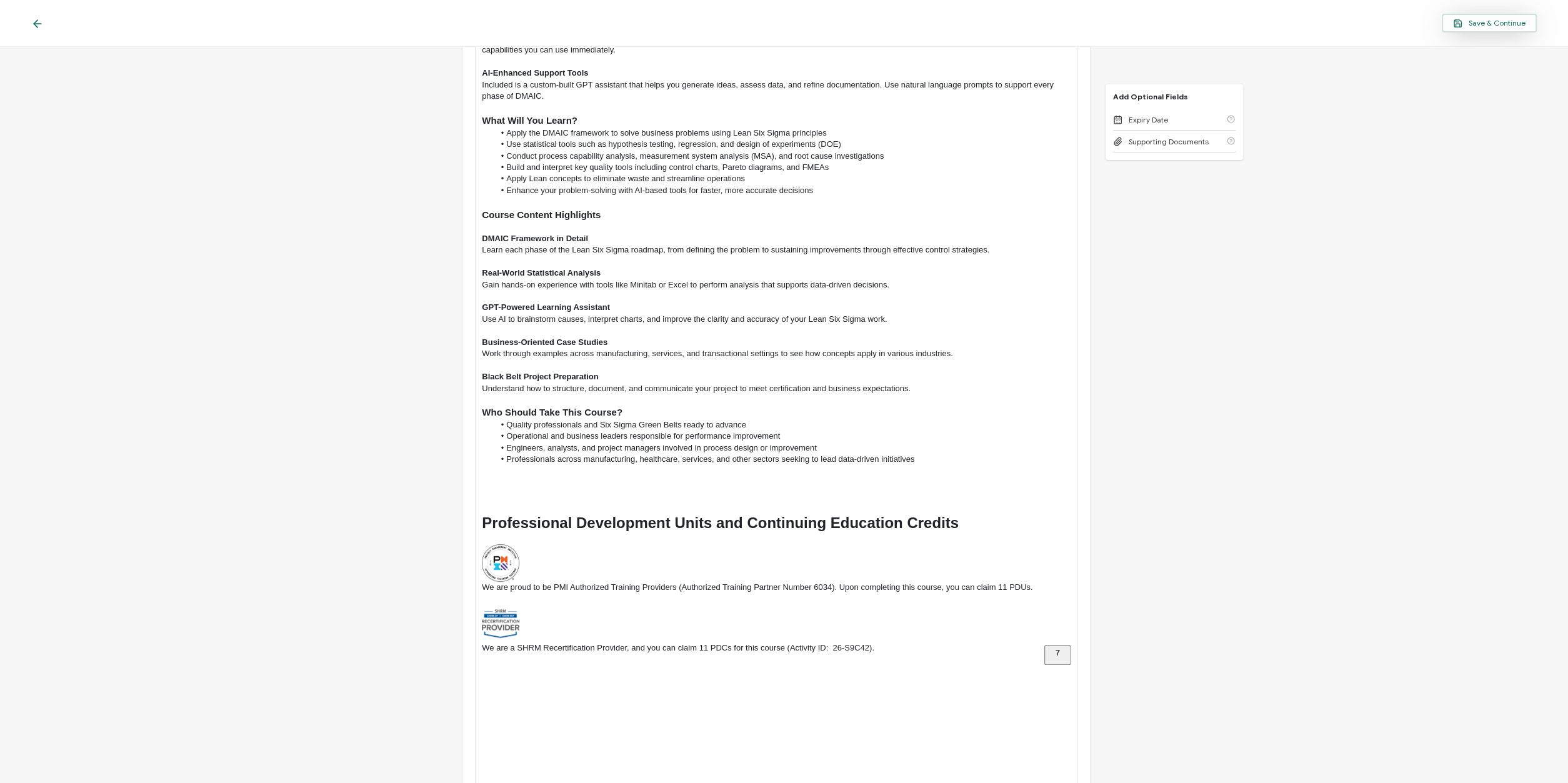
click at [1495, 23] on span "Save & Continue" at bounding box center [1490, 23] width 73 height 9
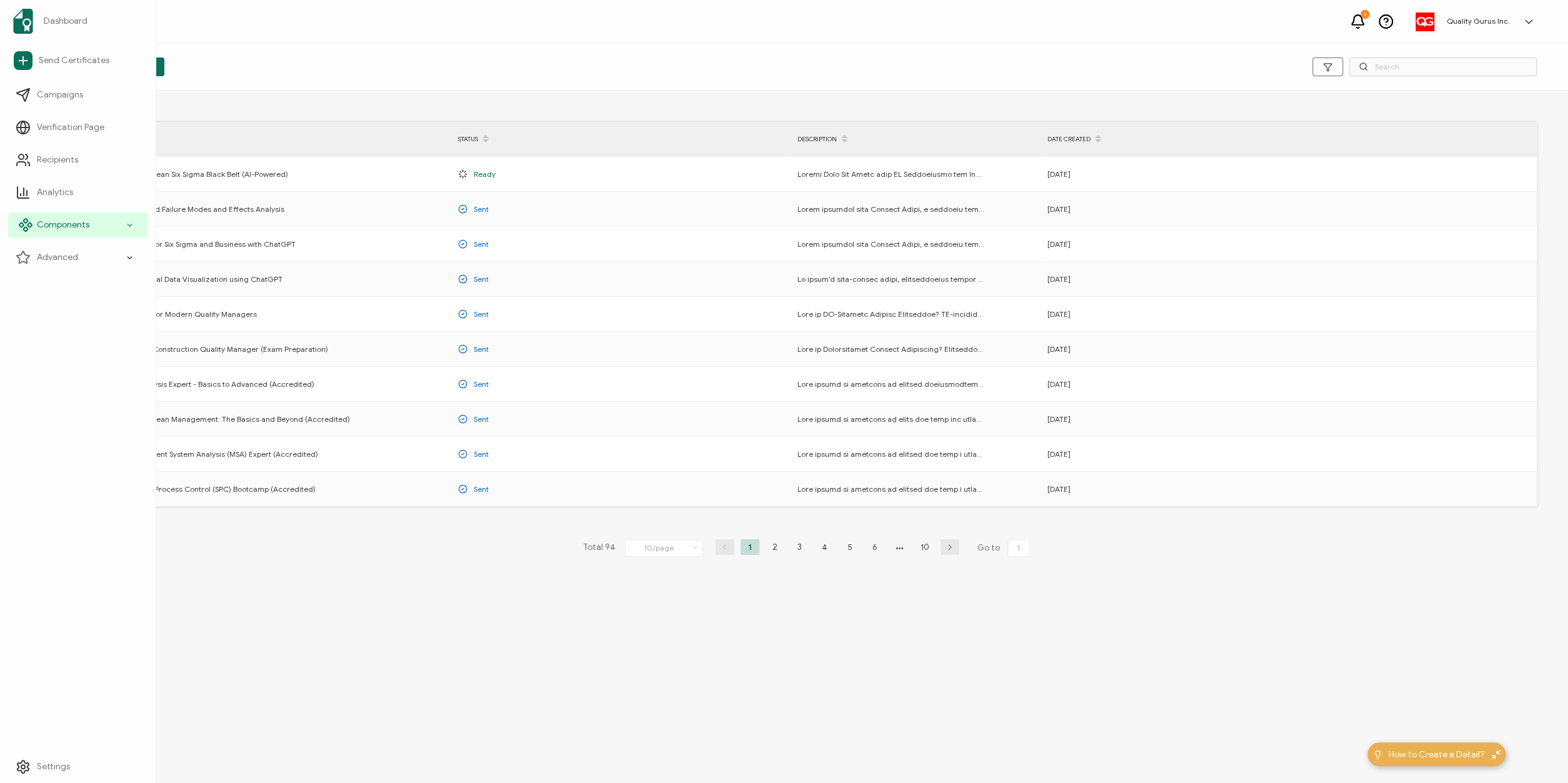
click at [80, 226] on span "Components" at bounding box center [63, 225] width 53 height 13
click at [74, 323] on span "Email Templates" at bounding box center [77, 322] width 65 height 13
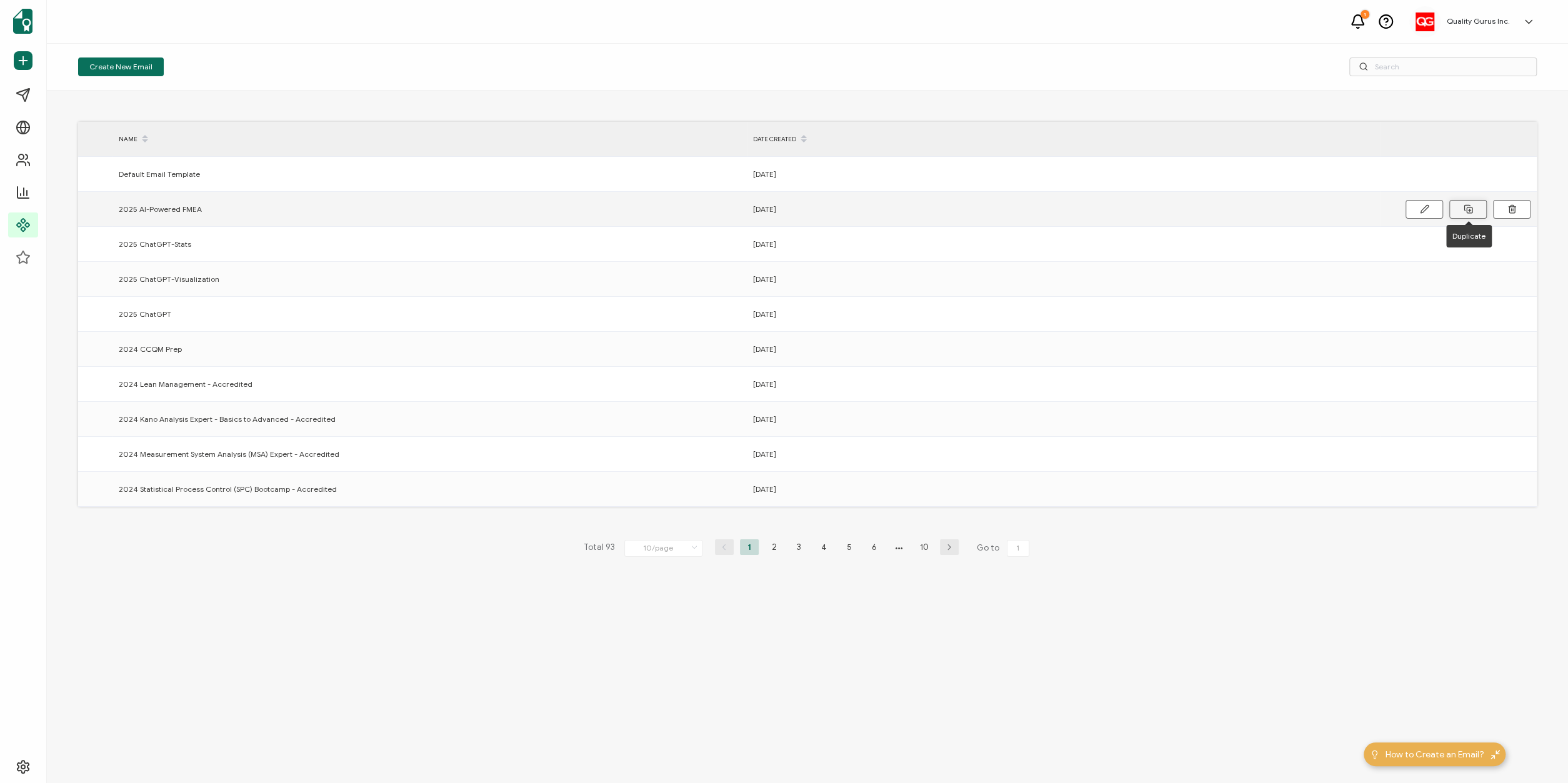
click at [1472, 210] on icon at bounding box center [1468, 209] width 9 height 9
click at [1420, 207] on button at bounding box center [1425, 209] width 38 height 19
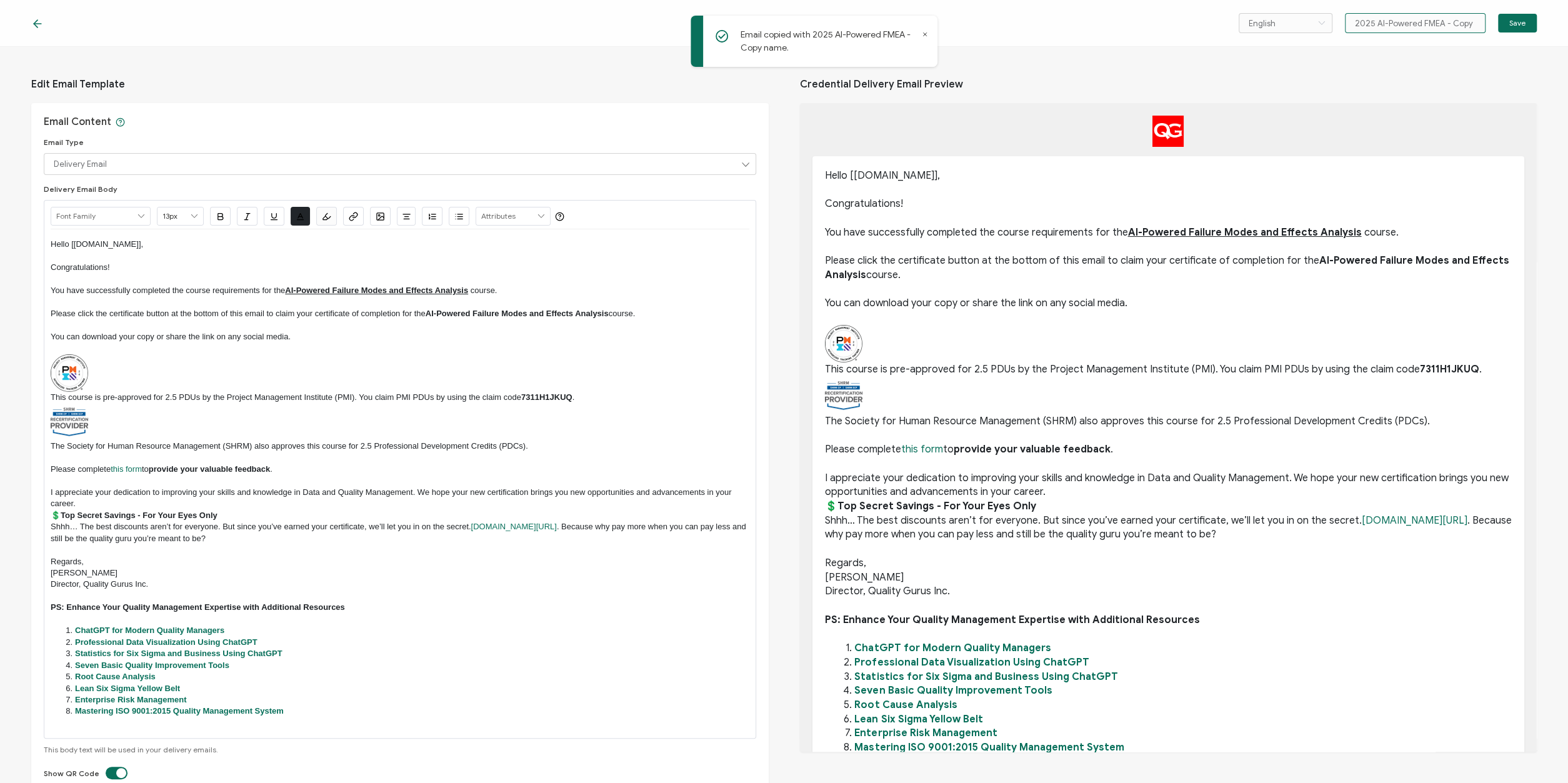
drag, startPoint x: 1422, startPoint y: 23, endPoint x: 1481, endPoint y: 22, distance: 59.0
click at [1481, 22] on input "2025 AI-Powered FMEA - Copy" at bounding box center [1416, 23] width 141 height 20
type input "2025 AI-Powered SSBB"
click at [1518, 22] on span "Save" at bounding box center [1517, 24] width 16 height 8
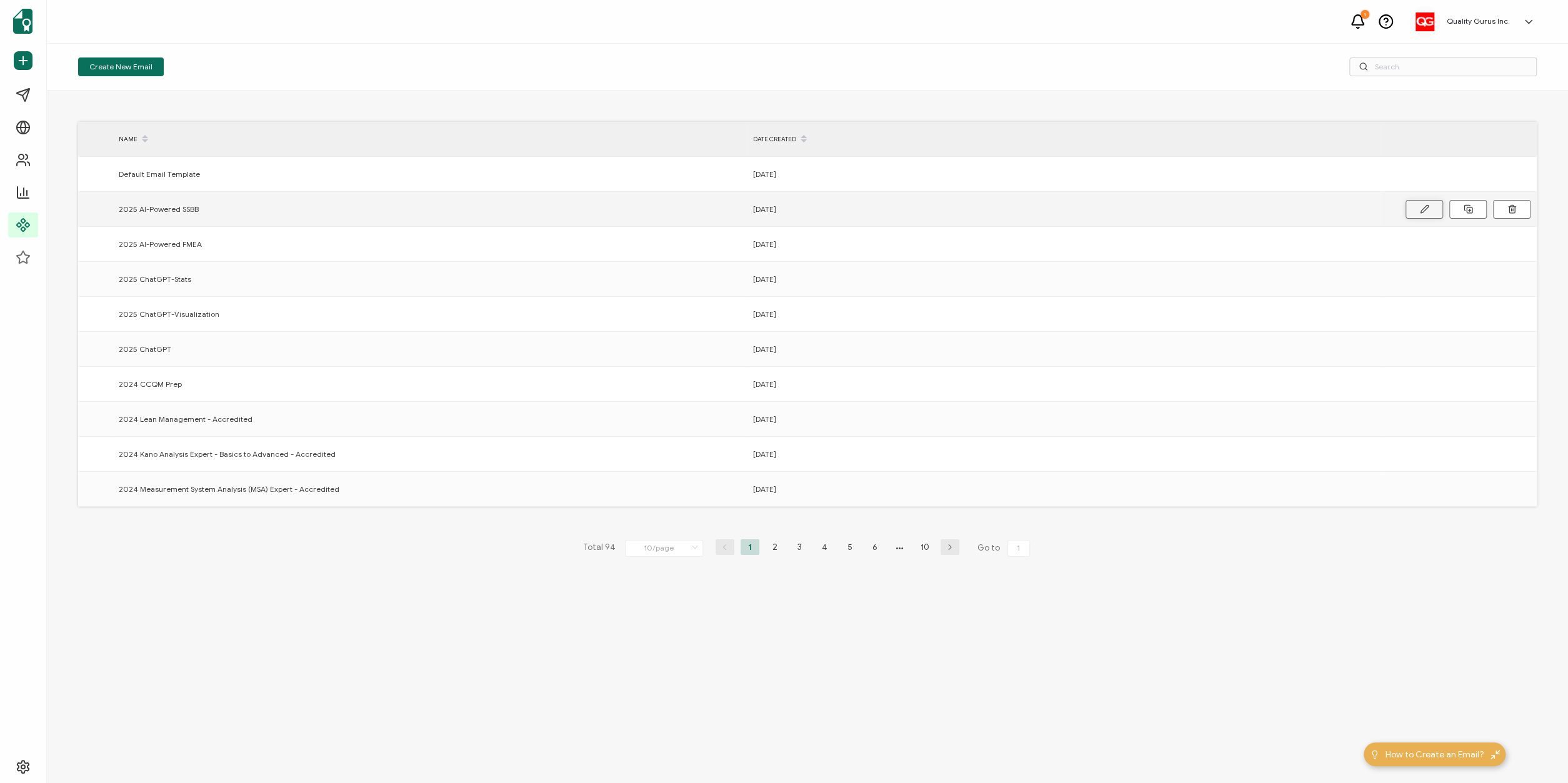
click at [1425, 211] on icon at bounding box center [1424, 209] width 9 height 9
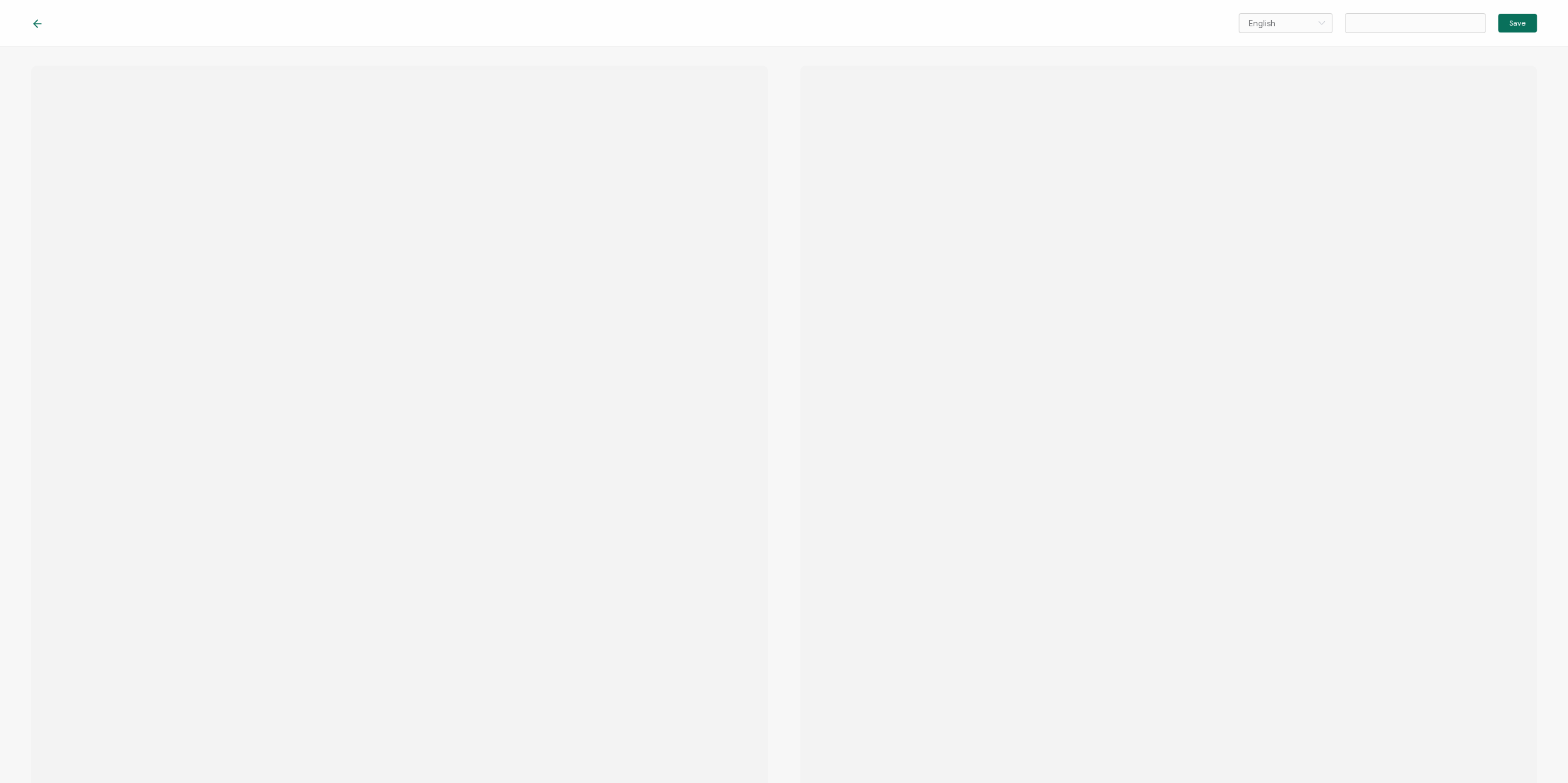
type input "2025 AI-Powered SSBB"
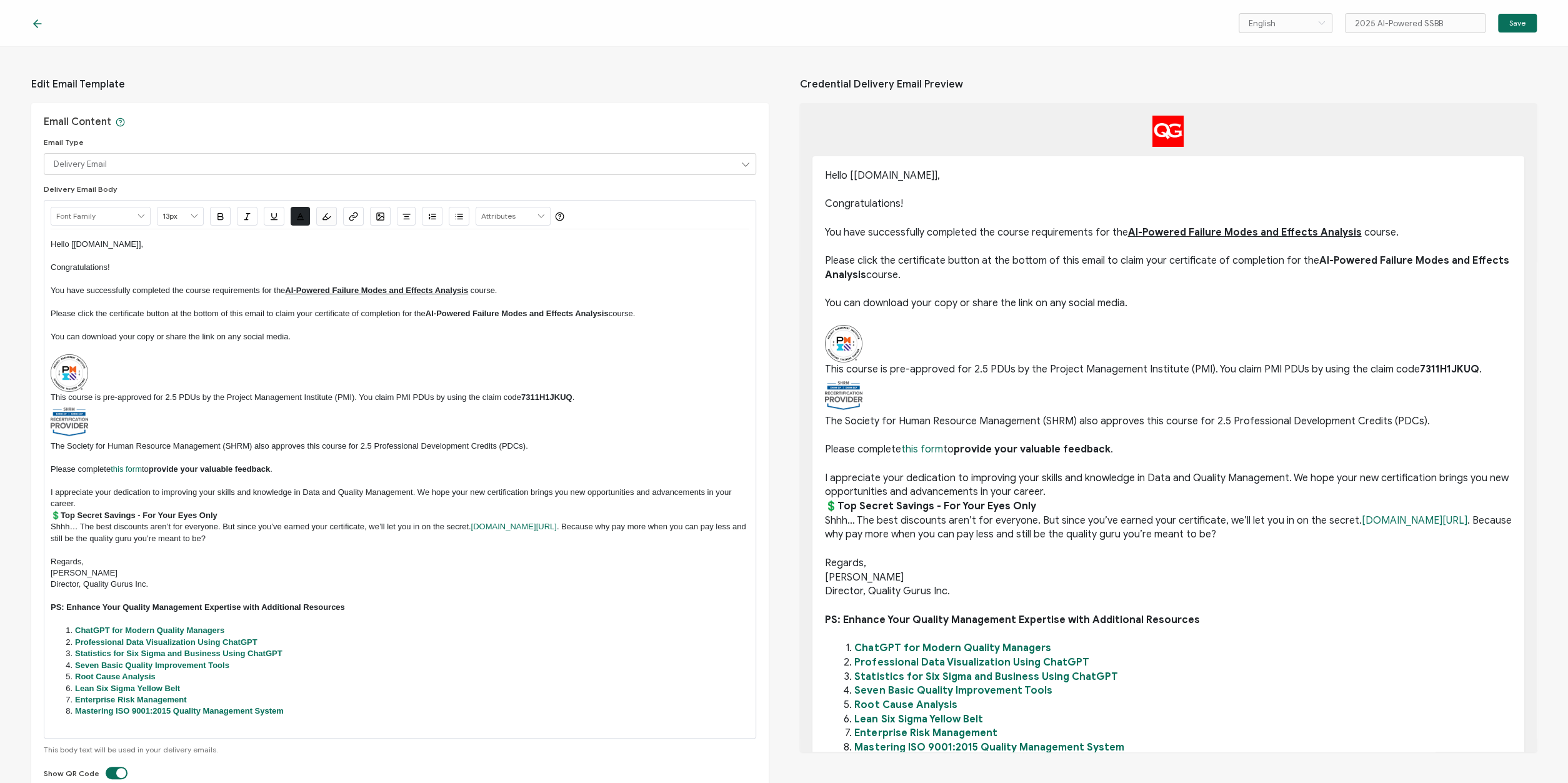
click at [141, 324] on p at bounding box center [399, 324] width 699 height 11
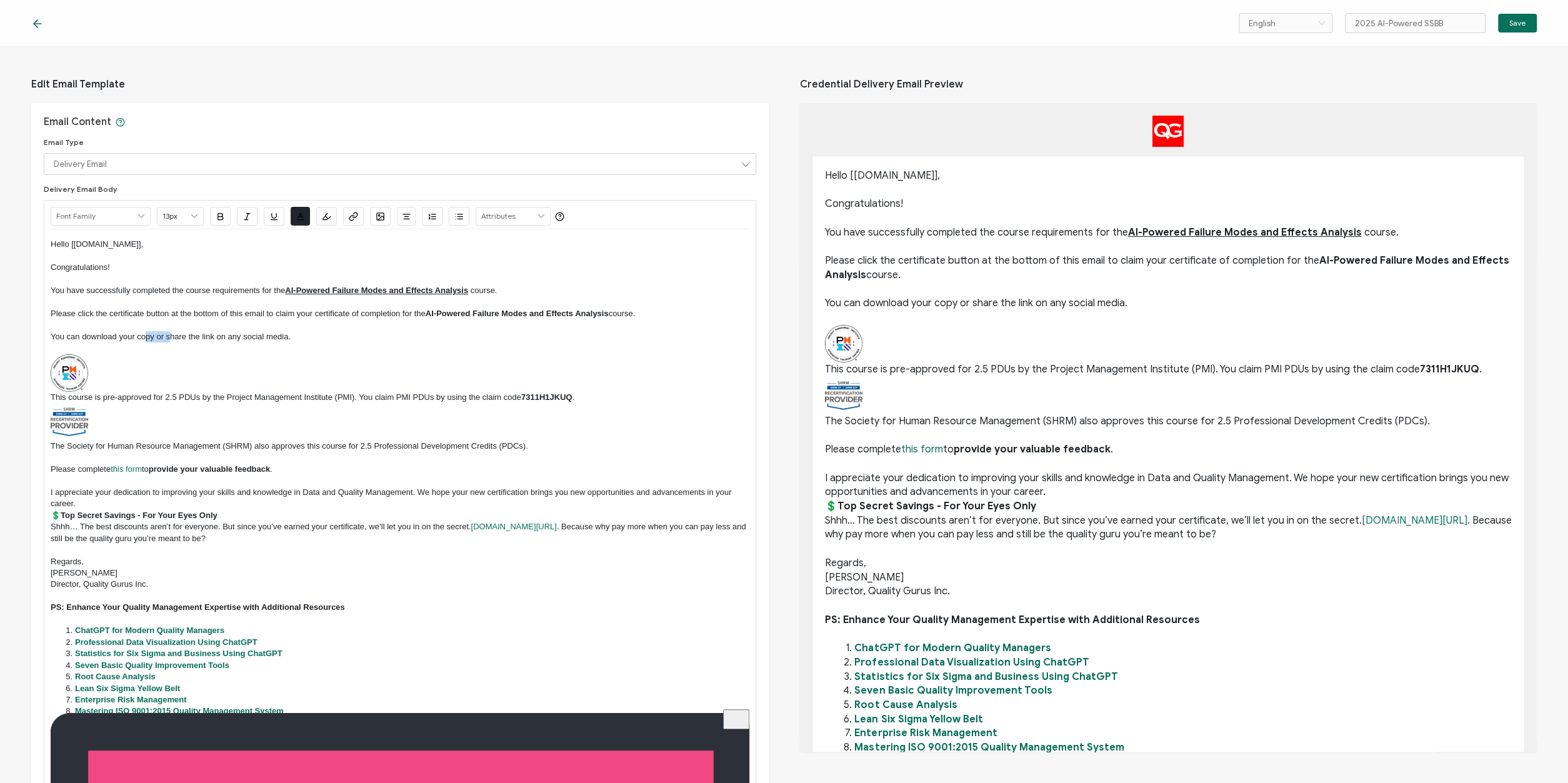
drag, startPoint x: 150, startPoint y: 336, endPoint x: 169, endPoint y: 336, distance: 19.0
click at [169, 336] on p "You can download your copy or share the link on any social media." at bounding box center [399, 336] width 699 height 11
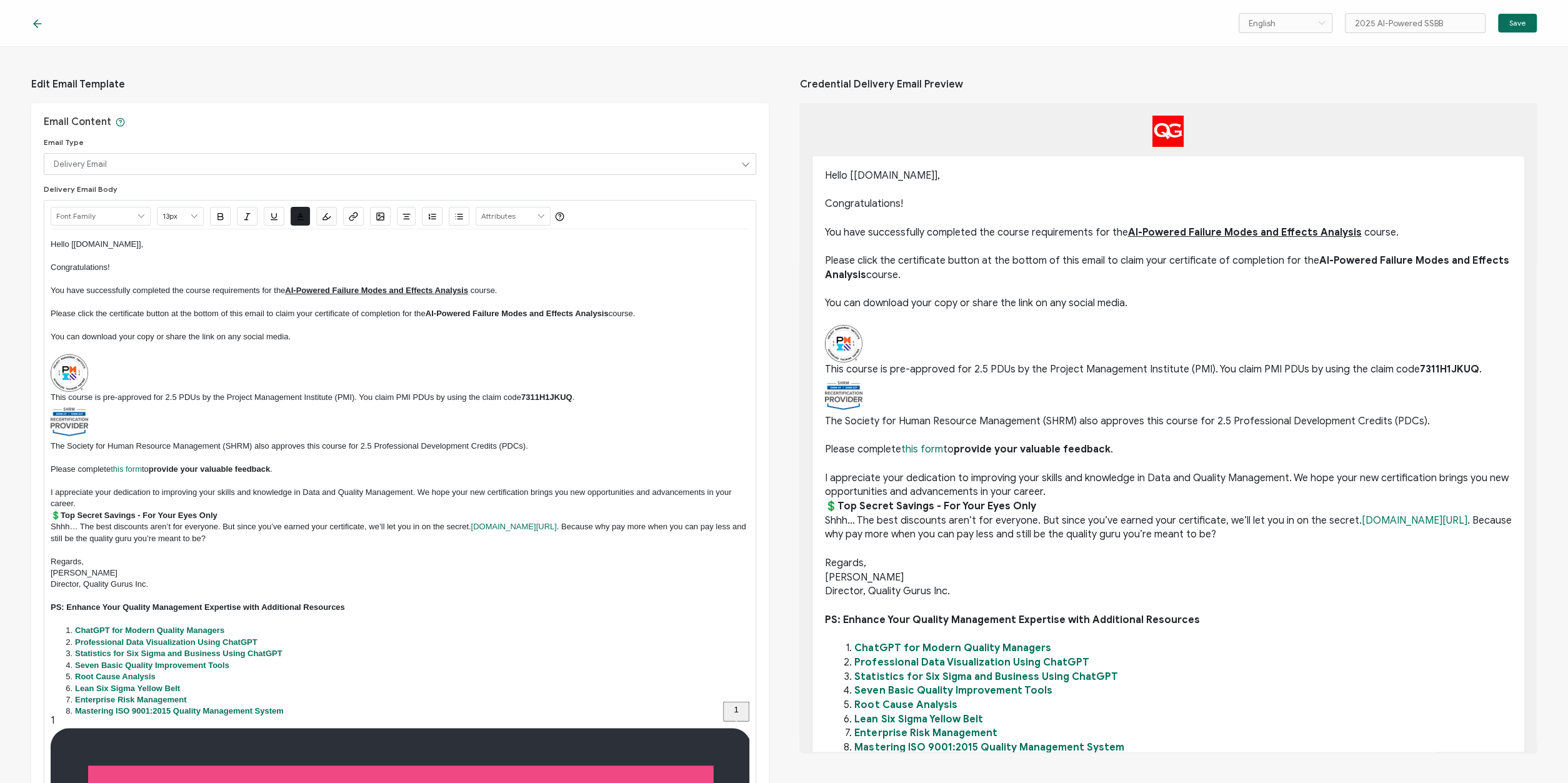
click at [298, 336] on p "You can download your copy or share the link on any social media." at bounding box center [399, 336] width 699 height 11
drag, startPoint x: 289, startPoint y: 288, endPoint x: 469, endPoint y: 289, distance: 180.0
click at [468, 289] on u "AI-Powered Failure Modes and Effects Analysis" at bounding box center [377, 289] width 183 height 9
drag, startPoint x: 286, startPoint y: 287, endPoint x: 465, endPoint y: 285, distance: 179.0
click at [465, 285] on p "You have successfully completed the course requirements for the Certified Lean …" at bounding box center [399, 290] width 699 height 11
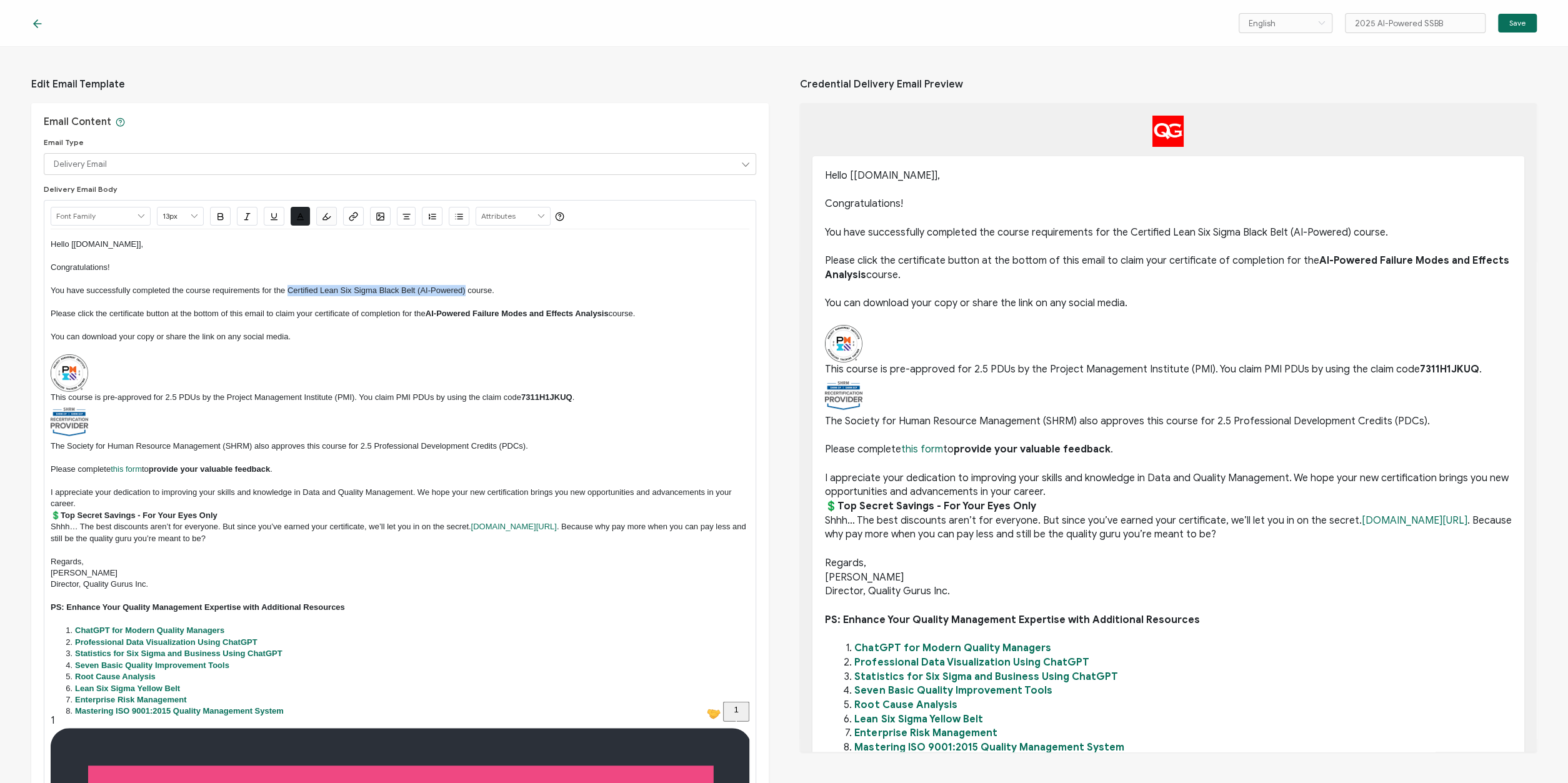
click at [217, 212] on icon "button" at bounding box center [220, 216] width 9 height 9
click at [272, 220] on icon "button" at bounding box center [273, 216] width 9 height 9
click at [346, 270] on p "Congratulations!" at bounding box center [399, 267] width 699 height 11
drag, startPoint x: 429, startPoint y: 313, endPoint x: 610, endPoint y: 314, distance: 181.0
click at [609, 314] on strong "AI-Powered Failure Modes and Effects Analysis" at bounding box center [517, 313] width 183 height 9
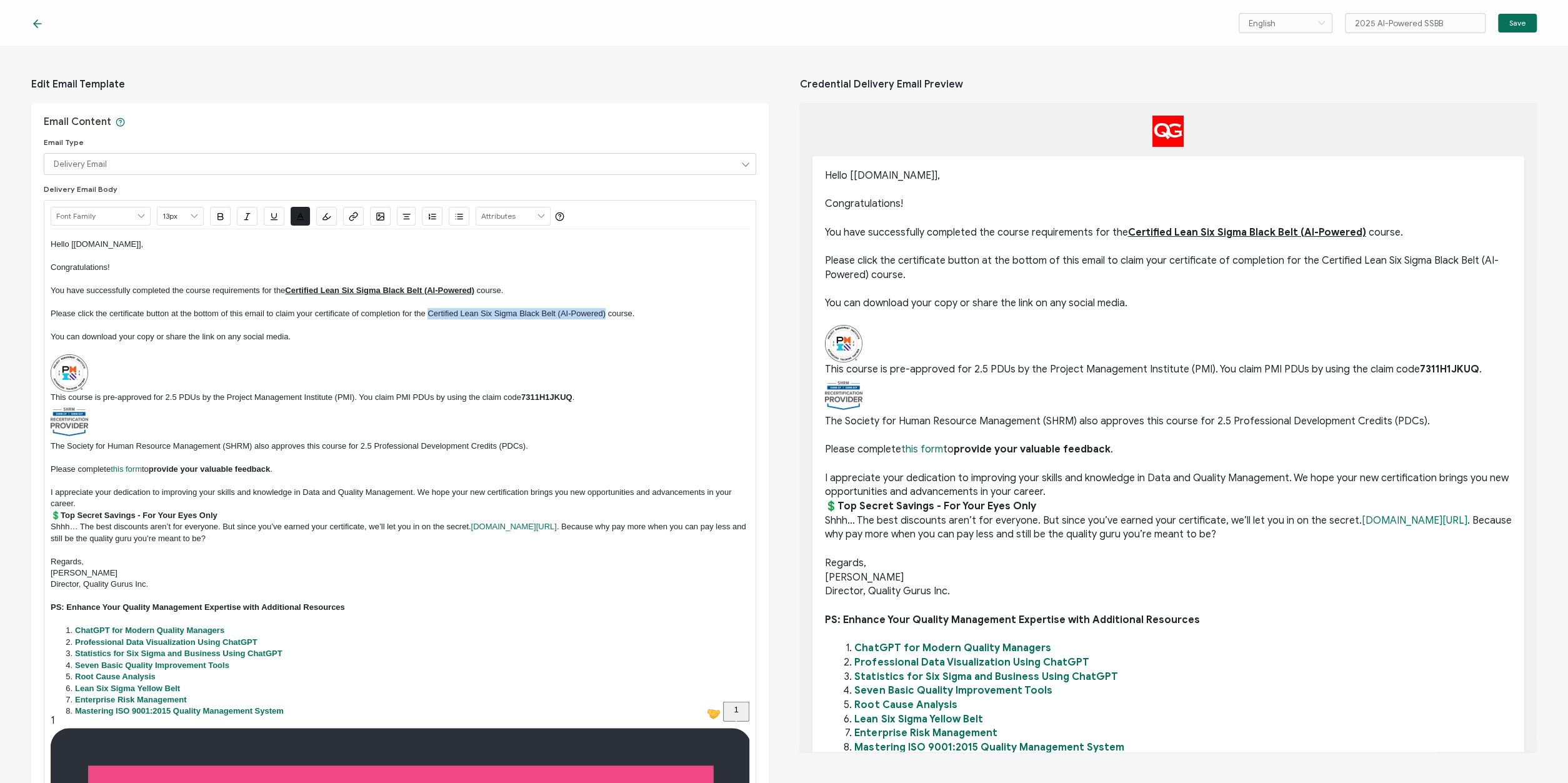
drag, startPoint x: 429, startPoint y: 313, endPoint x: 606, endPoint y: 308, distance: 177.1
click at [606, 308] on p "Please click the certificate button at the bottom of this email to claim your c…" at bounding box center [399, 313] width 699 height 11
click at [222, 216] on icon "button" at bounding box center [221, 217] width 5 height 6
click at [240, 356] on p "To enrich screen reader interactions, please activate Accessibility in Grammarl…" at bounding box center [399, 374] width 699 height 38
click at [176, 393] on p "This course is pre-approved for 2.5 PDUs by the Project Management Institute (P…" at bounding box center [399, 396] width 699 height 11
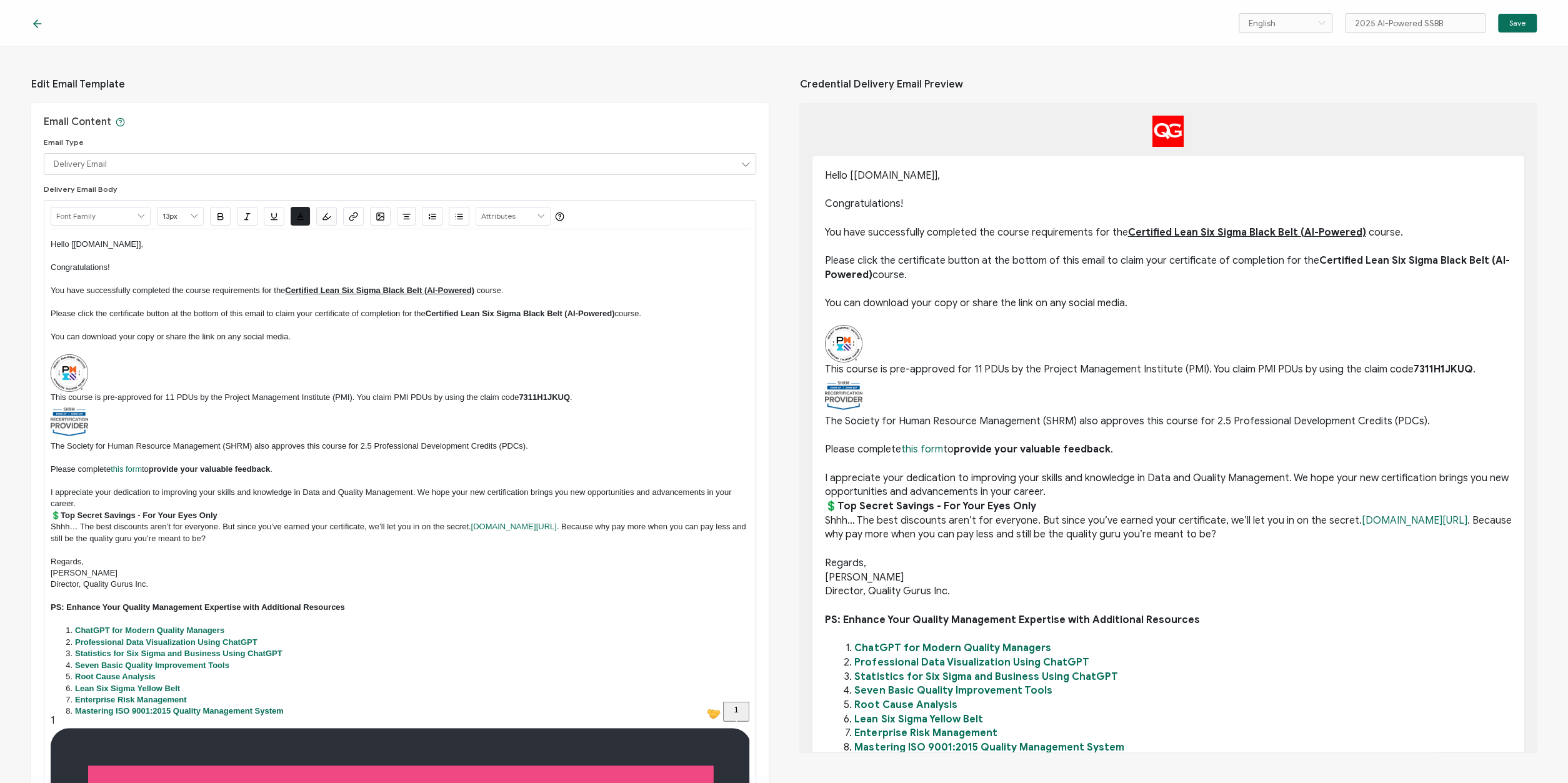
click at [373, 442] on p "The Society for Human Resource Management (SHRM) also approves this course for …" at bounding box center [399, 446] width 699 height 11
click at [369, 398] on p "This course is pre-approved for 11 PDUs by the Project Management Institute (PM…" at bounding box center [399, 396] width 699 height 11
click at [598, 398] on p "This course is pre-approved for 11 PDUs by the Project Management Institute (PM…" at bounding box center [399, 396] width 699 height 11
drag, startPoint x: 522, startPoint y: 399, endPoint x: 570, endPoint y: 395, distance: 48.2
click at [570, 395] on strong "7311H1JKUQ" at bounding box center [545, 396] width 52 height 9
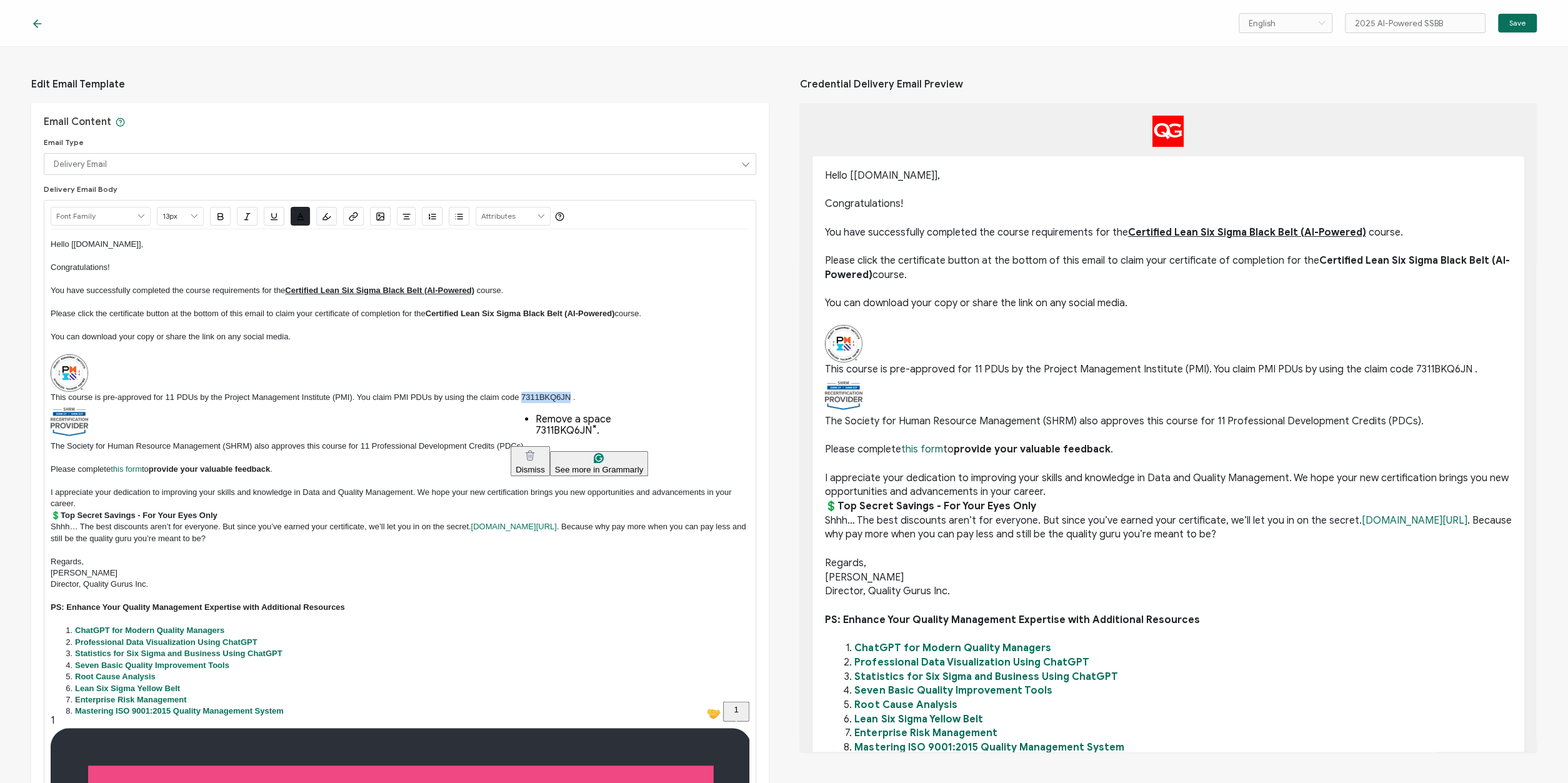
drag, startPoint x: 522, startPoint y: 398, endPoint x: 568, endPoint y: 396, distance: 46.0
click at [568, 396] on p "This course is pre-approved for 11 PDUs by the Project Management Institute (PM…" at bounding box center [399, 396] width 699 height 11
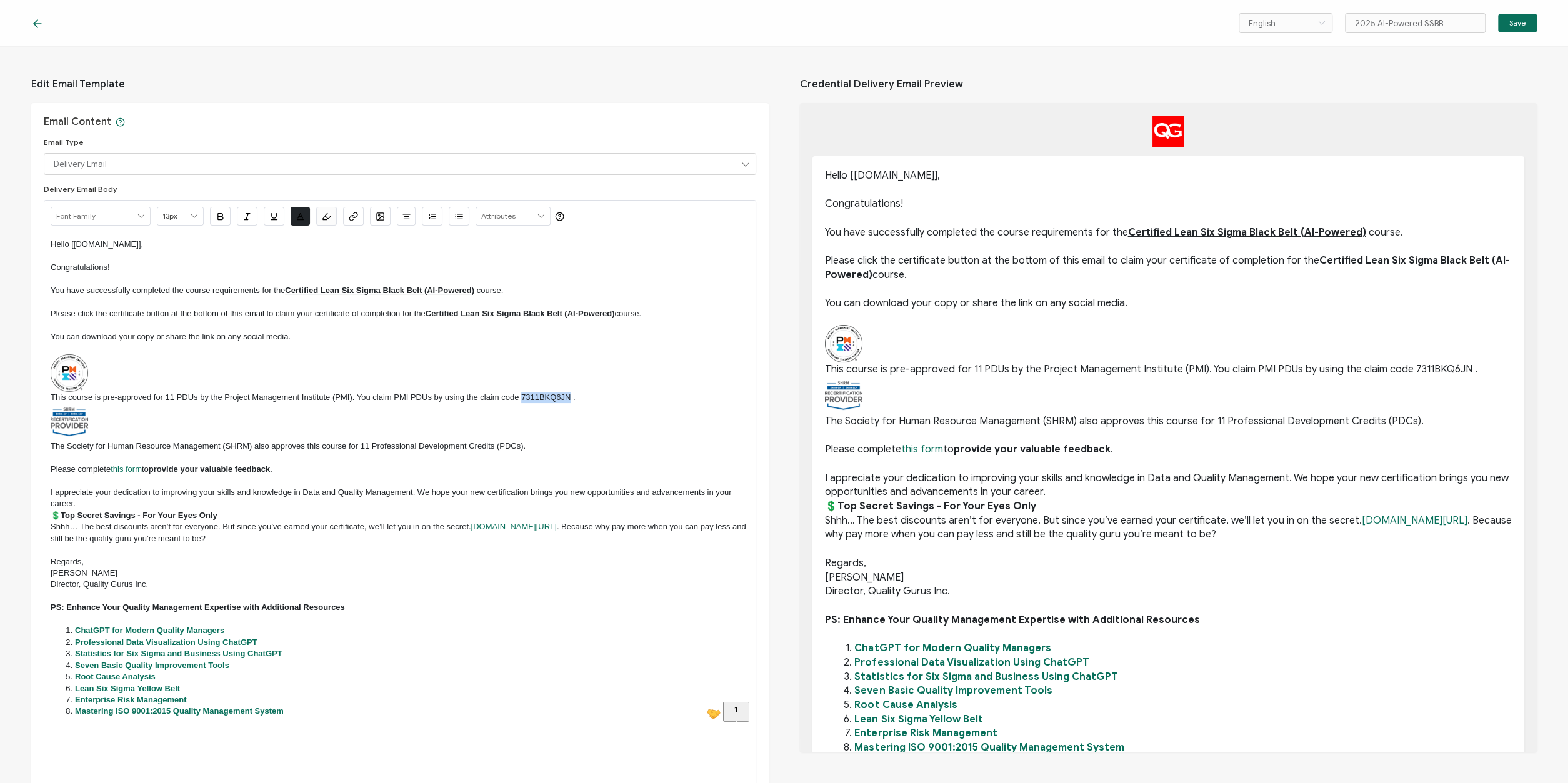
click at [219, 215] on icon "button" at bounding box center [220, 216] width 9 height 9
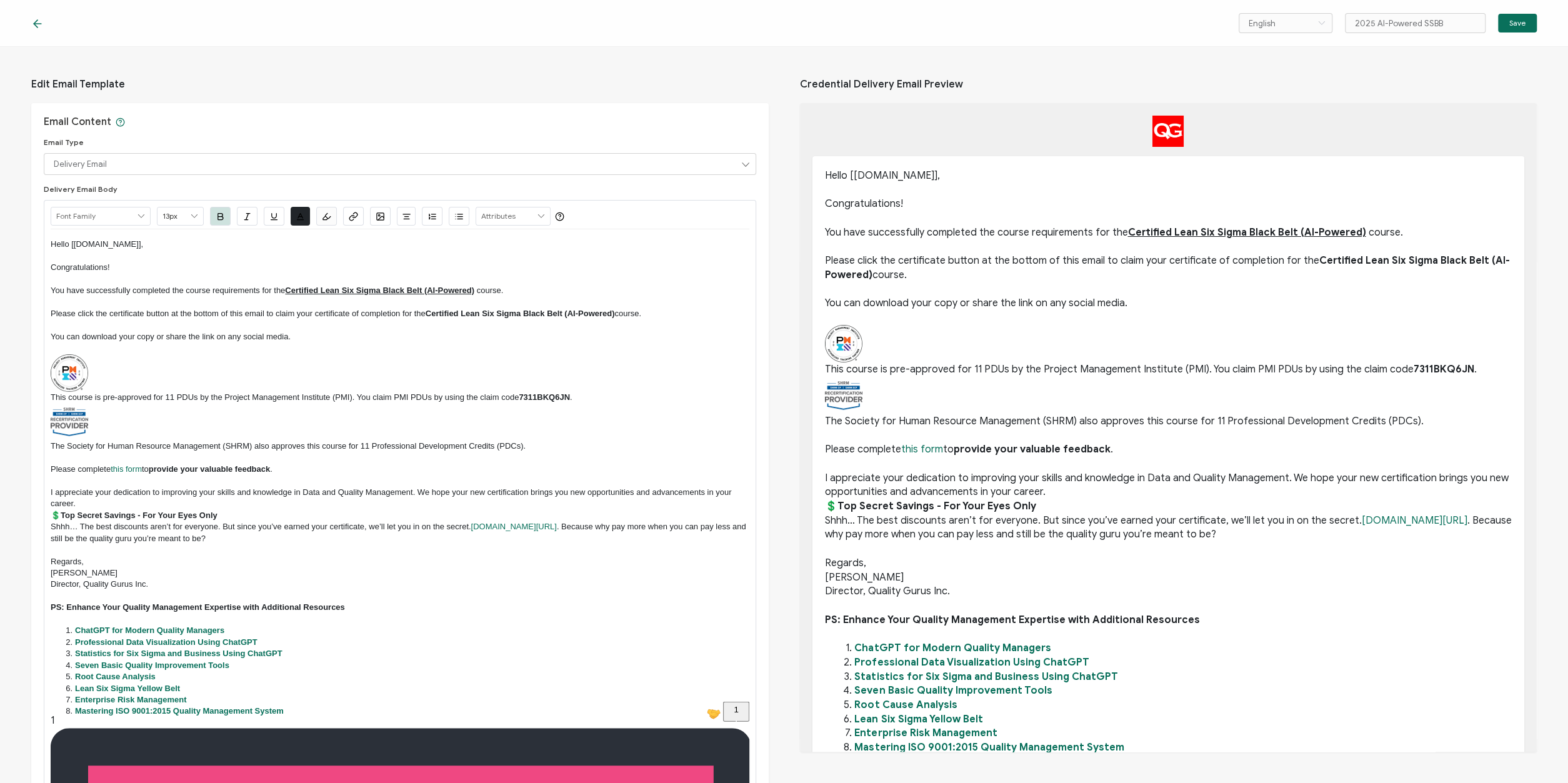
click at [358, 415] on p "To enrich screen reader interactions, please activate Accessibility in Grammarl…" at bounding box center [399, 422] width 699 height 38
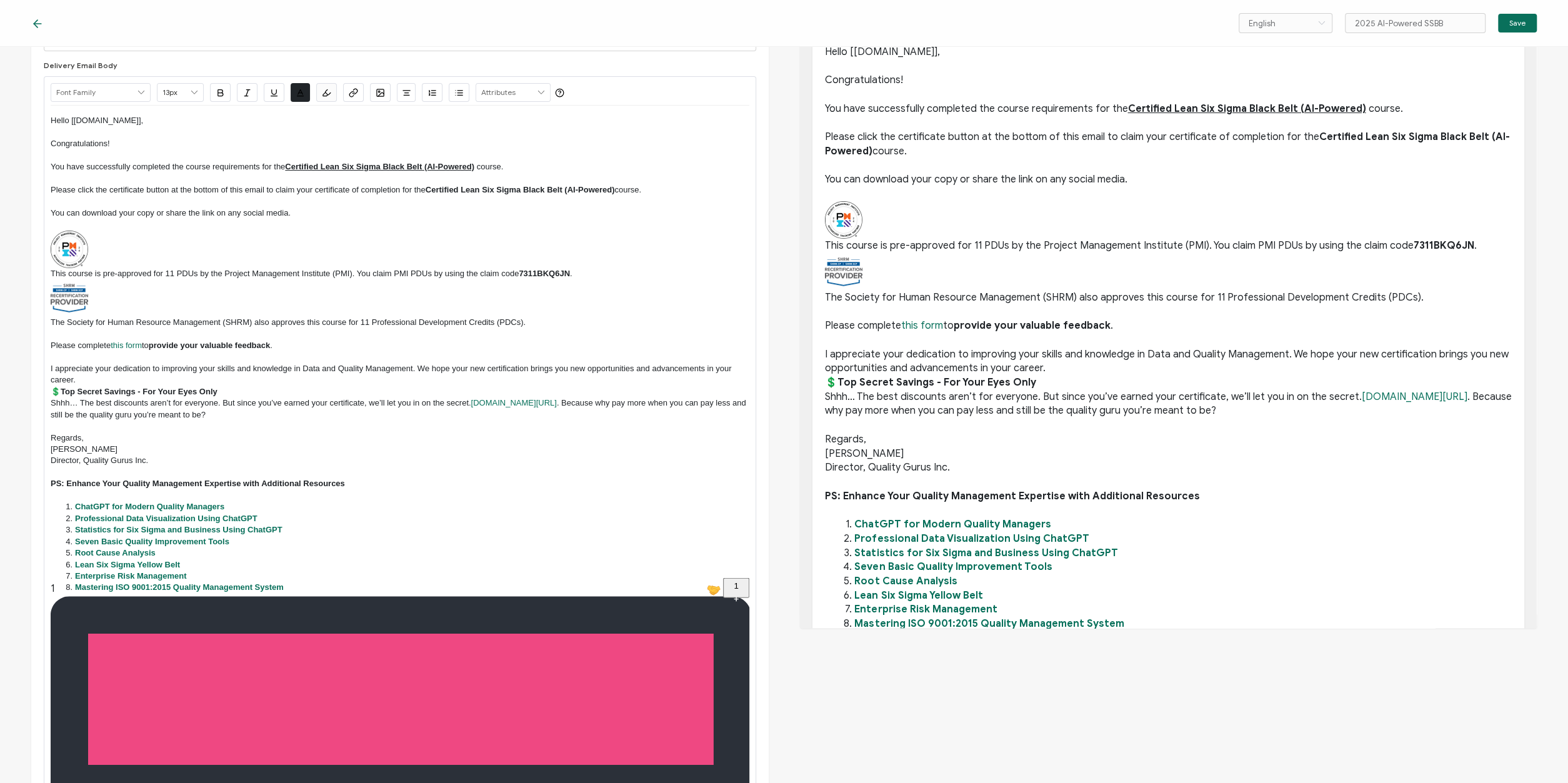
scroll to position [150, 0]
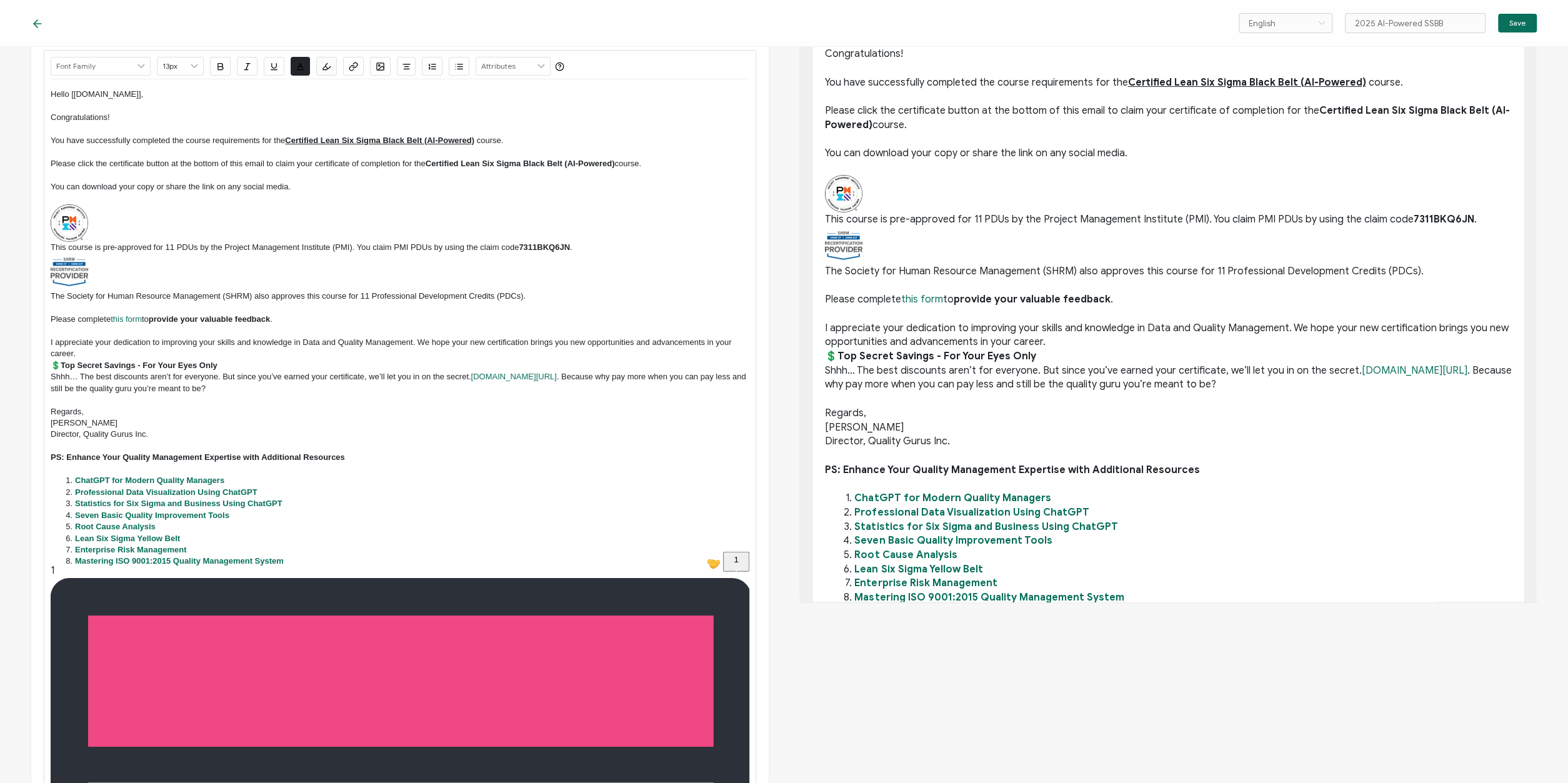
click at [99, 353] on p "I appreciate your dedication to improving your skills and knowledge in Data and…" at bounding box center [399, 348] width 699 height 23
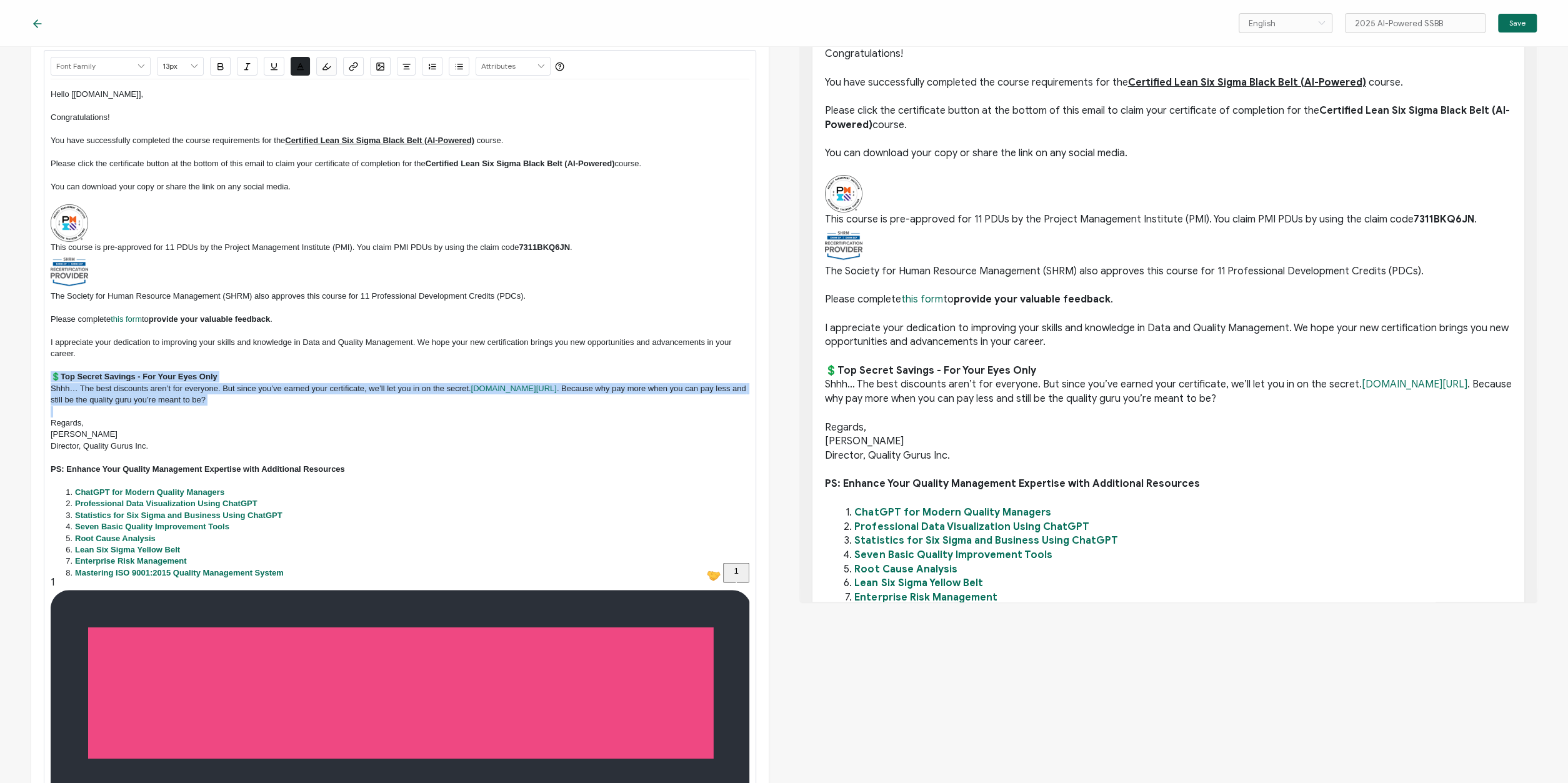
drag, startPoint x: 278, startPoint y: 405, endPoint x: 48, endPoint y: 375, distance: 231.9
click at [51, 375] on div "Hello [recipient.name], Congratulations! You have successfully completed the co…" at bounding box center [399, 340] width 699 height 521
click at [323, 64] on span at bounding box center [332, 72] width 18 height 18
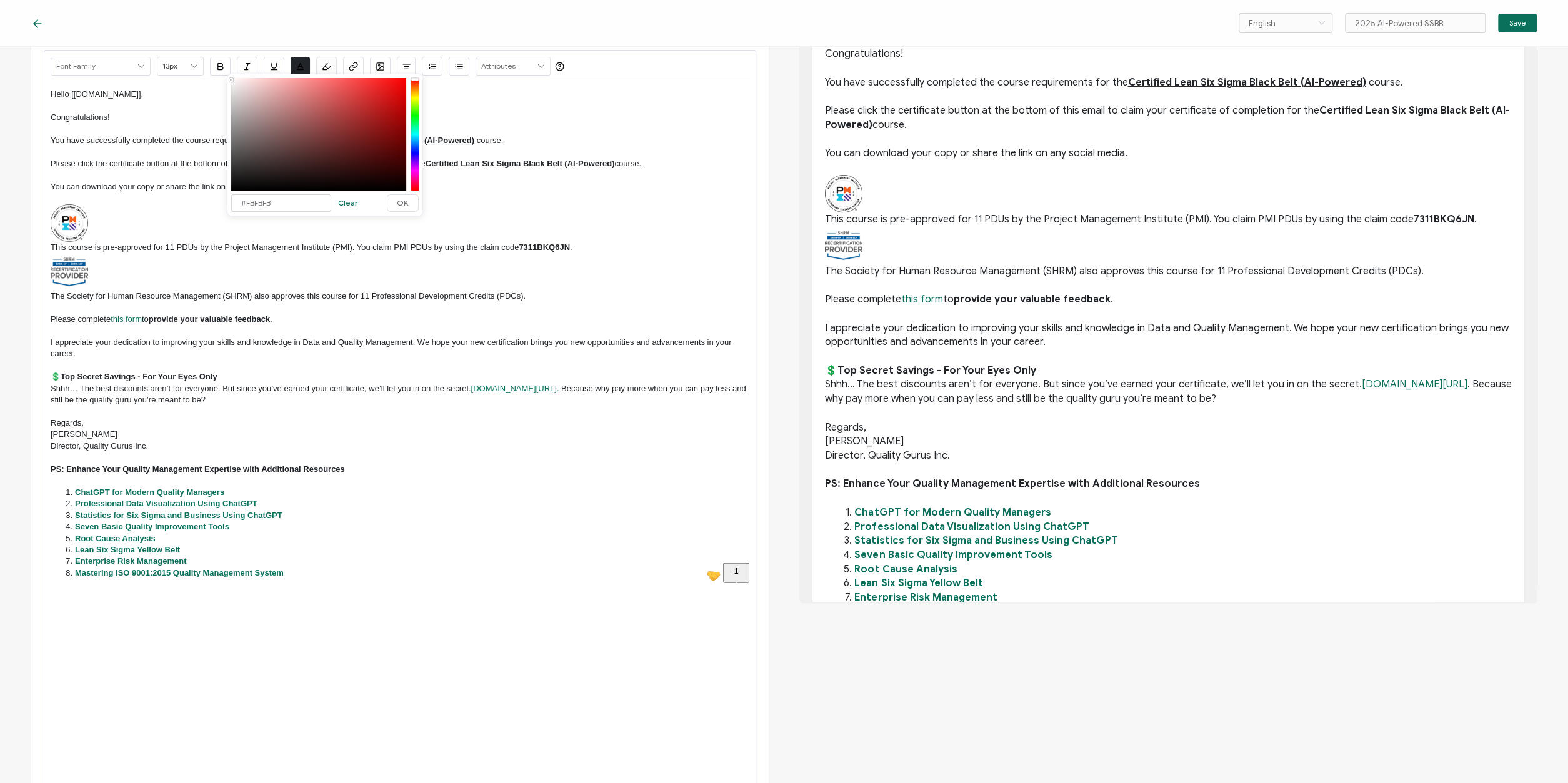
click at [415, 99] on div at bounding box center [415, 134] width 8 height 110
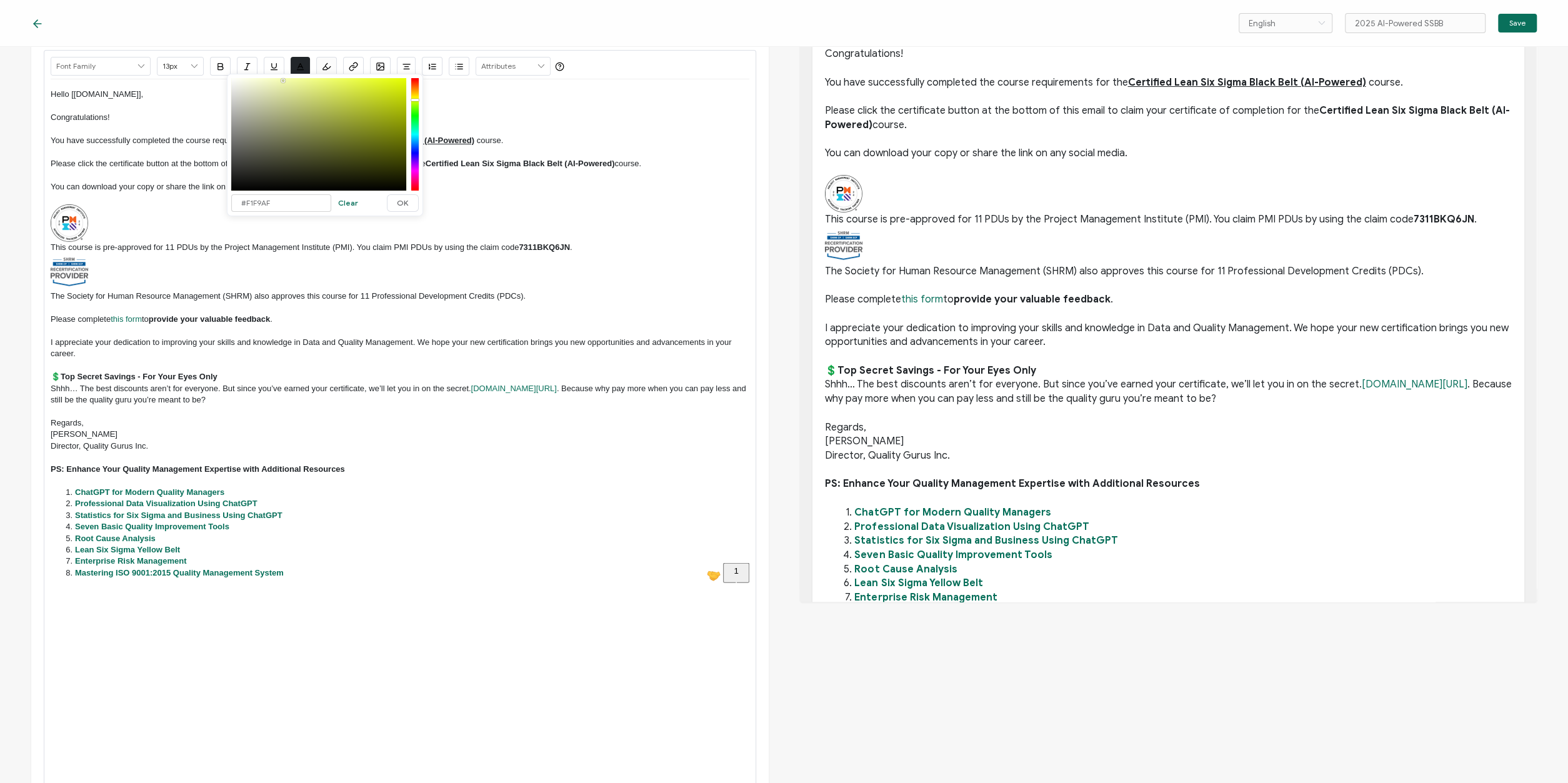
type input "#F1F9AE"
drag, startPoint x: 275, startPoint y: 83, endPoint x: 284, endPoint y: 80, distance: 9.5
click at [284, 80] on div at bounding box center [319, 134] width 175 height 112
click at [402, 206] on span "OK" at bounding box center [402, 204] width 12 height 8
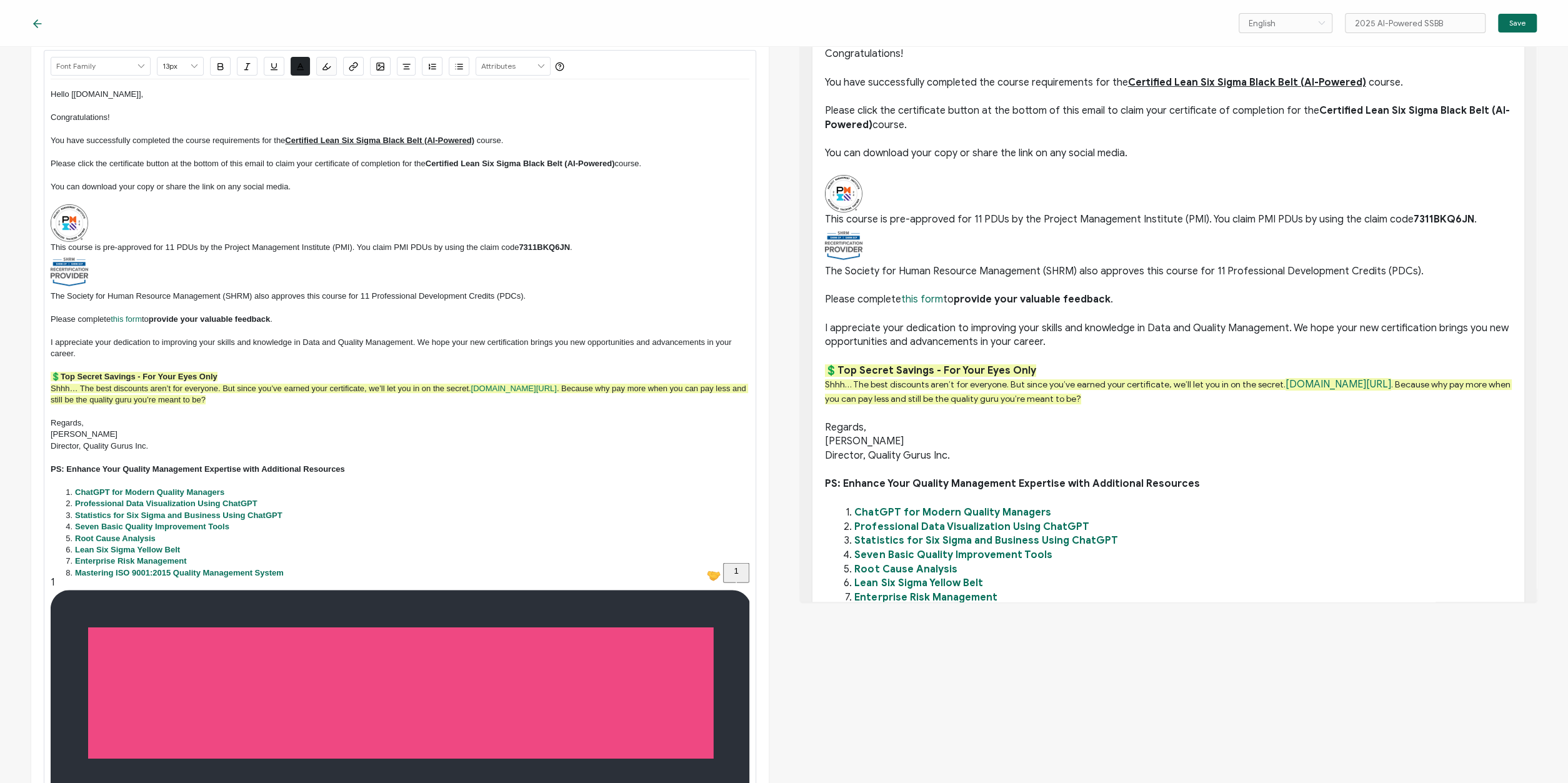
click at [339, 409] on p "To enrich screen reader interactions, please activate Accessibility in Grammarl…" at bounding box center [399, 411] width 699 height 11
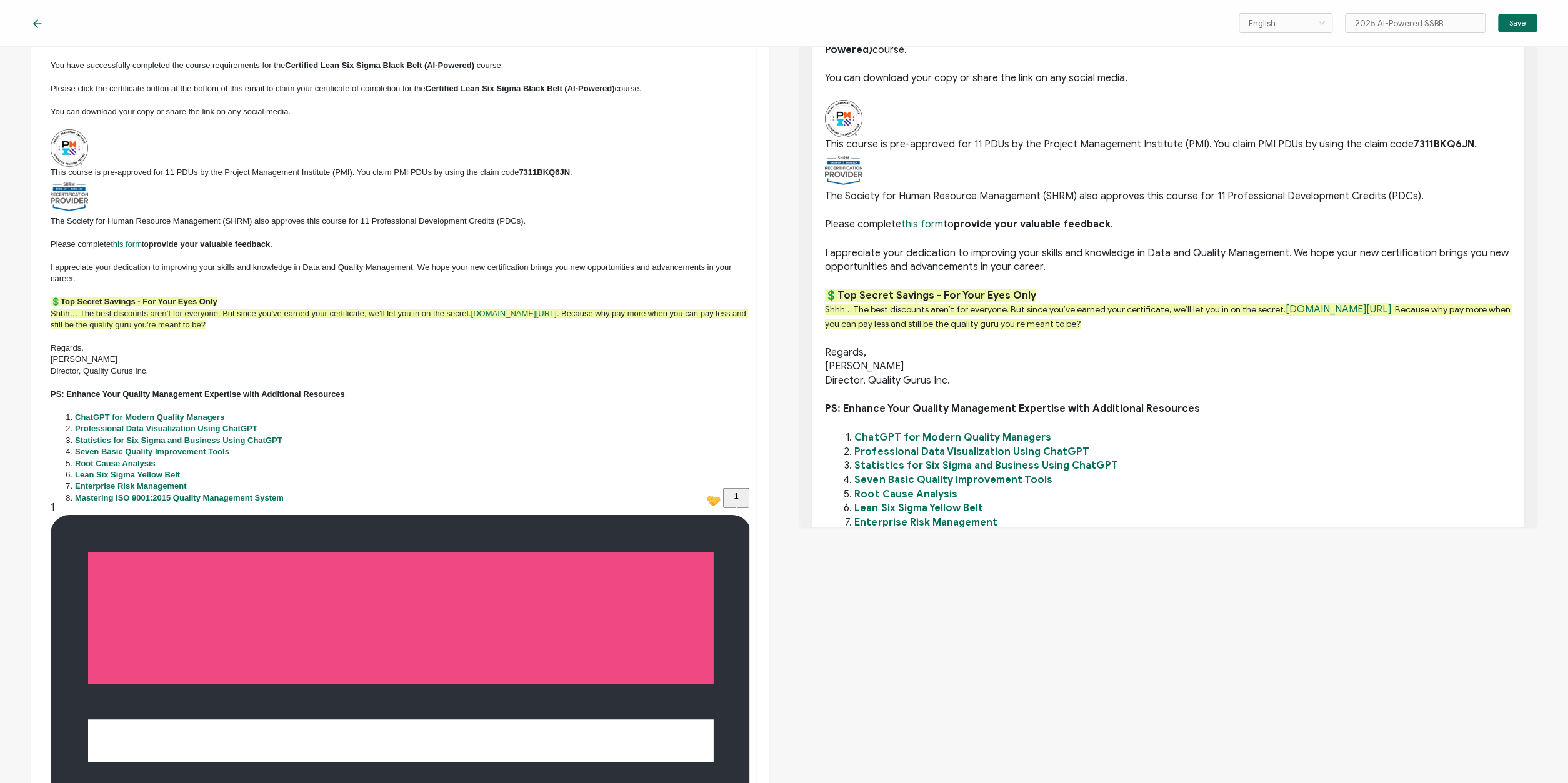
scroll to position [300, 0]
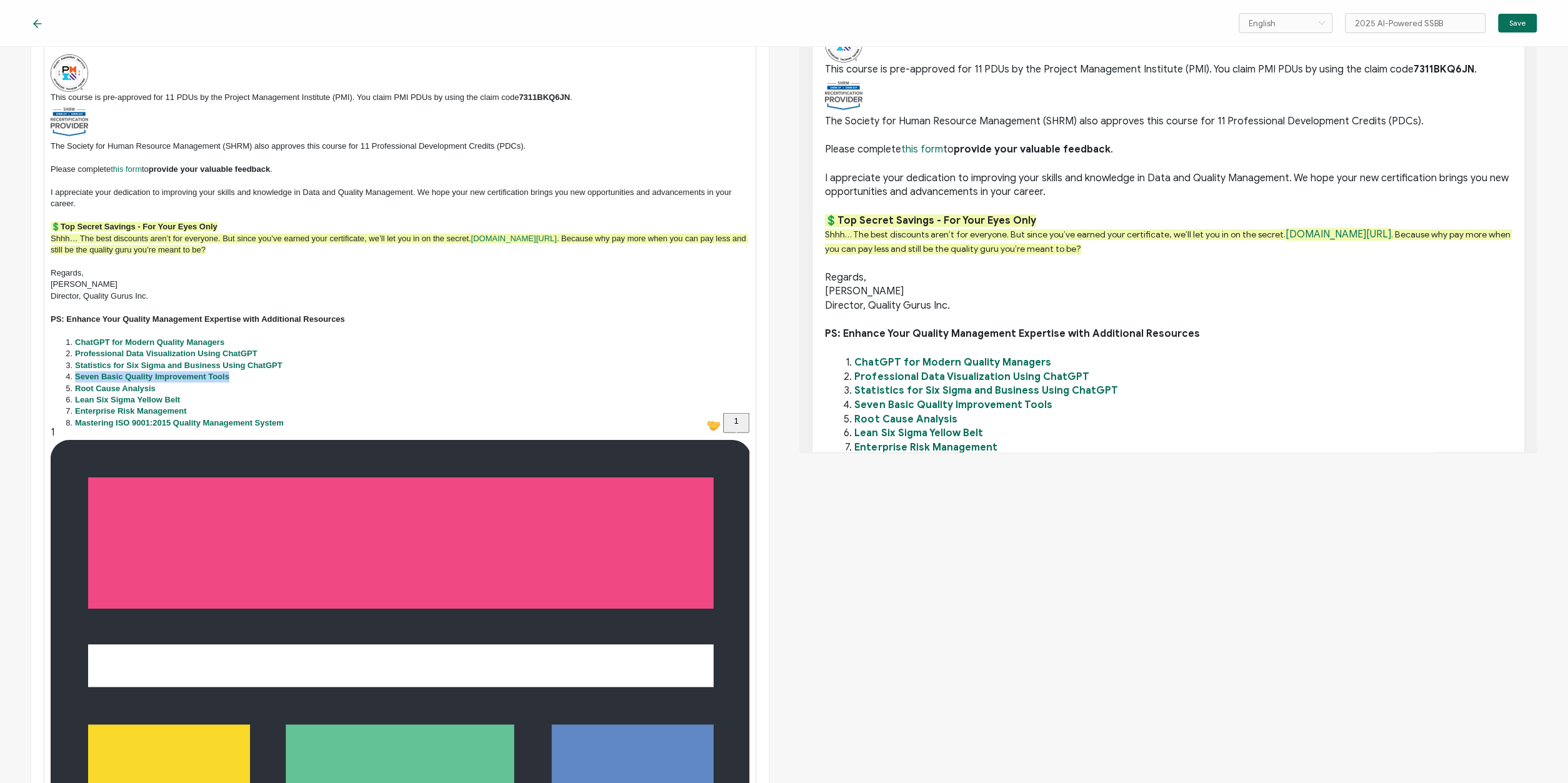
drag, startPoint x: 77, startPoint y: 379, endPoint x: 233, endPoint y: 377, distance: 156.0
click at [233, 377] on li "Seven Basic Quality Improvement Tools" at bounding box center [406, 377] width 687 height 11
drag, startPoint x: 288, startPoint y: 376, endPoint x: 76, endPoint y: 376, distance: 212.0
click at [76, 376] on li "AI-Powered Failure Mode and Effects Analysis (FMEA)" at bounding box center [406, 377] width 687 height 11
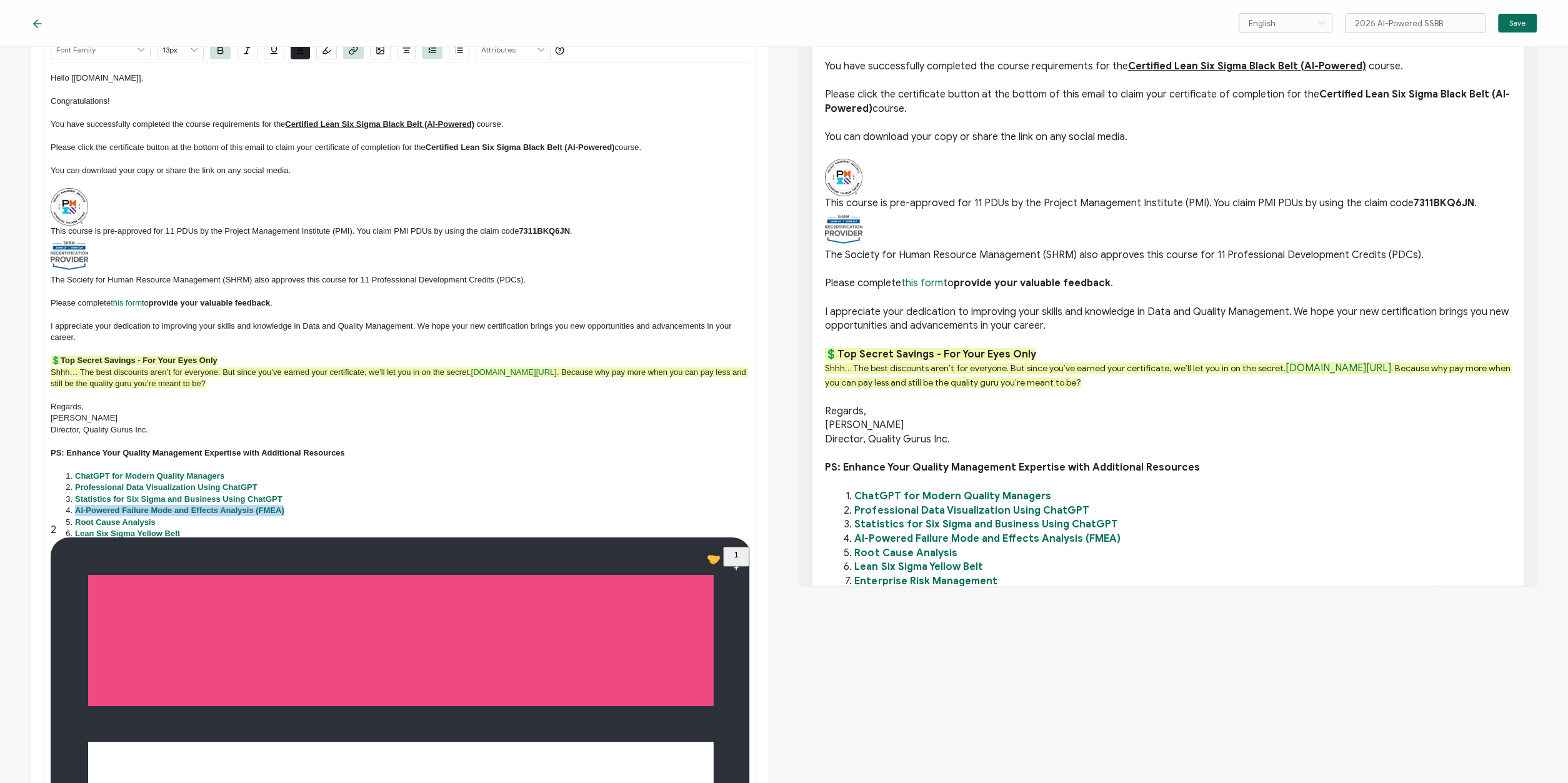
scroll to position [150, 0]
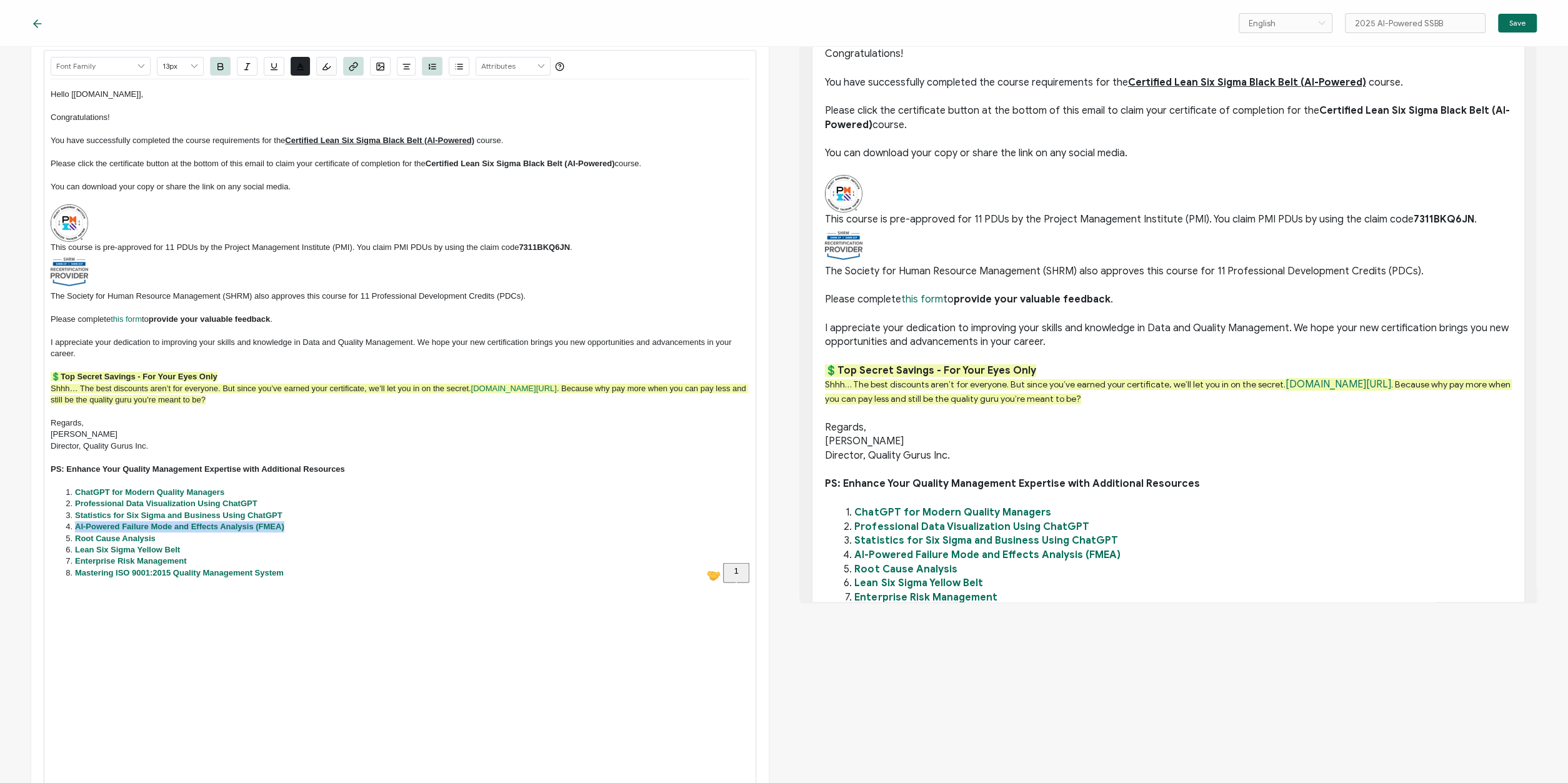
click at [353, 64] on icon "button" at bounding box center [355, 65] width 4 height 5
type input "https://www.qualitygurus.com/link/7tools/"
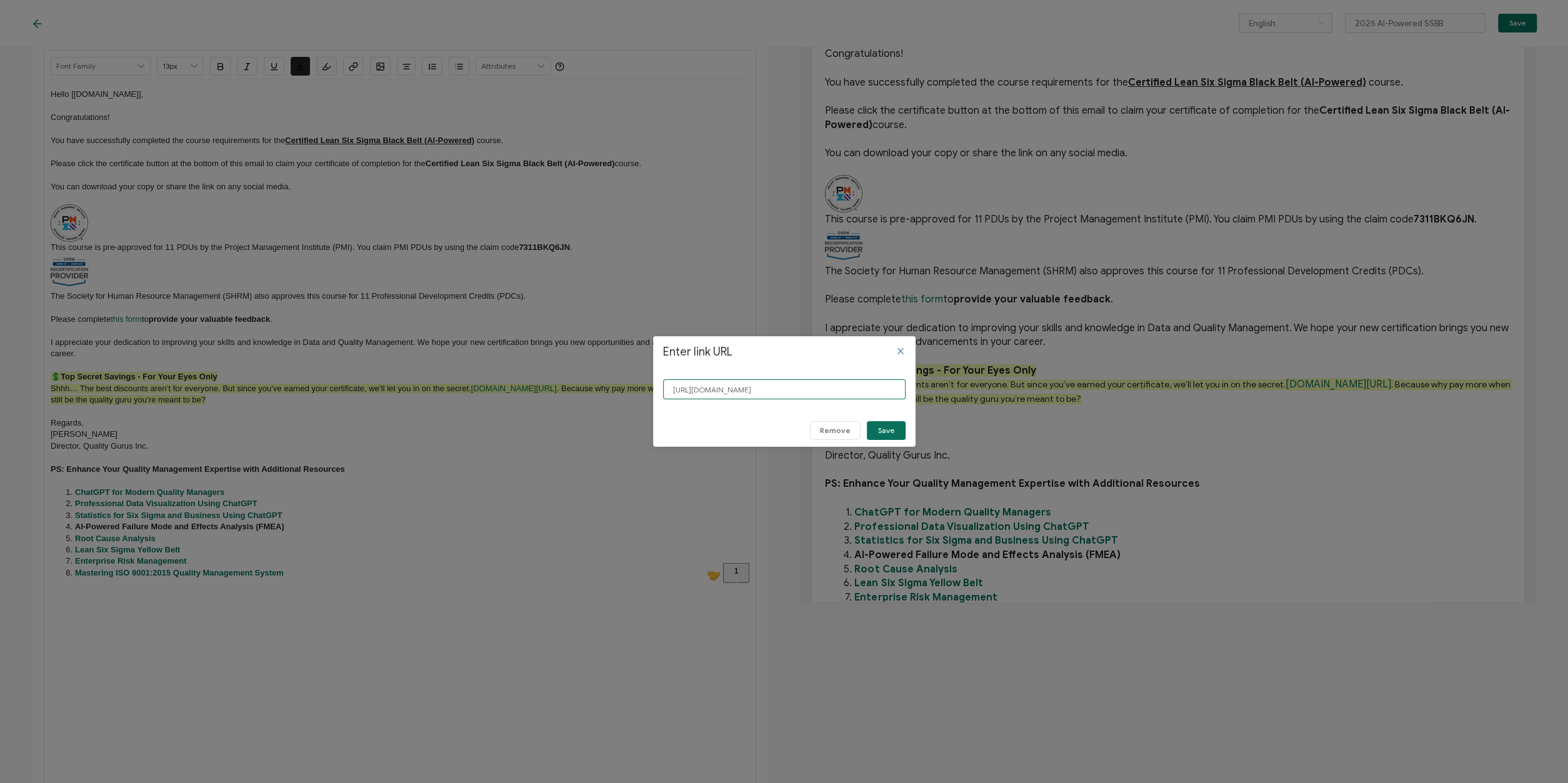
drag, startPoint x: 791, startPoint y: 391, endPoint x: 824, endPoint y: 376, distance: 36.2
click at [841, 390] on input "https://www.qualitygurus.com/link/7tools/" at bounding box center [784, 390] width 242 height 20
type input "https://www.qualitygurus.com/link/fmea/"
click at [875, 429] on button "Save" at bounding box center [886, 430] width 39 height 19
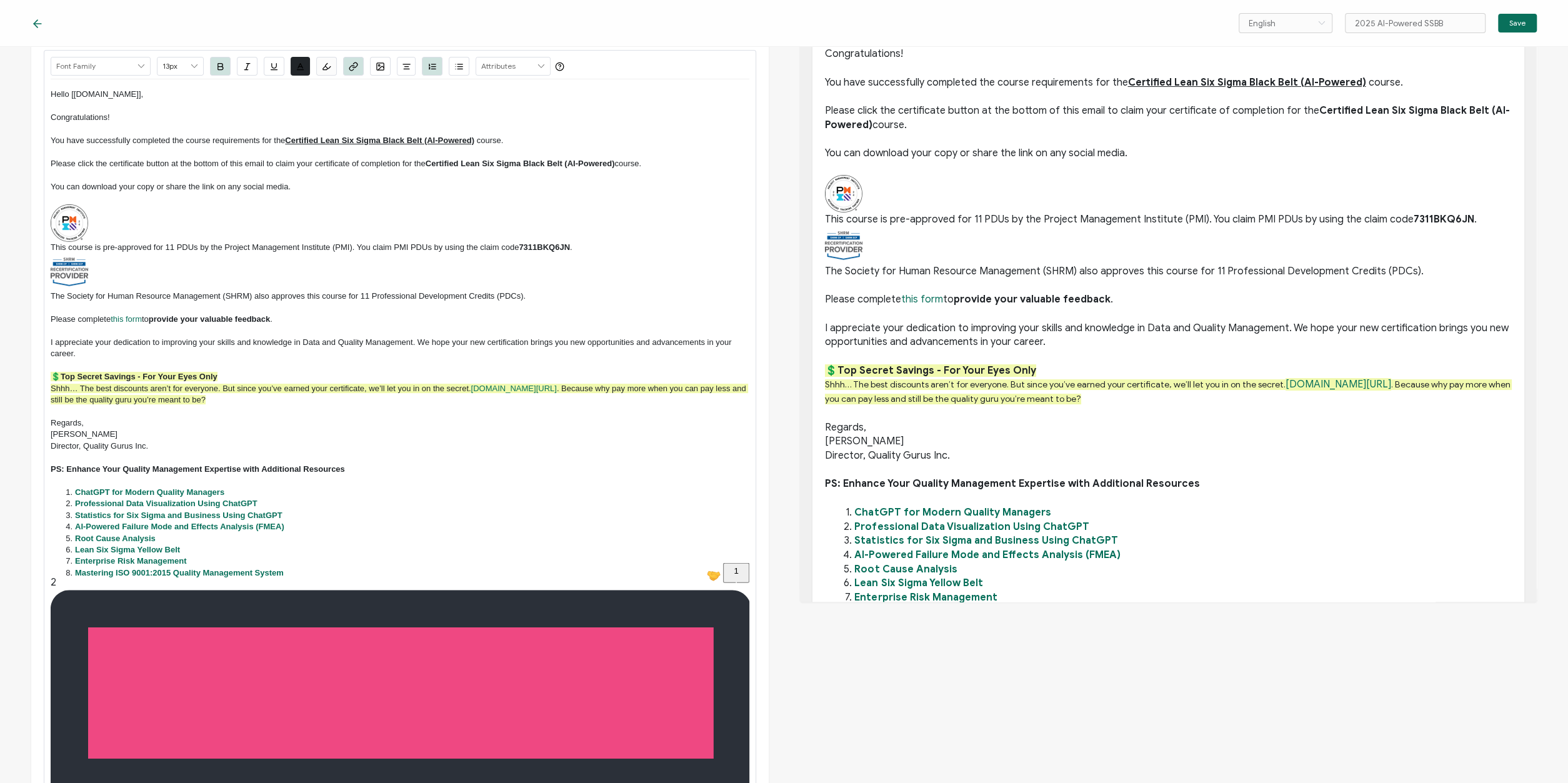
click at [525, 511] on li "Statistics for Six Sigma and Business Using ChatGPT" at bounding box center [406, 515] width 687 height 11
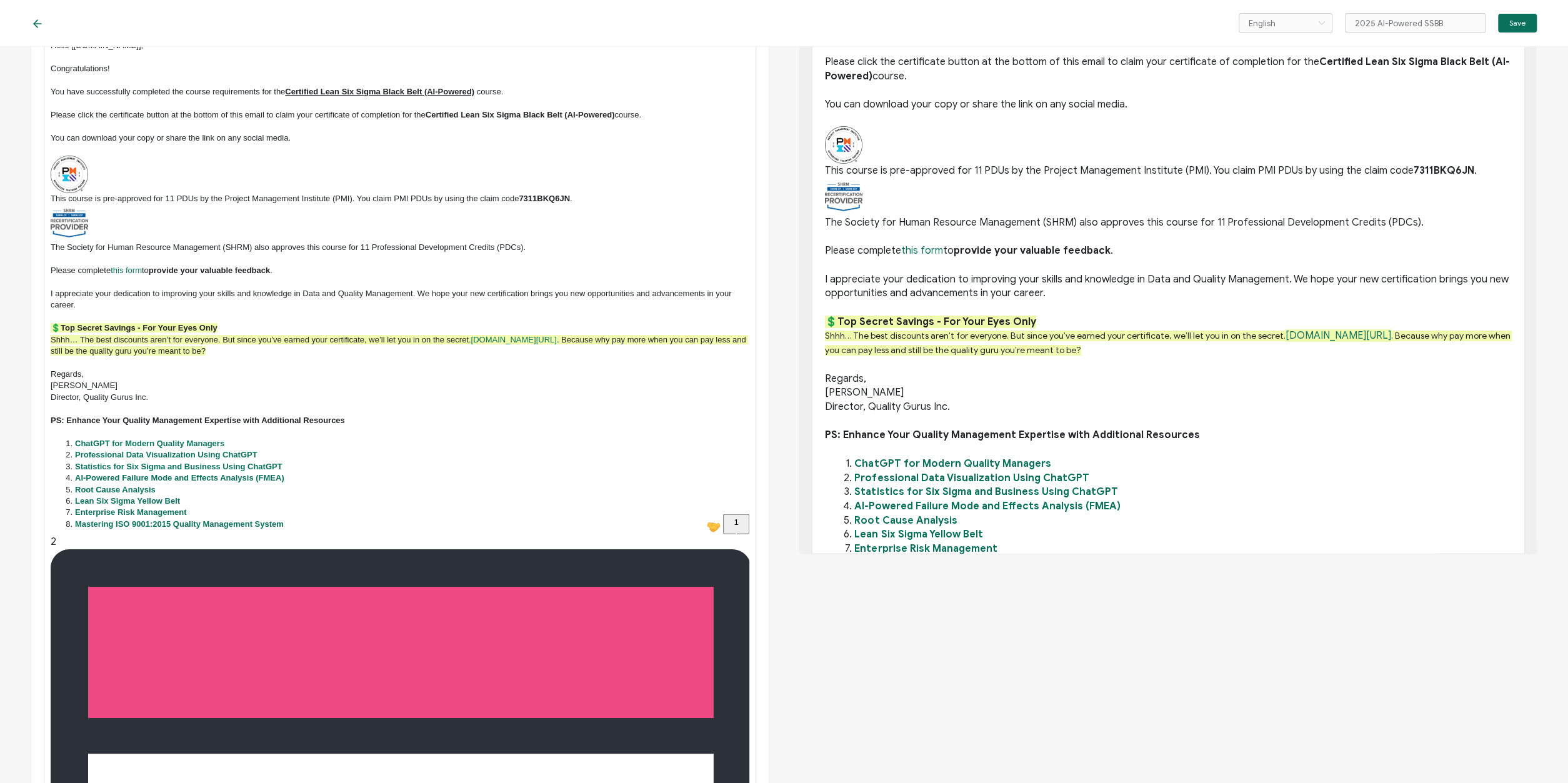
scroll to position [225, 0]
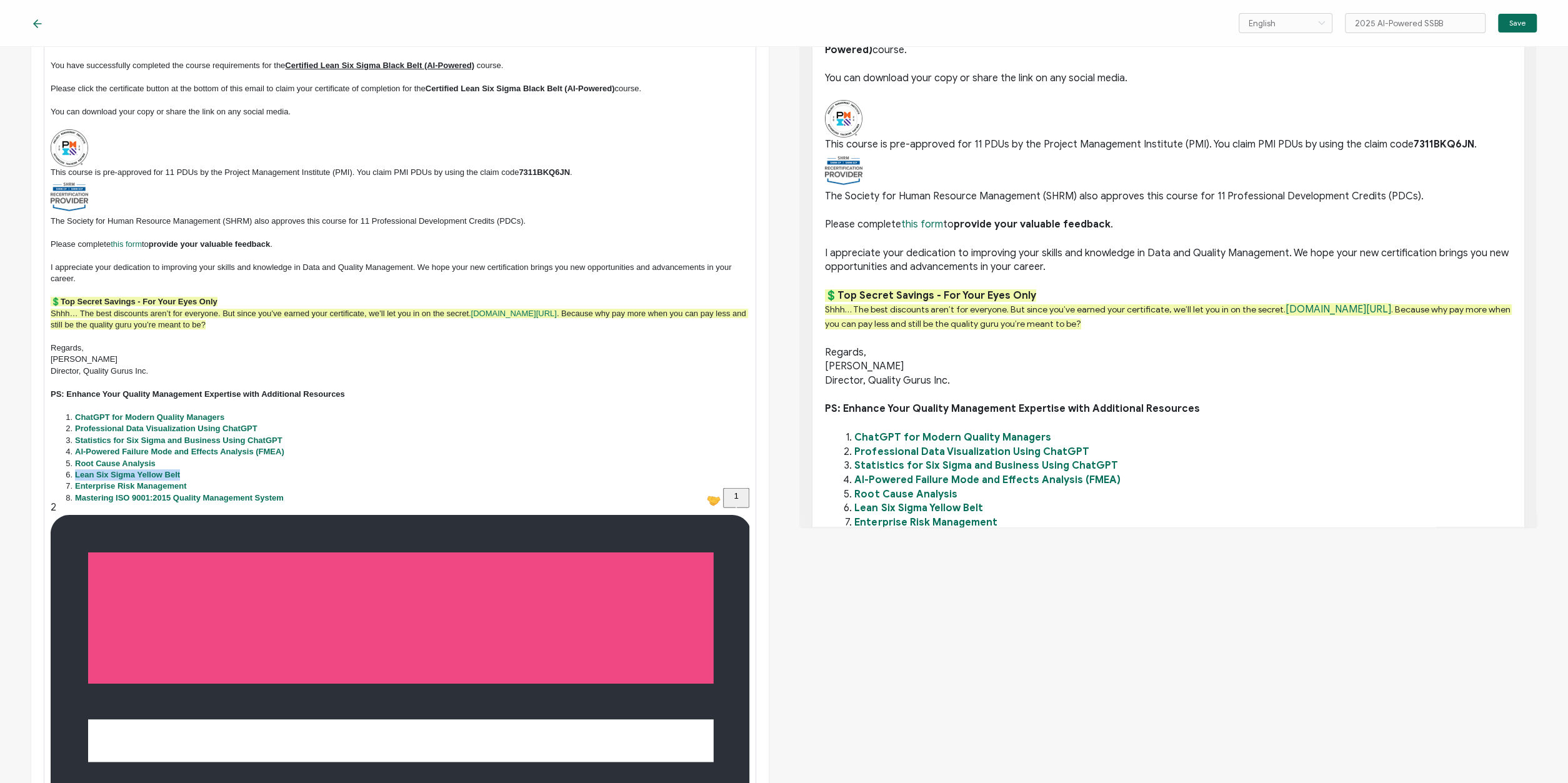
drag, startPoint x: 192, startPoint y: 478, endPoint x: 51, endPoint y: 472, distance: 141.1
click at [51, 472] on ol "ChatGPT for Modern Quality Managers Professional Data Visualization Using ChatG…" at bounding box center [399, 458] width 699 height 92
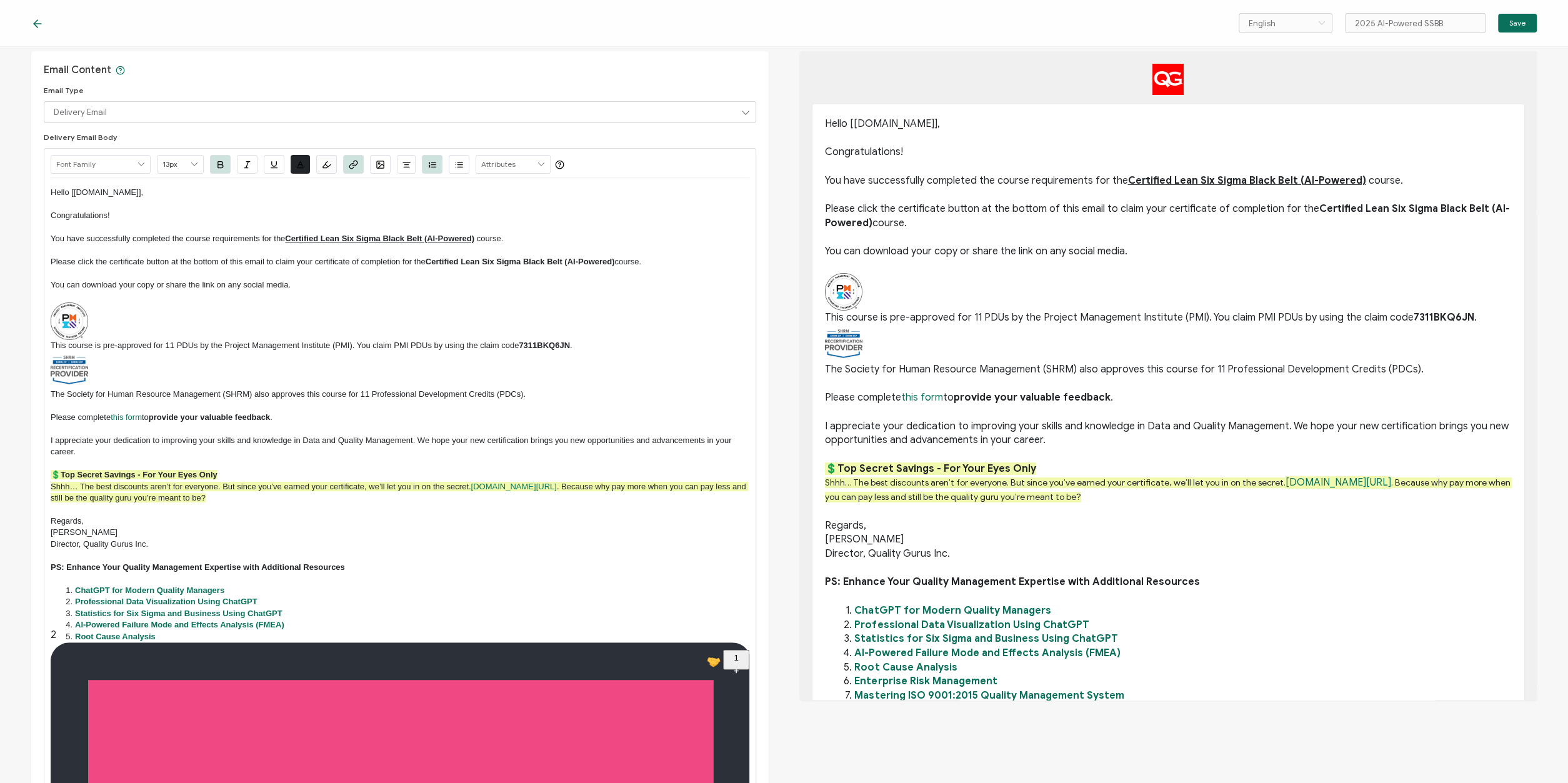
scroll to position [0, 0]
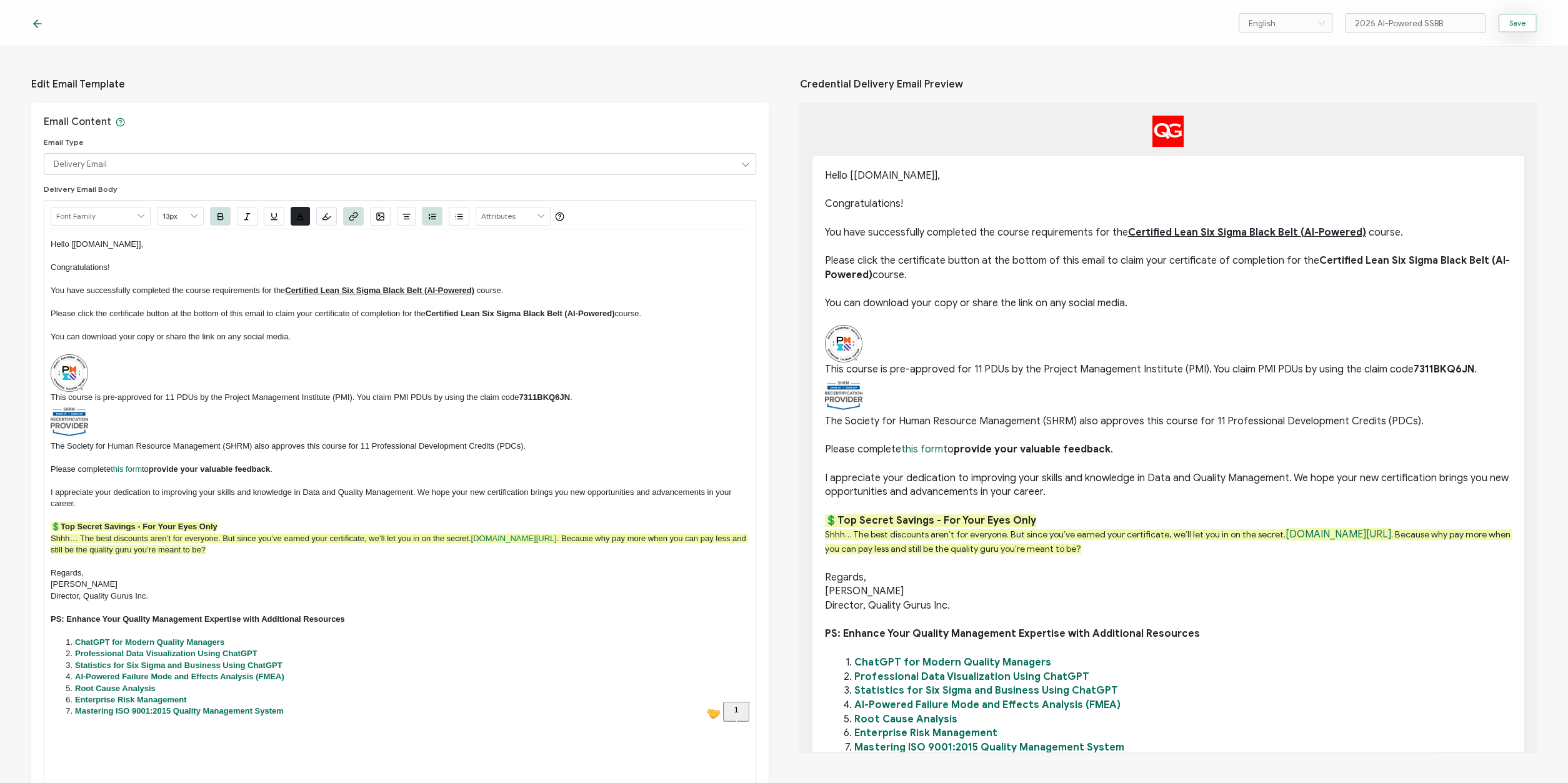
click at [1521, 25] on span "Save" at bounding box center [1517, 24] width 16 height 8
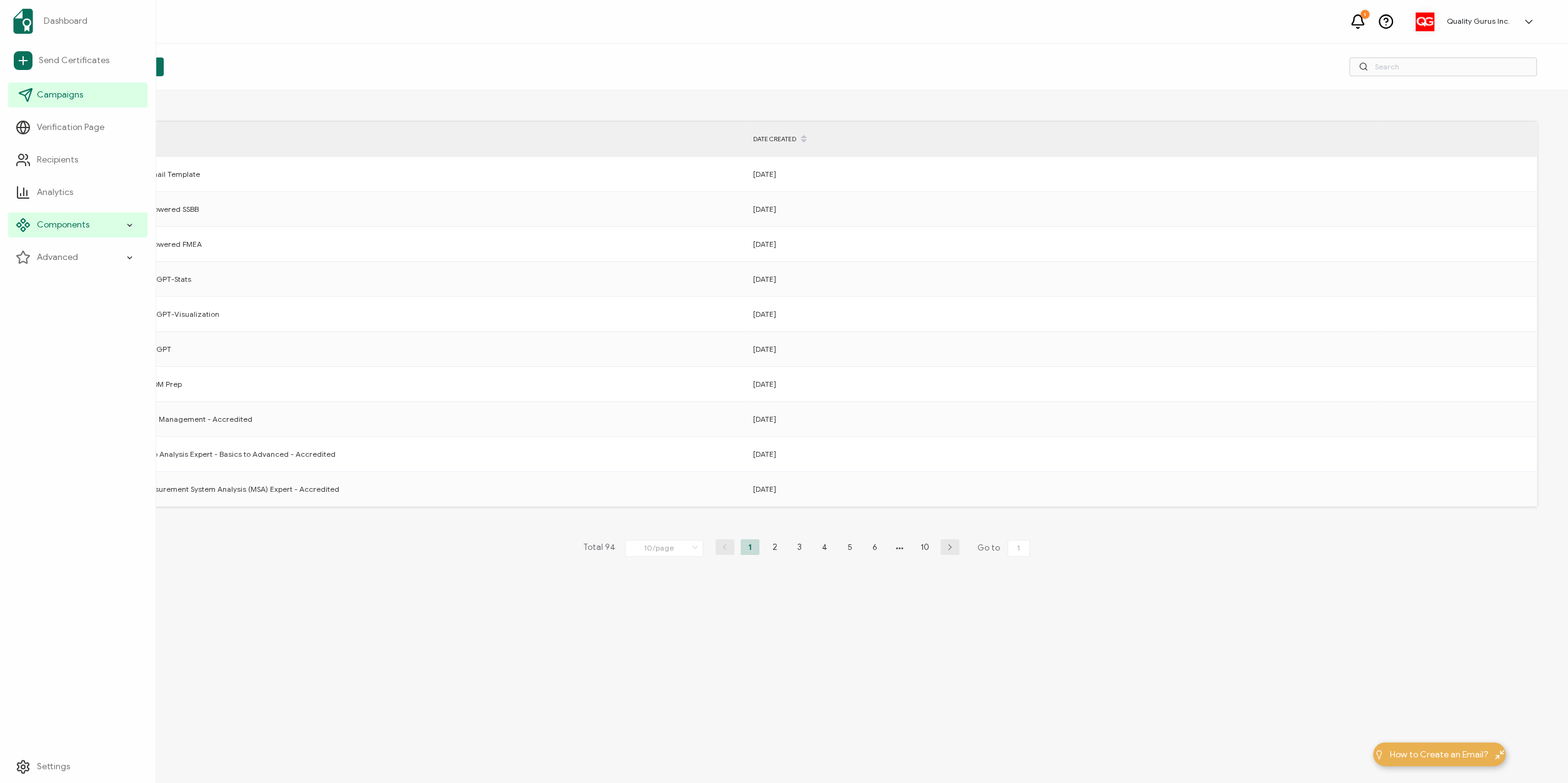
click at [72, 94] on span "Campaigns" at bounding box center [60, 94] width 47 height 13
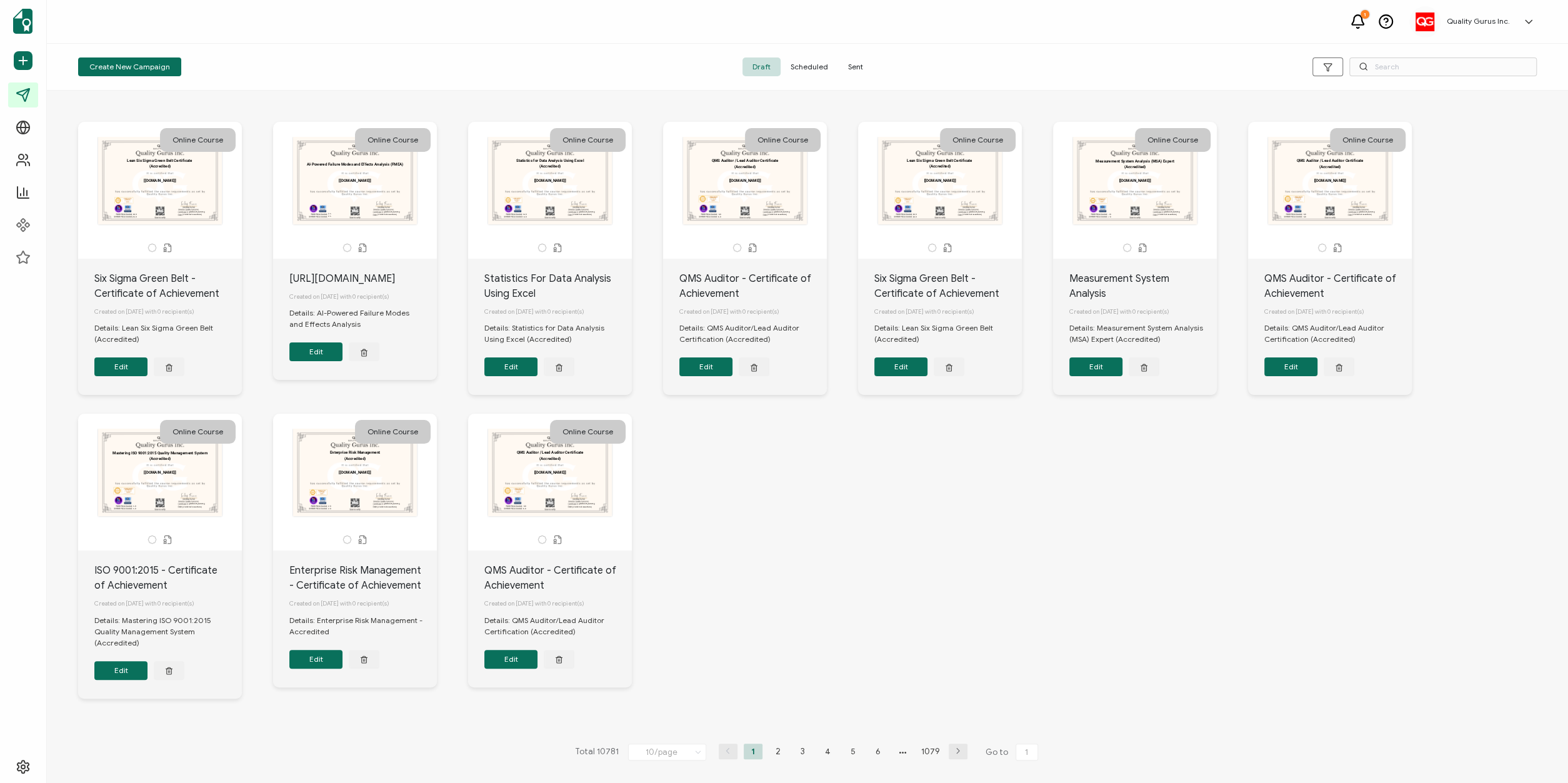
click at [847, 66] on span "Sent" at bounding box center [856, 67] width 35 height 19
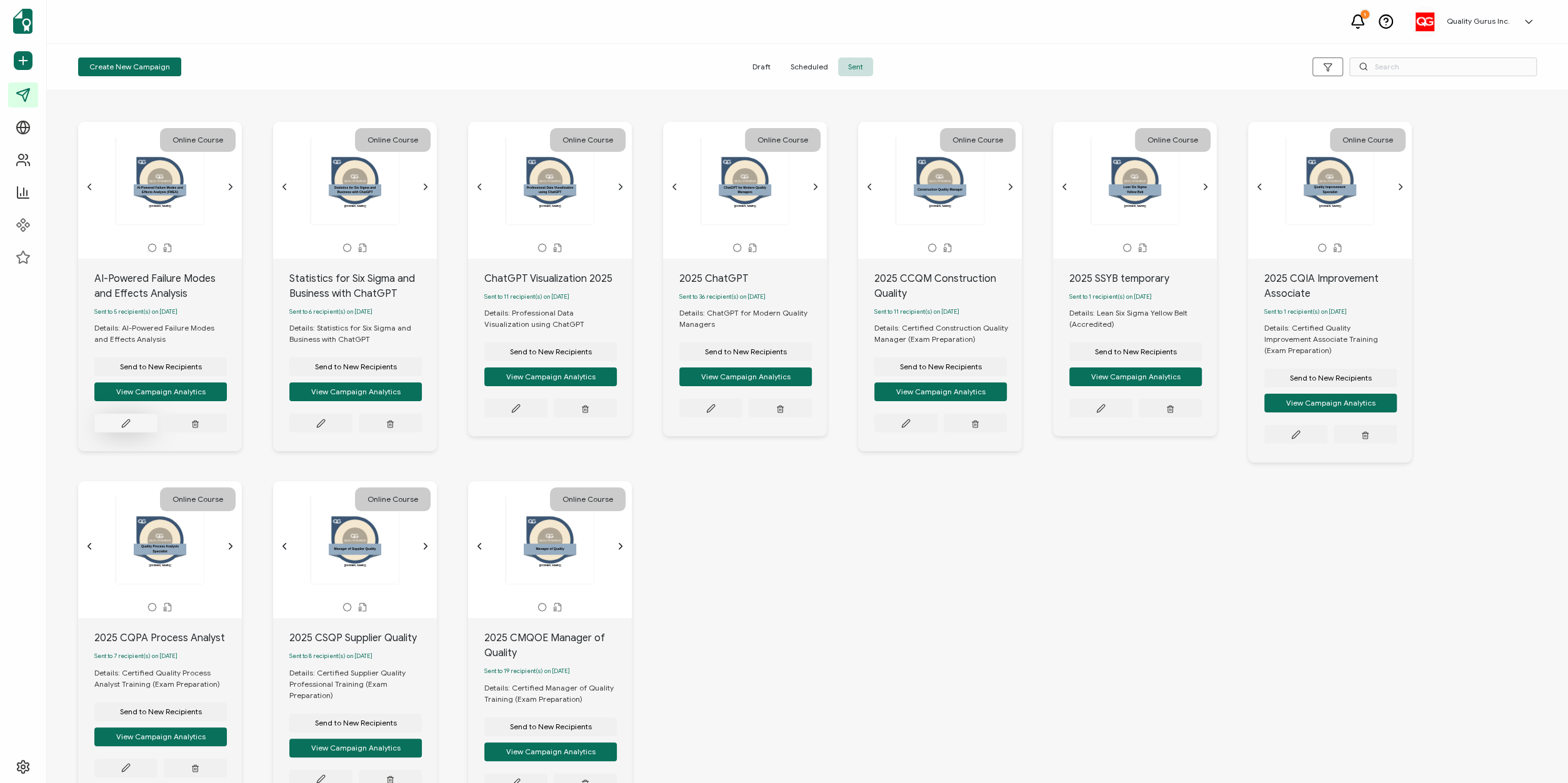
click at [125, 427] on icon at bounding box center [126, 423] width 8 height 8
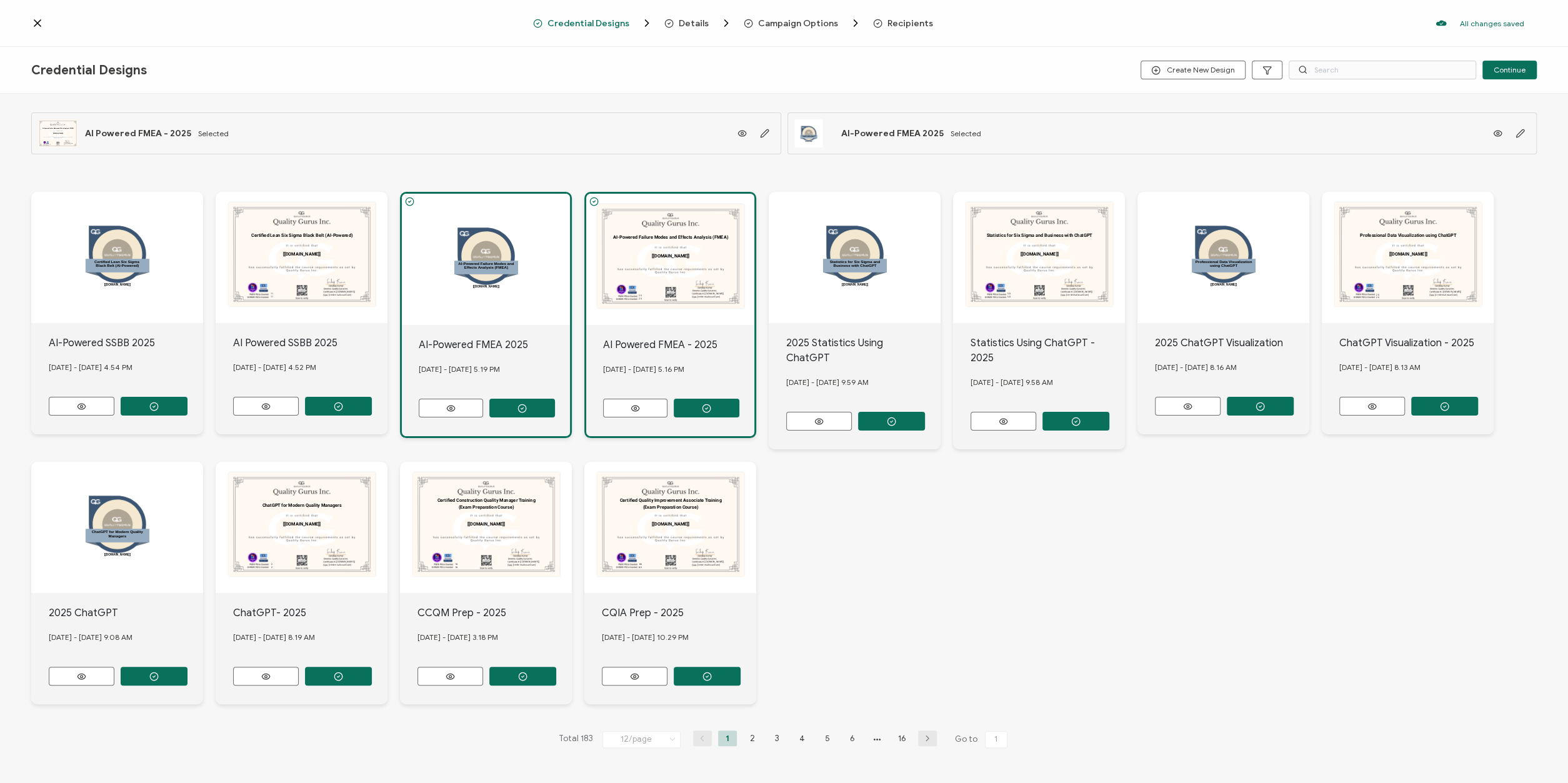
click at [686, 26] on span "Details" at bounding box center [694, 23] width 30 height 9
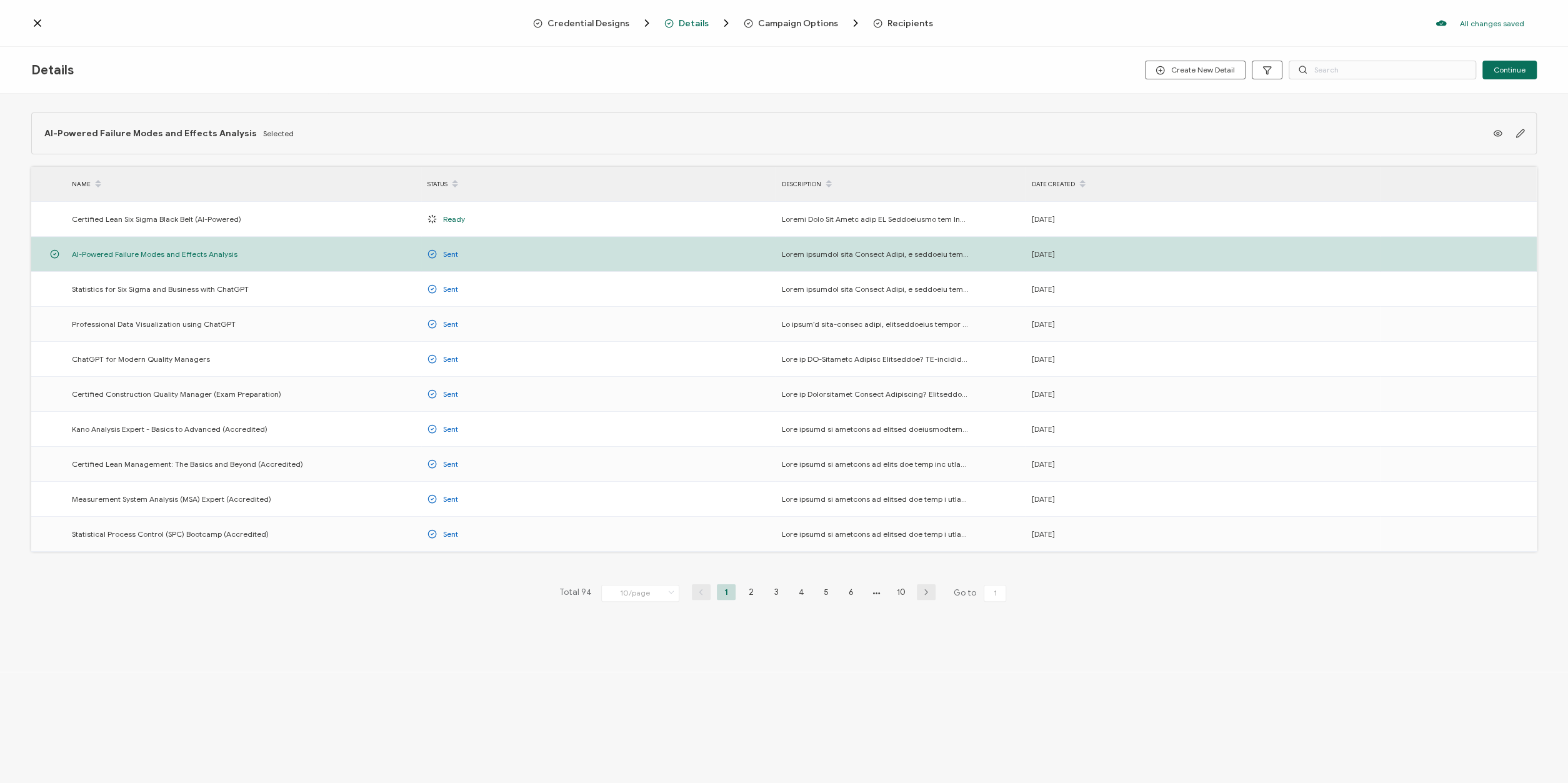
click at [782, 23] on span "Campaign Options" at bounding box center [798, 23] width 80 height 9
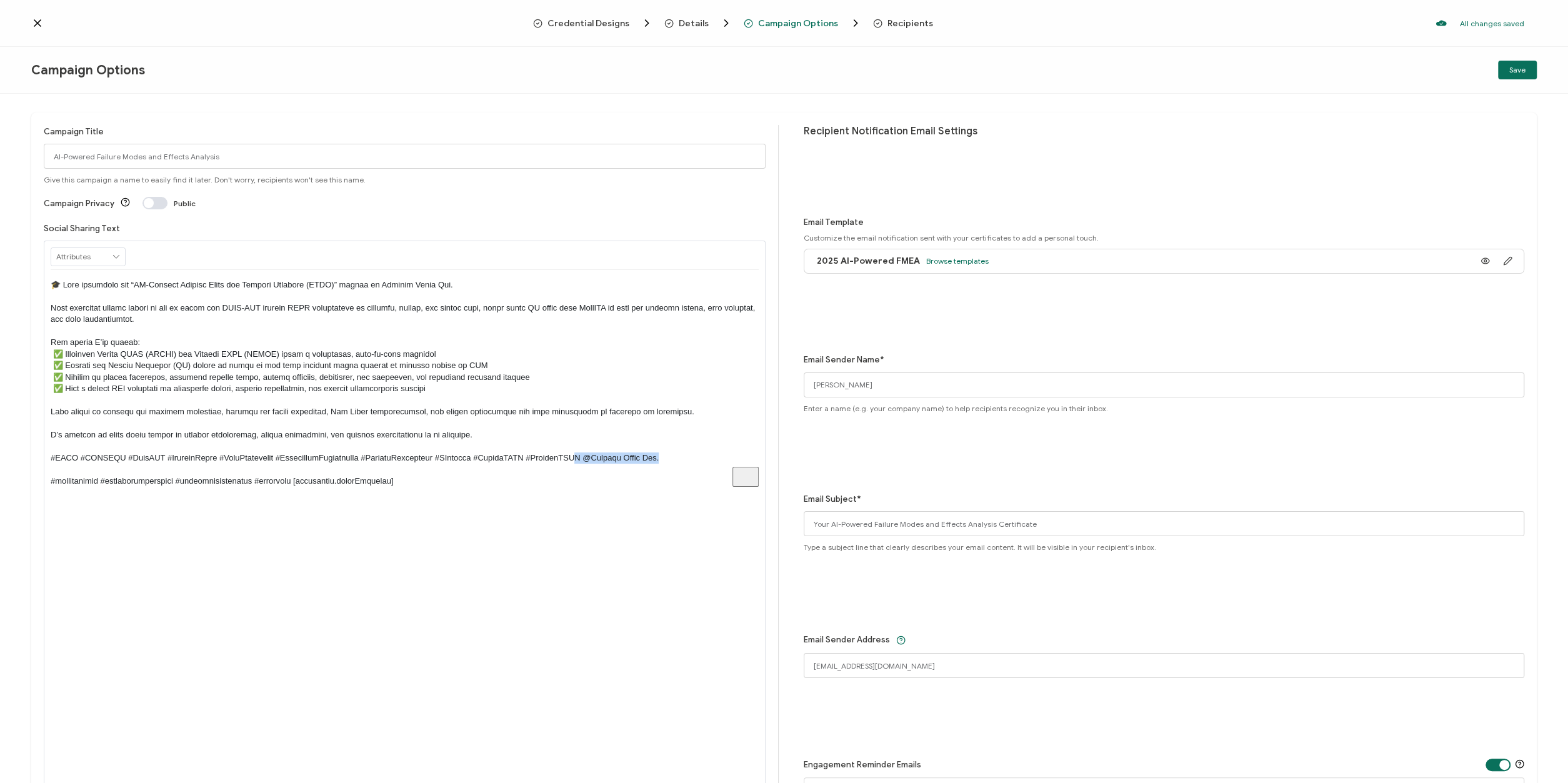
drag, startPoint x: 699, startPoint y: 461, endPoint x: 560, endPoint y: 464, distance: 139.0
click at [612, 459] on p "To enrich screen reader interactions, please activate Accessibility in Grammarl…" at bounding box center [404, 383] width 708 height 208
click at [381, 449] on p "To enrich screen reader interactions, please activate Accessibility in Grammarl…" at bounding box center [404, 383] width 708 height 208
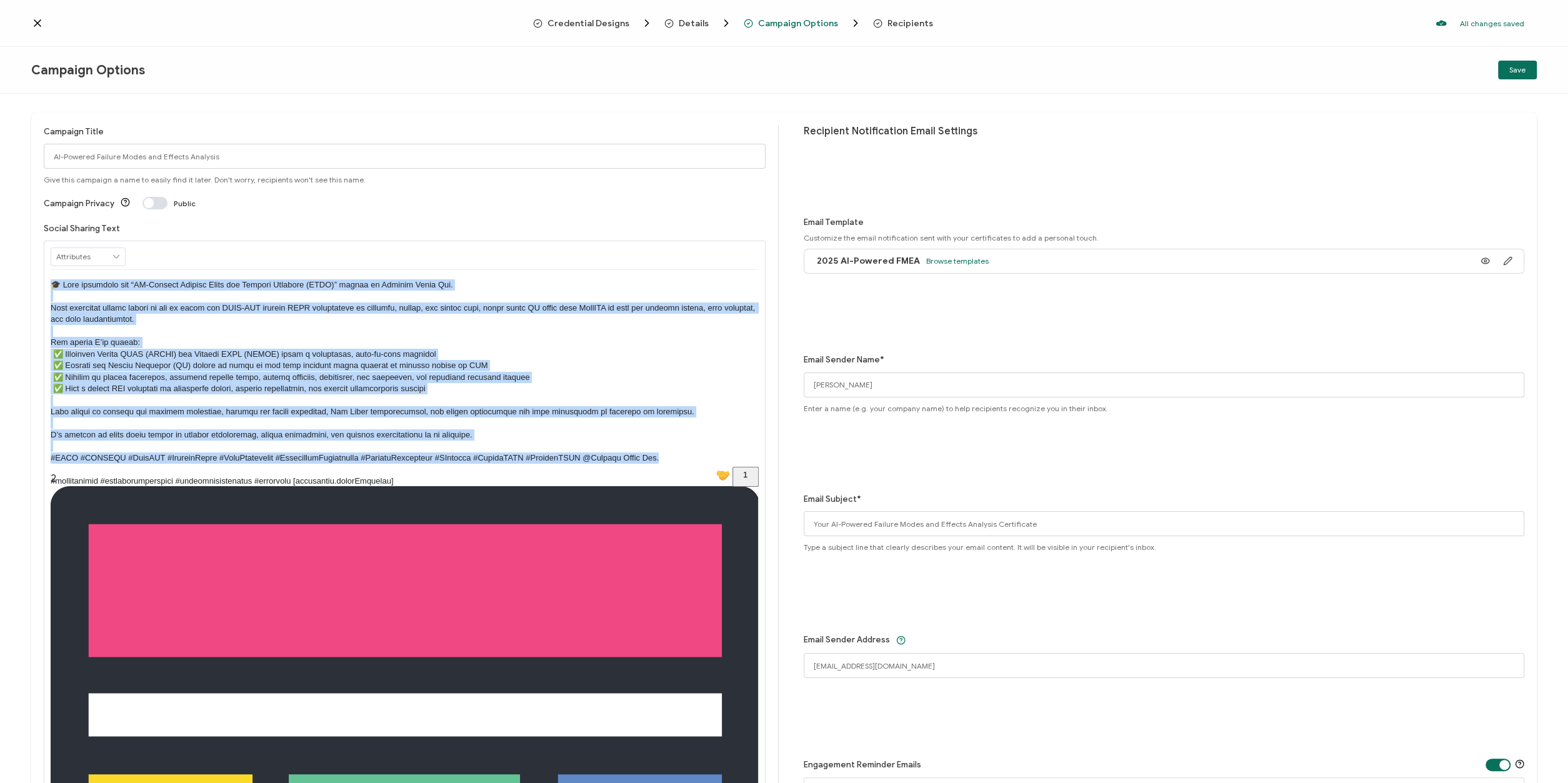
drag, startPoint x: 700, startPoint y: 459, endPoint x: 25, endPoint y: 280, distance: 698.3
click at [51, 280] on div "To enrich screen reader interactions, please activate Accessibility in Grammarl…" at bounding box center [404, 384] width 708 height 227
copy p "🎓 Just completed the “AI-Powered Failure Modes and Effects Analysis (FMEA)” cou…"
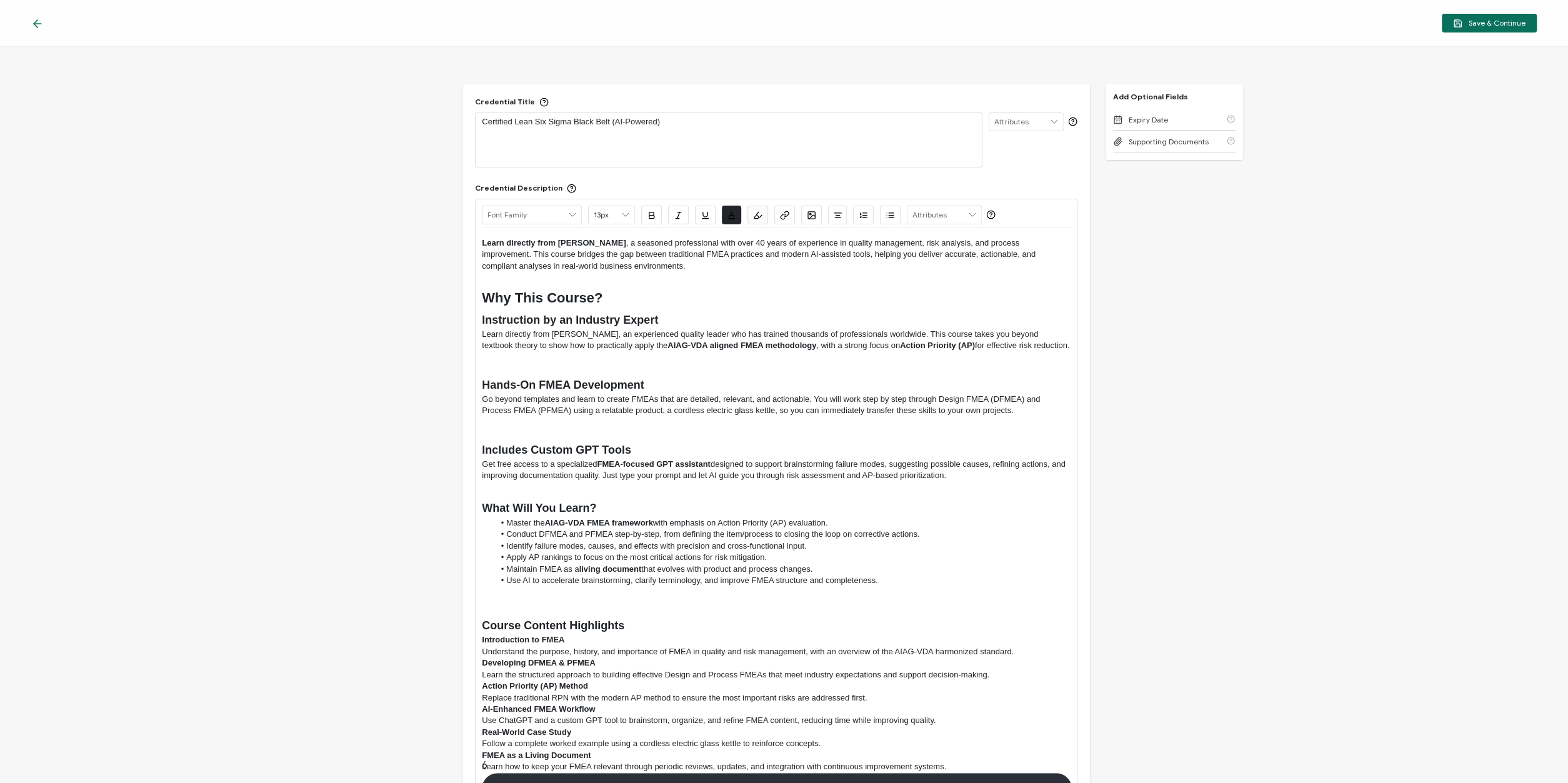
click at [38, 23] on icon at bounding box center [37, 24] width 13 height 13
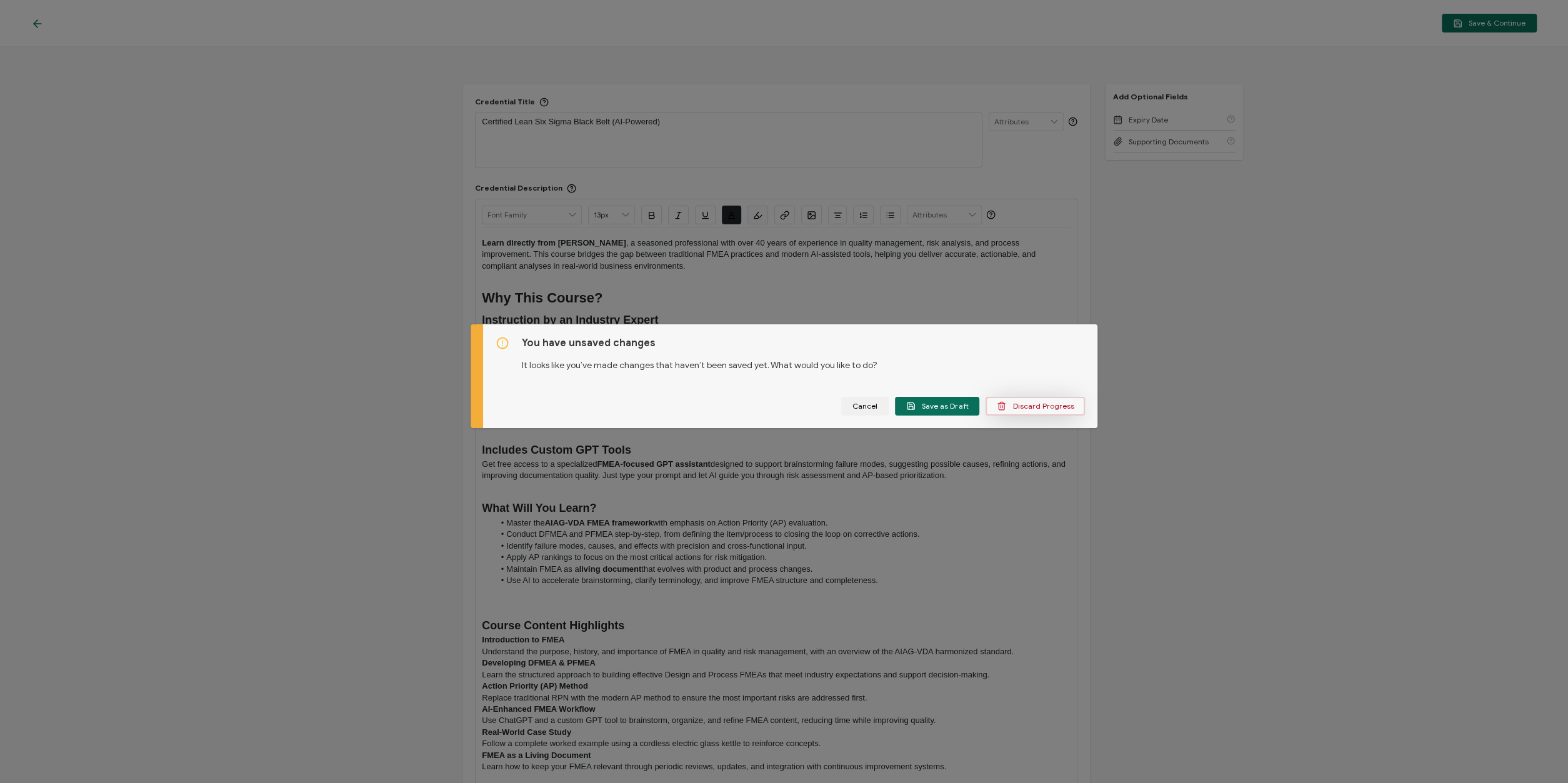
click at [1032, 403] on span "Discard Progress" at bounding box center [1034, 405] width 77 height 9
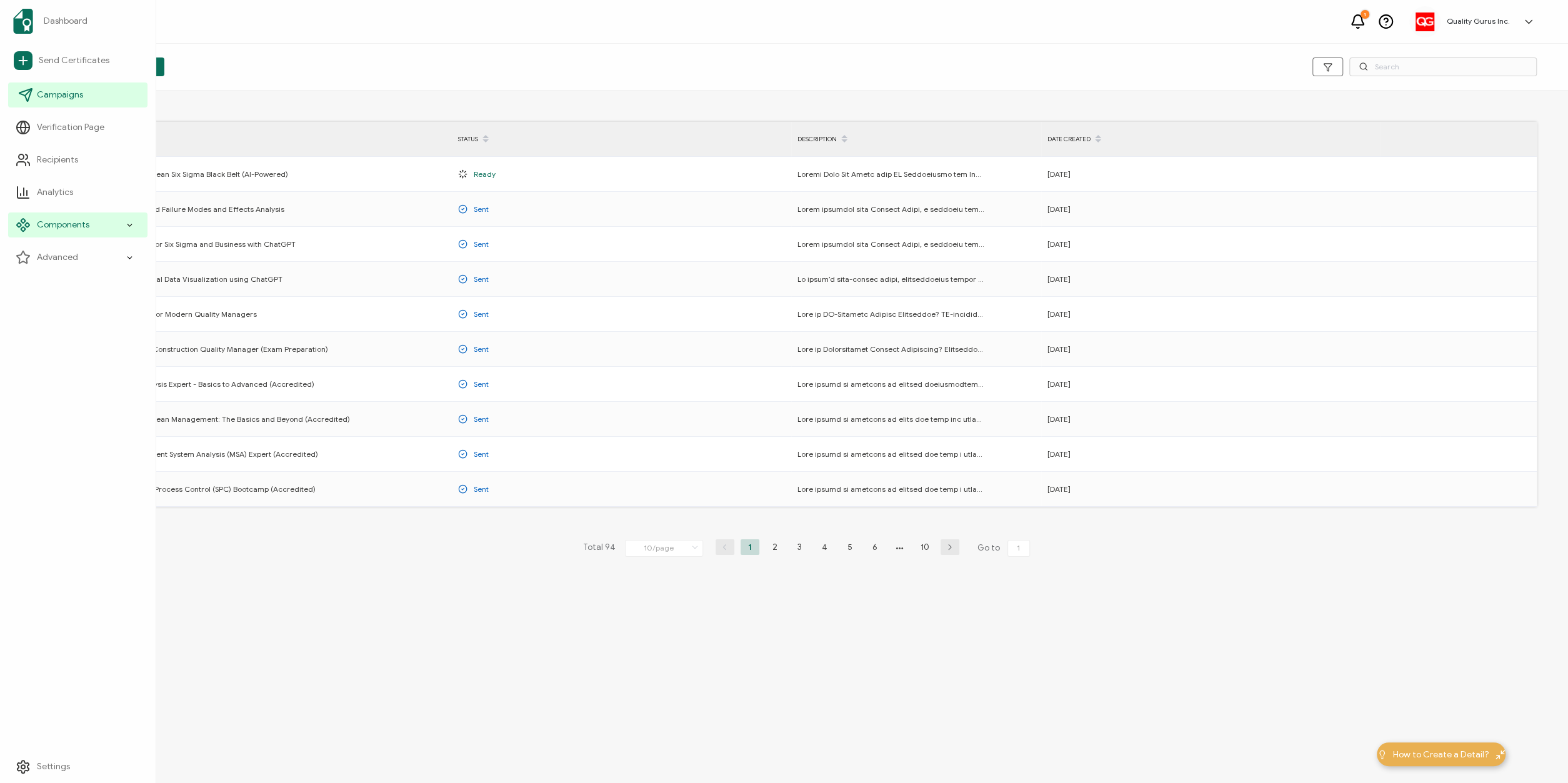
click at [57, 93] on span "Campaigns" at bounding box center [60, 94] width 47 height 13
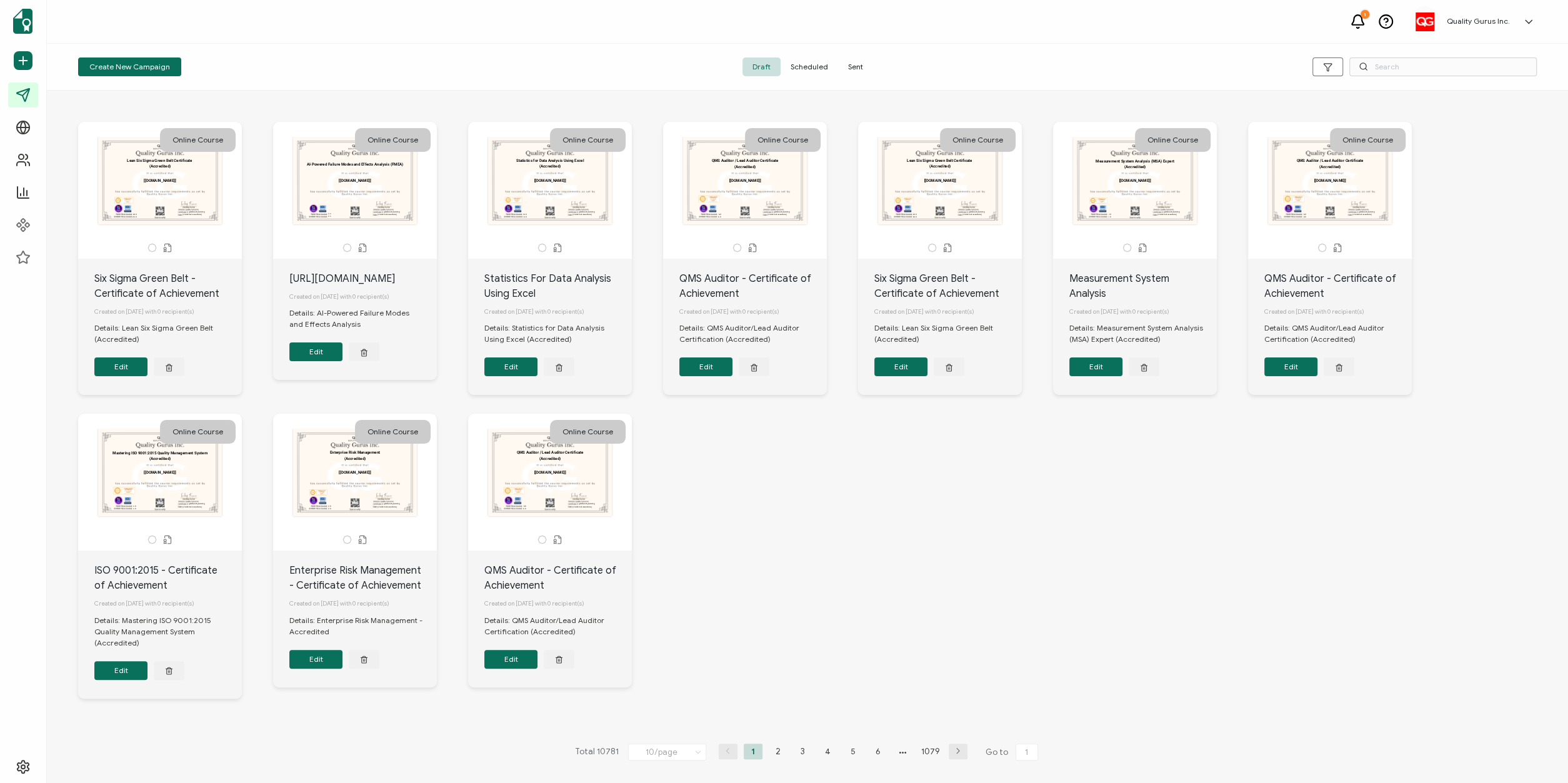
click at [852, 65] on span "Sent" at bounding box center [856, 67] width 35 height 19
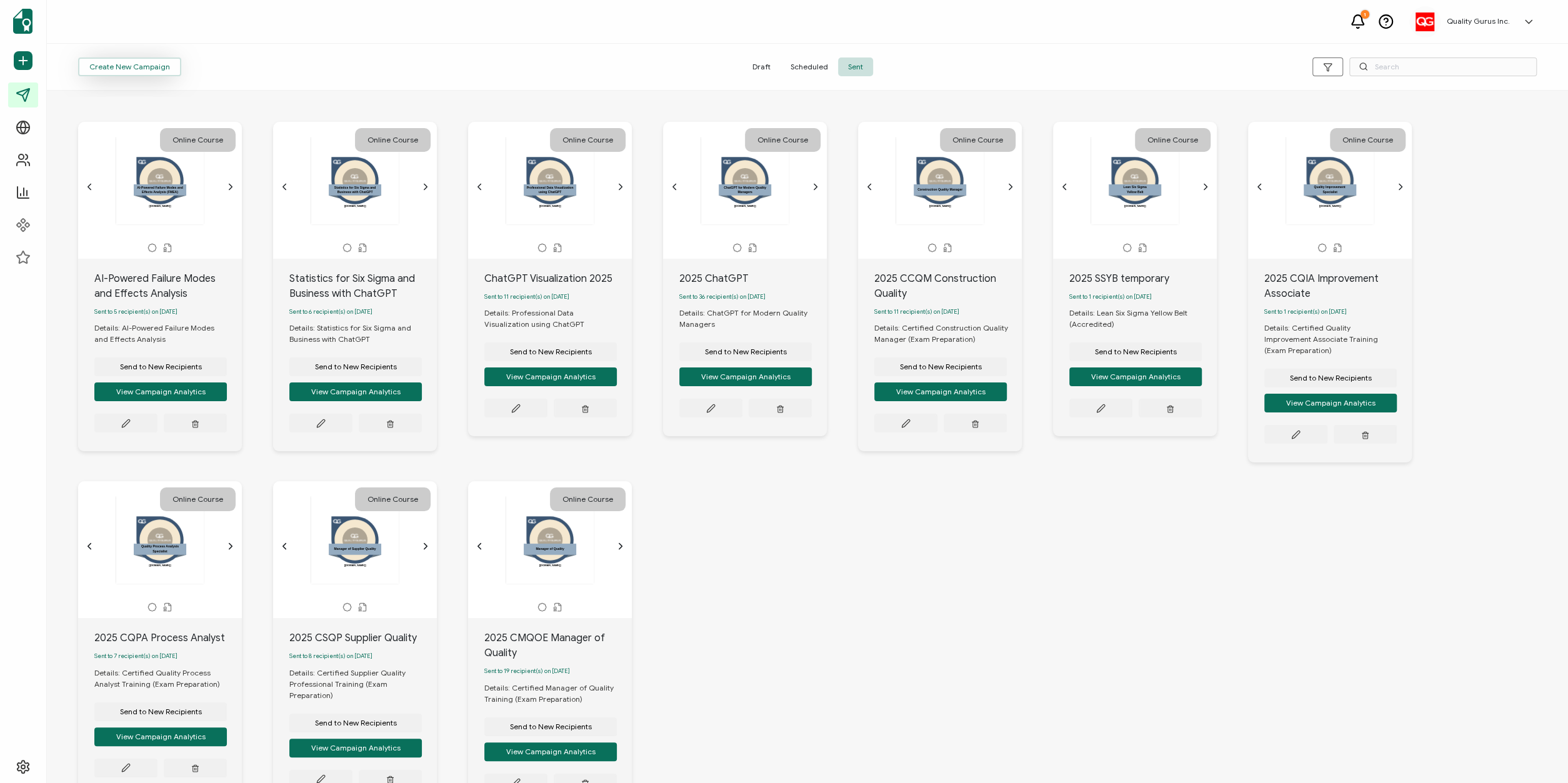
click at [138, 69] on span "Create New Campaign" at bounding box center [129, 68] width 80 height 8
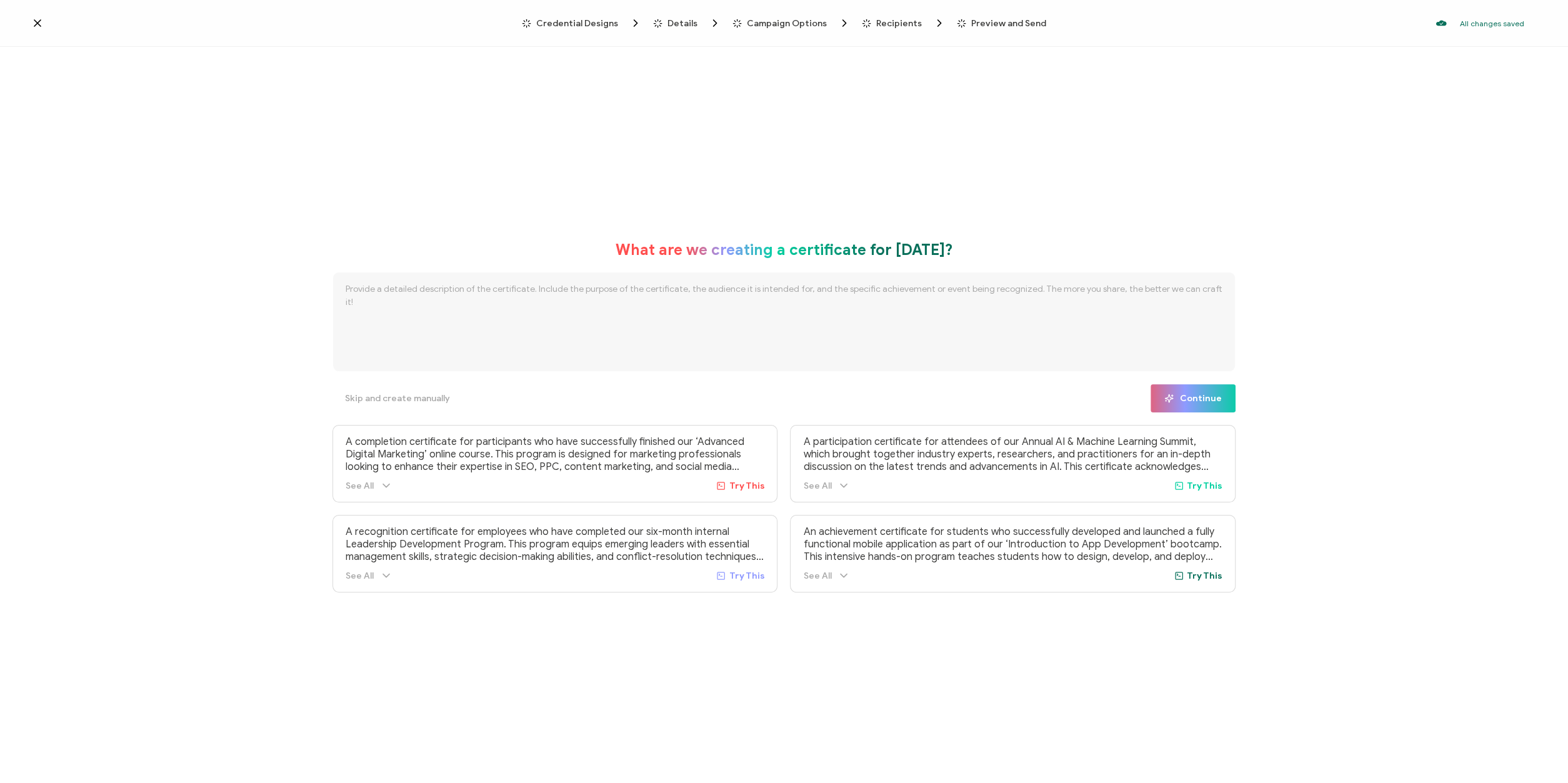
click at [602, 23] on span "Credential Designs" at bounding box center [577, 23] width 81 height 9
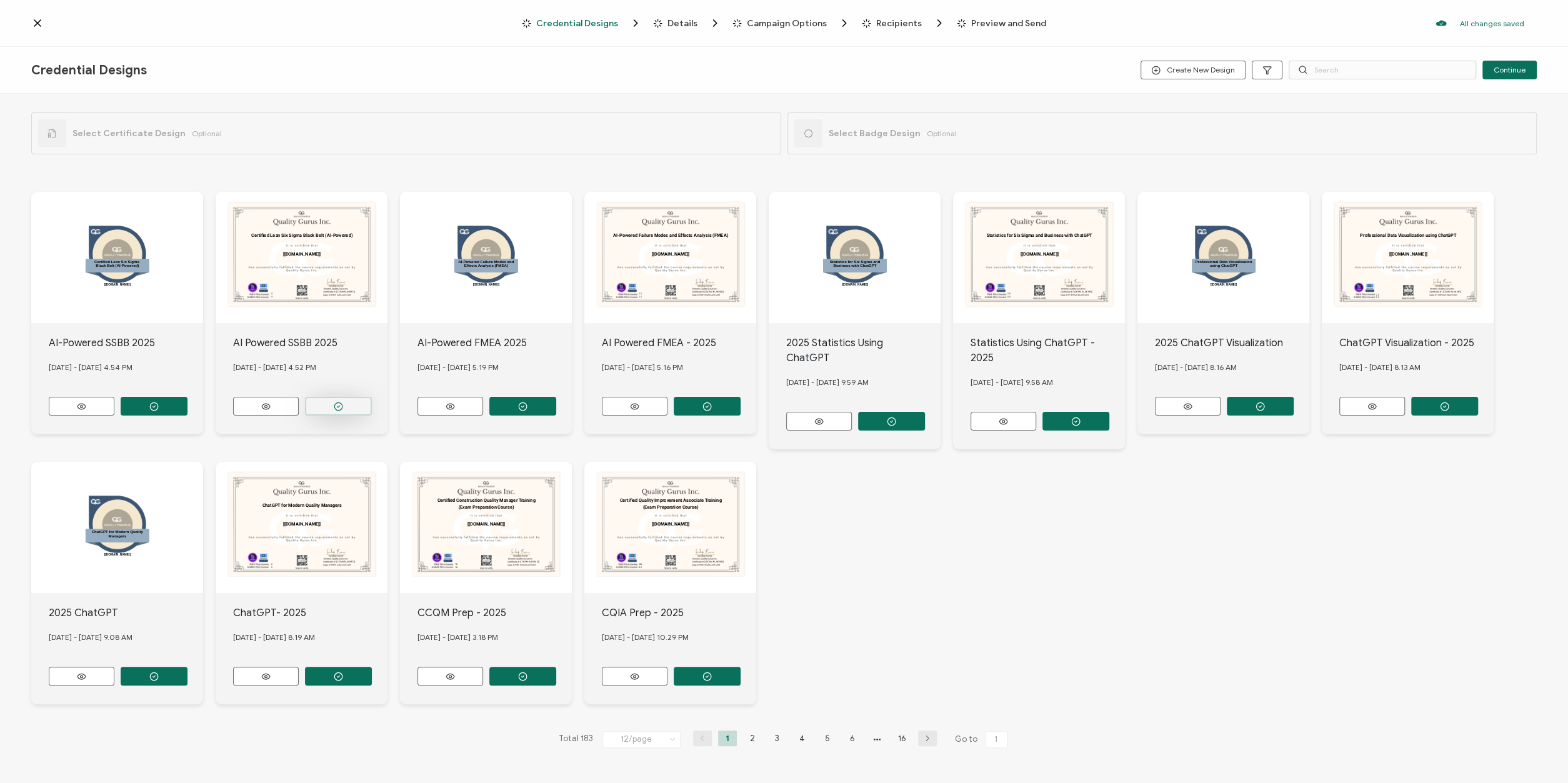
click at [333, 402] on button "button" at bounding box center [338, 405] width 67 height 19
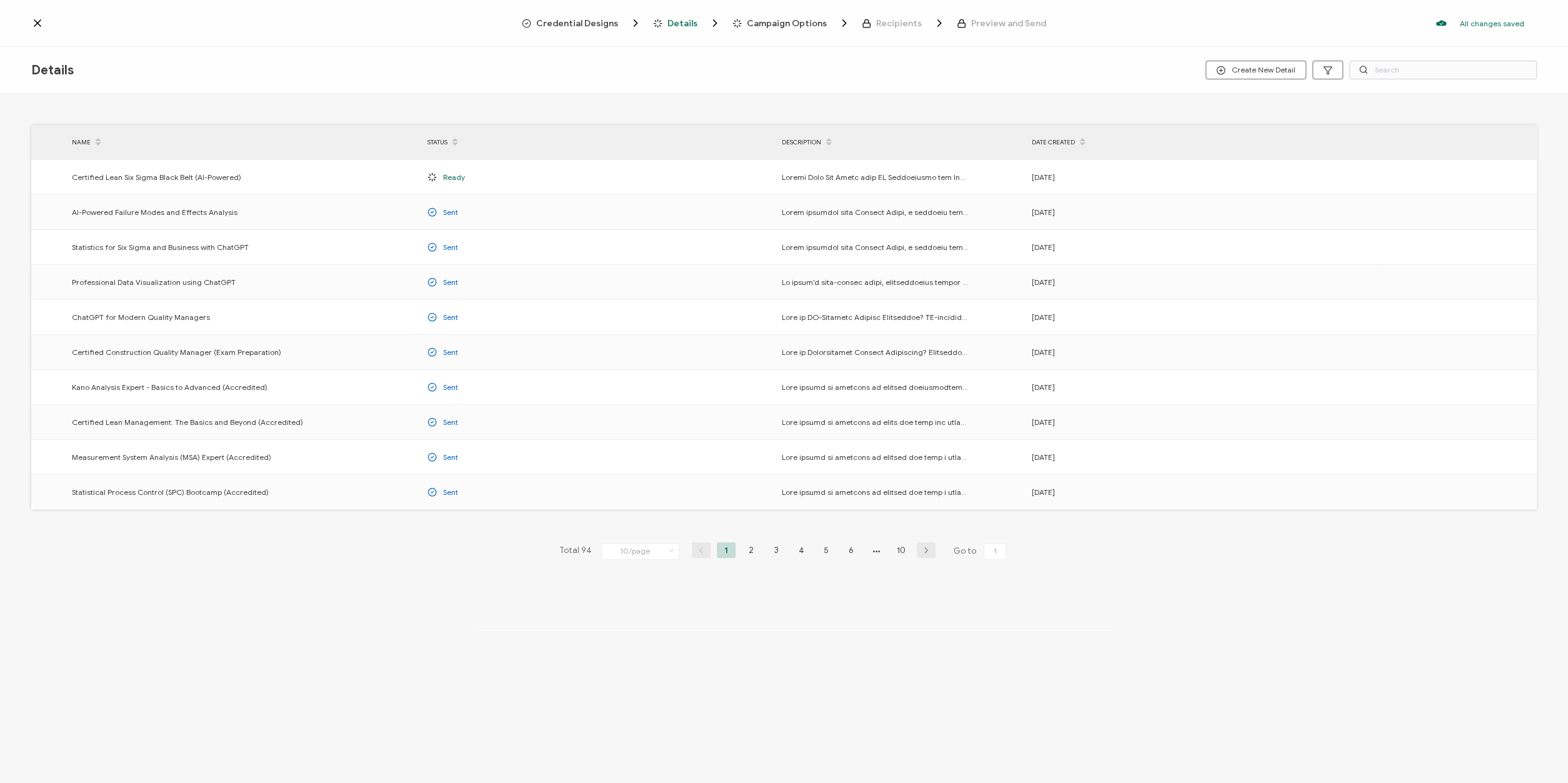
click at [597, 25] on span "Credential Designs" at bounding box center [577, 23] width 81 height 9
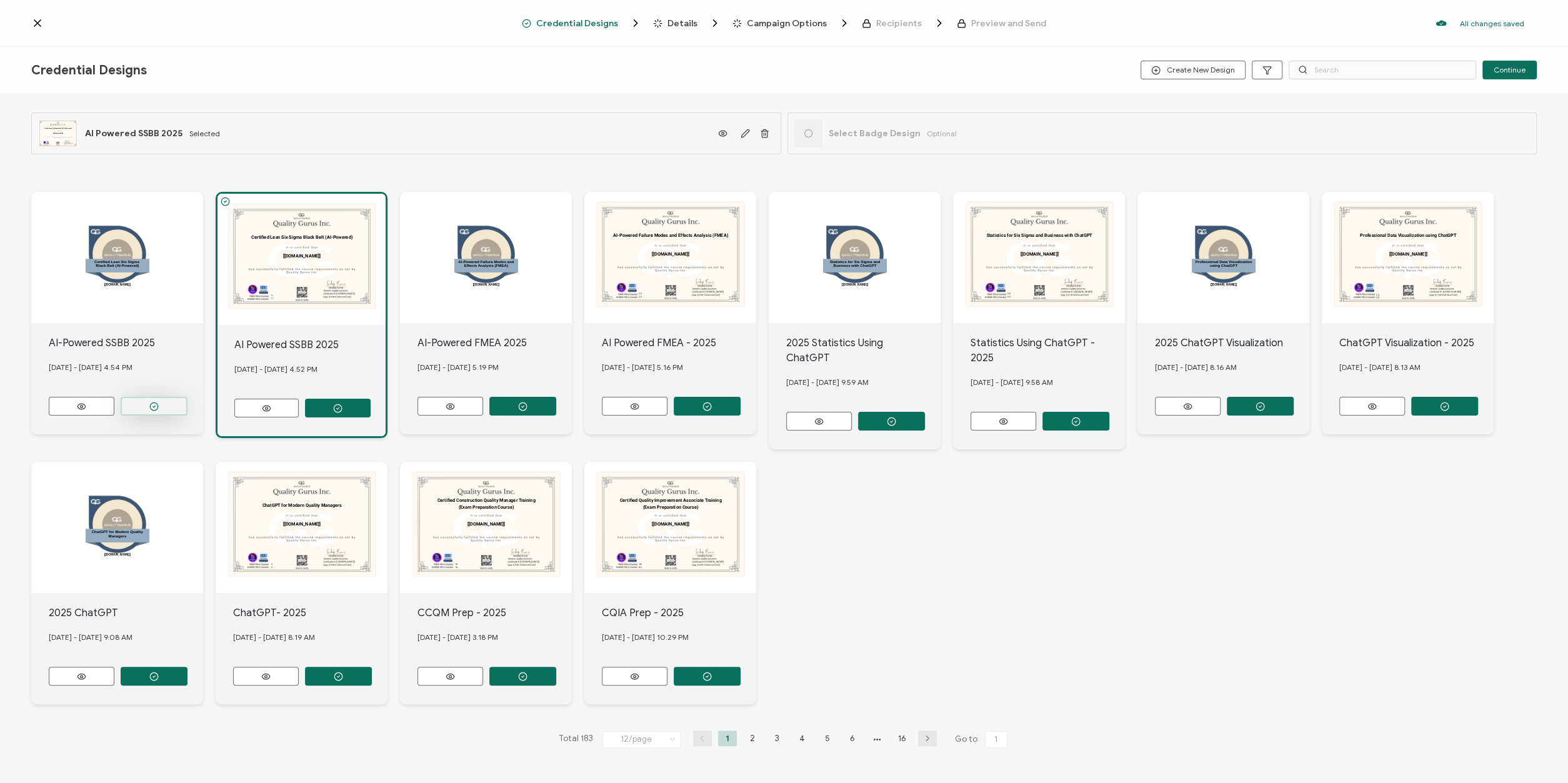
click at [158, 402] on circle "button" at bounding box center [154, 406] width 8 height 8
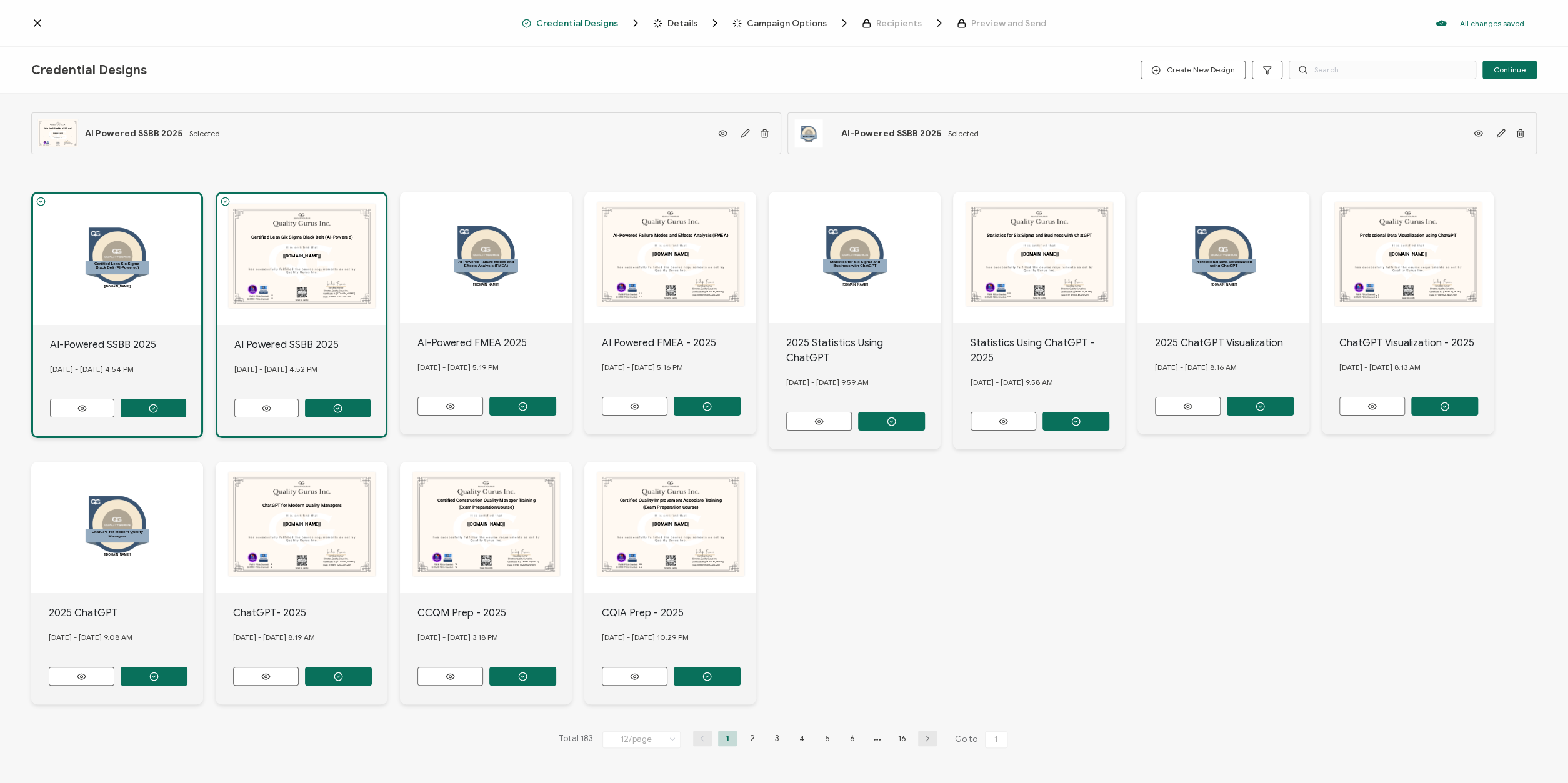
click at [682, 26] on span "Details" at bounding box center [683, 23] width 30 height 9
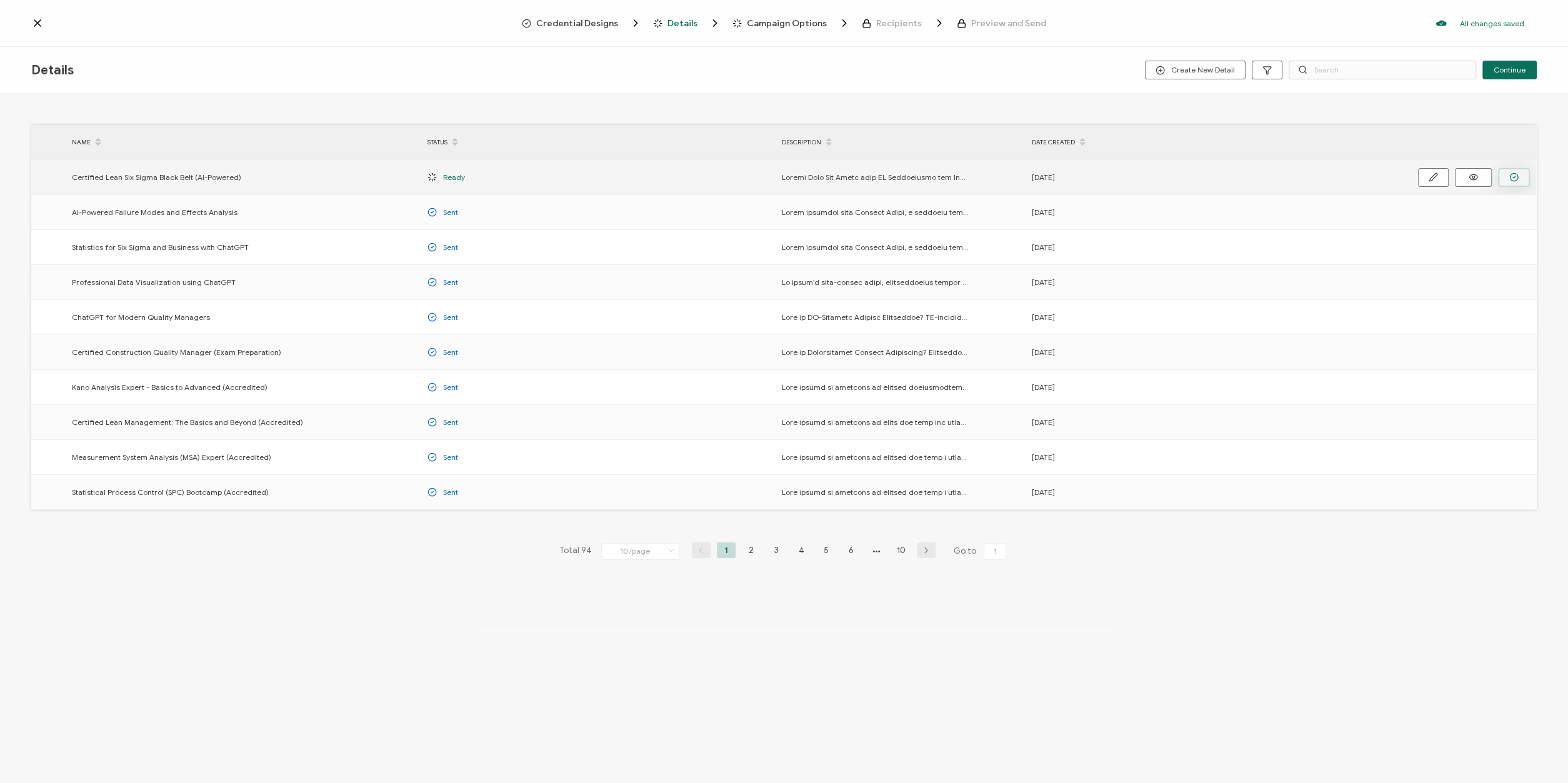
click at [1516, 178] on icon "button" at bounding box center [1513, 177] width 9 height 9
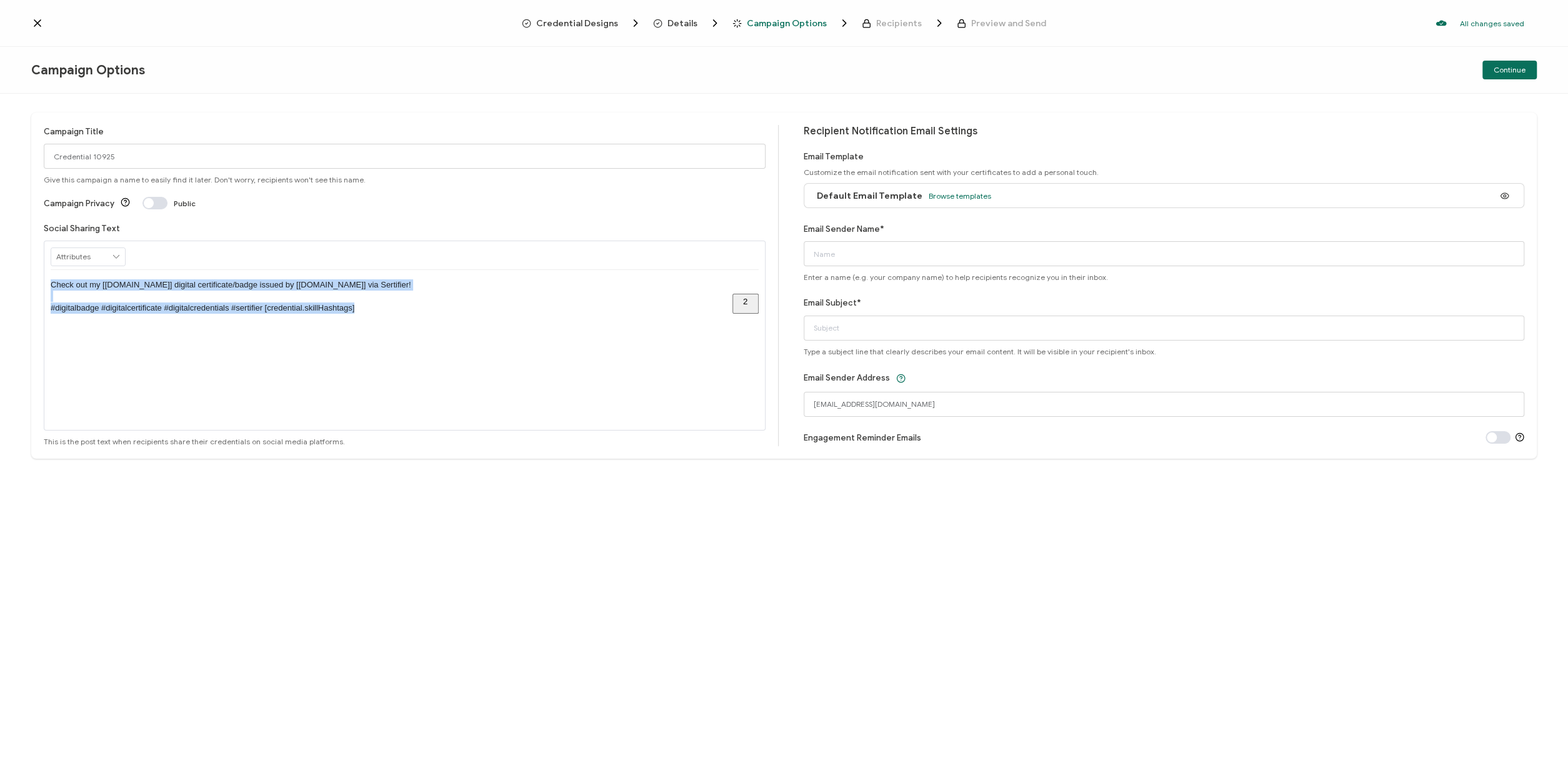
drag, startPoint x: 362, startPoint y: 309, endPoint x: 30, endPoint y: 282, distance: 333.1
click at [51, 282] on div "Check out my [credential.name] digital certificate/badge issued by [issuer.name…" at bounding box center [404, 296] width 708 height 53
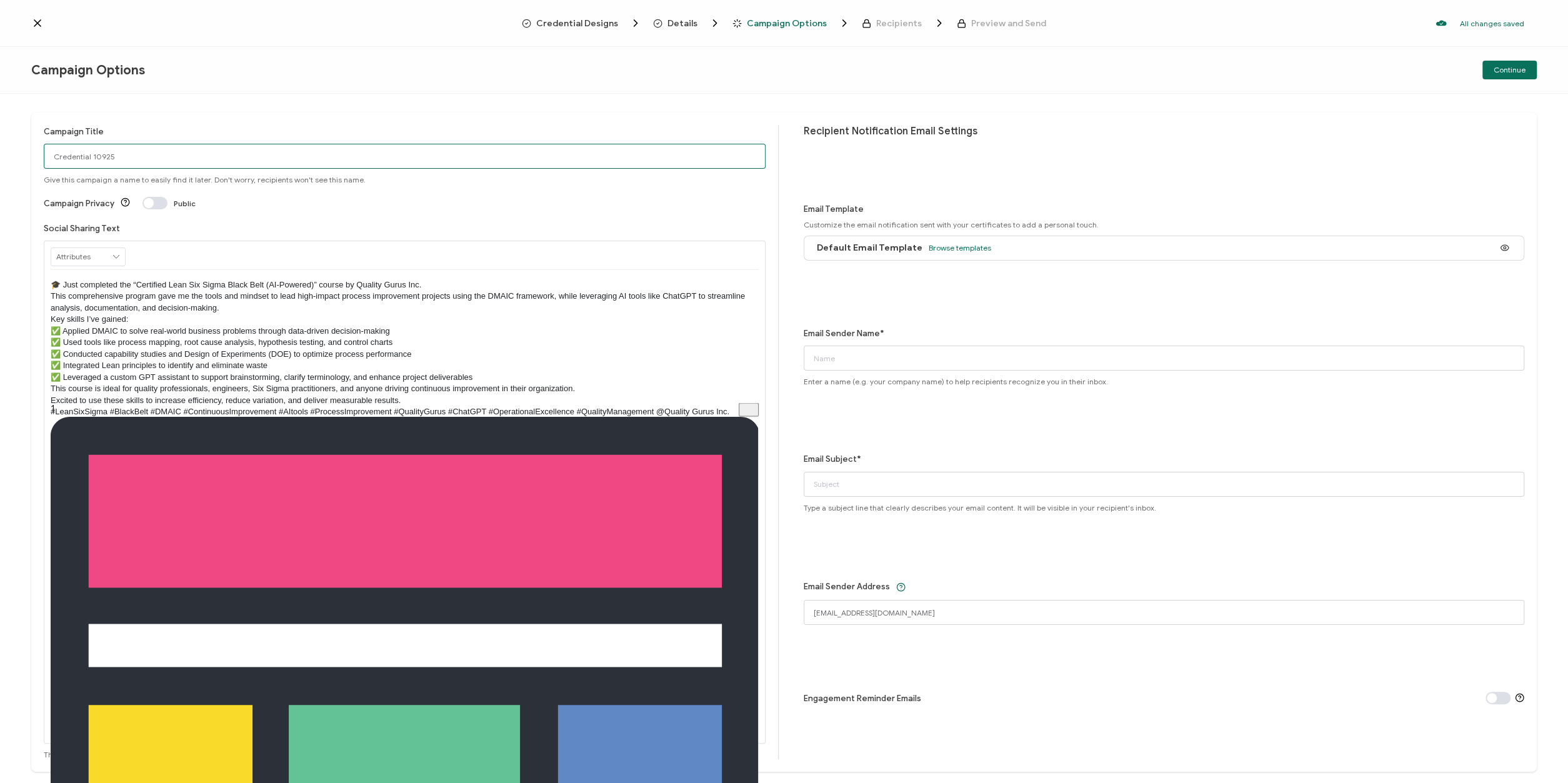
click at [153, 163] on input "Credential 10925" at bounding box center [404, 156] width 722 height 25
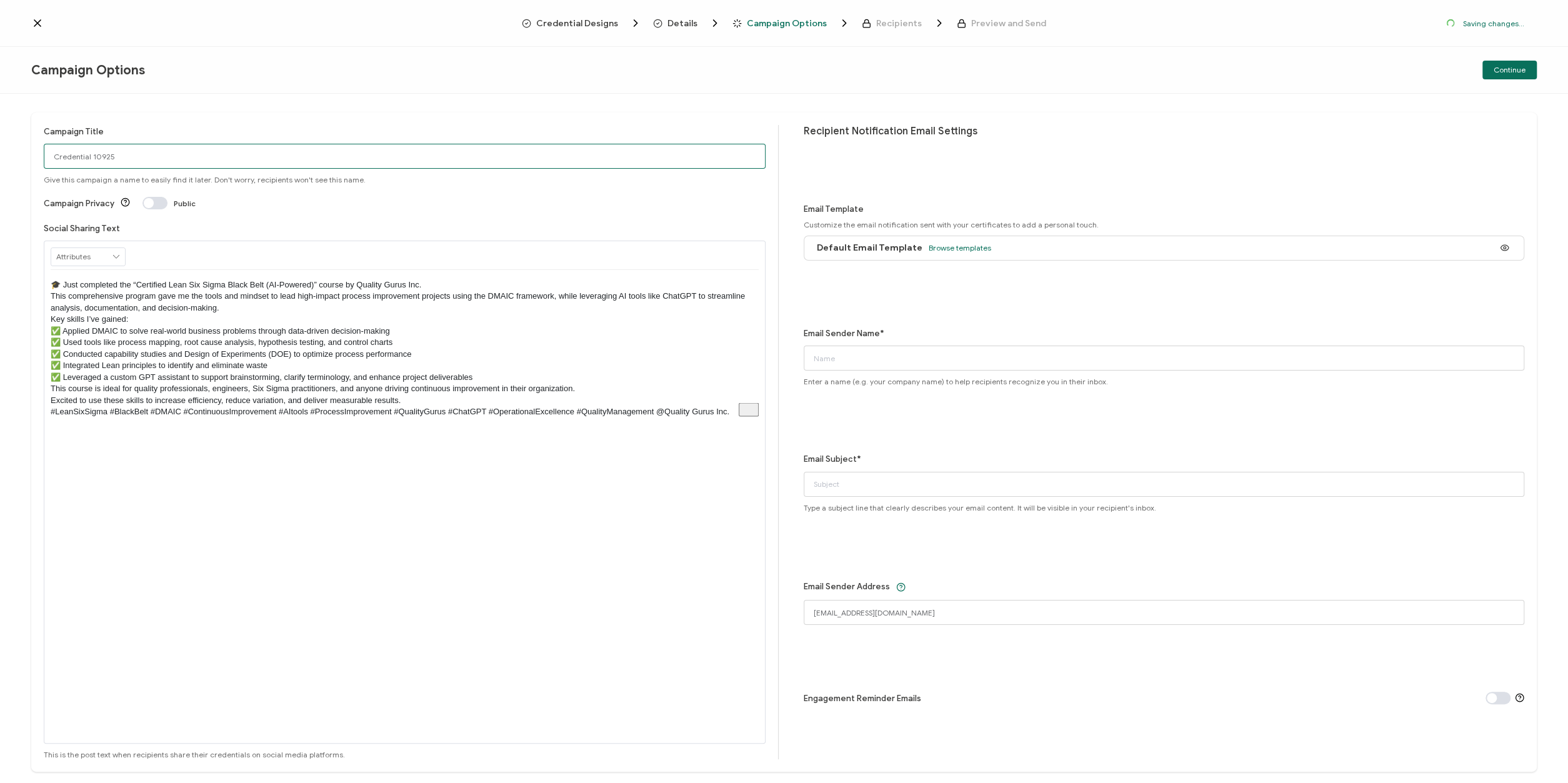
drag, startPoint x: 158, startPoint y: 154, endPoint x: 4, endPoint y: 159, distance: 154.1
click at [44, 159] on input "Credential 10925" at bounding box center [404, 156] width 722 height 25
type input "AI Powered SSBB"
click at [957, 243] on span "Browse templates" at bounding box center [960, 247] width 63 height 9
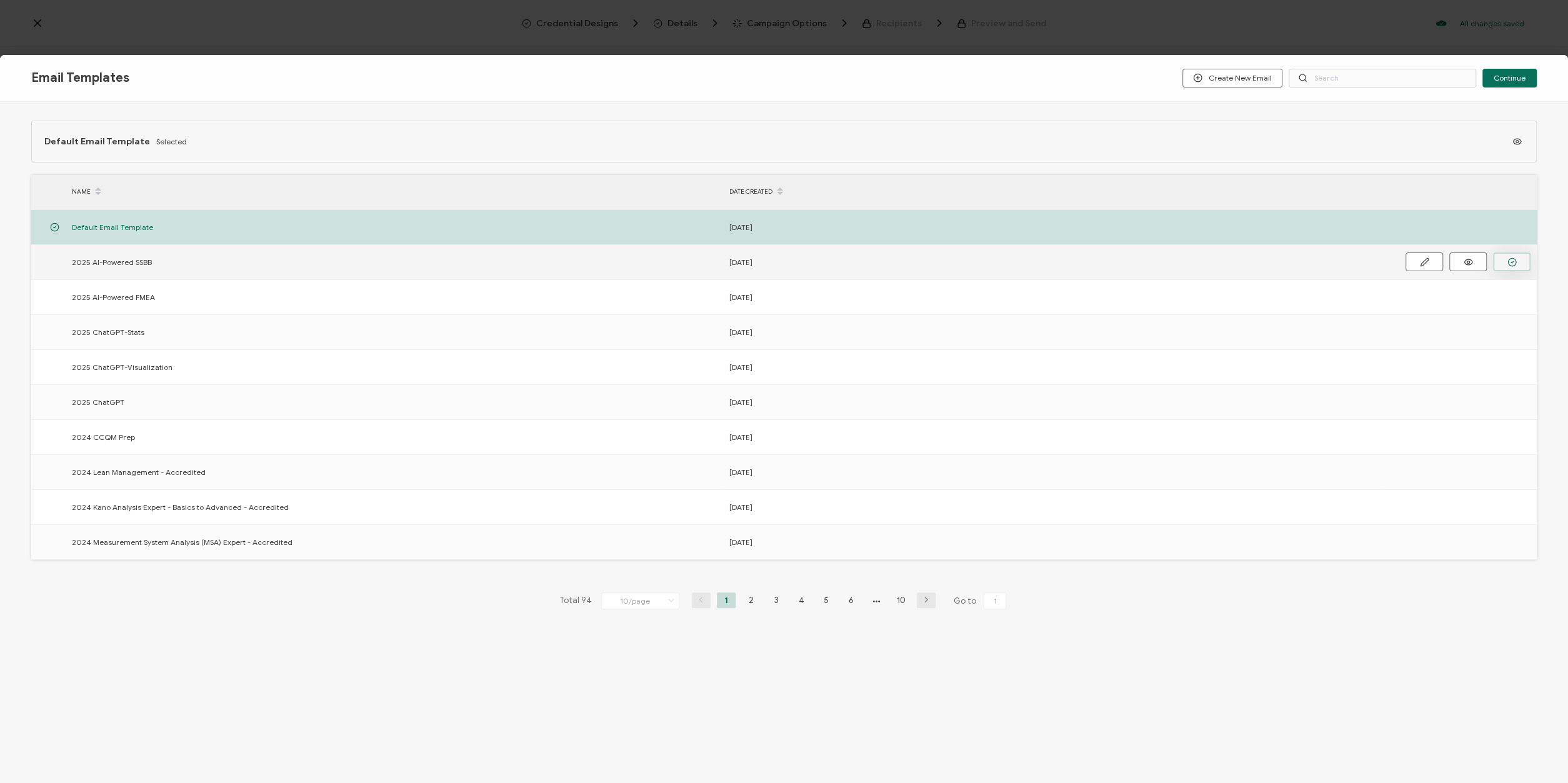
click at [1512, 260] on icon "button" at bounding box center [1511, 261] width 9 height 9
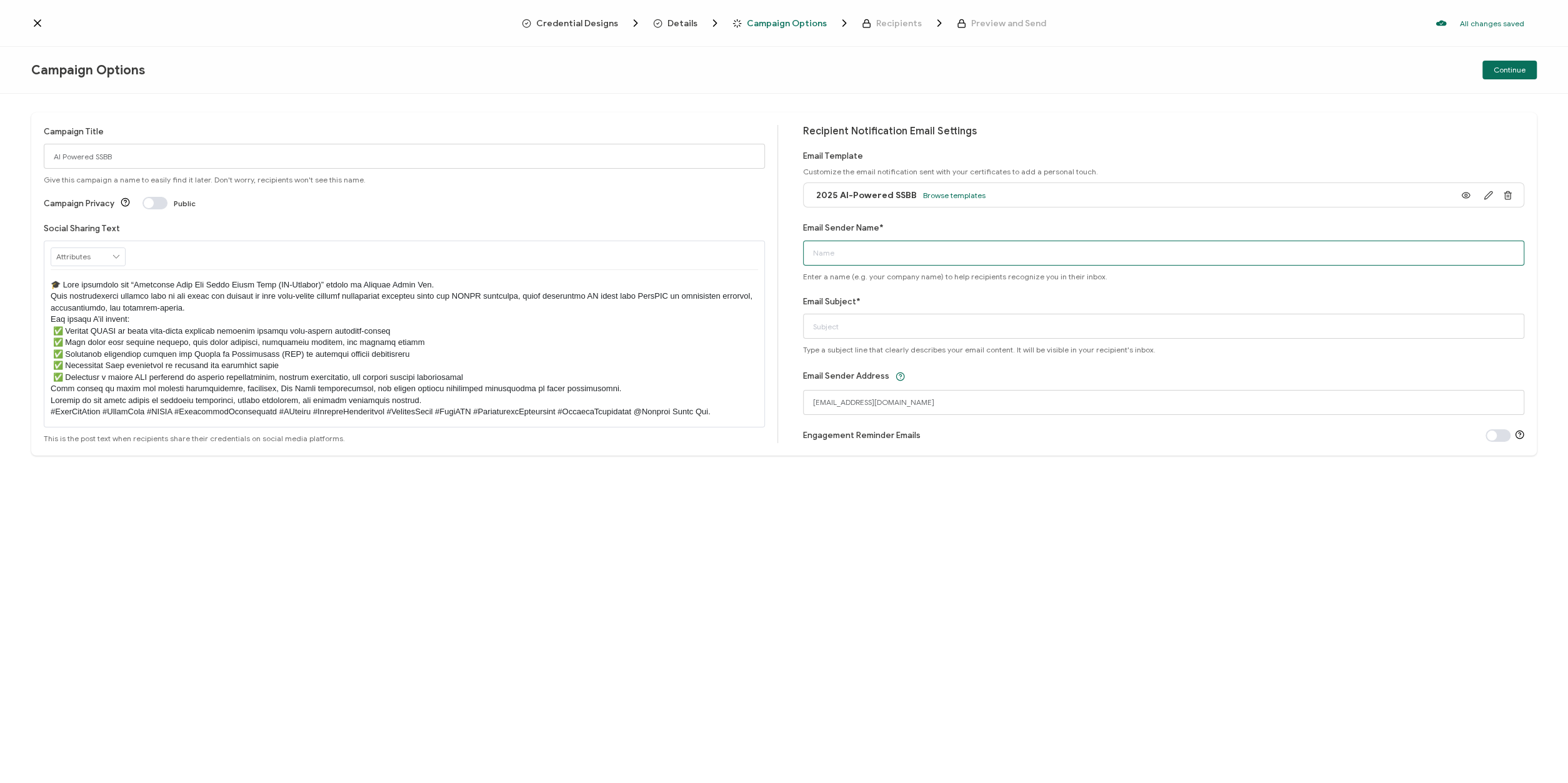
click at [879, 255] on input "Email Sender Name*" at bounding box center [1164, 252] width 721 height 25
type input "[PERSON_NAME]"
drag, startPoint x: 840, startPoint y: 398, endPoint x: 802, endPoint y: 397, distance: 38.0
click at [803, 397] on input "no-reply@qualitygurus.com" at bounding box center [1164, 402] width 721 height 25
type input "[EMAIL_ADDRESS][DOMAIN_NAME]"
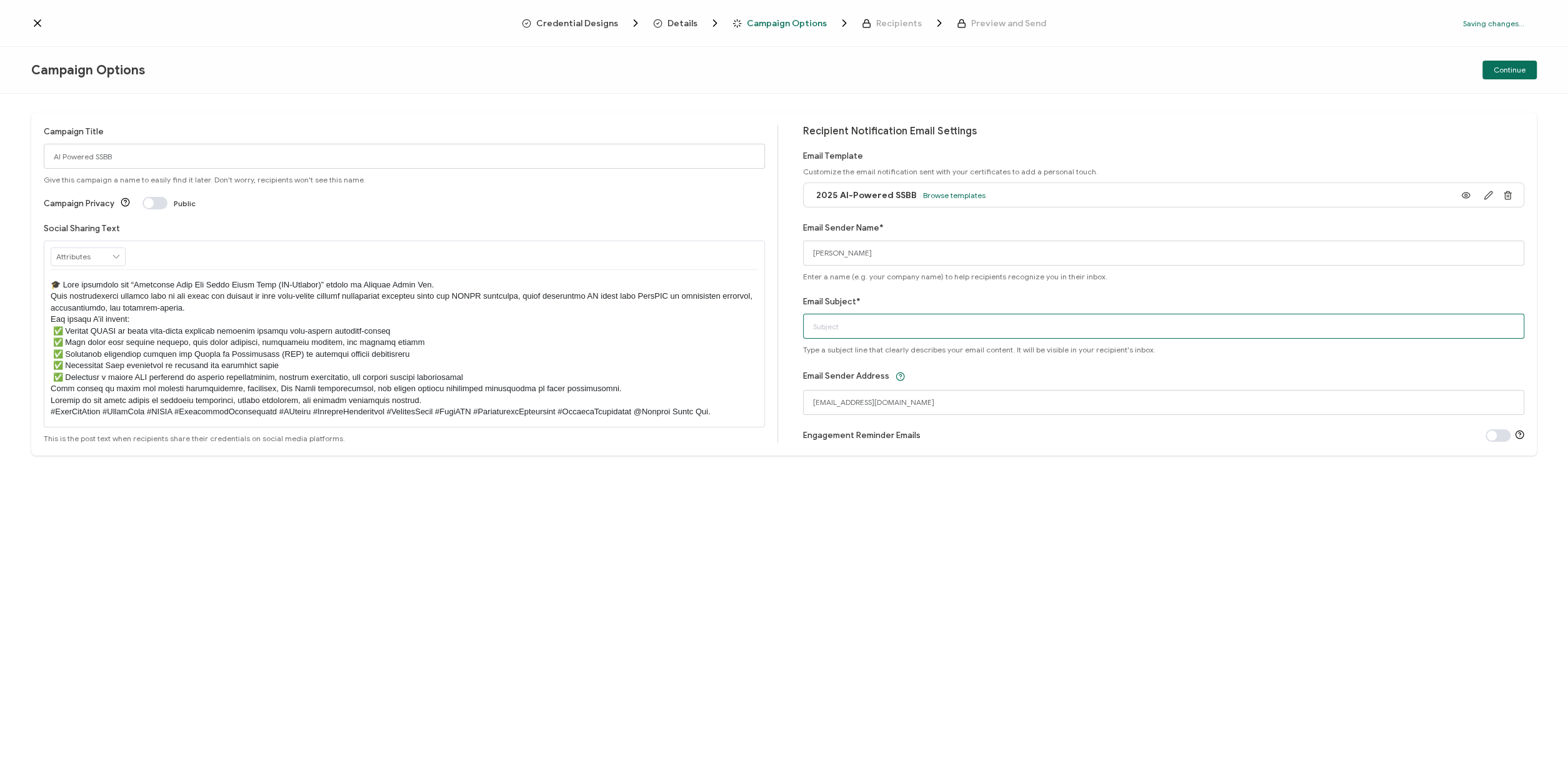
click at [867, 323] on input "Email Subject*" at bounding box center [1164, 326] width 721 height 25
paste input "Certified Lean Six Sigma Black Belt (AI-Powered)"
type input "Your Certified Lean Six Sigma Black Belt (AI-Powered) Certificate"
click at [1495, 429] on span at bounding box center [1497, 435] width 25 height 13
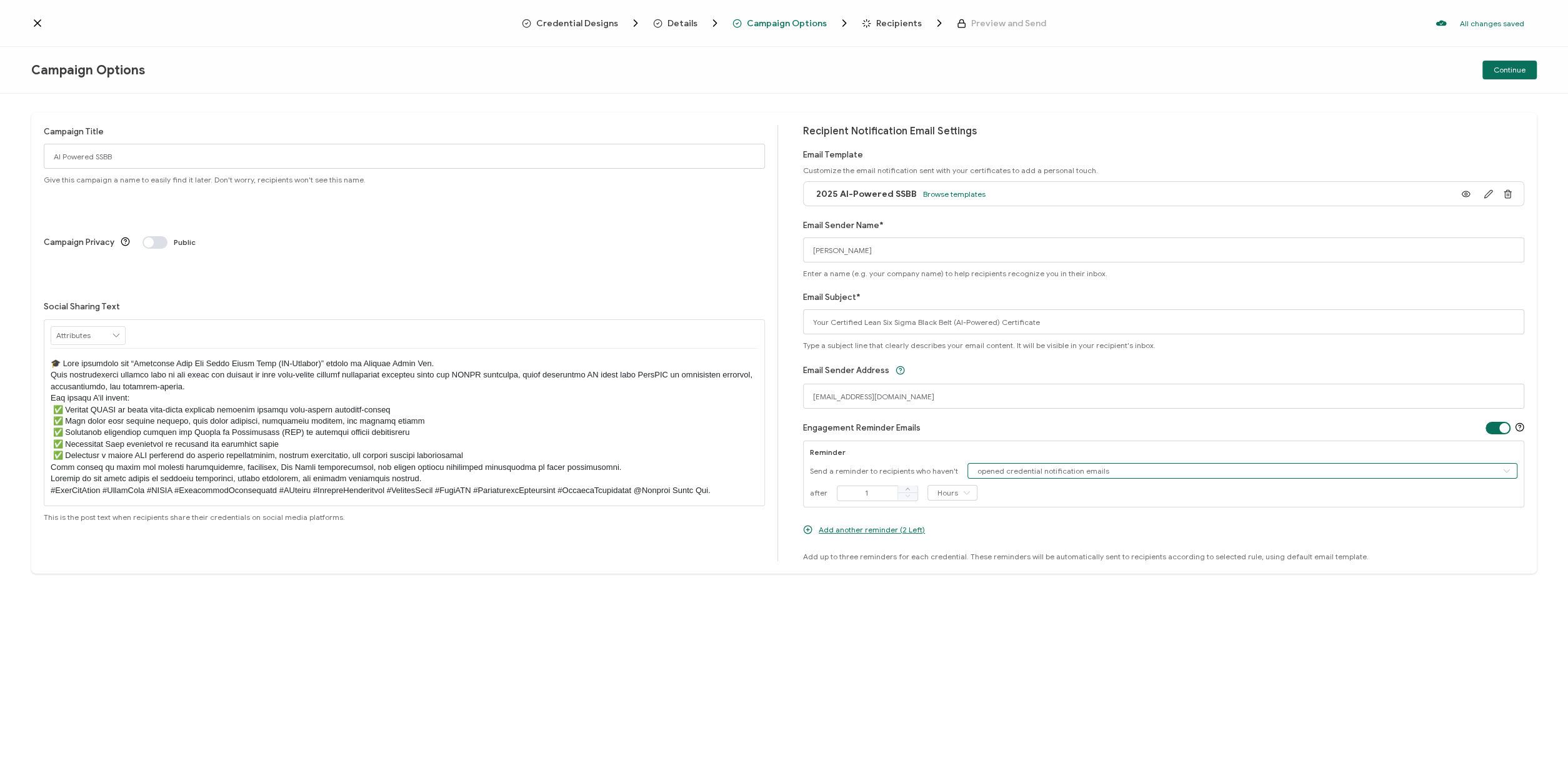
click at [1106, 472] on input "opened credential notification emails" at bounding box center [1243, 471] width 550 height 16
click at [1049, 439] on div "Engagement Reminder Emails Reminder Send a reminder to recipients who haven't o…" at bounding box center [1164, 491] width 721 height 140
click at [969, 491] on icon at bounding box center [967, 493] width 16 height 16
click at [948, 548] on li "Days" at bounding box center [950, 544] width 49 height 21
type input "Days"
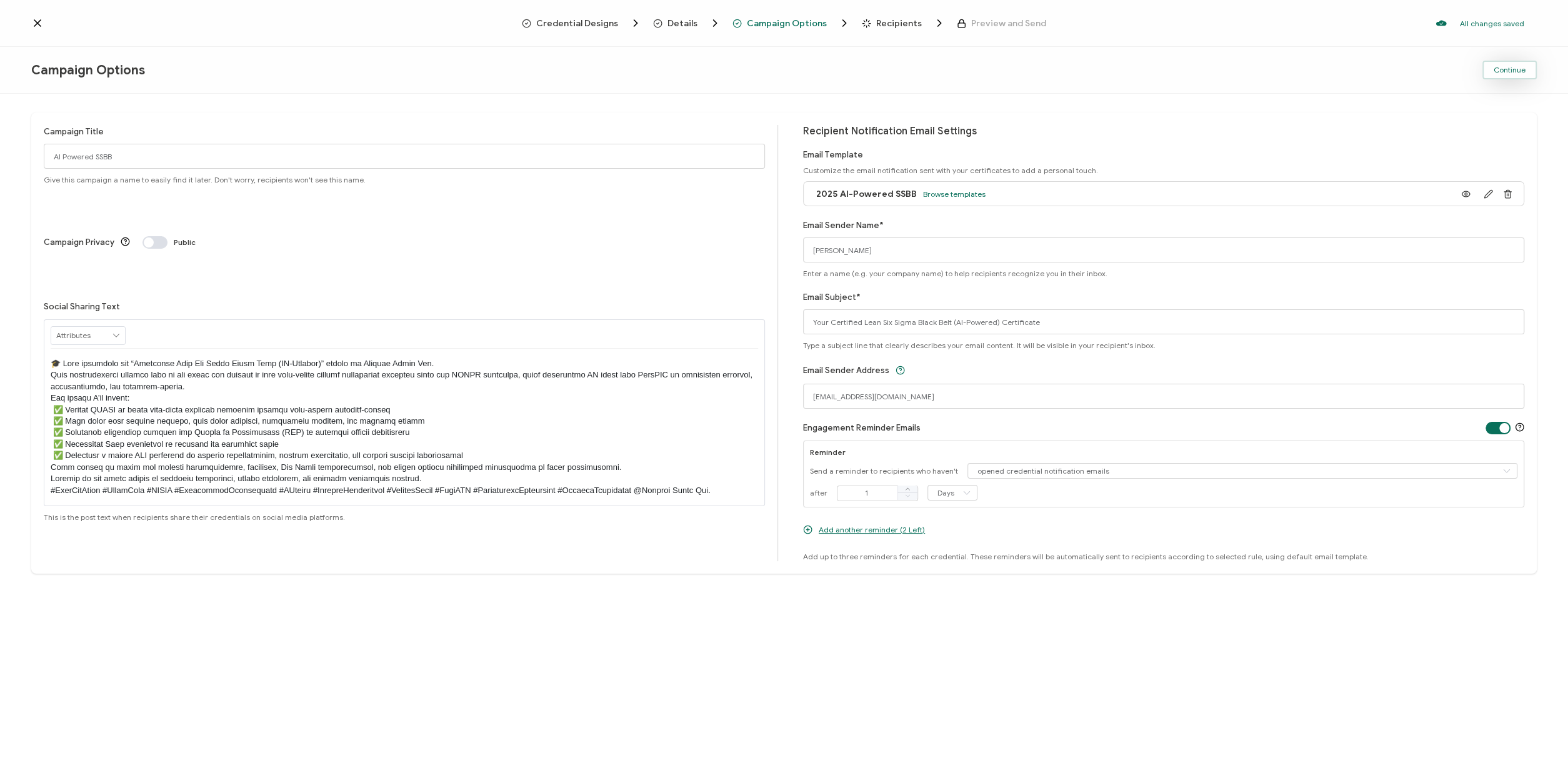
click at [1512, 76] on button "Continue" at bounding box center [1509, 70] width 55 height 19
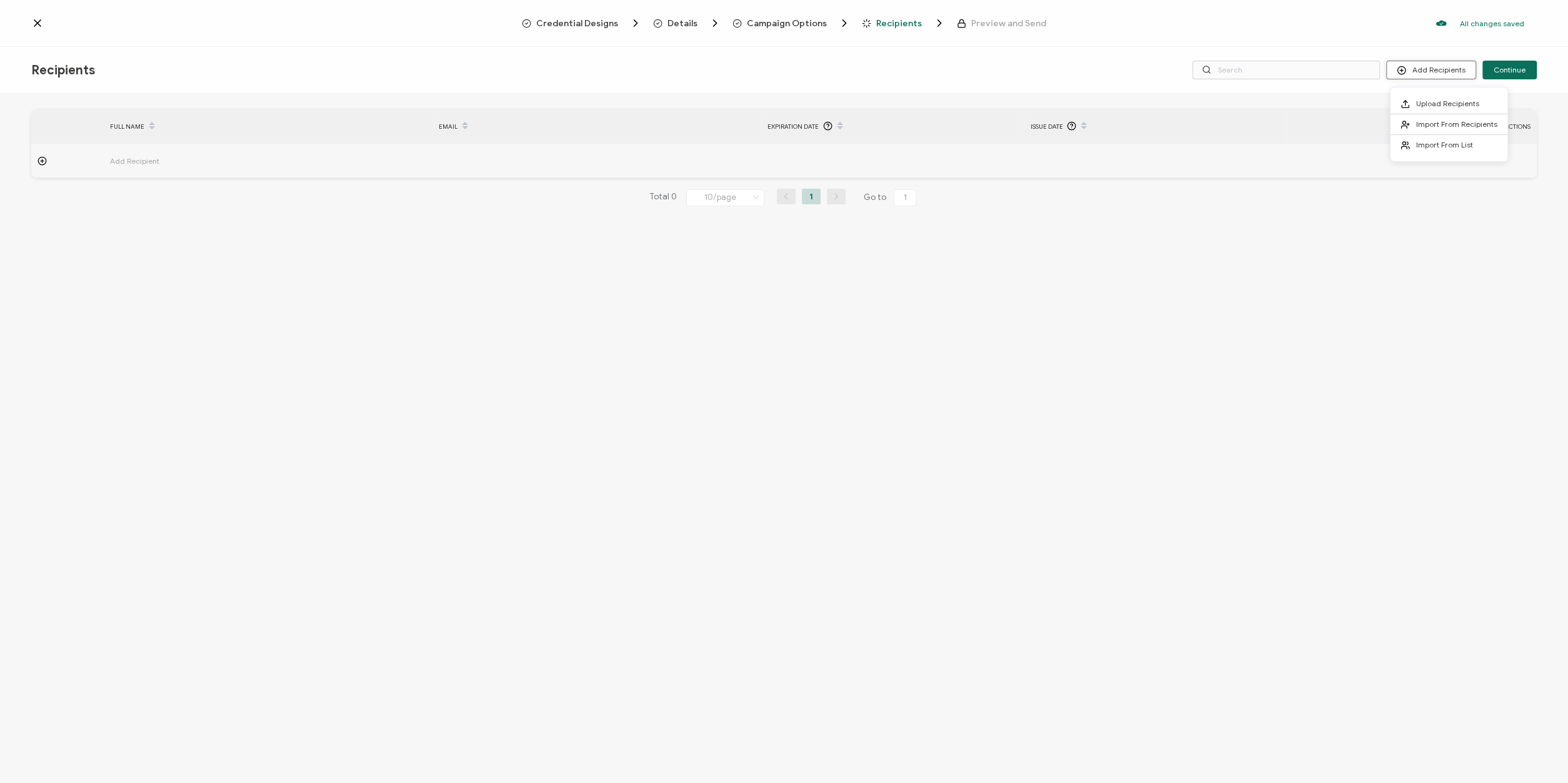
click at [1435, 69] on button "Add Recipients" at bounding box center [1431, 70] width 90 height 19
click at [1430, 142] on span "Import From List" at bounding box center [1445, 144] width 57 height 9
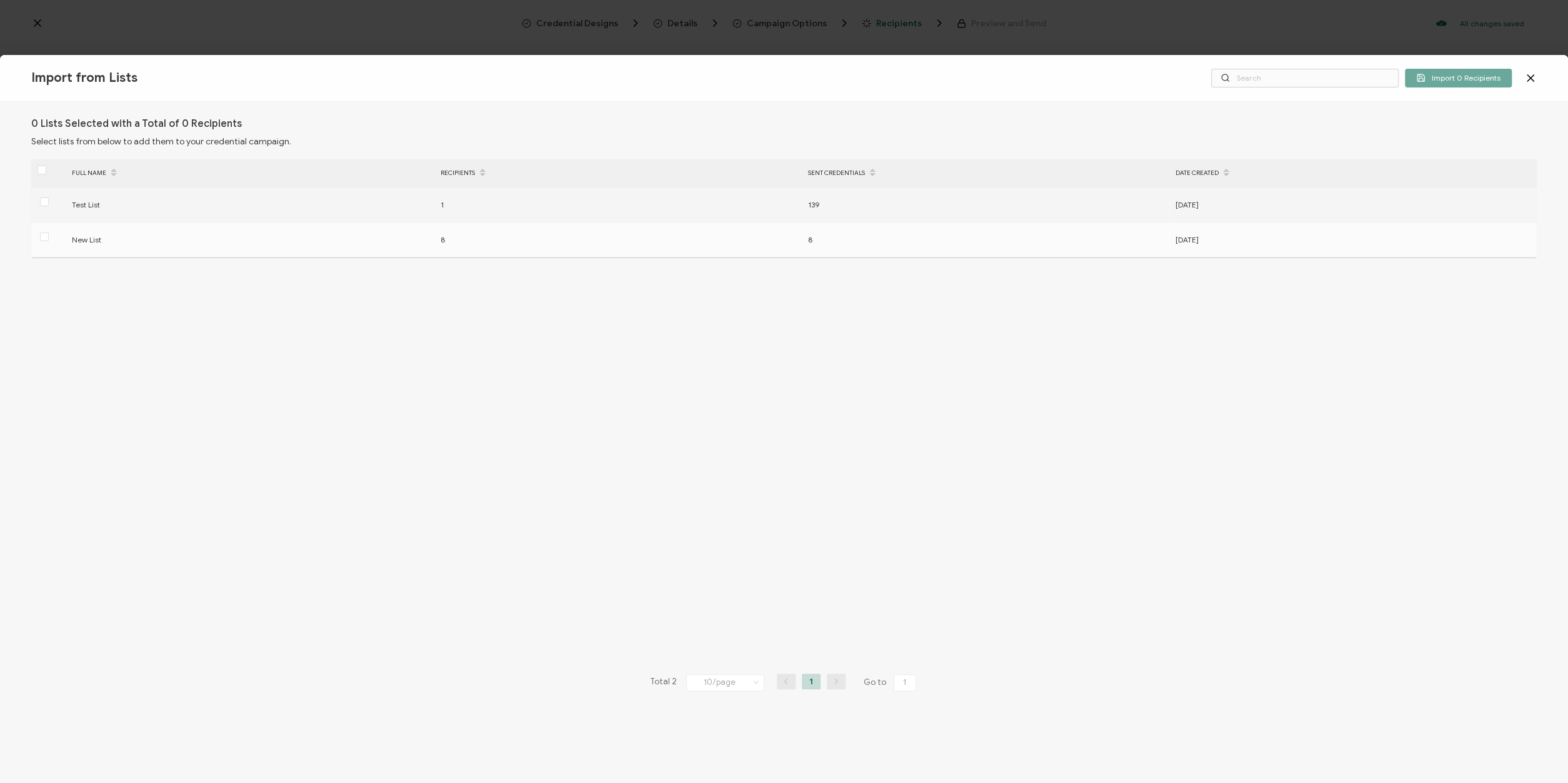
click at [45, 202] on span at bounding box center [44, 202] width 9 height 9
click at [49, 198] on input "checkbox" at bounding box center [49, 198] width 0 height 0
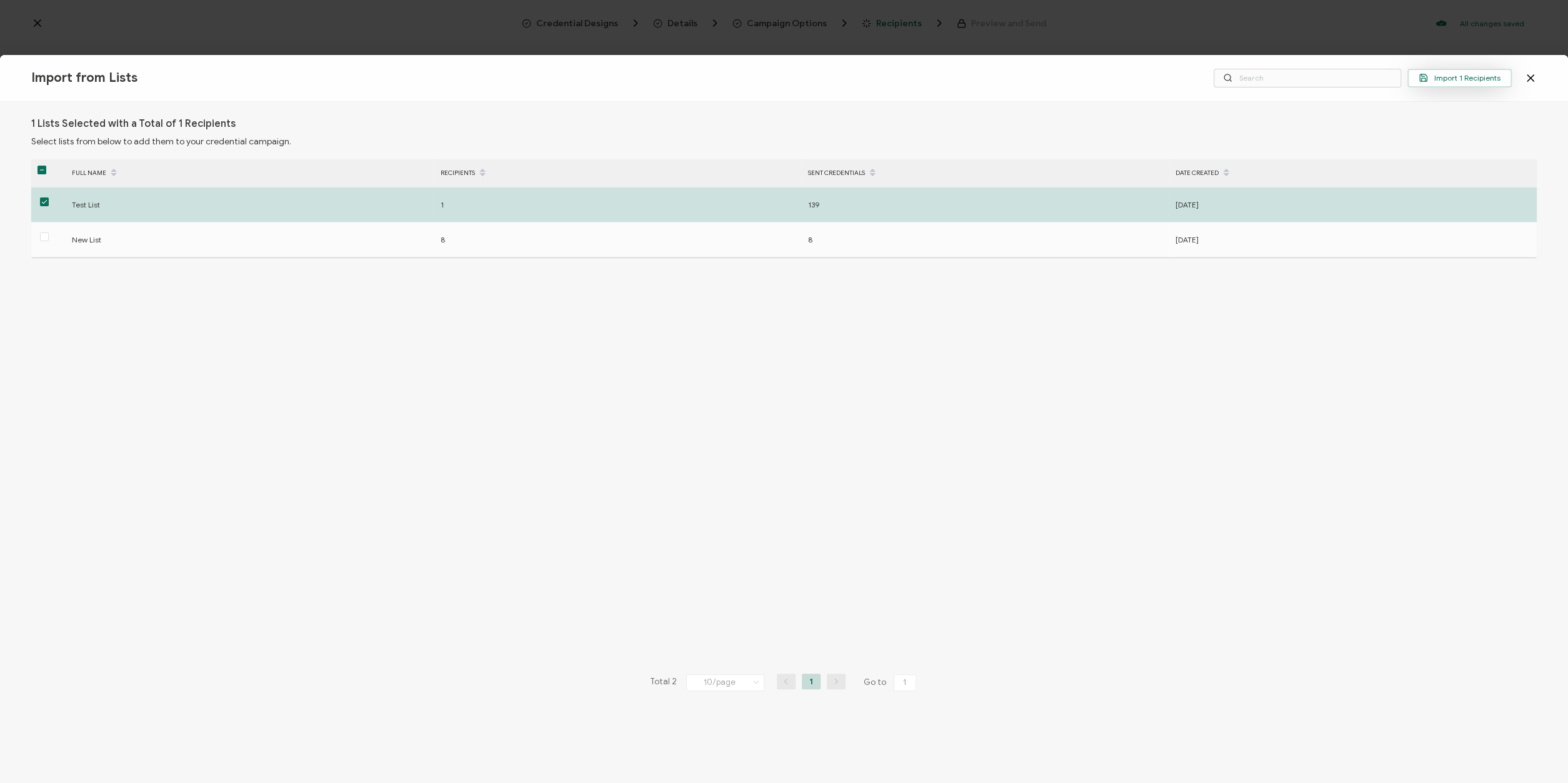
click at [1462, 78] on span "Import 1 Recipients" at bounding box center [1460, 78] width 81 height 9
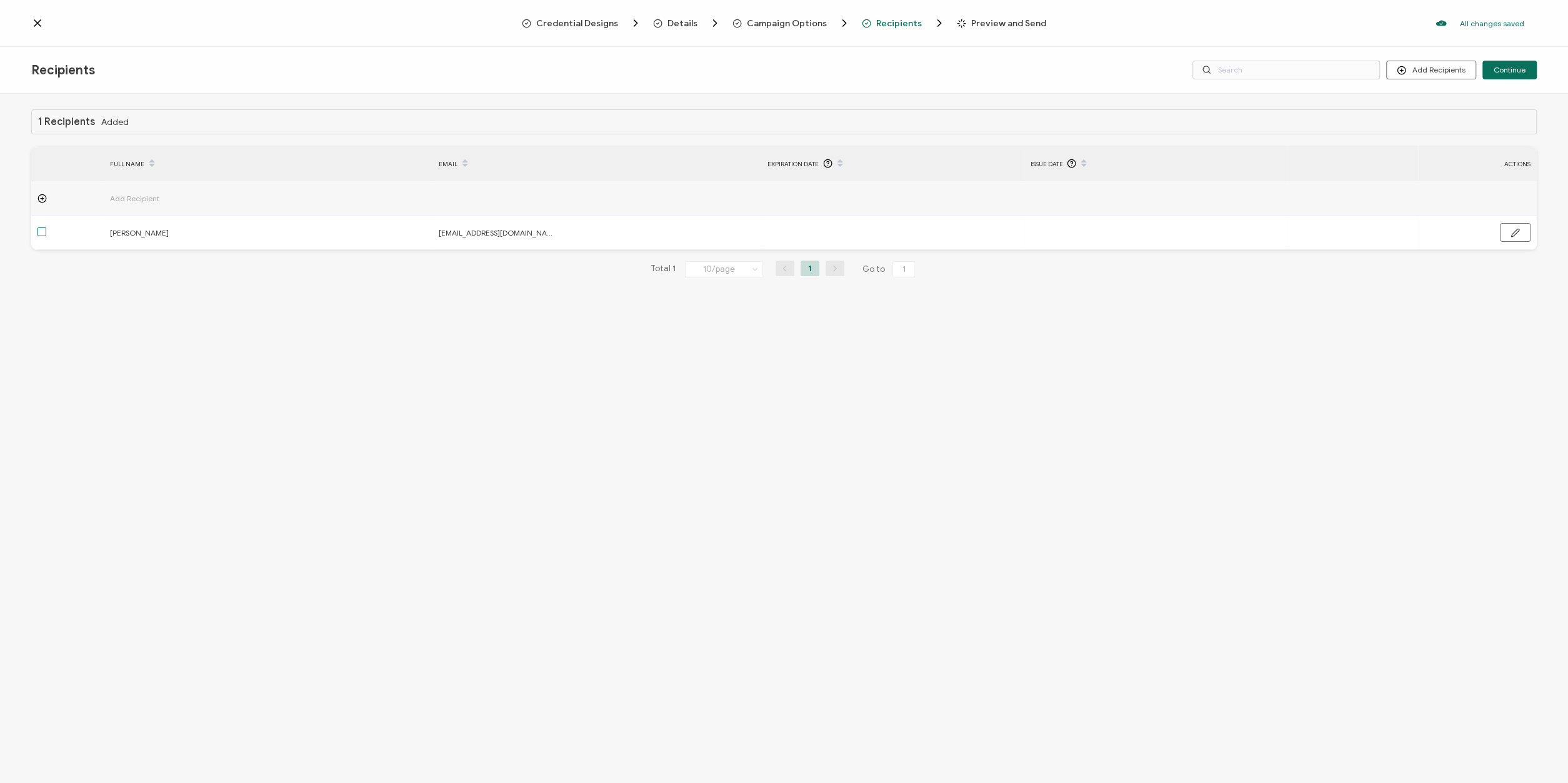
click at [43, 234] on span at bounding box center [42, 232] width 9 height 9
click at [47, 228] on input "checkbox" at bounding box center [47, 228] width 0 height 0
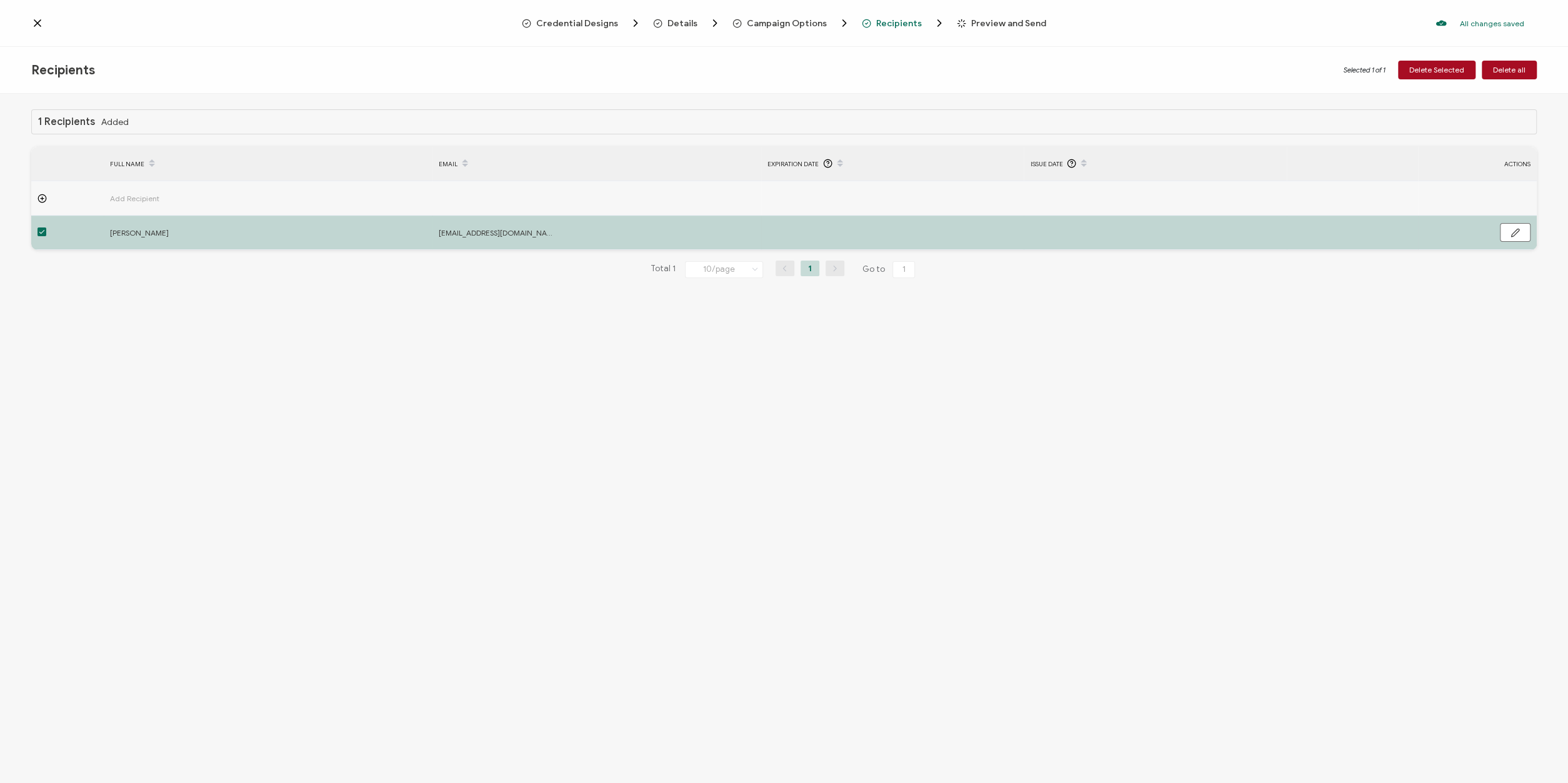
click at [1022, 304] on div "1 Recipients Added FULL NAME EMAIL Expiration Date Issue Date ACTIONS Add Recip…" at bounding box center [784, 439] width 1568 height 693
click at [1007, 20] on span "Preview and Send" at bounding box center [1009, 23] width 75 height 9
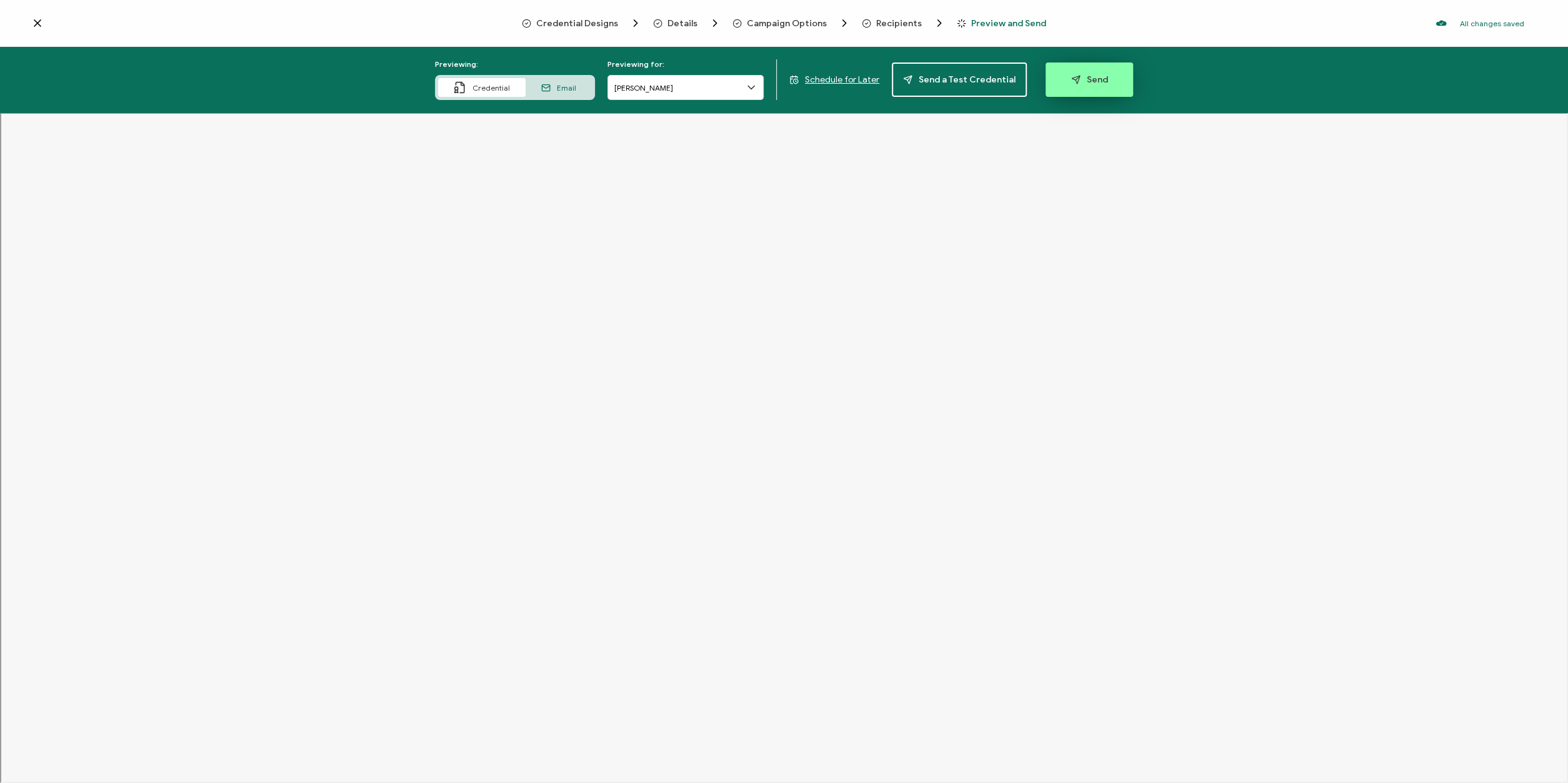
click at [1064, 77] on button "Send" at bounding box center [1089, 79] width 87 height 35
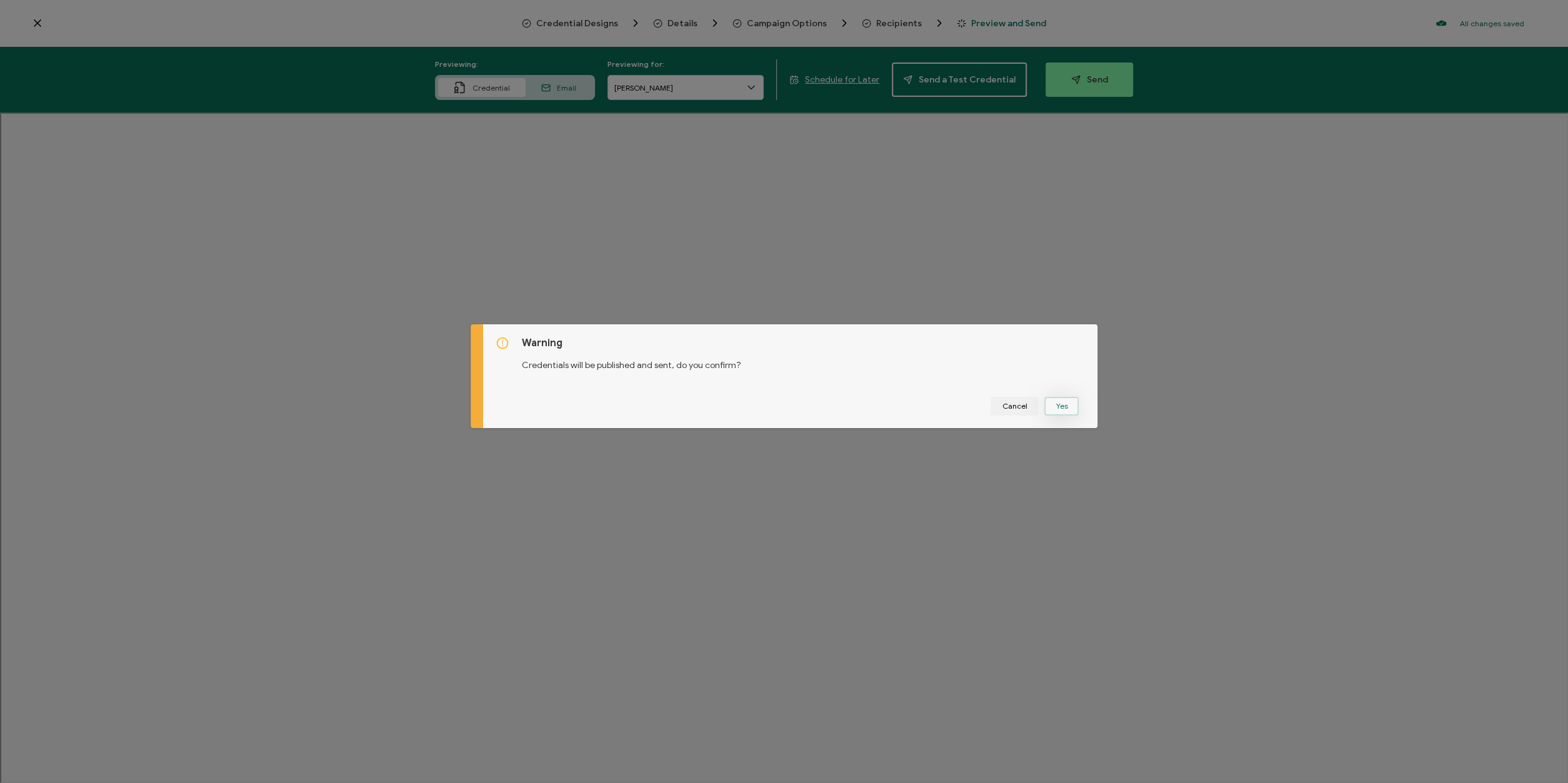
click at [1061, 403] on button "Yes" at bounding box center [1061, 405] width 35 height 19
click at [1056, 403] on button "Got It" at bounding box center [1064, 405] width 42 height 19
